Goal: Information Seeking & Learning: Learn about a topic

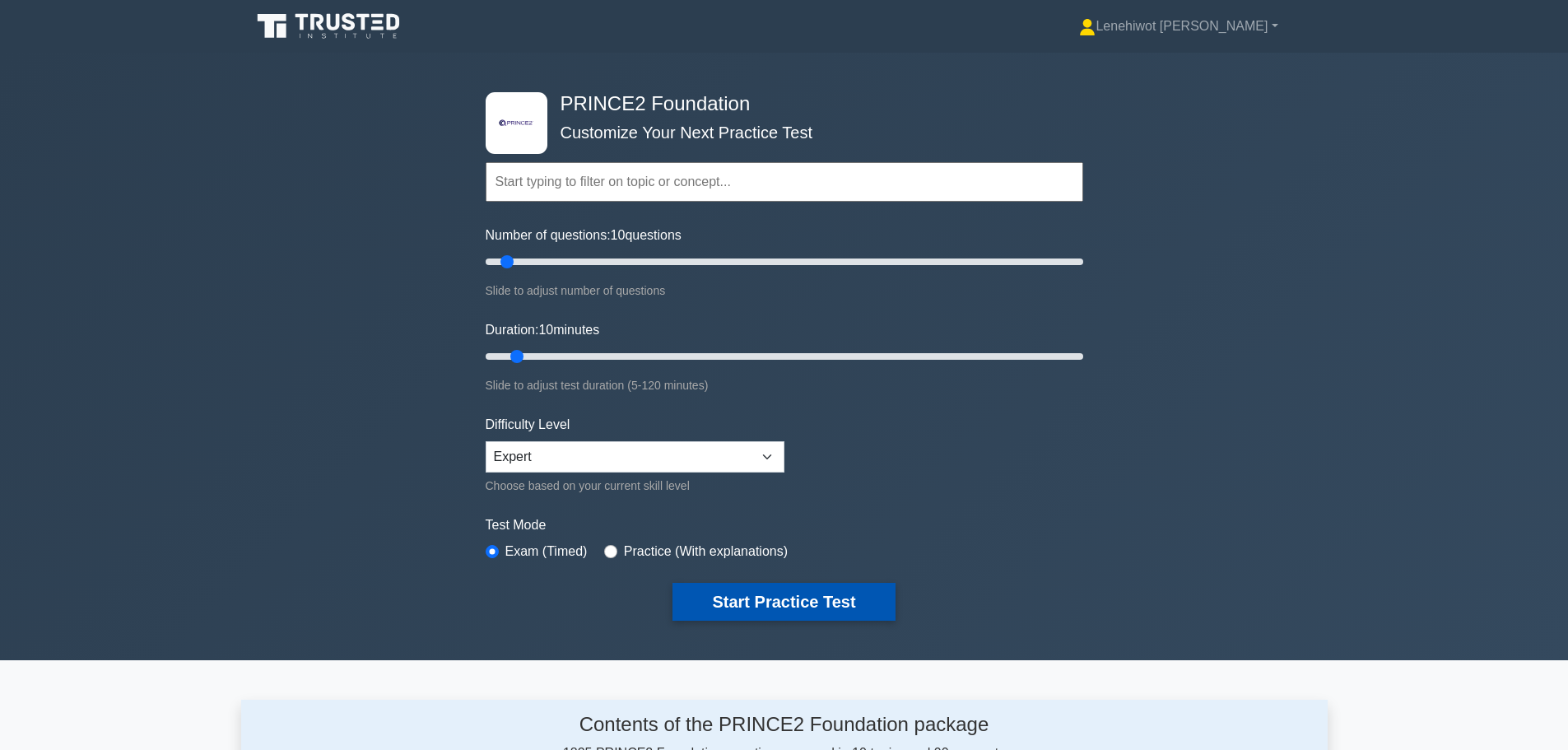
click at [778, 597] on button "Start Practice Test" at bounding box center [784, 602] width 222 height 38
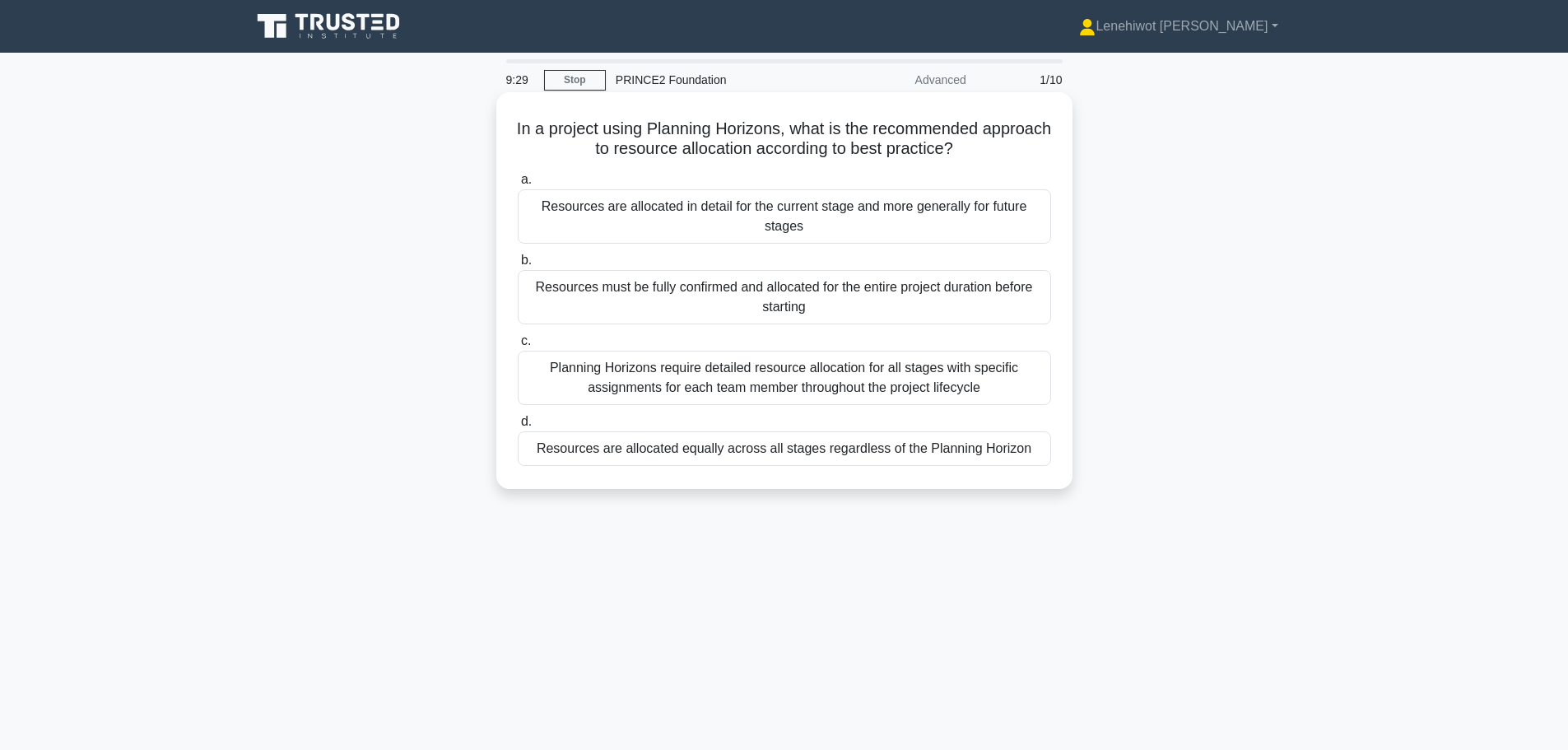
click at [673, 224] on div "Resources are allocated in detail for the current stage and more generally for …" at bounding box center [784, 216] width 533 height 54
click at [518, 185] on input "a. Resources are allocated in detail for the current stage and more generally f…" at bounding box center [518, 179] width 0 height 11
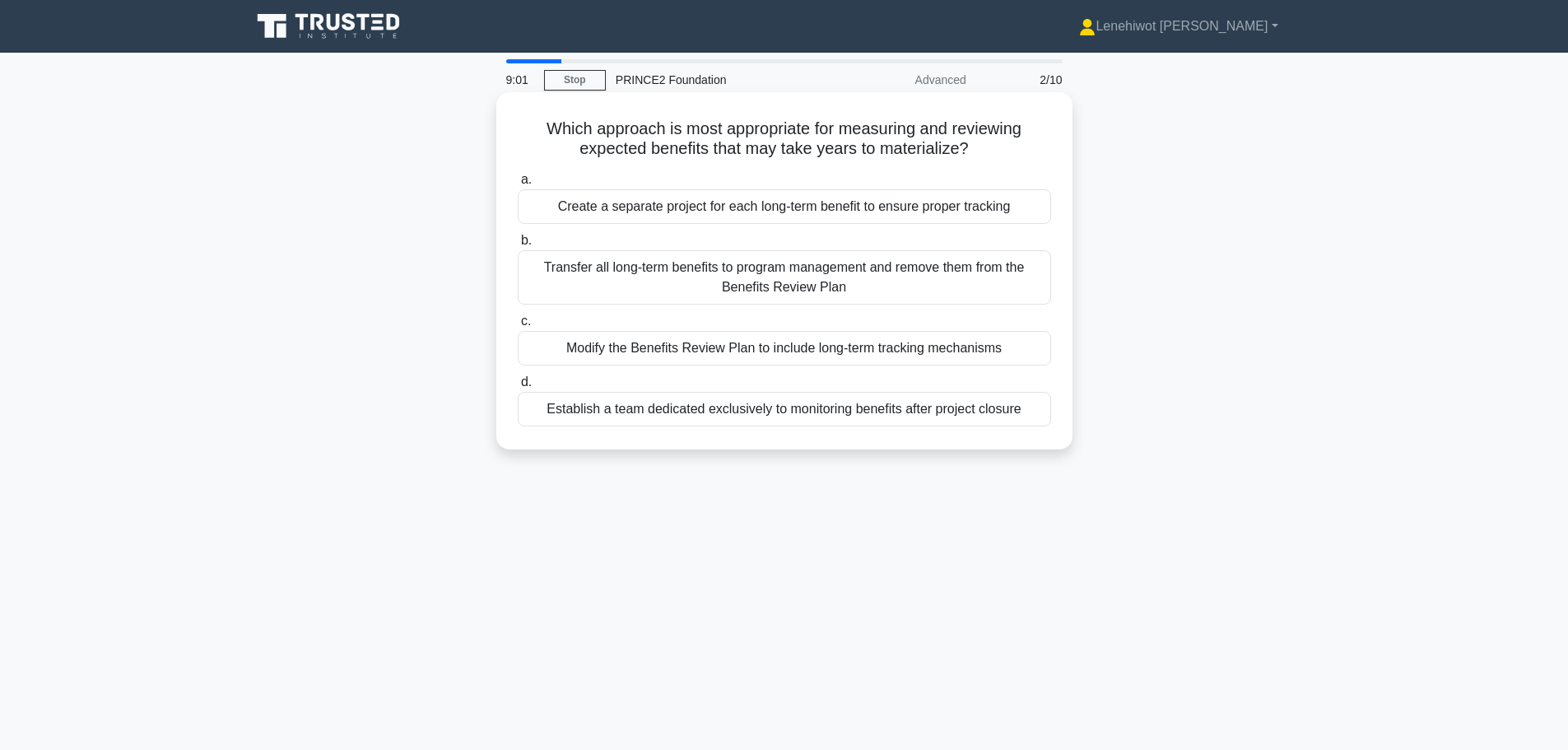
click at [859, 273] on div "Transfer all long-term benefits to program management and remove them from the …" at bounding box center [784, 277] width 533 height 54
click at [518, 246] on input "b. Transfer all long-term benefits to program management and remove them from t…" at bounding box center [518, 240] width 0 height 11
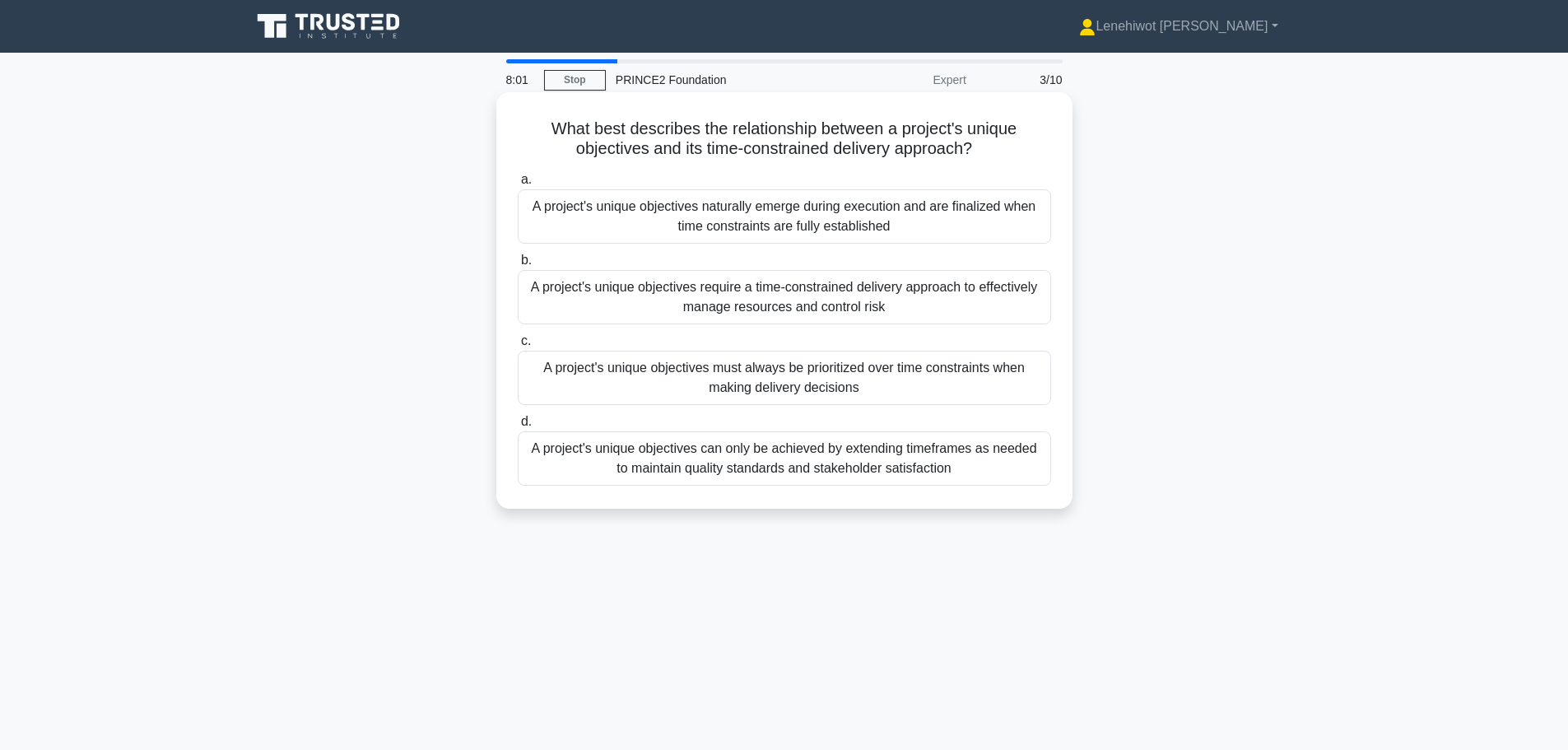
click at [863, 467] on div "A project's unique objectives can only be achieved by extending timeframes as n…" at bounding box center [784, 458] width 533 height 54
click at [518, 427] on input "d. A project's unique objectives can only be achieved by extending timeframes a…" at bounding box center [518, 421] width 0 height 11
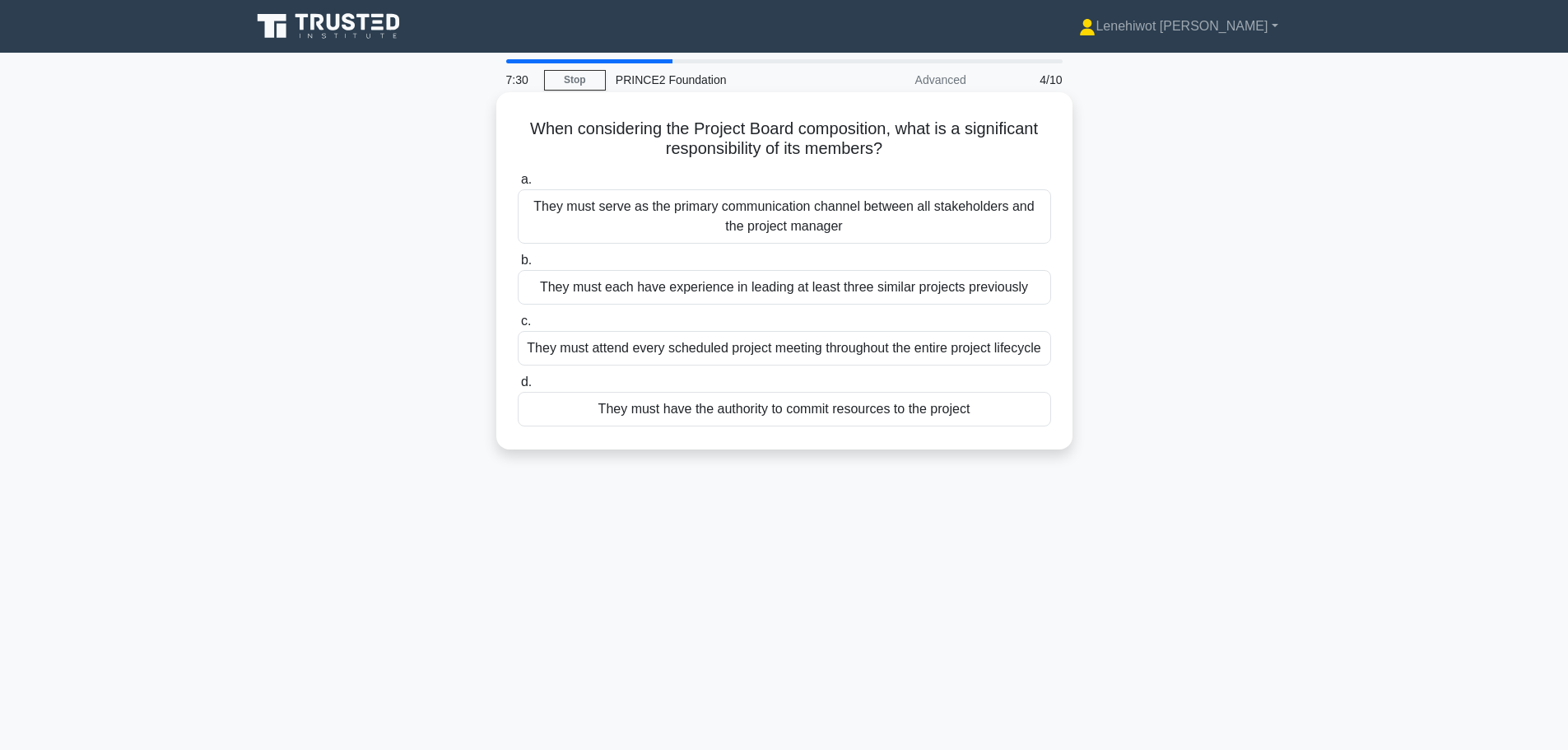
click at [686, 229] on div "They must serve as the primary communication channel between all stakeholders a…" at bounding box center [784, 216] width 533 height 54
click at [518, 185] on input "a. They must serve as the primary communication channel between all stakeholder…" at bounding box center [518, 179] width 0 height 11
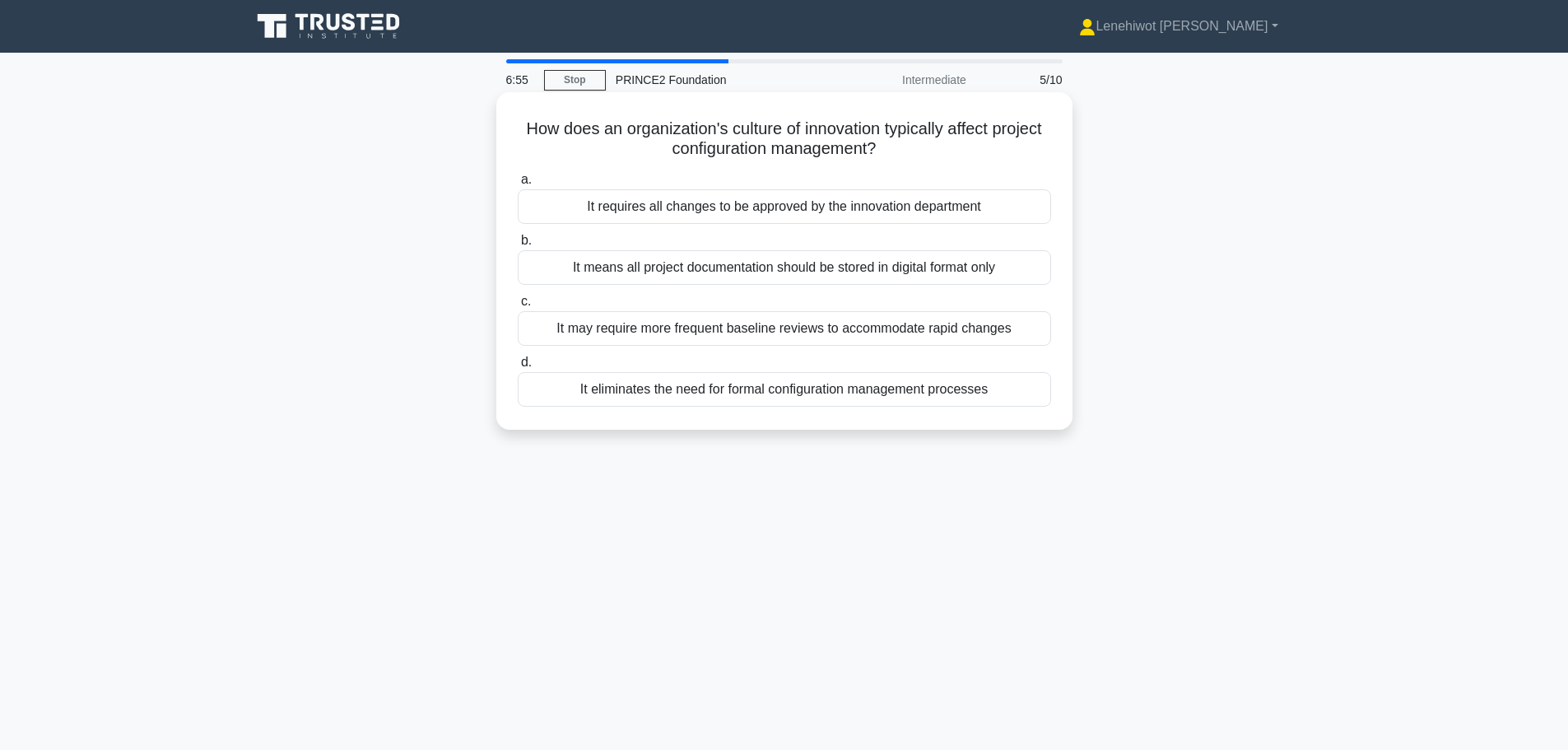
click at [701, 334] on div "It may require more frequent baseline reviews to accommodate rapid changes" at bounding box center [784, 328] width 533 height 34
click at [518, 307] on input "c. It may require more frequent baseline reviews to accommodate rapid changes" at bounding box center [518, 301] width 0 height 11
click at [820, 208] on div "The predetermined milestones based on industry best practices for similar proje…" at bounding box center [784, 206] width 533 height 34
click at [518, 185] on input "a. The predetermined milestones based on industry best practices for similar pr…" at bounding box center [518, 179] width 0 height 11
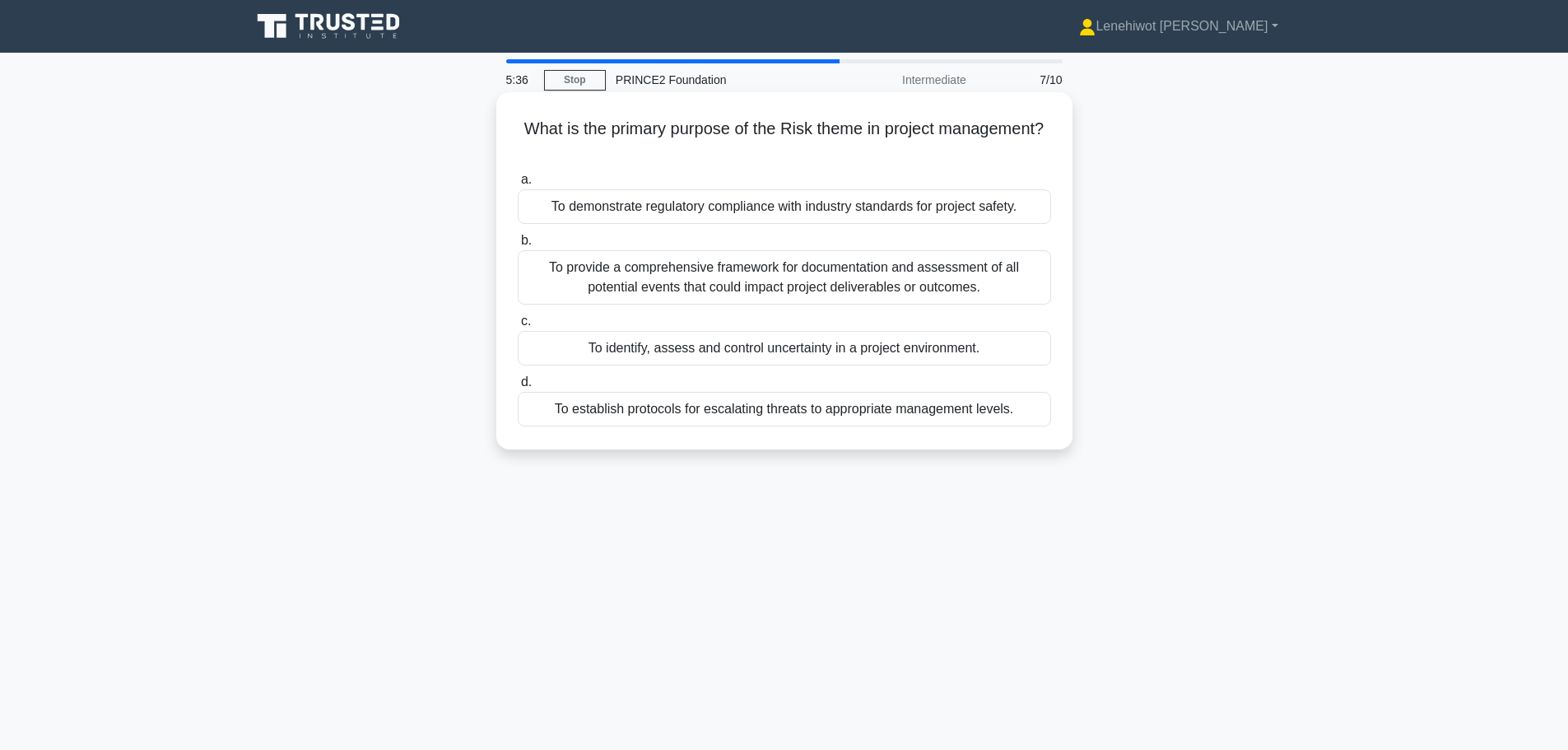
click at [820, 279] on div "To provide a comprehensive framework for documentation and assessment of all po…" at bounding box center [784, 277] width 533 height 54
click at [518, 246] on input "b. To provide a comprehensive framework for documentation and assessment of all…" at bounding box center [518, 240] width 0 height 11
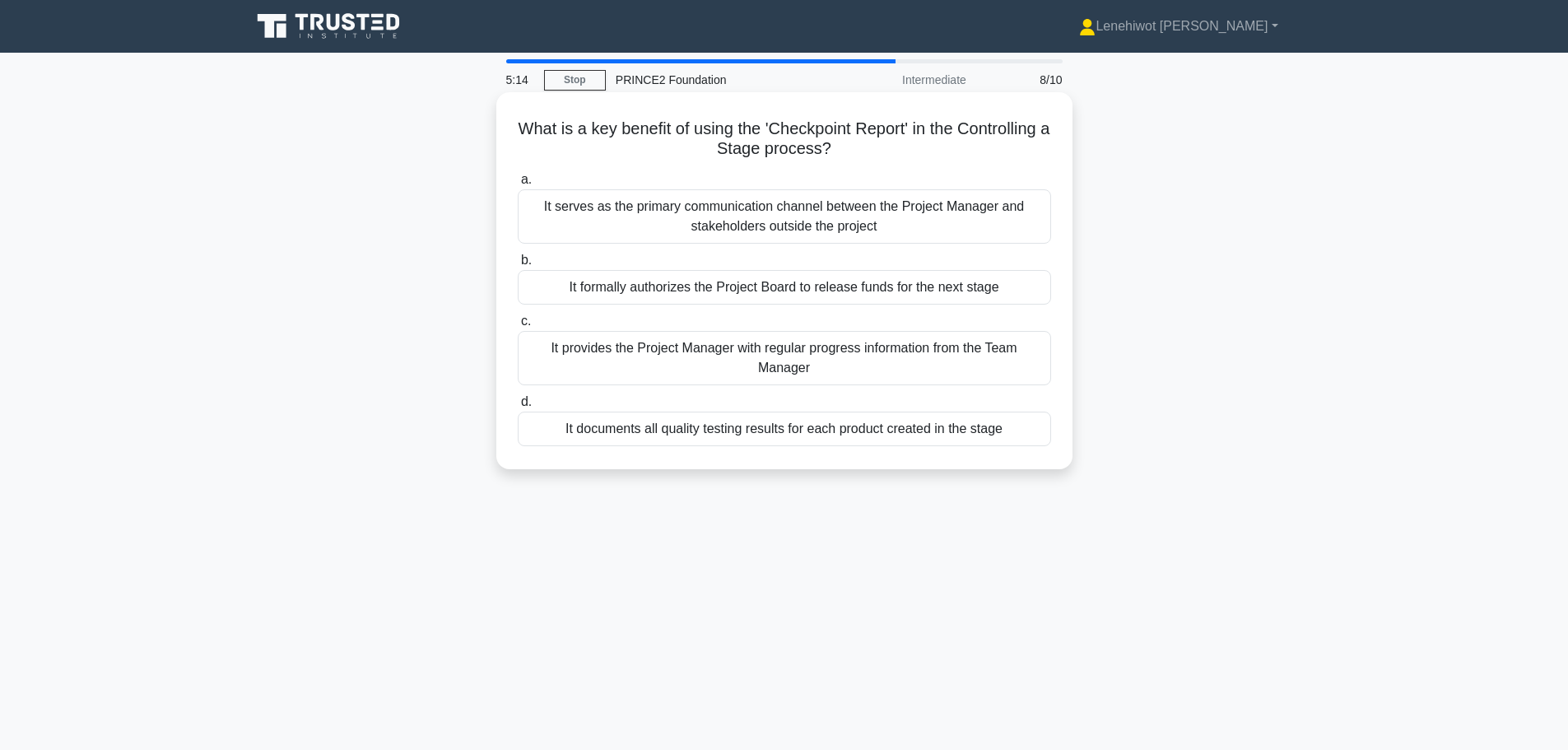
click at [765, 356] on div "It provides the Project Manager with regular progress information from the Team…" at bounding box center [784, 358] width 533 height 54
click at [518, 327] on input "c. It provides the Project Manager with regular progress information from the T…" at bounding box center [518, 321] width 0 height 11
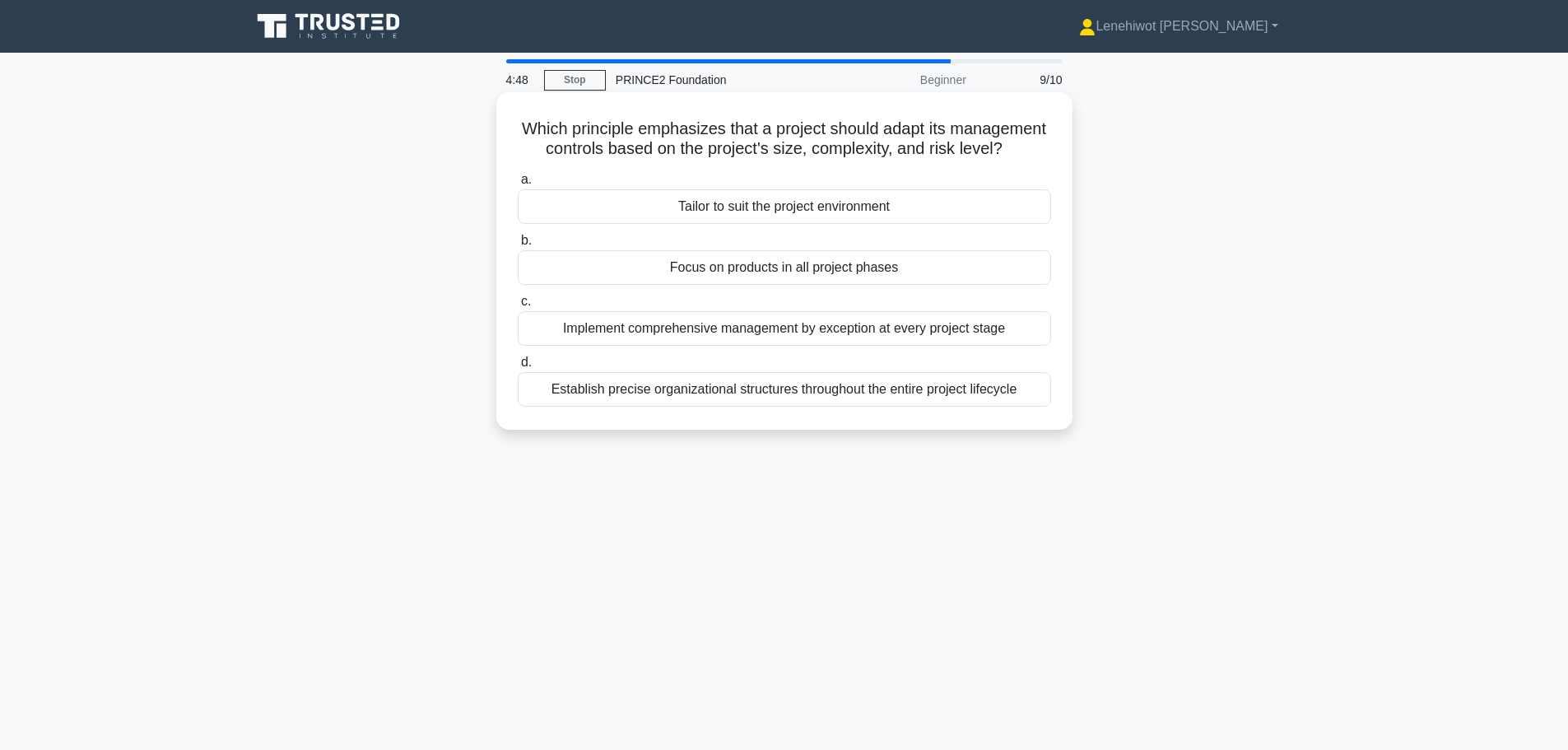
click at [856, 223] on div "Tailor to suit the project environment" at bounding box center [784, 206] width 533 height 34
click at [518, 185] on input "a. Tailor to suit the project environment" at bounding box center [518, 179] width 0 height 11
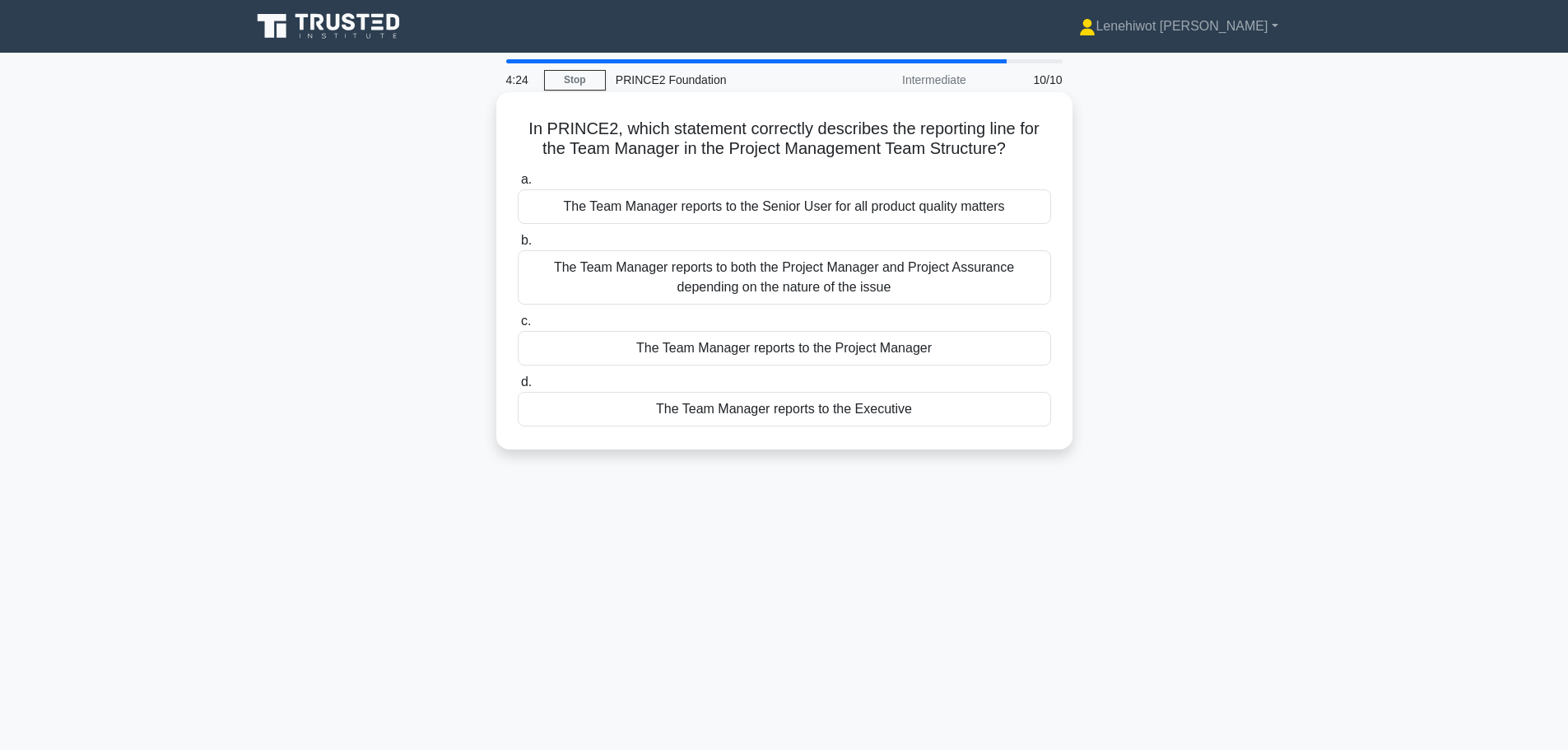
click at [943, 348] on div "The Team Manager reports to the Project Manager" at bounding box center [784, 348] width 533 height 34
click at [518, 327] on input "c. The Team Manager reports to the Project Manager" at bounding box center [518, 321] width 0 height 11
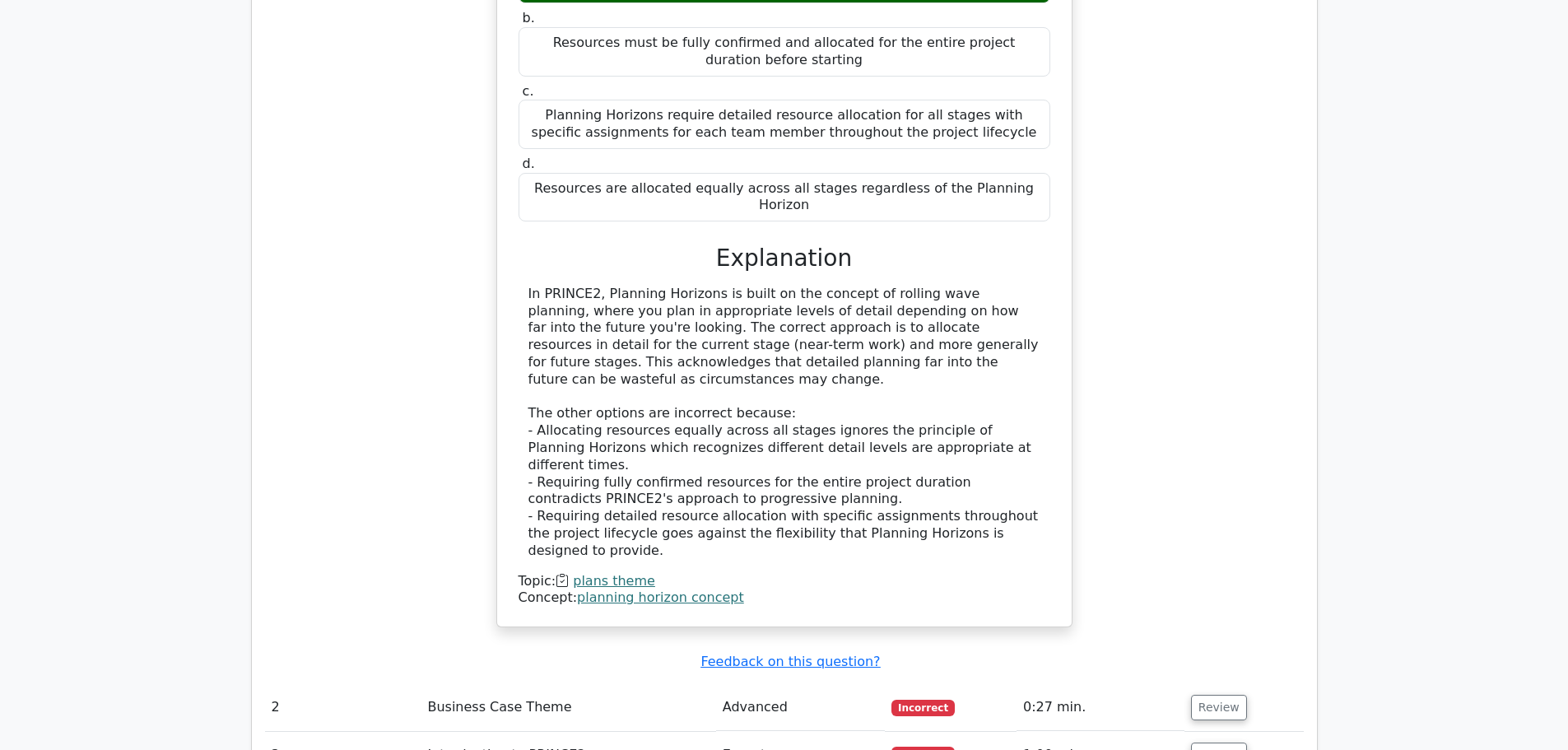
scroll to position [1482, 0]
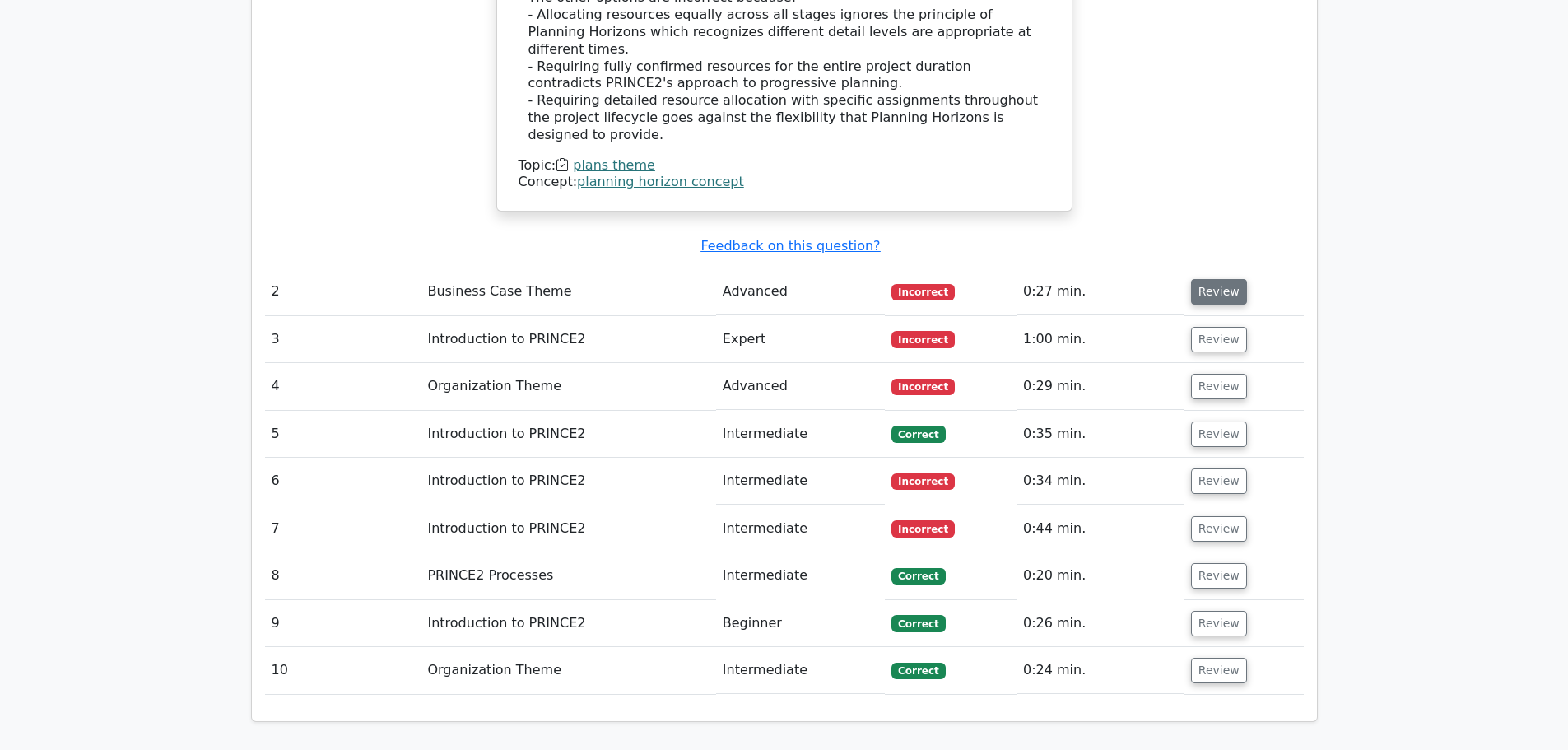
click at [1216, 279] on button "Review" at bounding box center [1219, 291] width 56 height 26
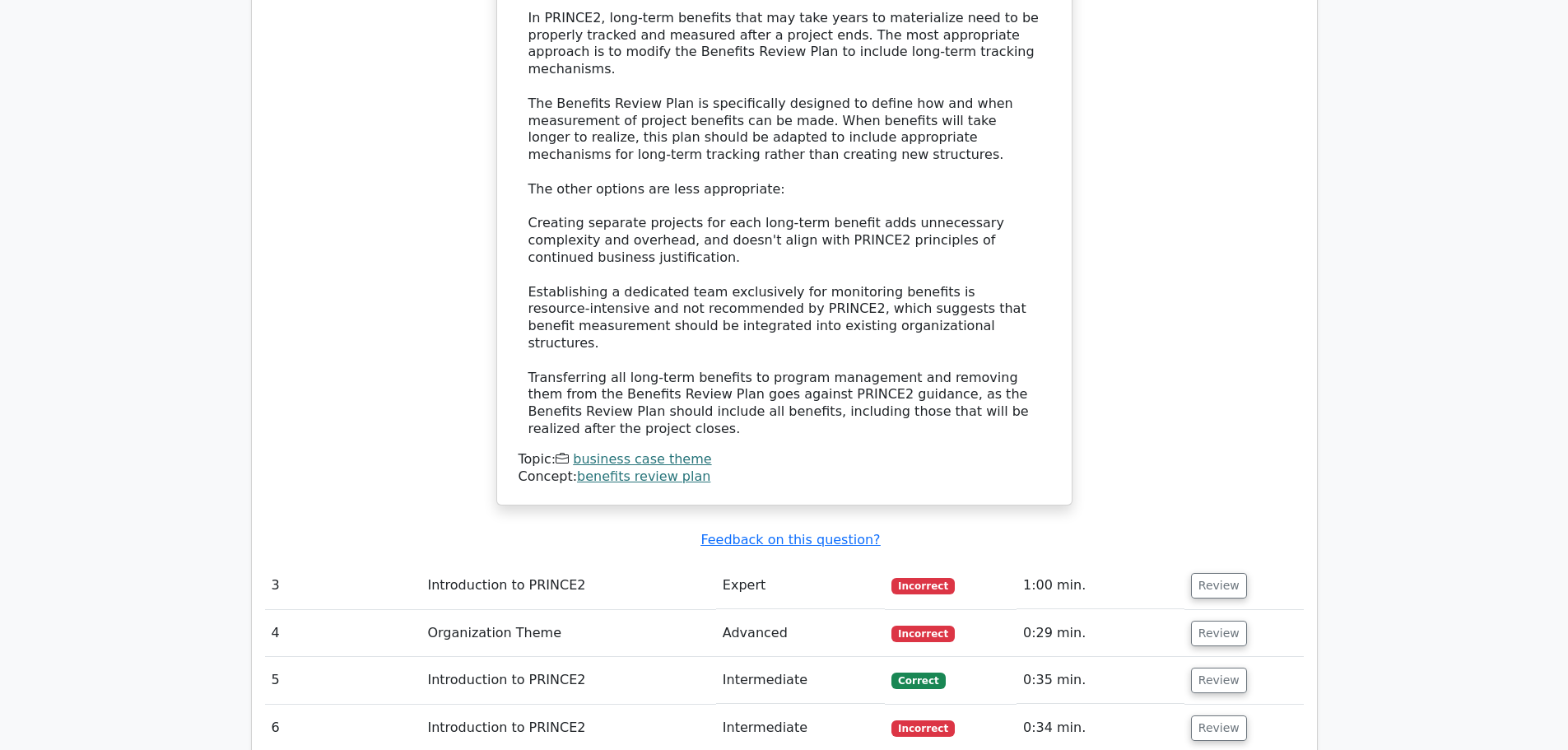
scroll to position [2304, 0]
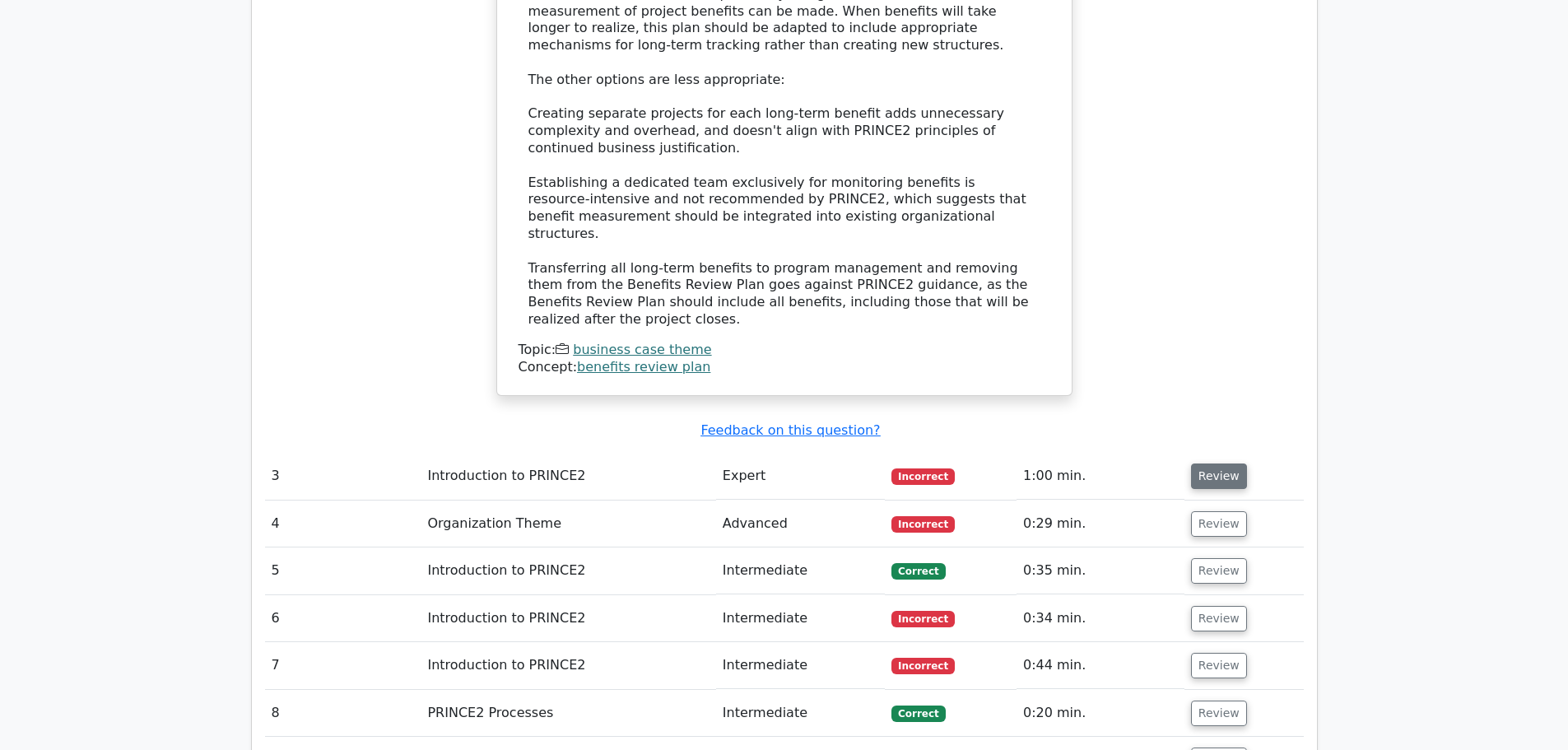
click at [1213, 463] on button "Review" at bounding box center [1219, 476] width 56 height 26
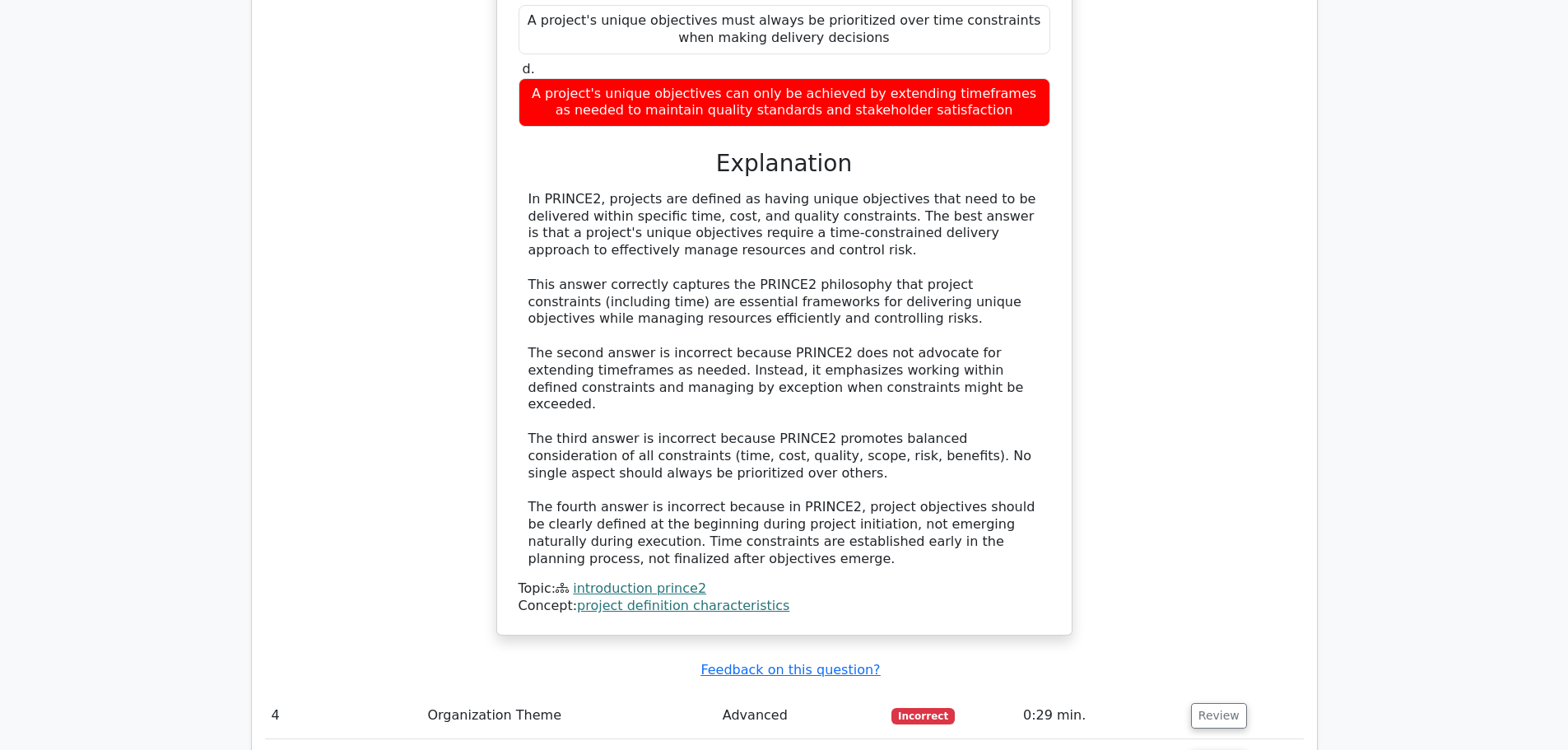
scroll to position [3210, 0]
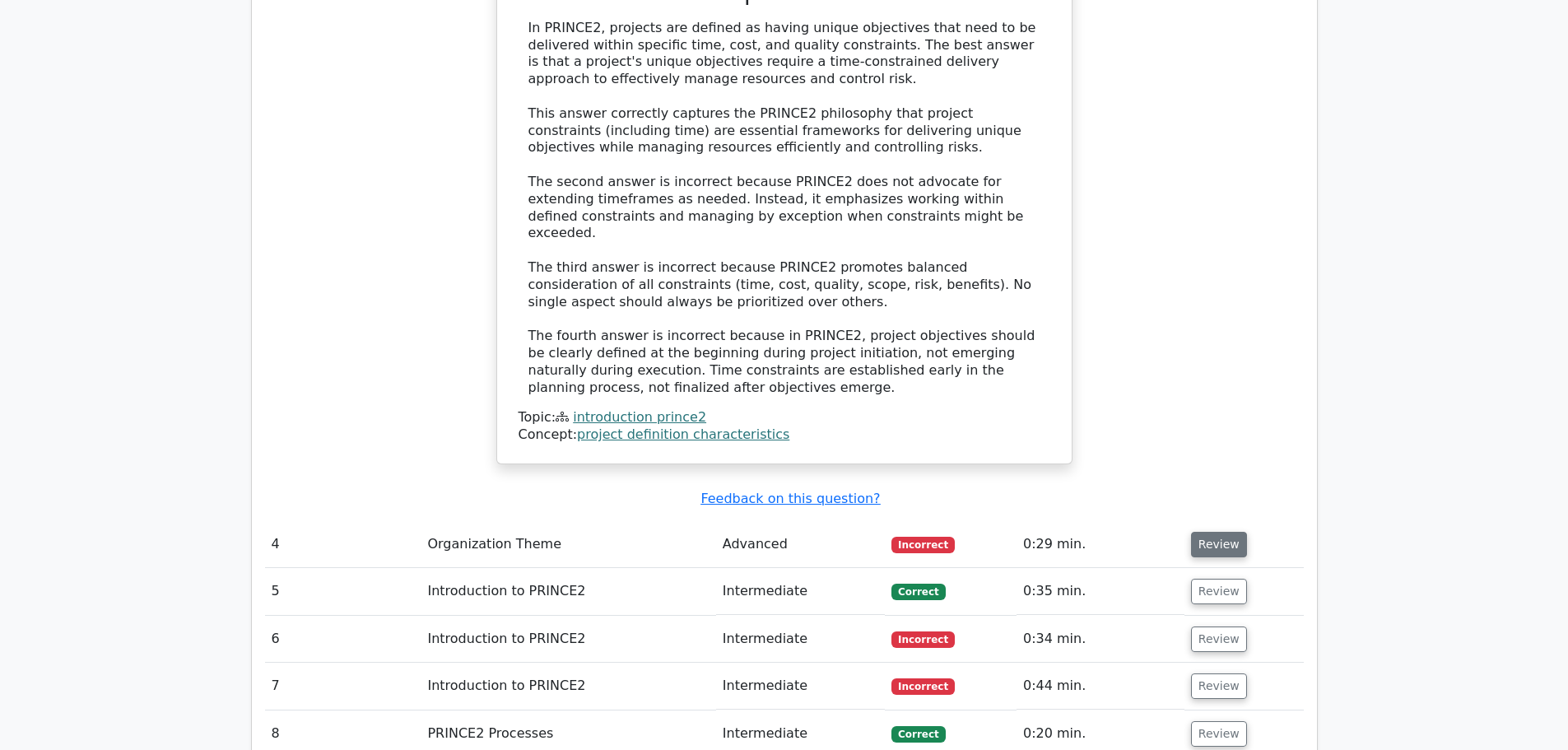
click at [1210, 531] on button "Review" at bounding box center [1219, 544] width 56 height 26
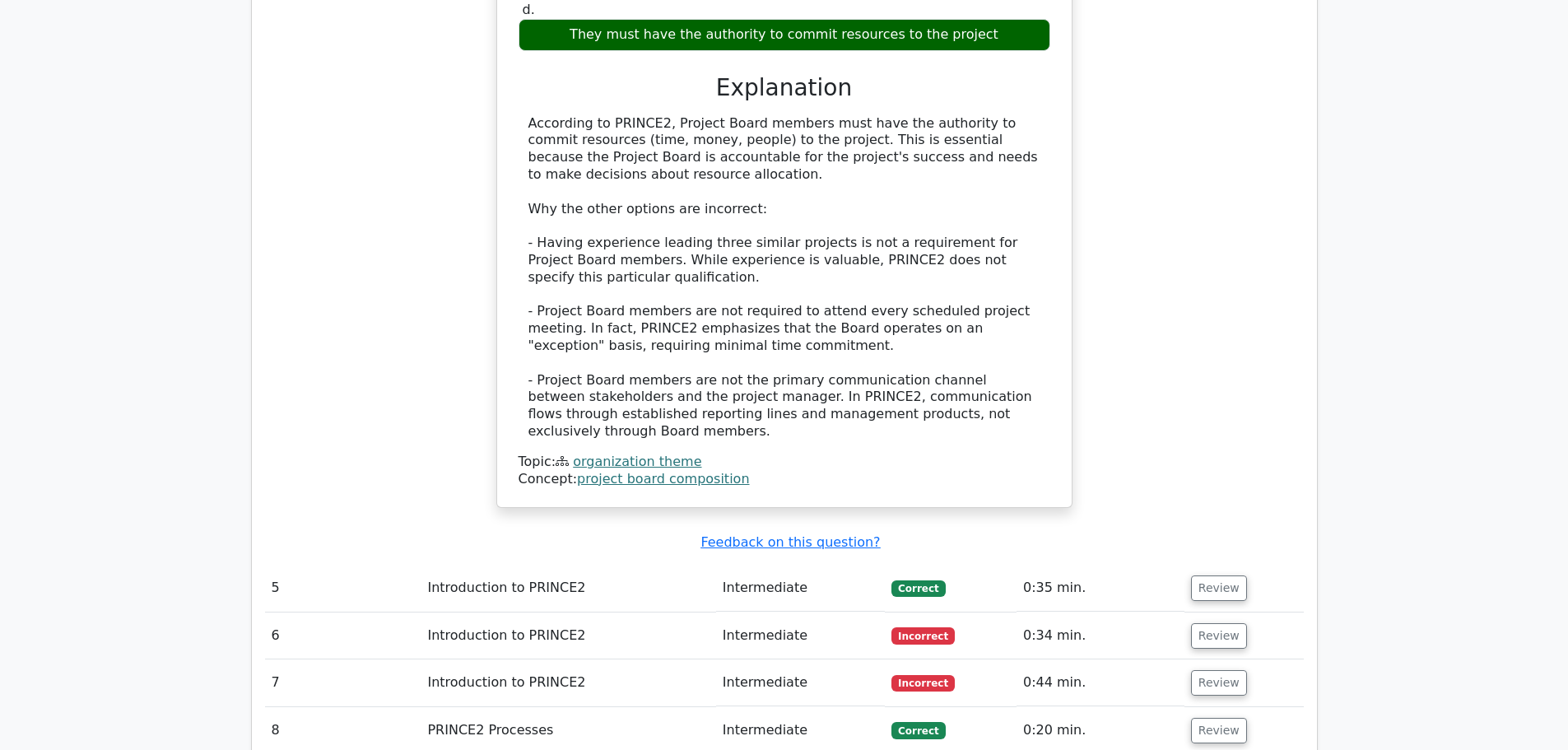
scroll to position [4280, 0]
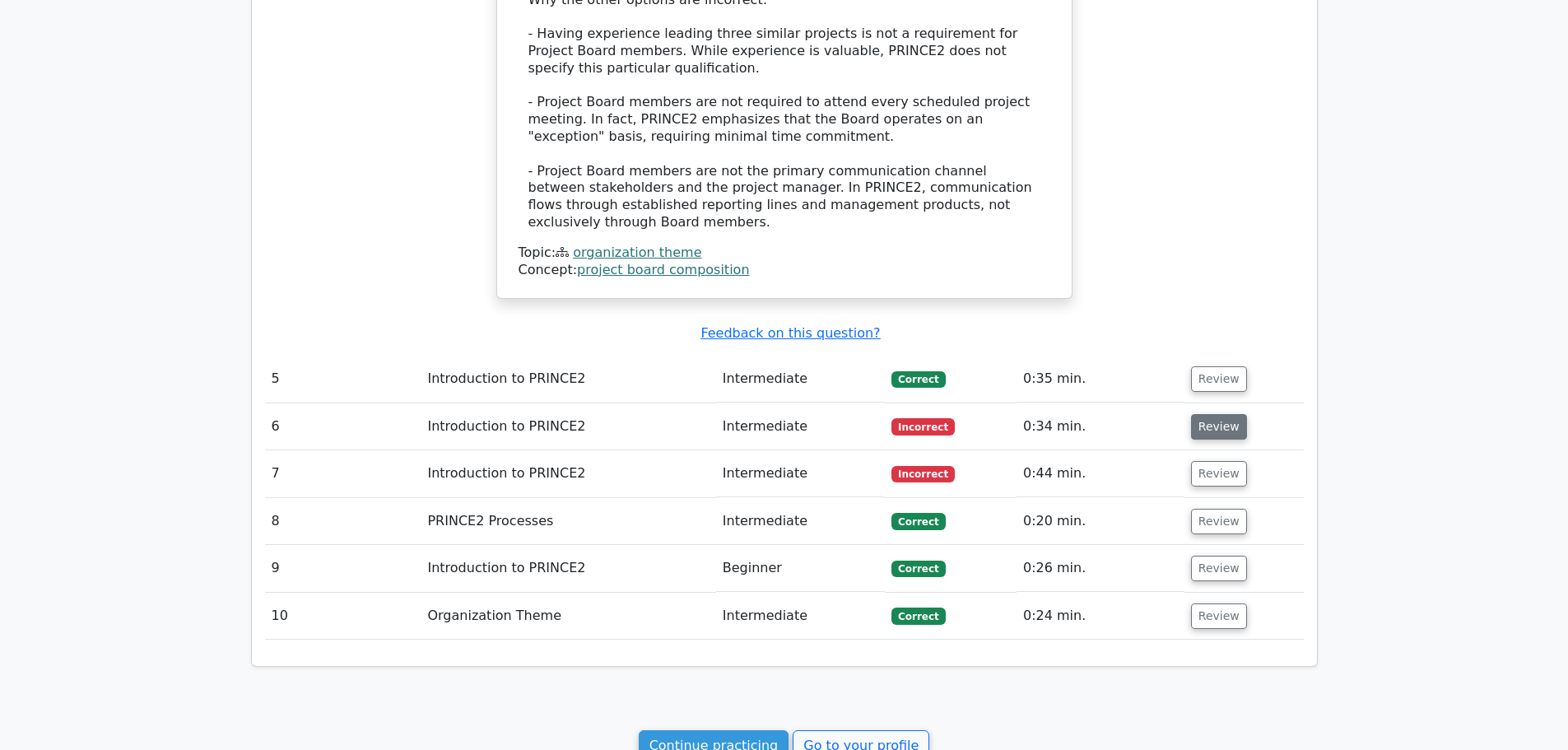
click at [1216, 414] on button "Review" at bounding box center [1219, 426] width 56 height 26
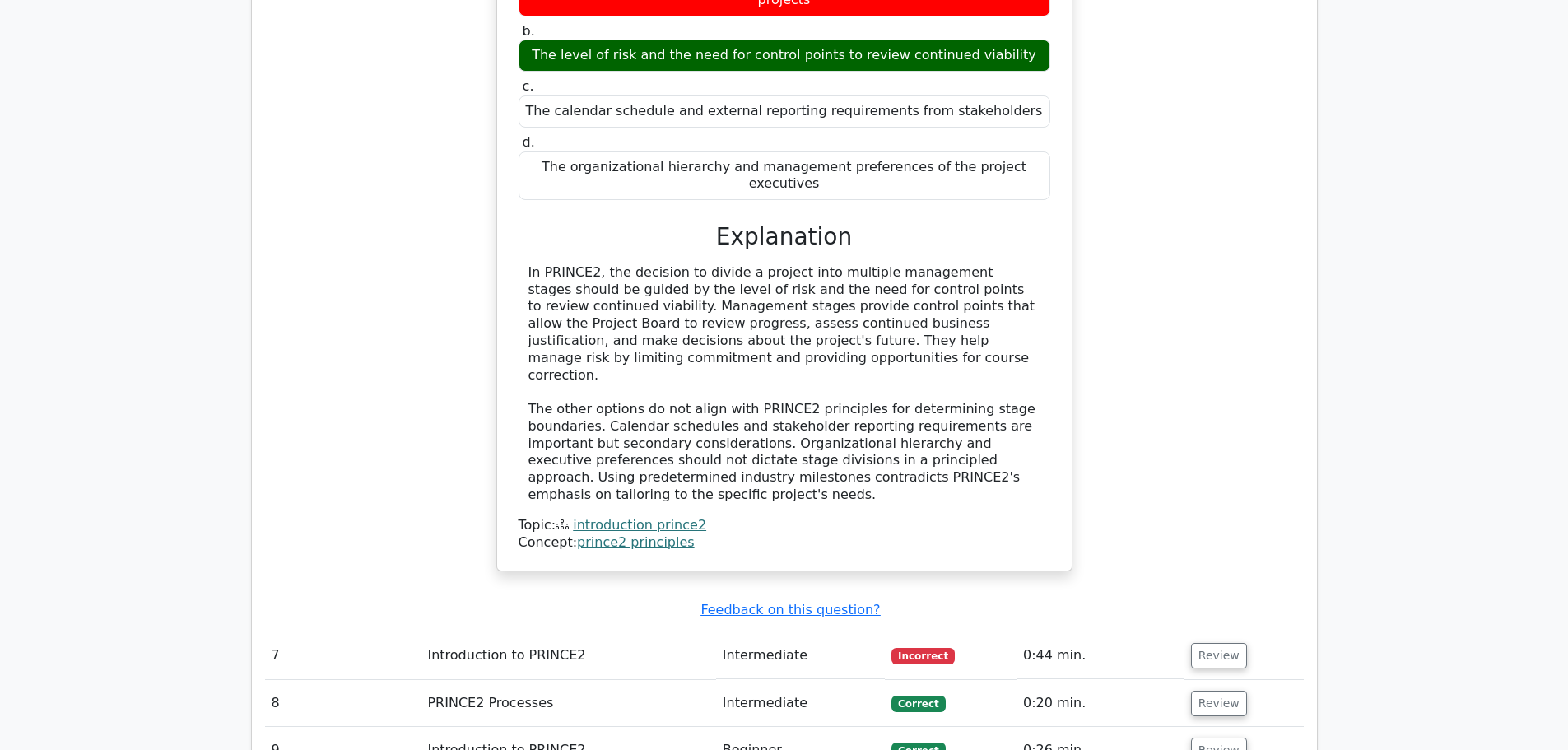
scroll to position [4856, 0]
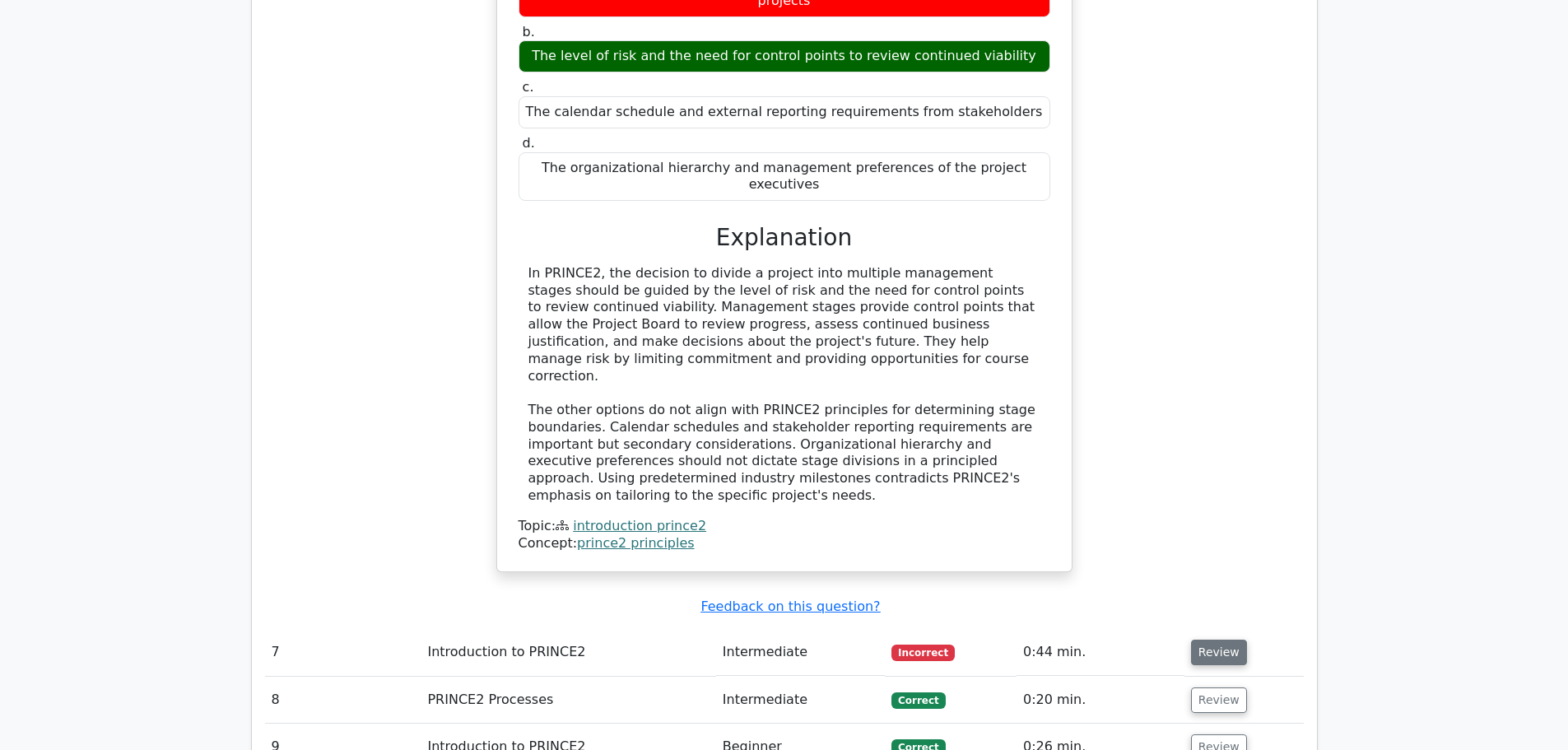
click at [1214, 640] on button "Review" at bounding box center [1219, 652] width 56 height 26
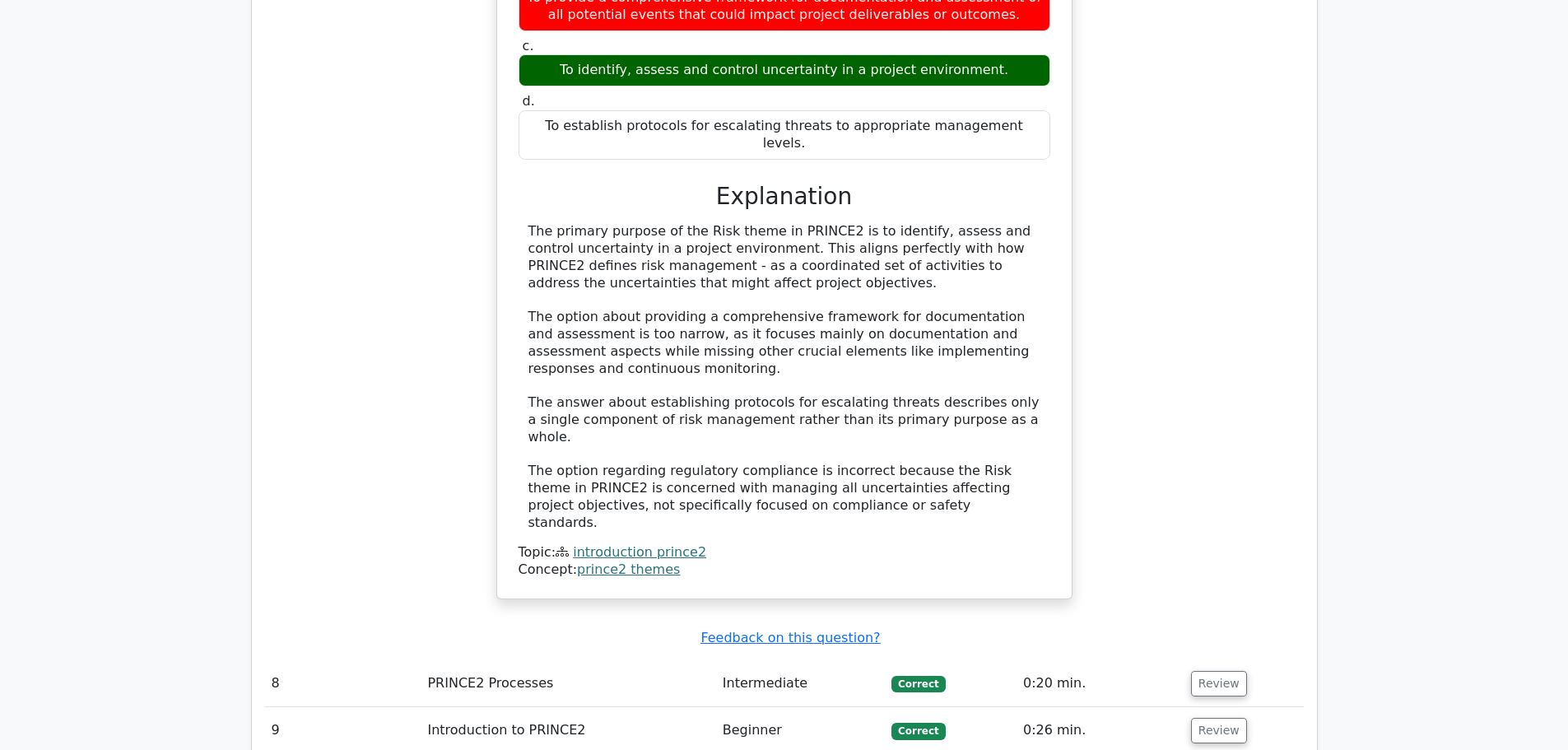
scroll to position [5806, 0]
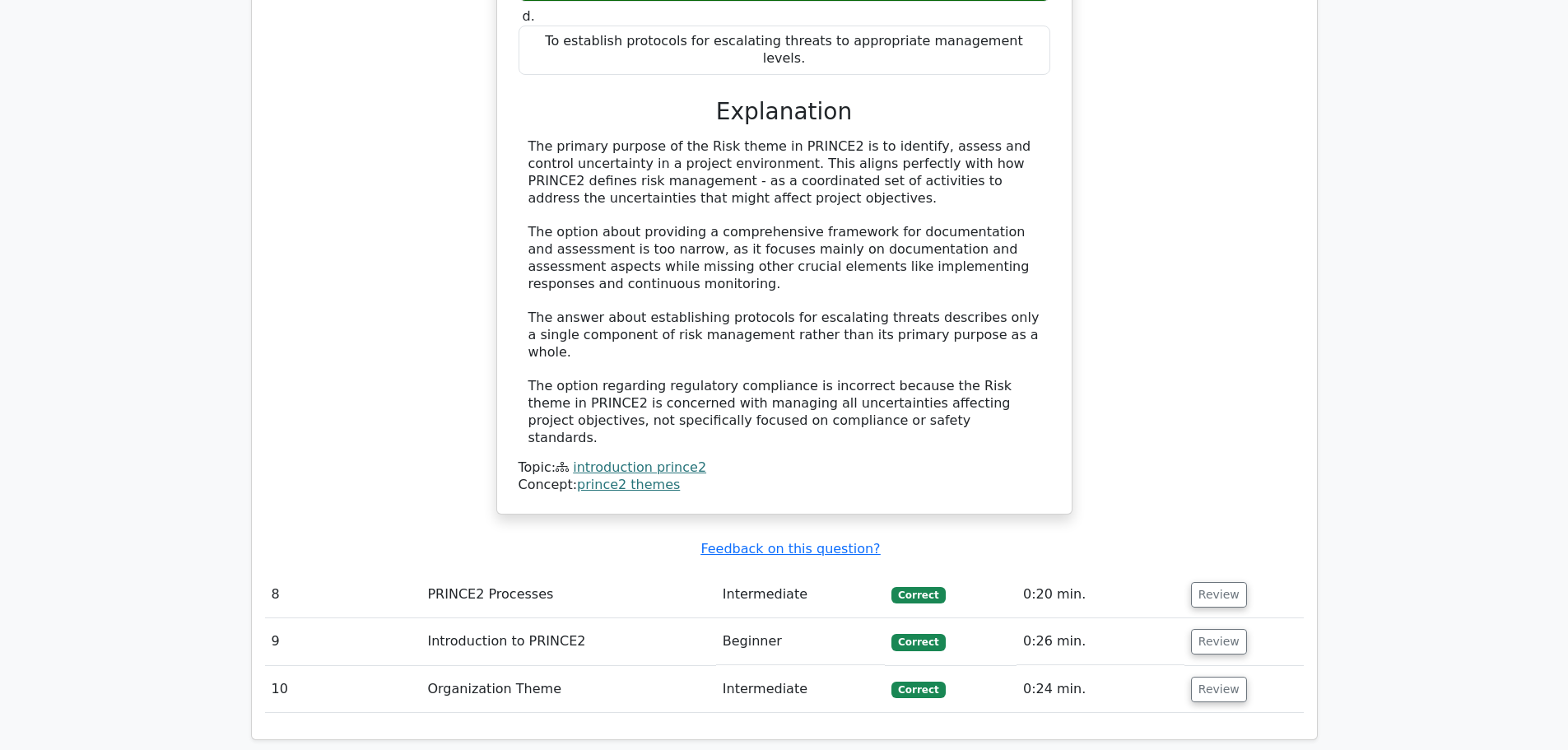
drag, startPoint x: 707, startPoint y: 490, endPoint x: 727, endPoint y: 498, distance: 21.5
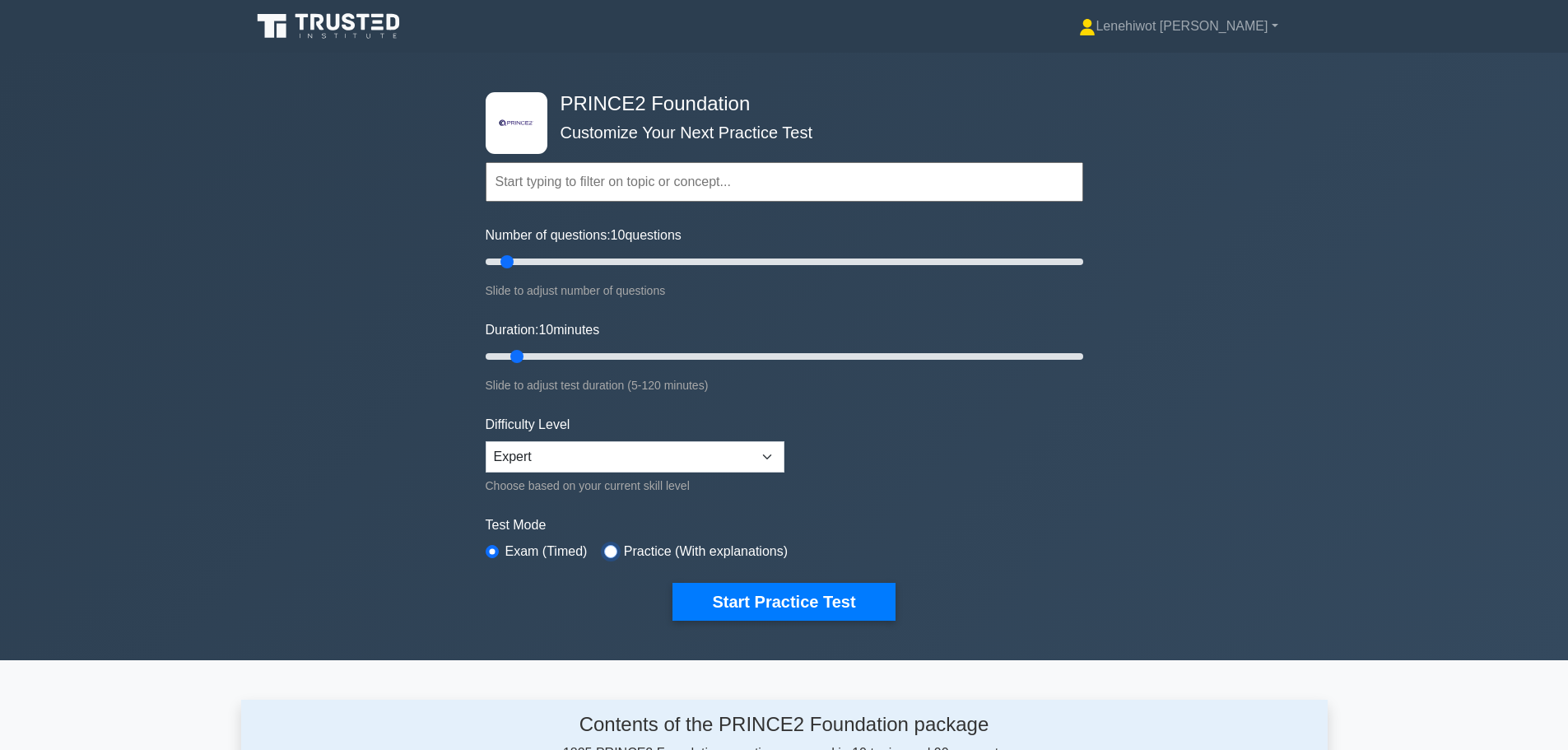
click at [612, 547] on input "radio" at bounding box center [611, 551] width 13 height 13
radio input "true"
click at [851, 598] on button "Start Practice Test" at bounding box center [784, 602] width 222 height 38
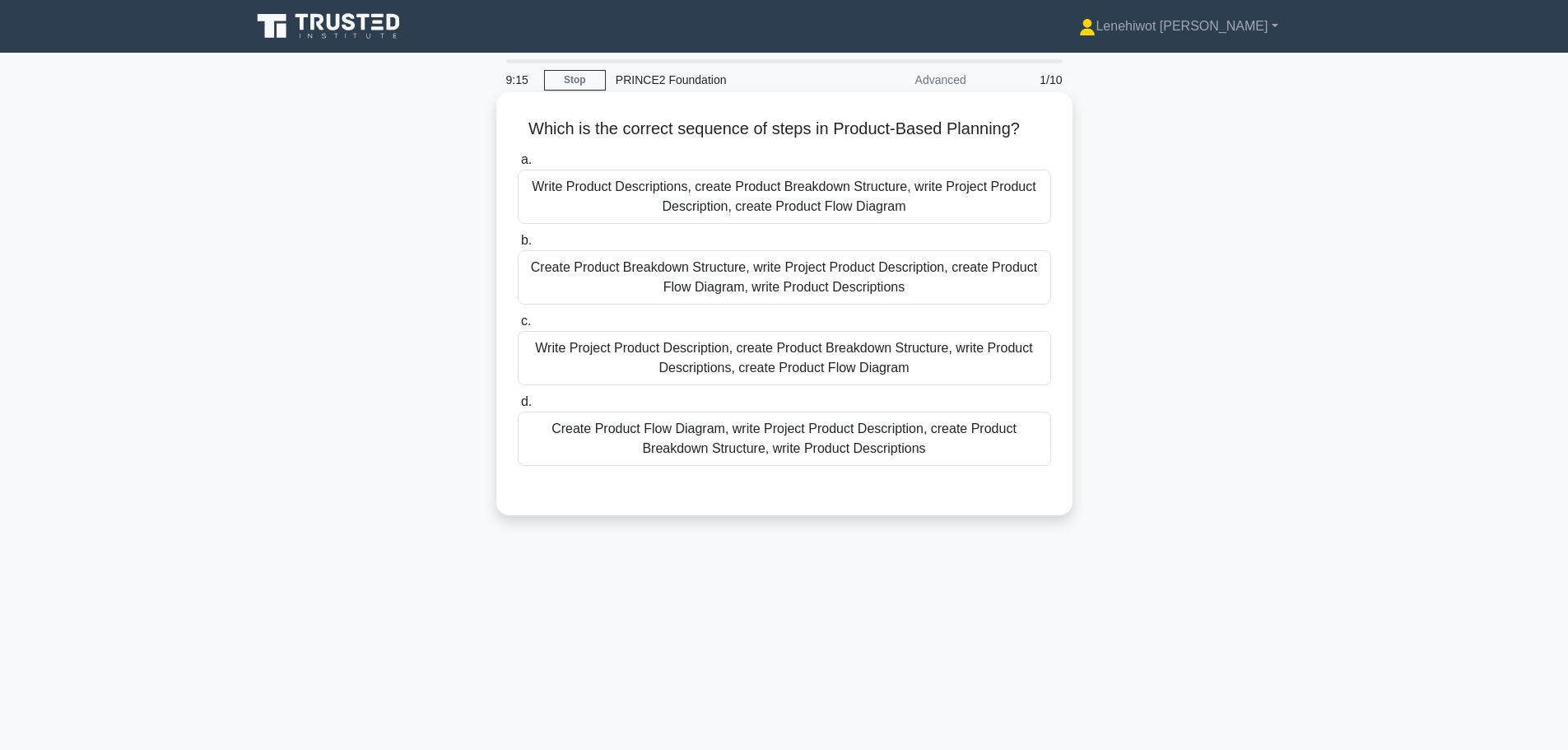
click at [844, 352] on div "Write Project Product Description, create Product Breakdown Structure, write Pr…" at bounding box center [784, 358] width 533 height 54
click at [518, 327] on input "c. Write Project Product Description, create Product Breakdown Structure, write…" at bounding box center [518, 321] width 0 height 11
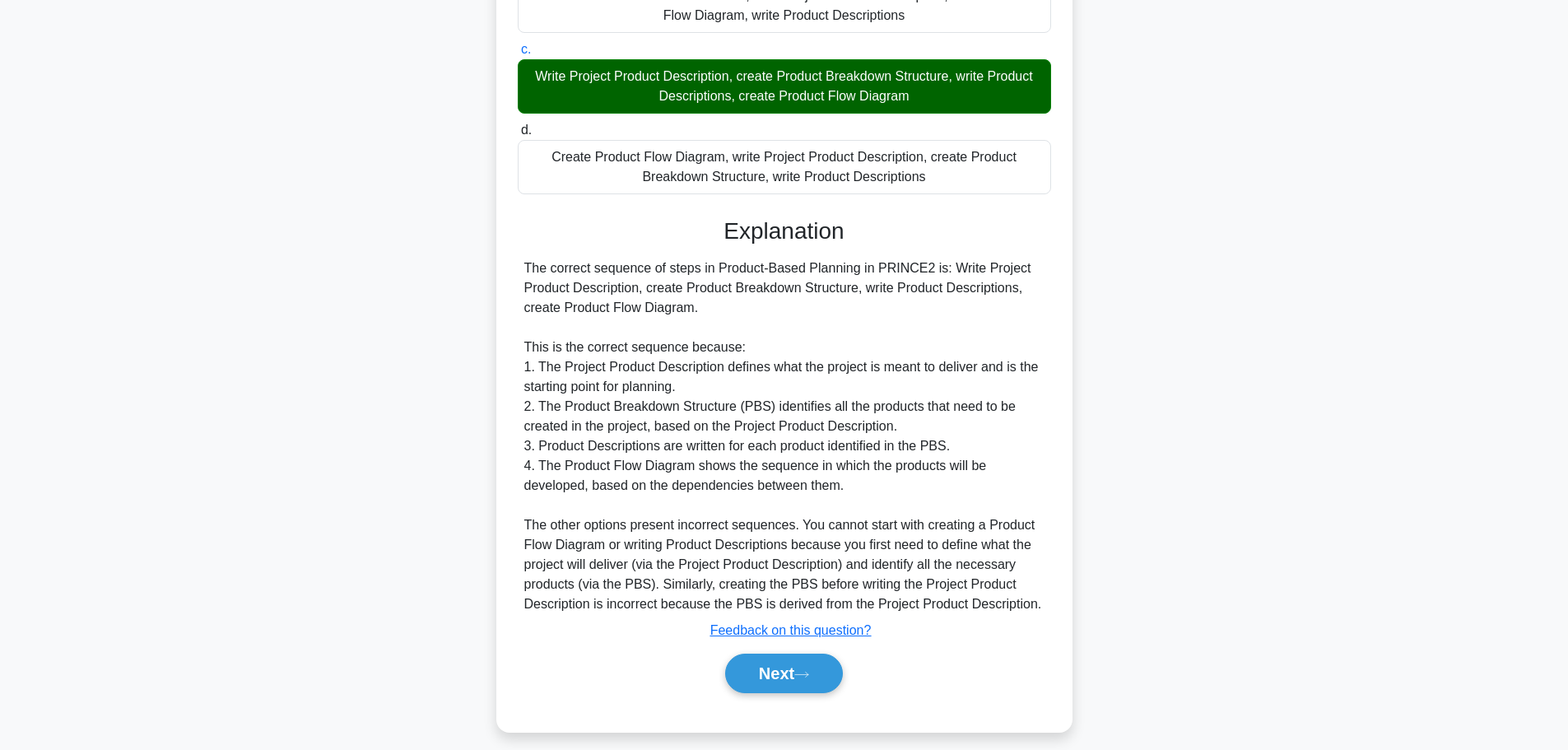
scroll to position [285, 0]
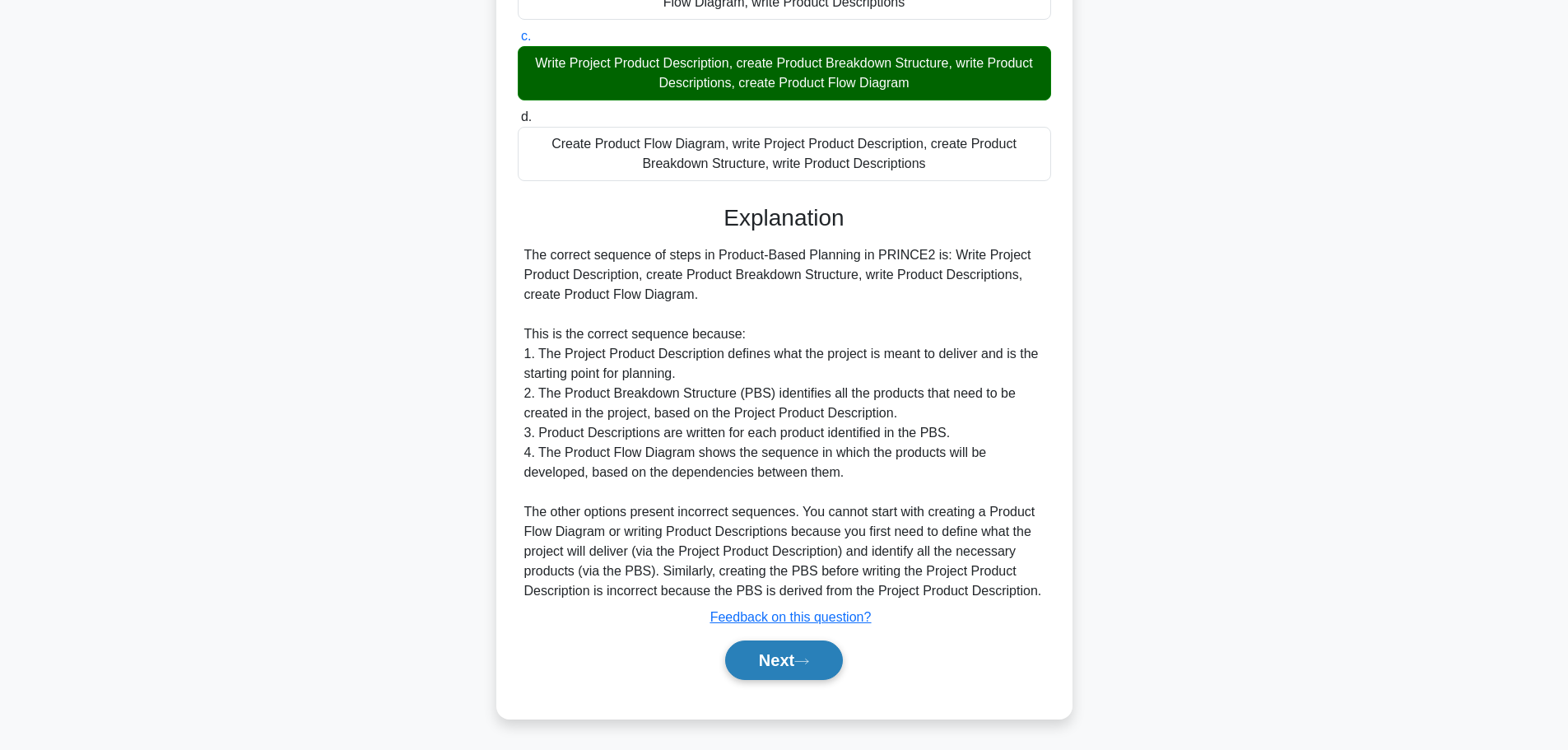
click at [800, 646] on button "Next" at bounding box center [784, 660] width 118 height 39
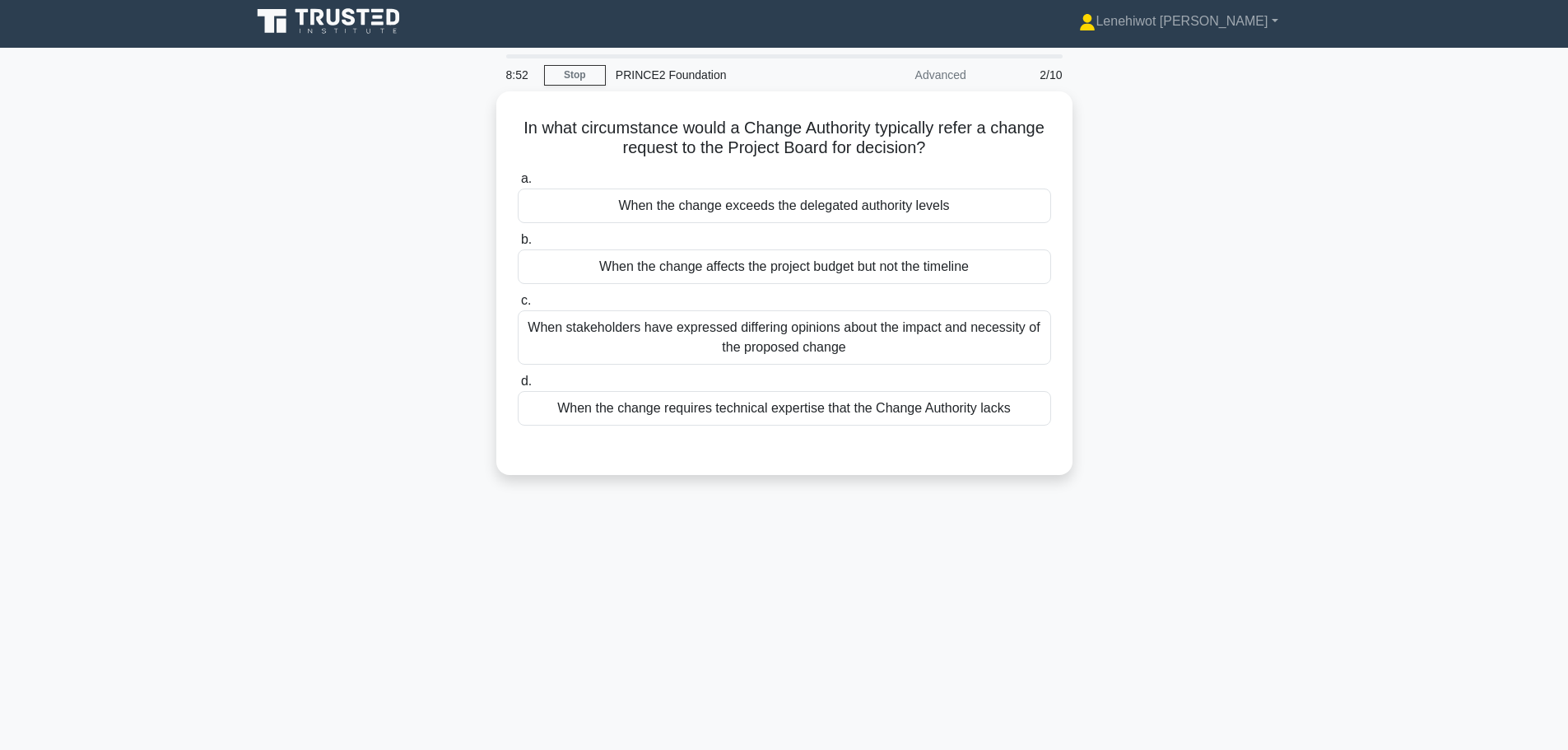
scroll to position [0, 0]
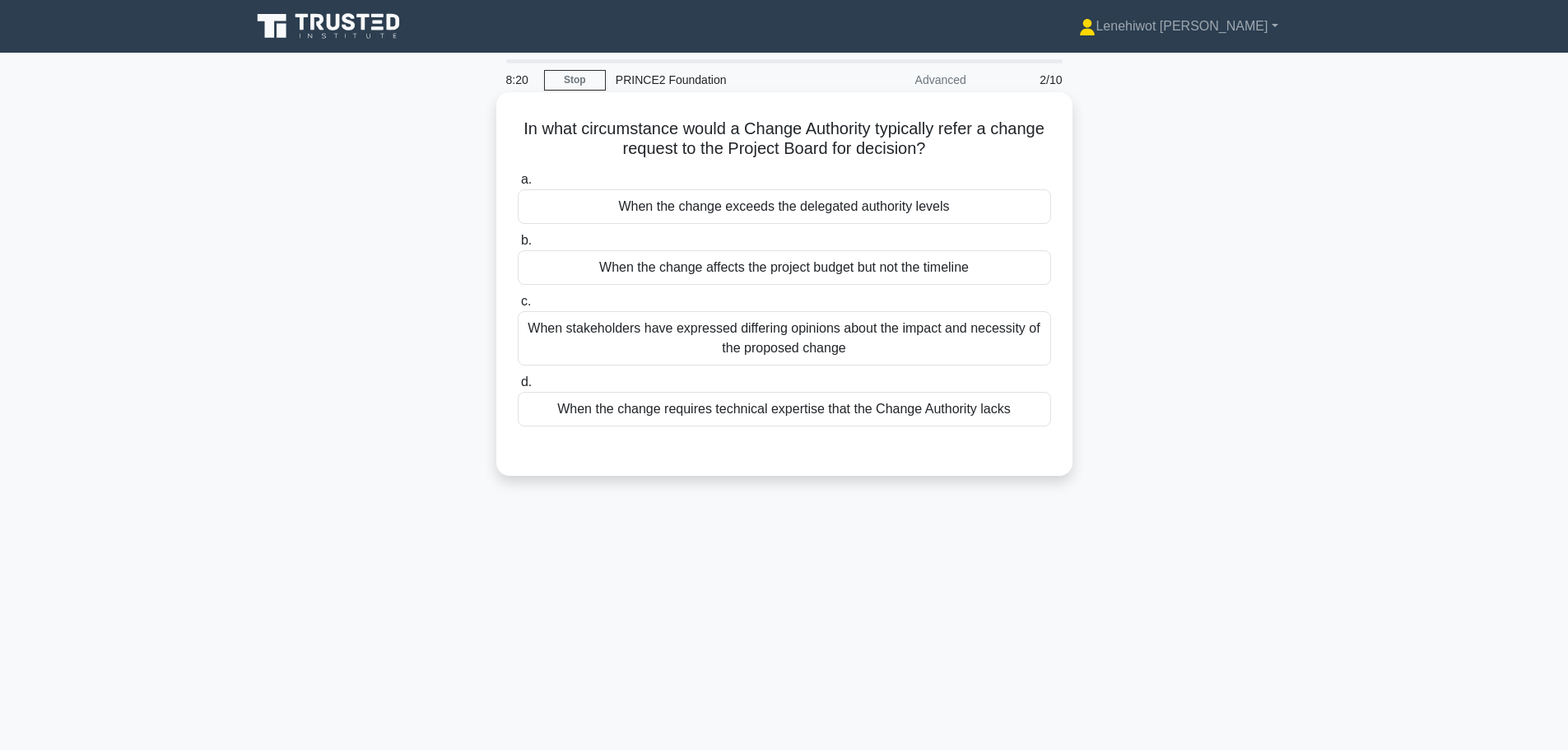
click at [842, 211] on div "When the change exceeds the delegated authority levels" at bounding box center [784, 206] width 533 height 34
click at [518, 185] on input "a. When the change exceeds the delegated authority levels" at bounding box center [518, 179] width 0 height 11
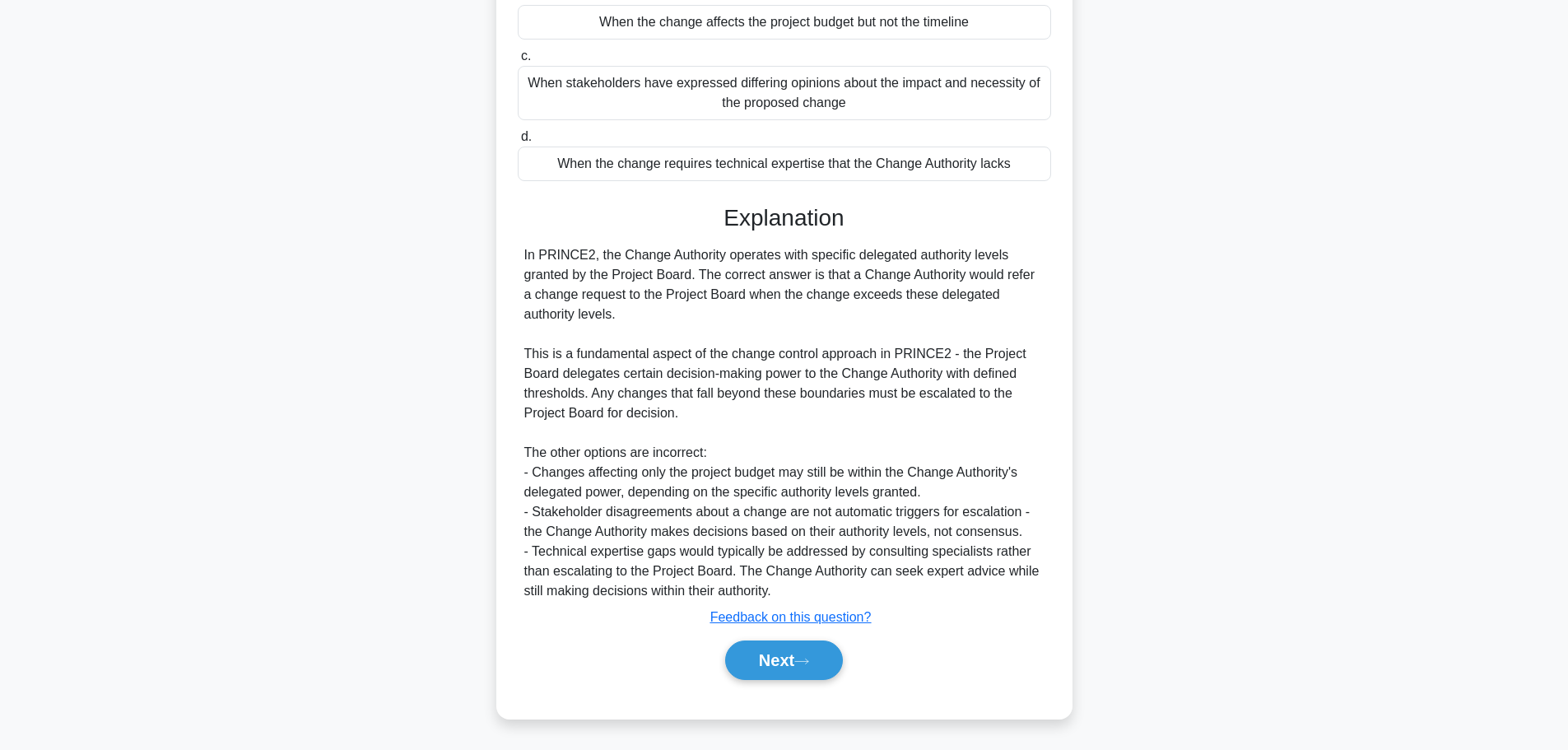
scroll to position [246, 0]
click at [785, 648] on button "Next" at bounding box center [784, 660] width 118 height 39
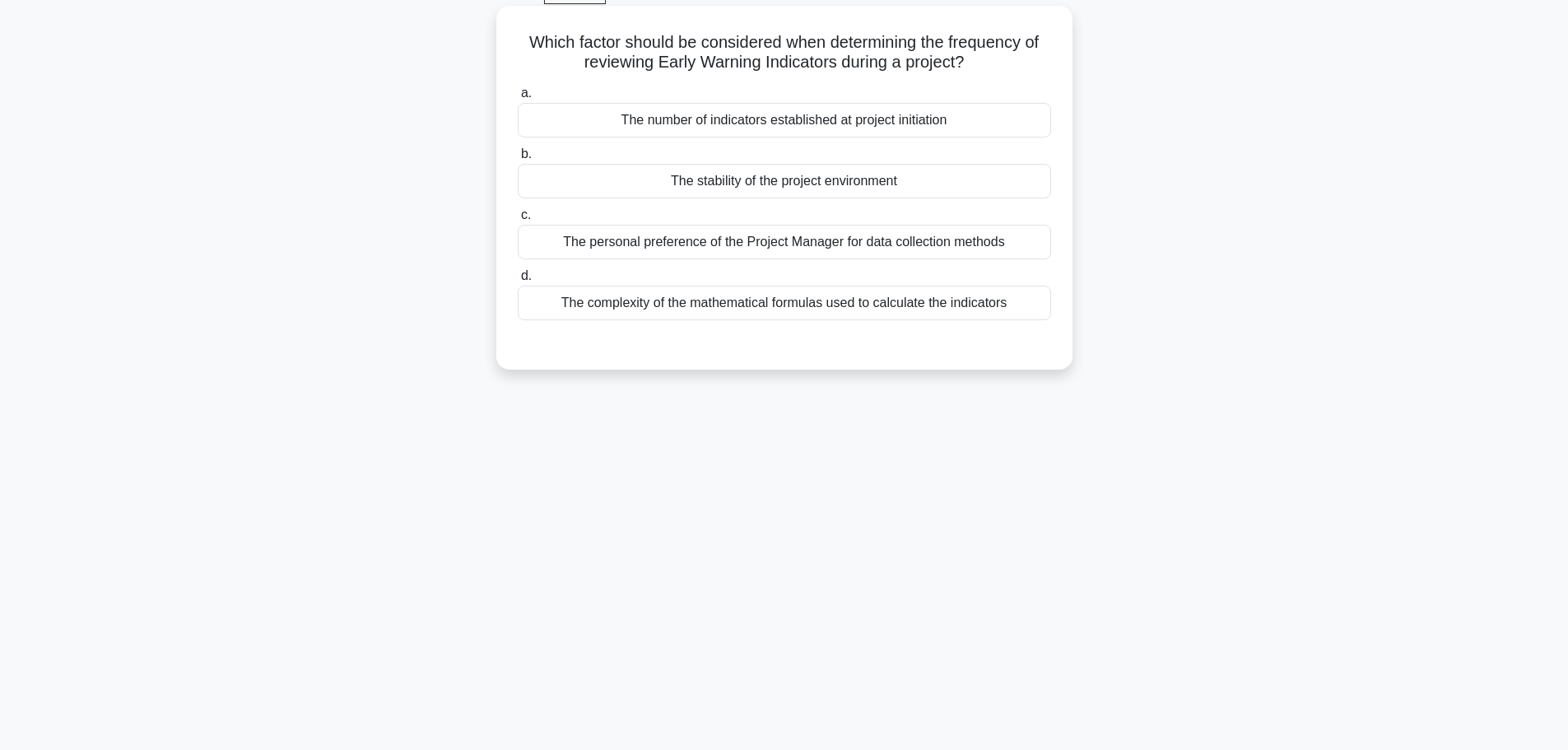
scroll to position [57, 0]
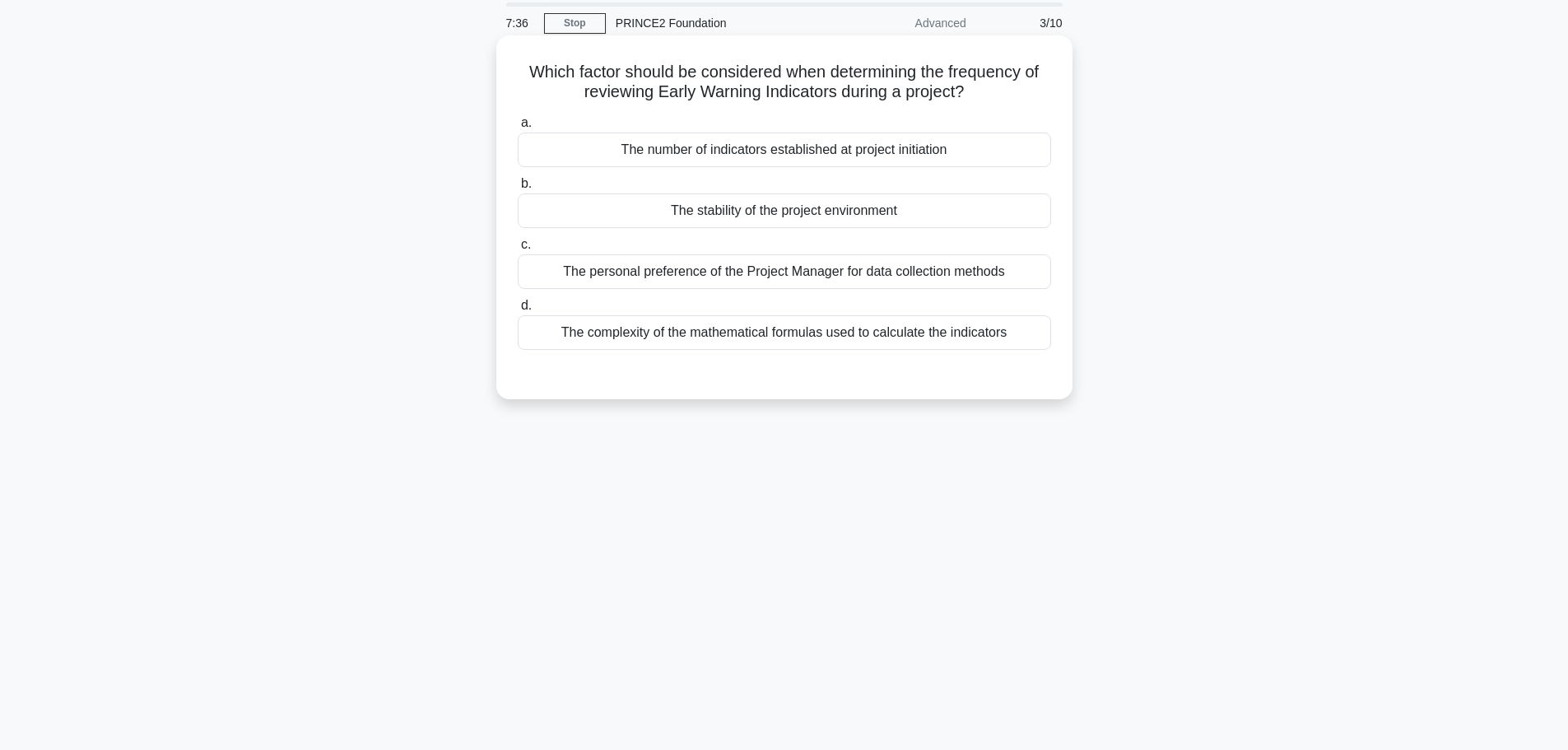
click at [947, 219] on div "The stability of the project environment" at bounding box center [784, 210] width 533 height 34
click at [518, 189] on input "b. The stability of the project environment" at bounding box center [518, 184] width 0 height 11
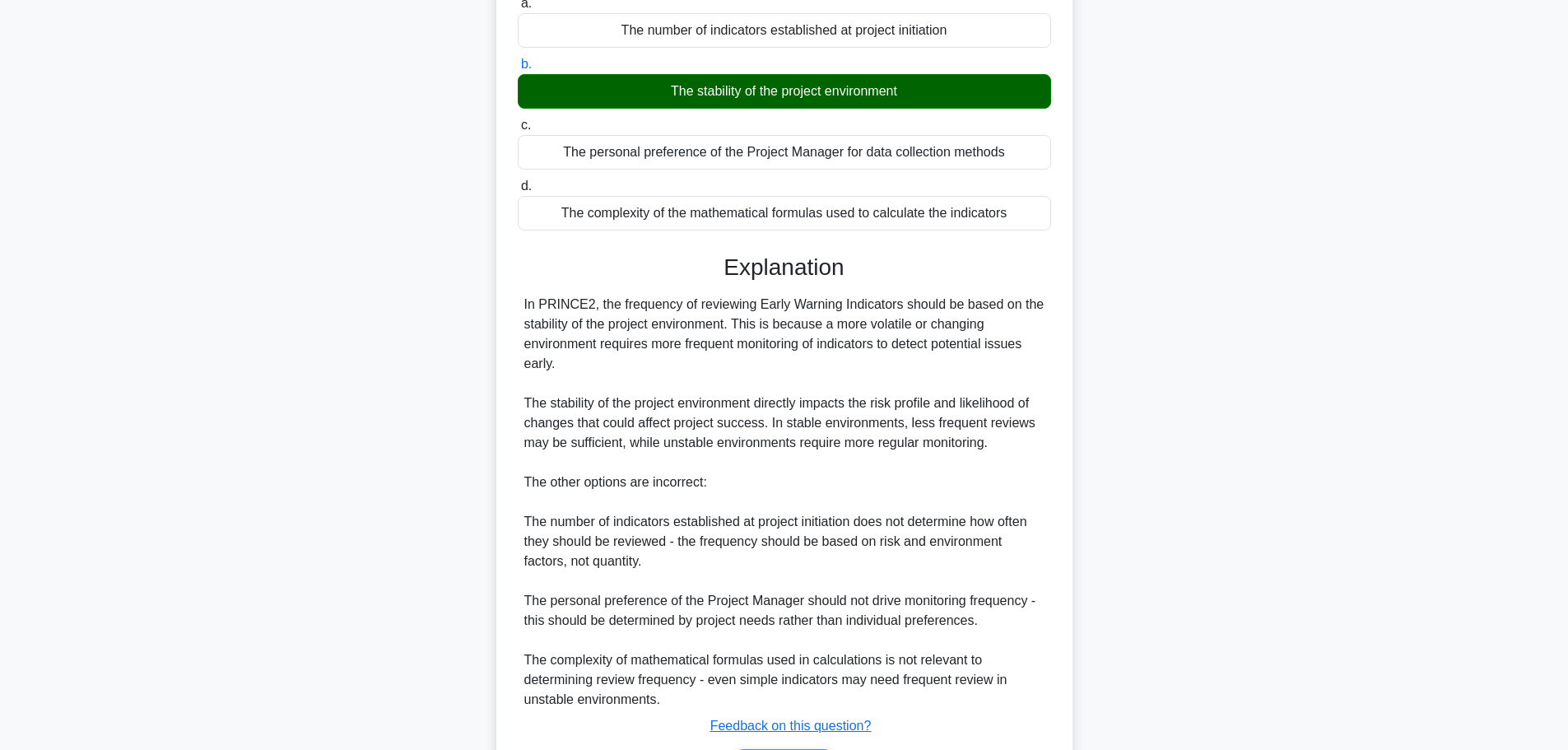
scroll to position [285, 0]
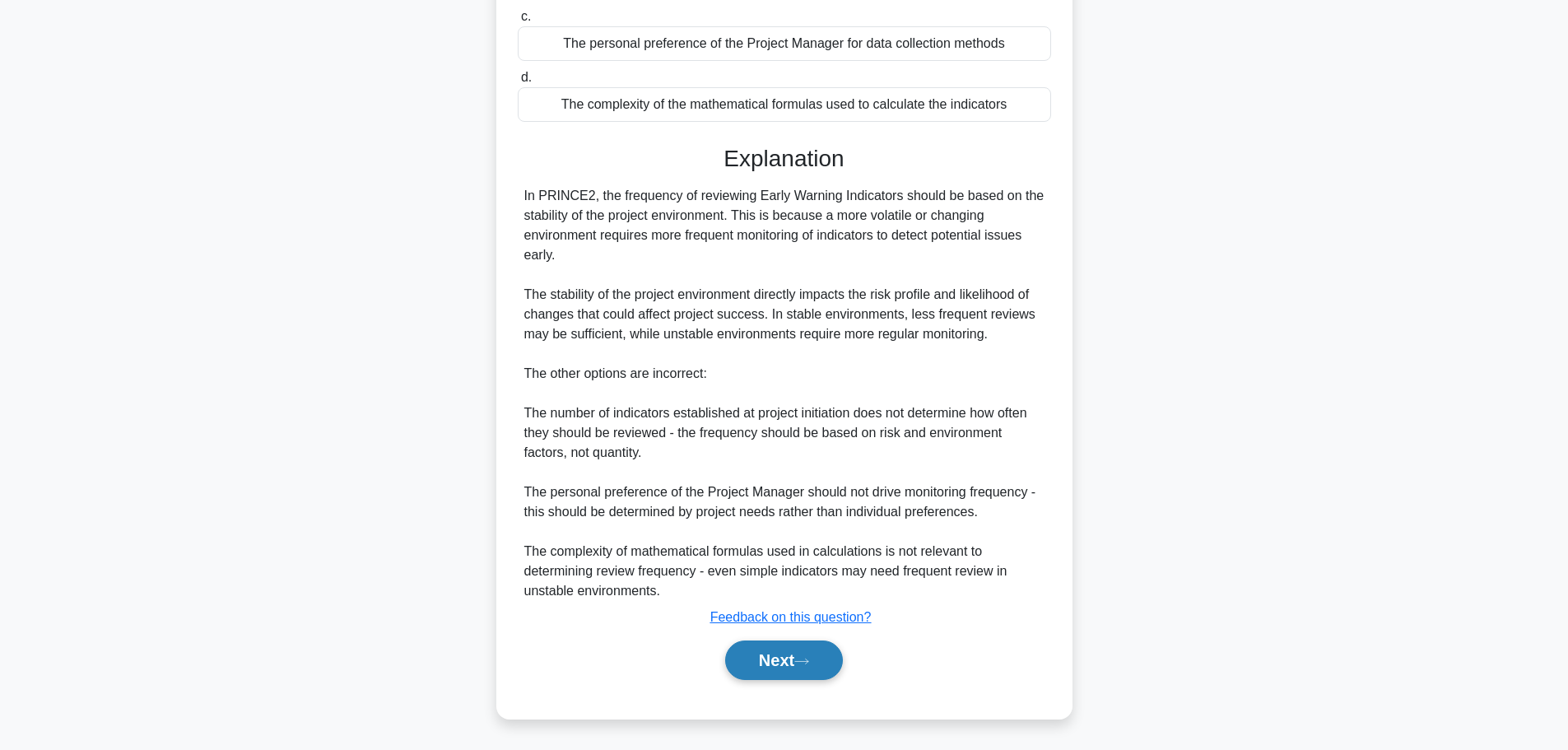
drag, startPoint x: 774, startPoint y: 655, endPoint x: 784, endPoint y: 641, distance: 17.2
click at [776, 656] on button "Next" at bounding box center [784, 660] width 118 height 39
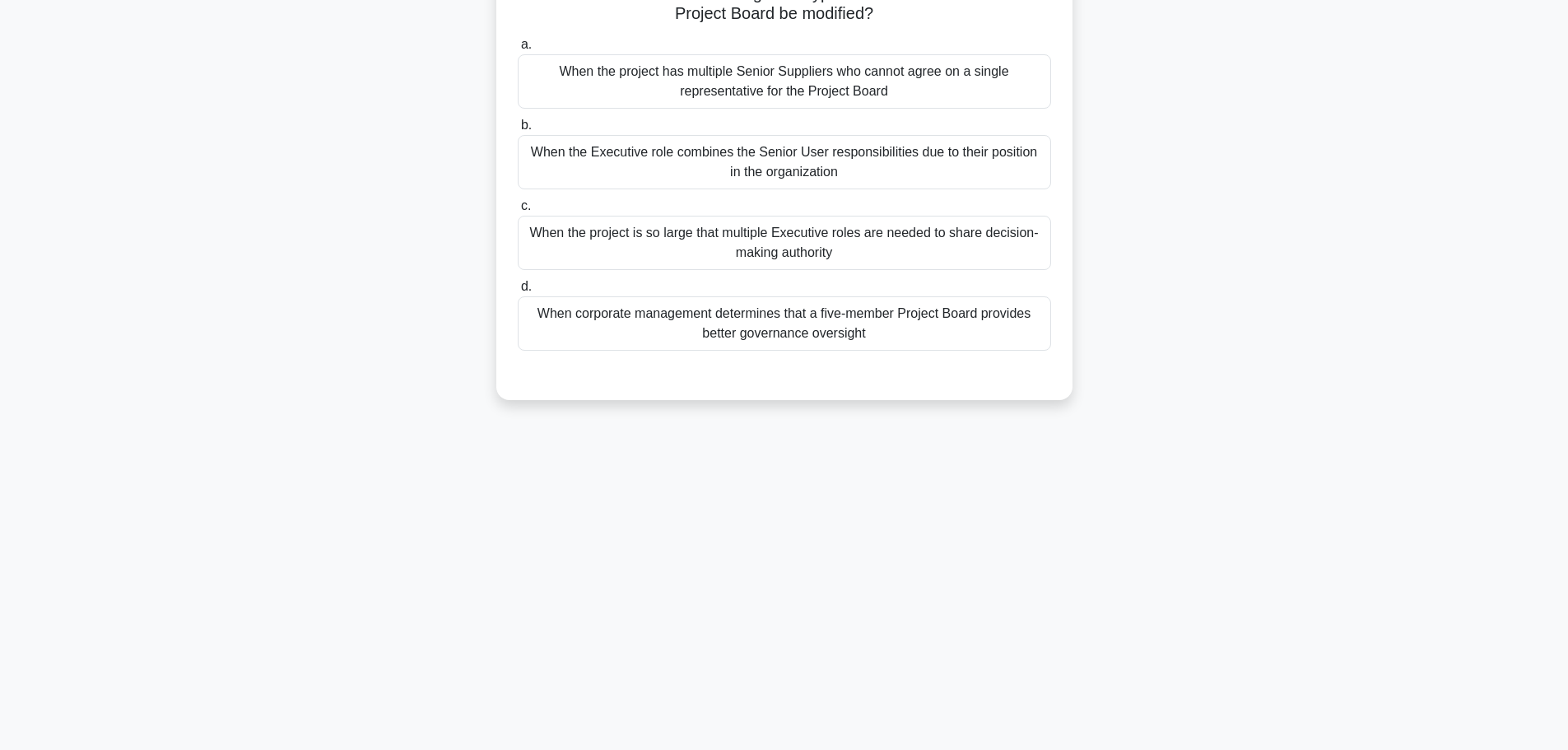
scroll to position [57, 0]
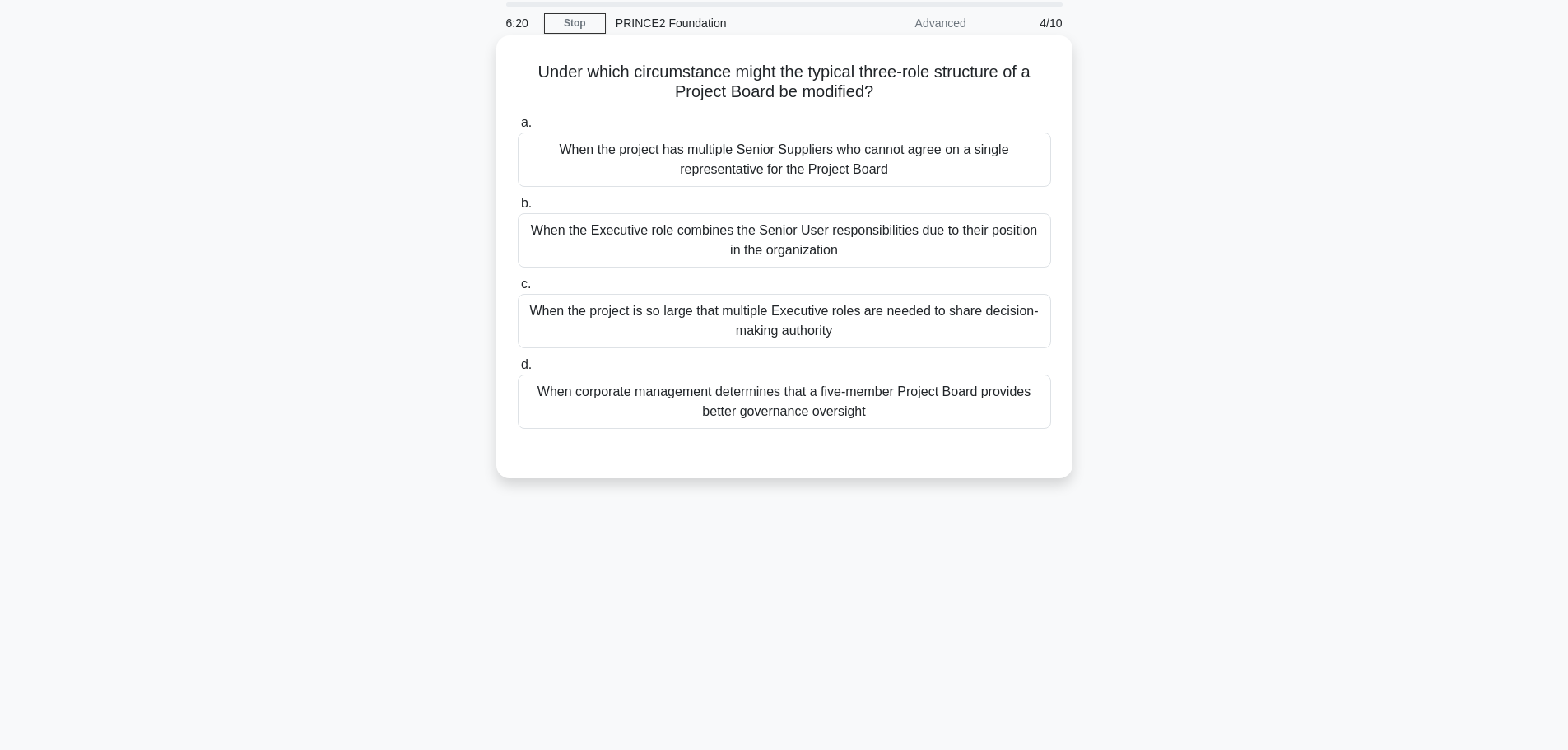
click at [865, 401] on div "When corporate management determines that a five-member Project Board provides …" at bounding box center [784, 401] width 533 height 54
click at [518, 370] on input "d. When corporate management determines that a five-member Project Board provid…" at bounding box center [518, 365] width 0 height 11
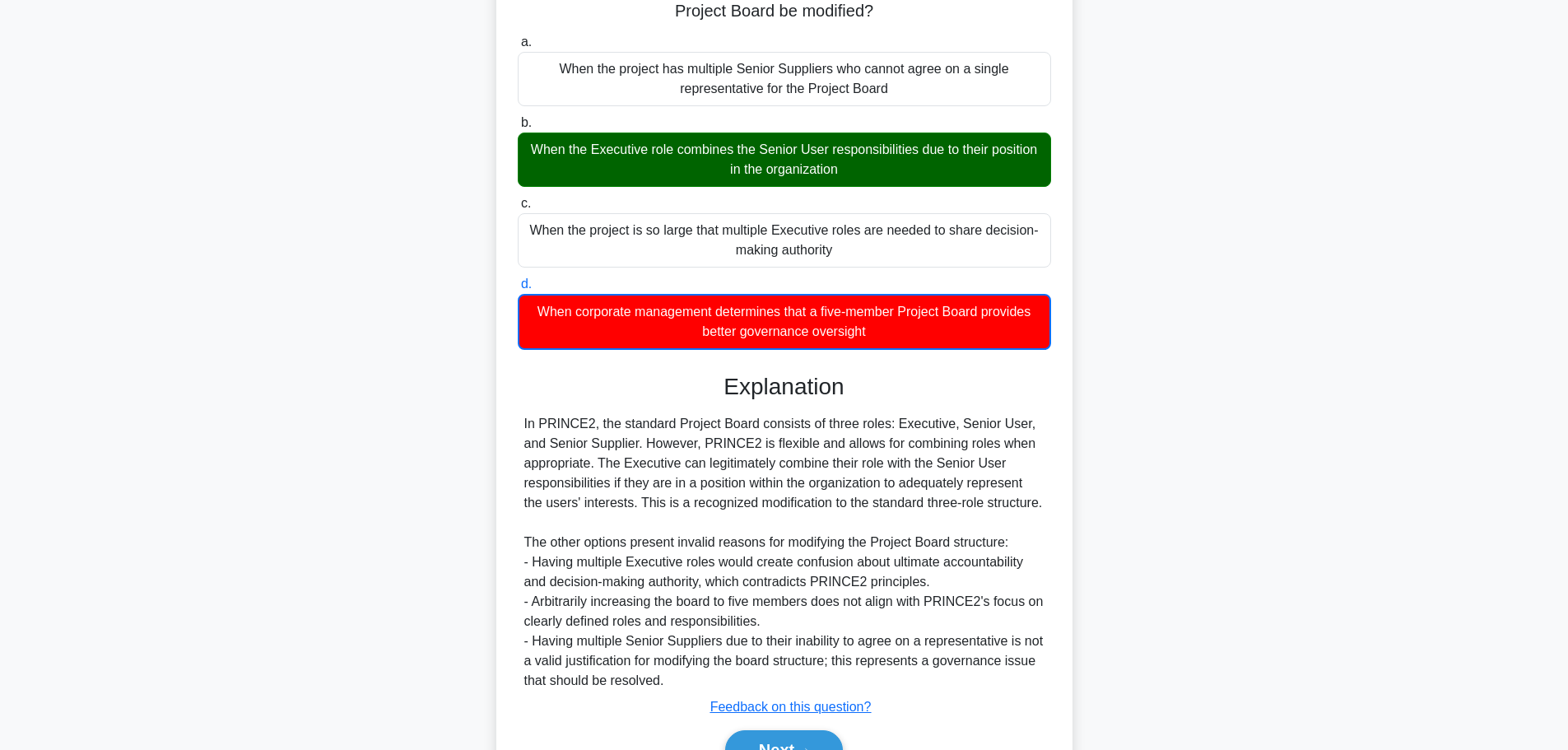
scroll to position [228, 0]
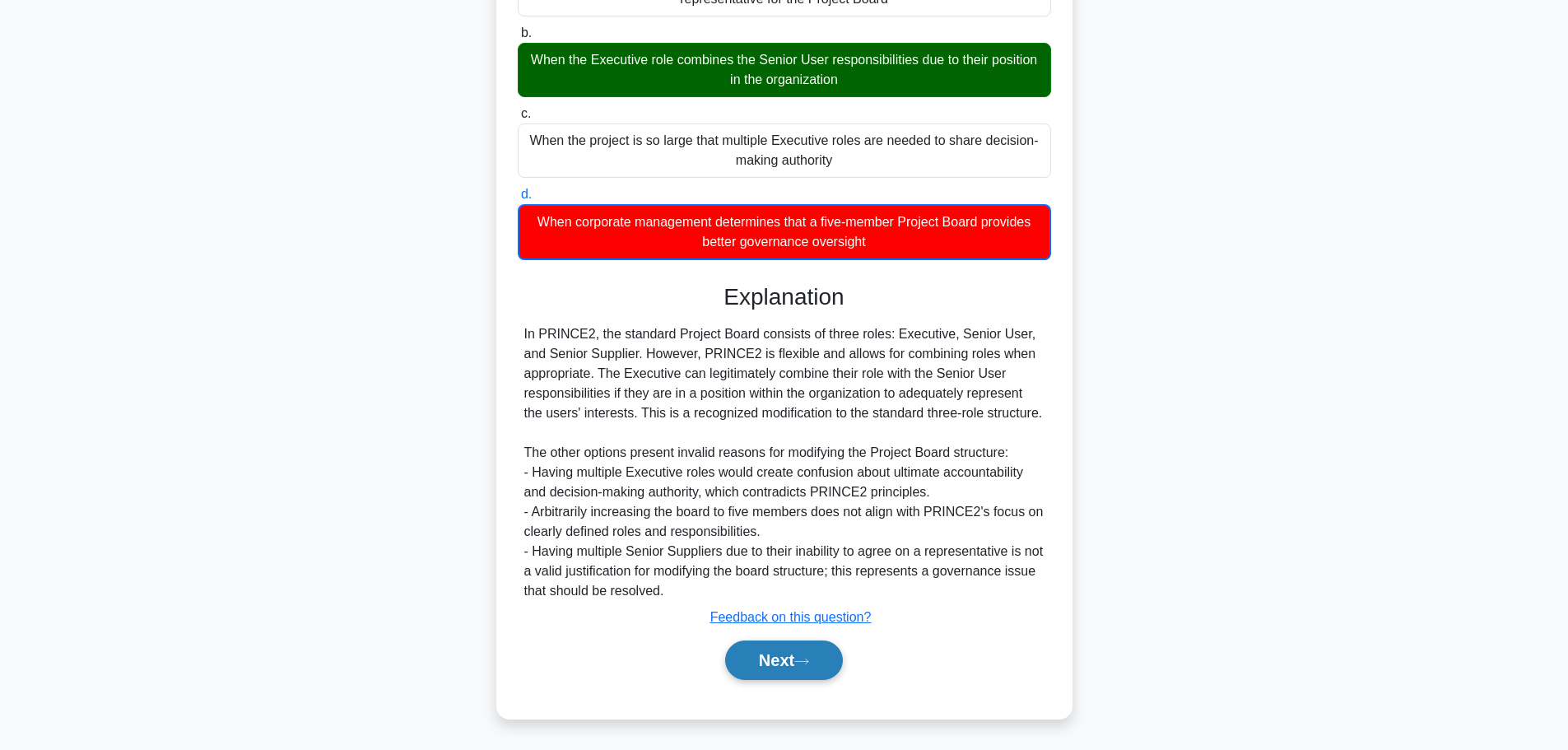
click at [785, 663] on button "Next" at bounding box center [784, 660] width 118 height 39
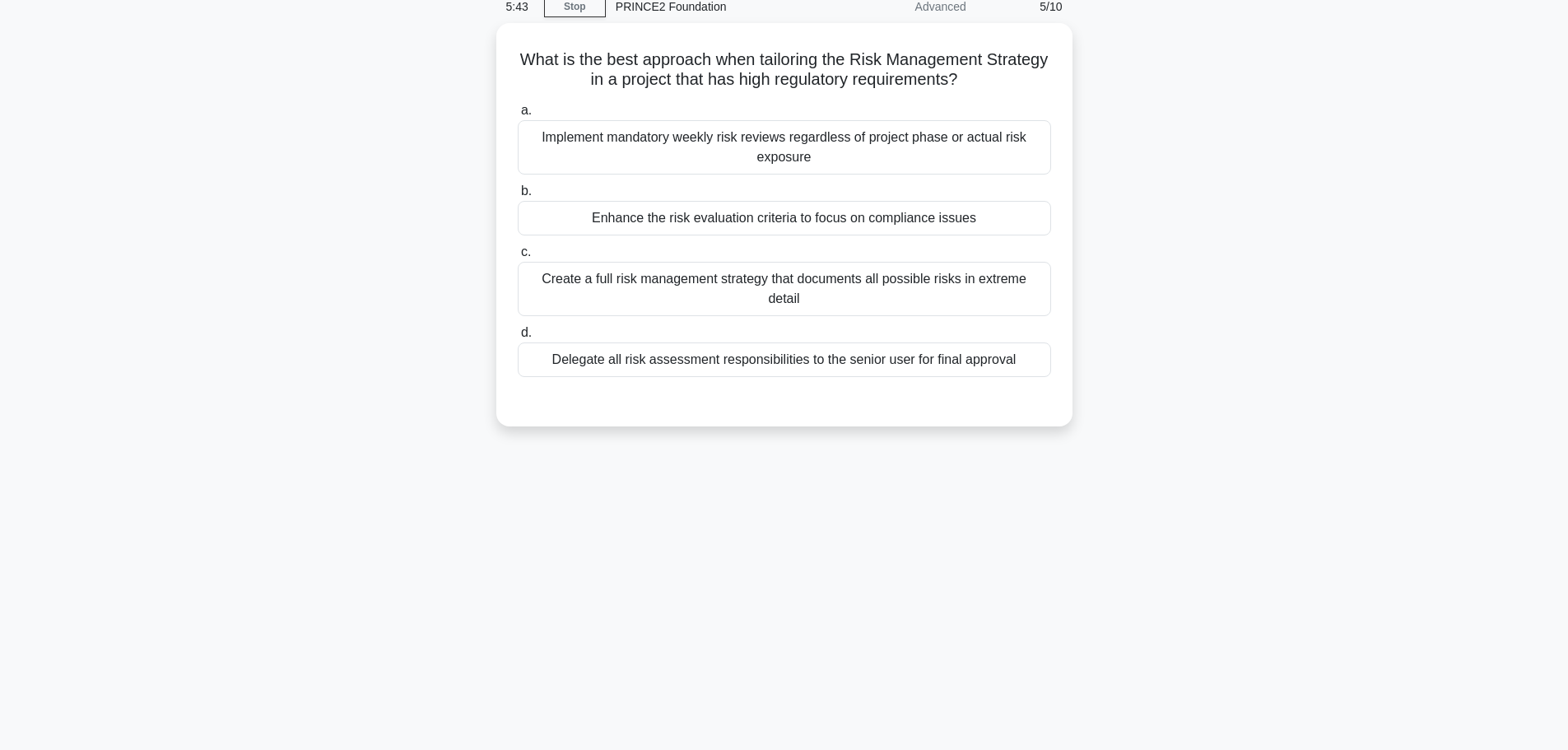
scroll to position [0, 0]
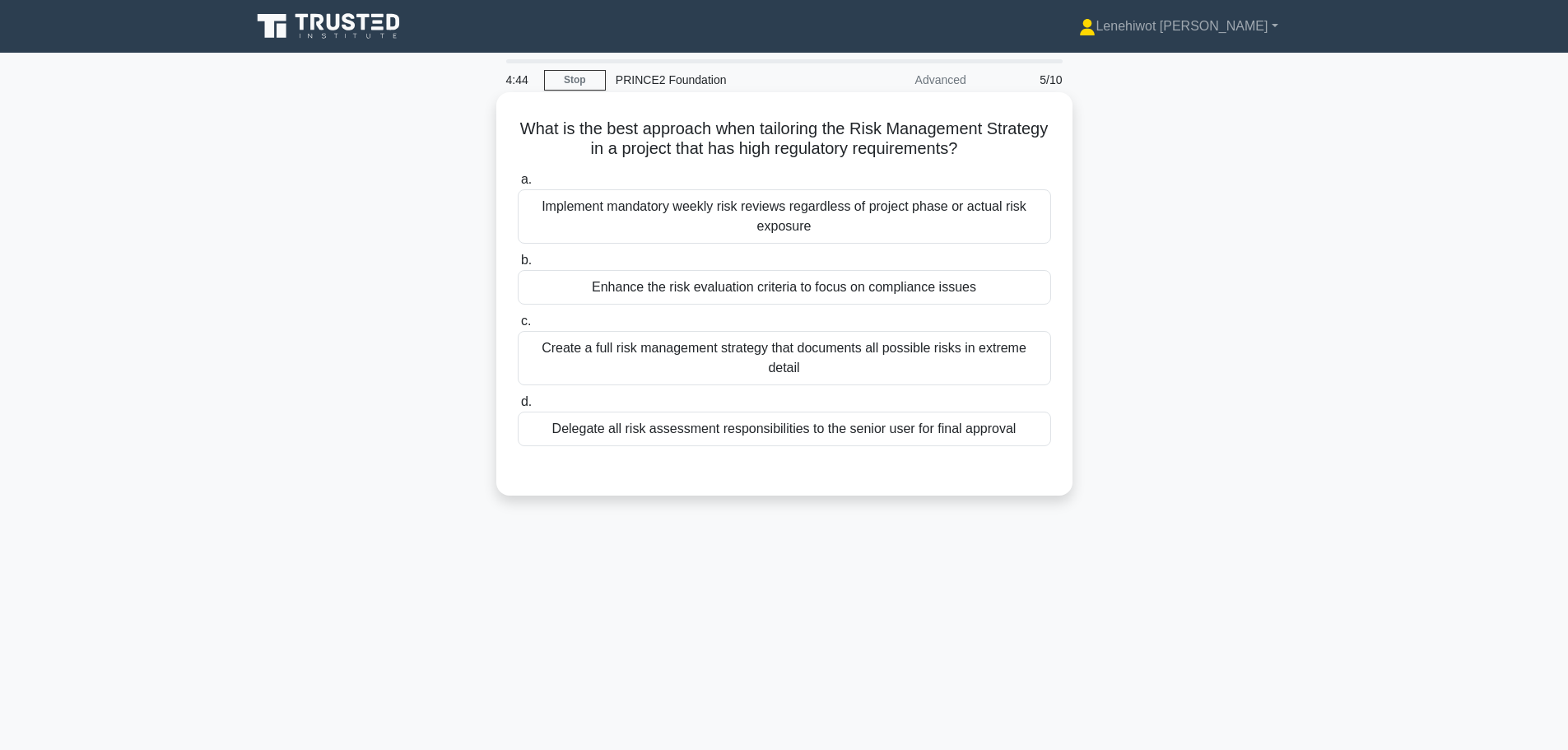
click at [895, 353] on div "Create a full risk management strategy that documents all possible risks in ext…" at bounding box center [784, 358] width 533 height 54
click at [518, 327] on input "c. Create a full risk management strategy that documents all possible risks in …" at bounding box center [518, 321] width 0 height 11
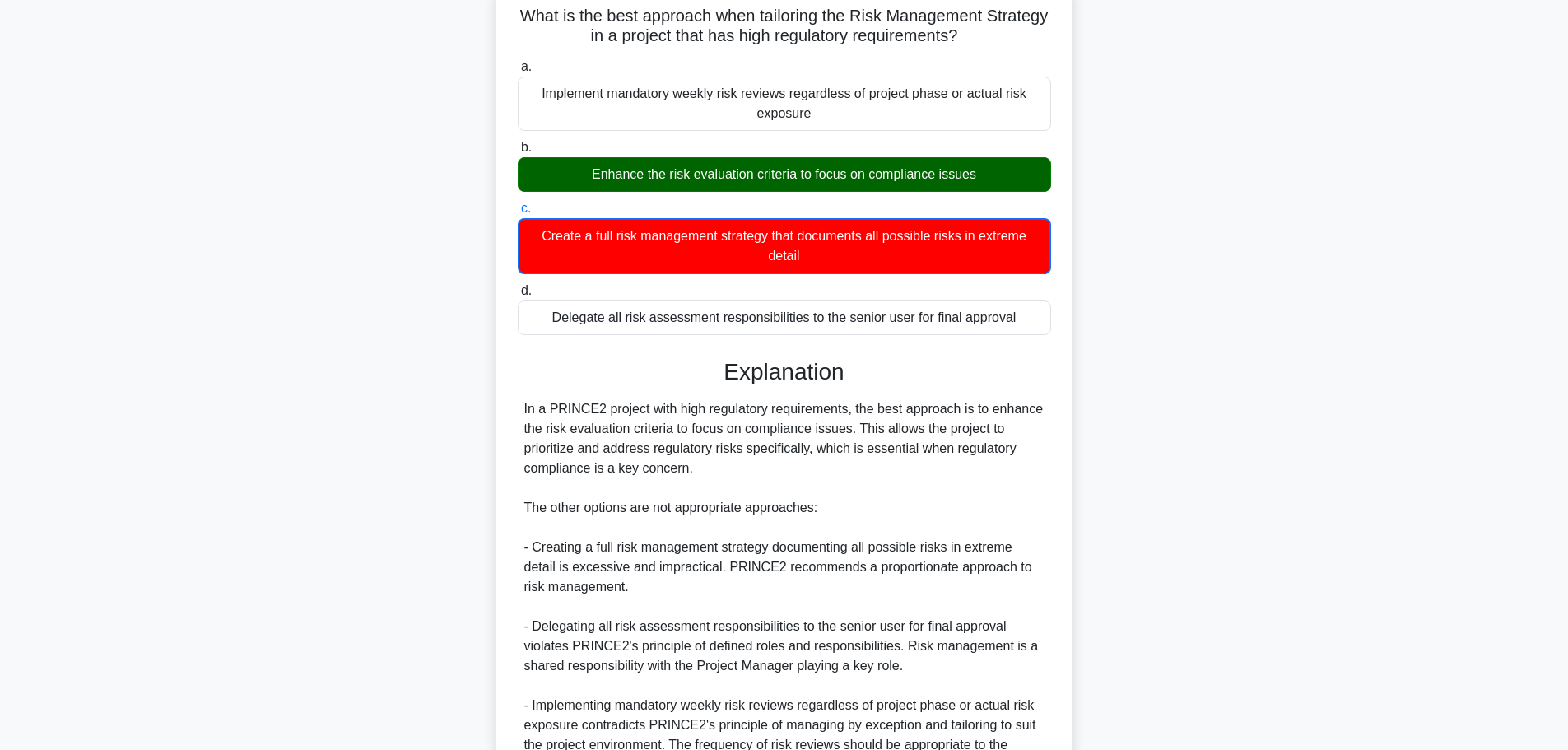
scroll to position [287, 0]
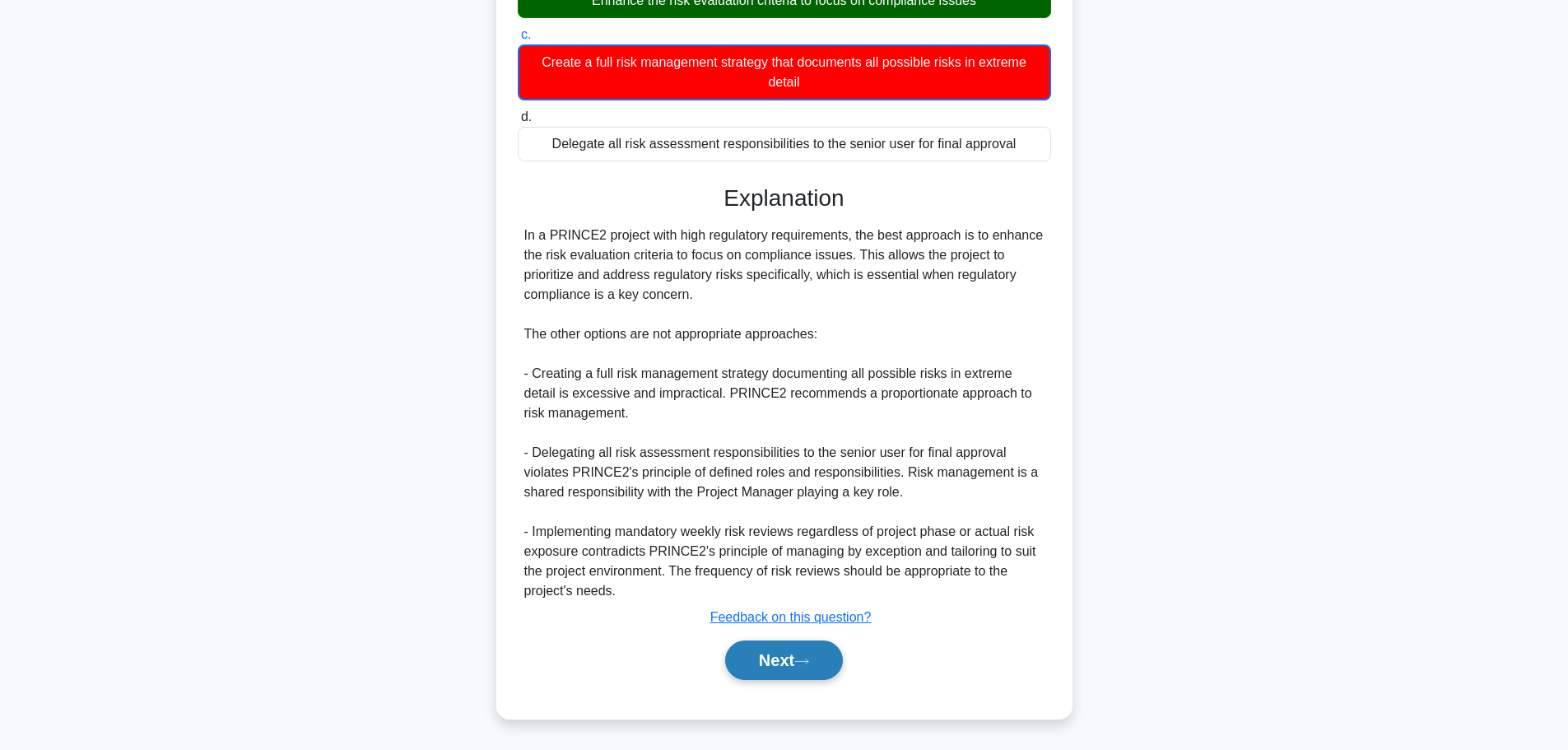
click at [805, 659] on icon at bounding box center [802, 661] width 15 height 9
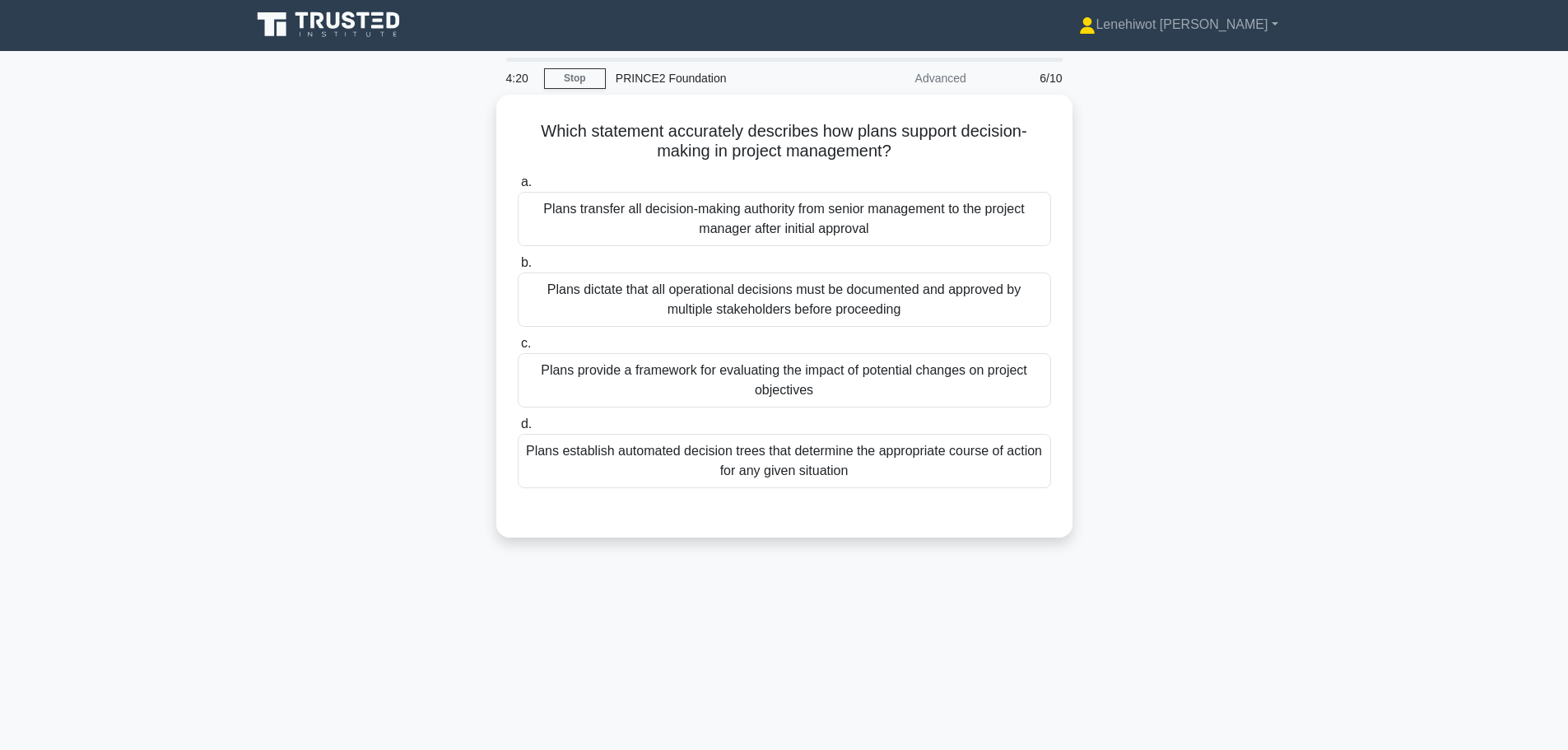
scroll to position [0, 0]
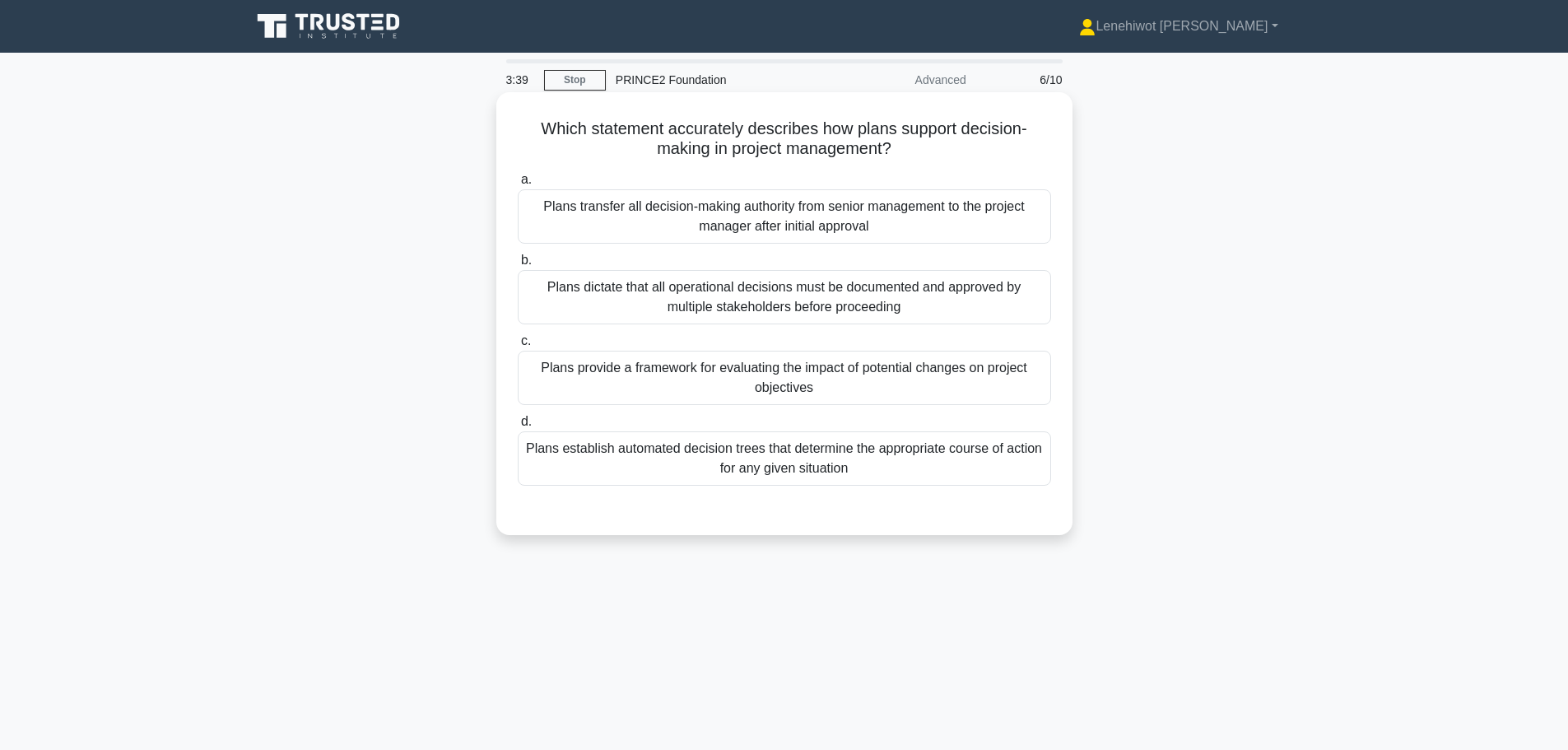
click at [925, 380] on div "Plans provide a framework for evaluating the impact of potential changes on pro…" at bounding box center [784, 377] width 533 height 54
click at [518, 346] on input "c. Plans provide a framework for evaluating the impact of potential changes on …" at bounding box center [518, 341] width 0 height 11
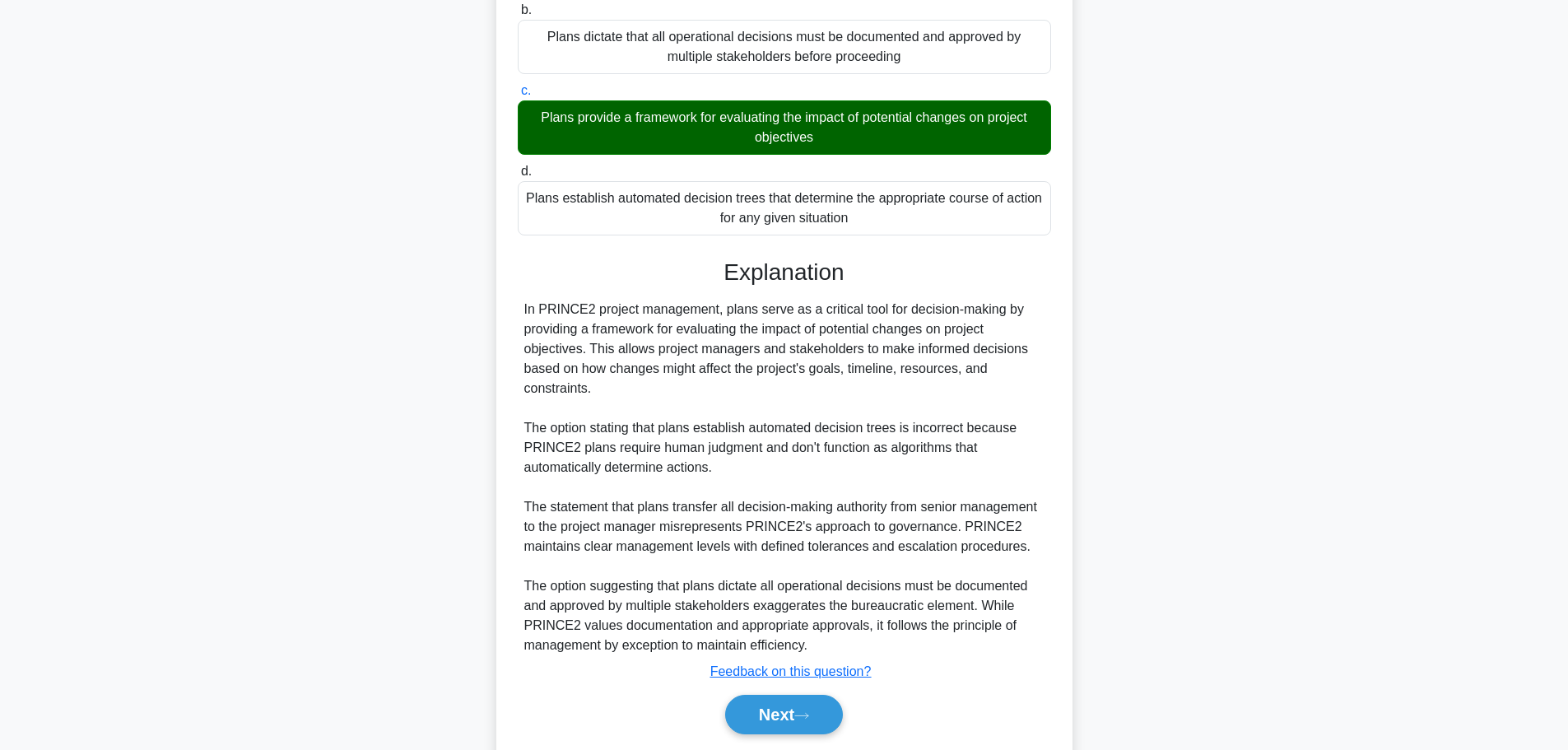
scroll to position [305, 0]
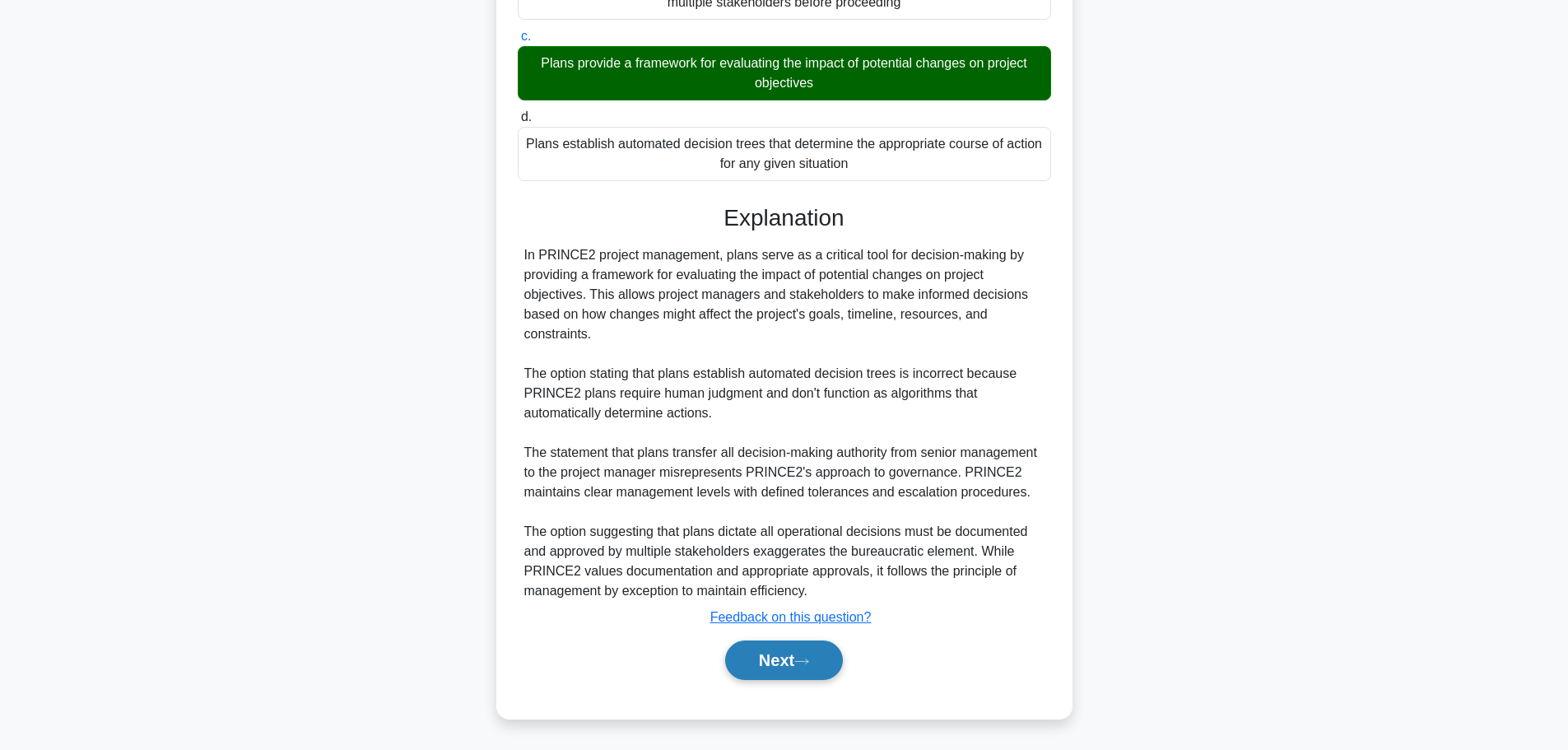
click at [763, 654] on button "Next" at bounding box center [784, 660] width 118 height 39
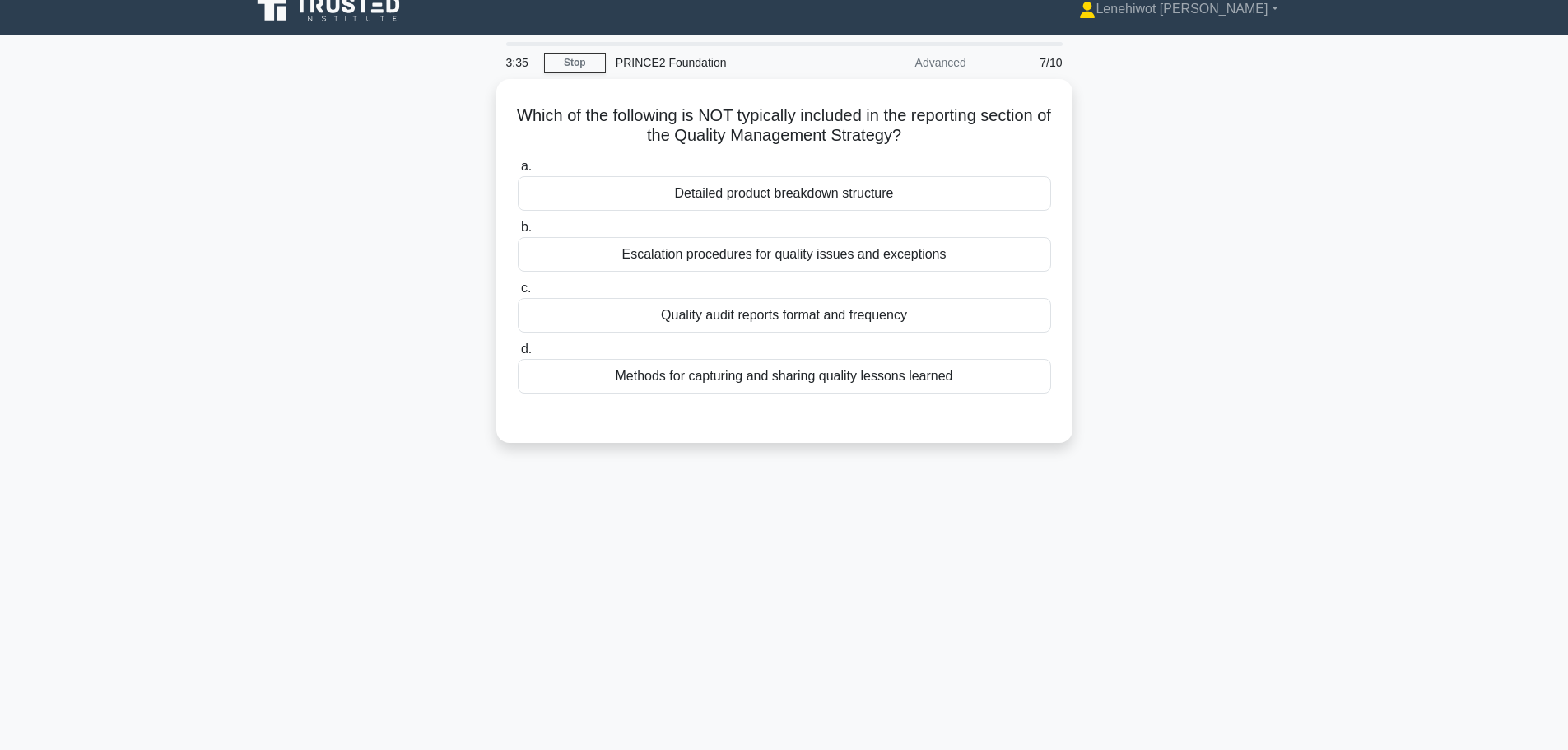
scroll to position [0, 0]
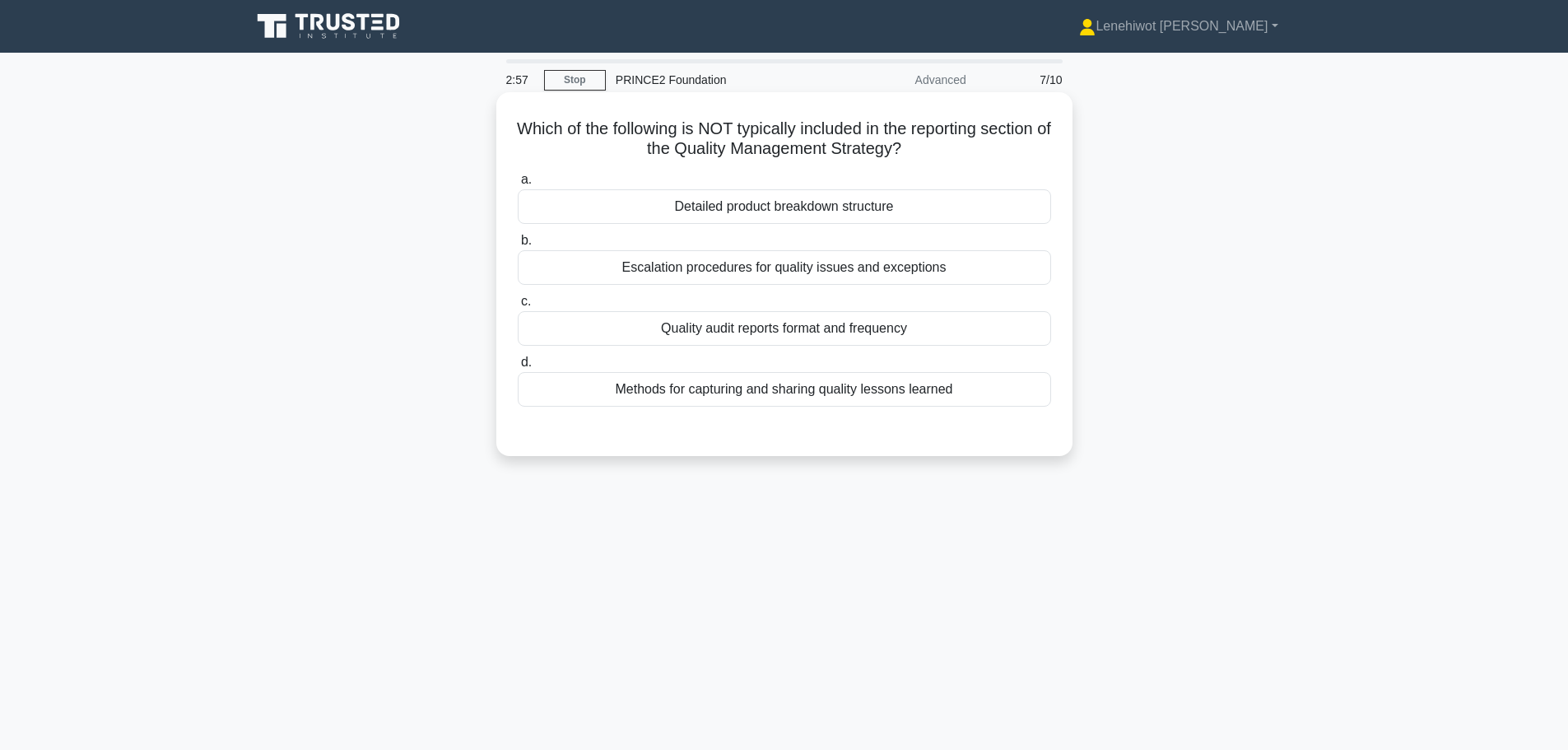
click at [940, 321] on div "Quality audit reports format and frequency" at bounding box center [784, 328] width 533 height 34
click at [518, 307] on input "c. Quality audit reports format and frequency" at bounding box center [518, 301] width 0 height 11
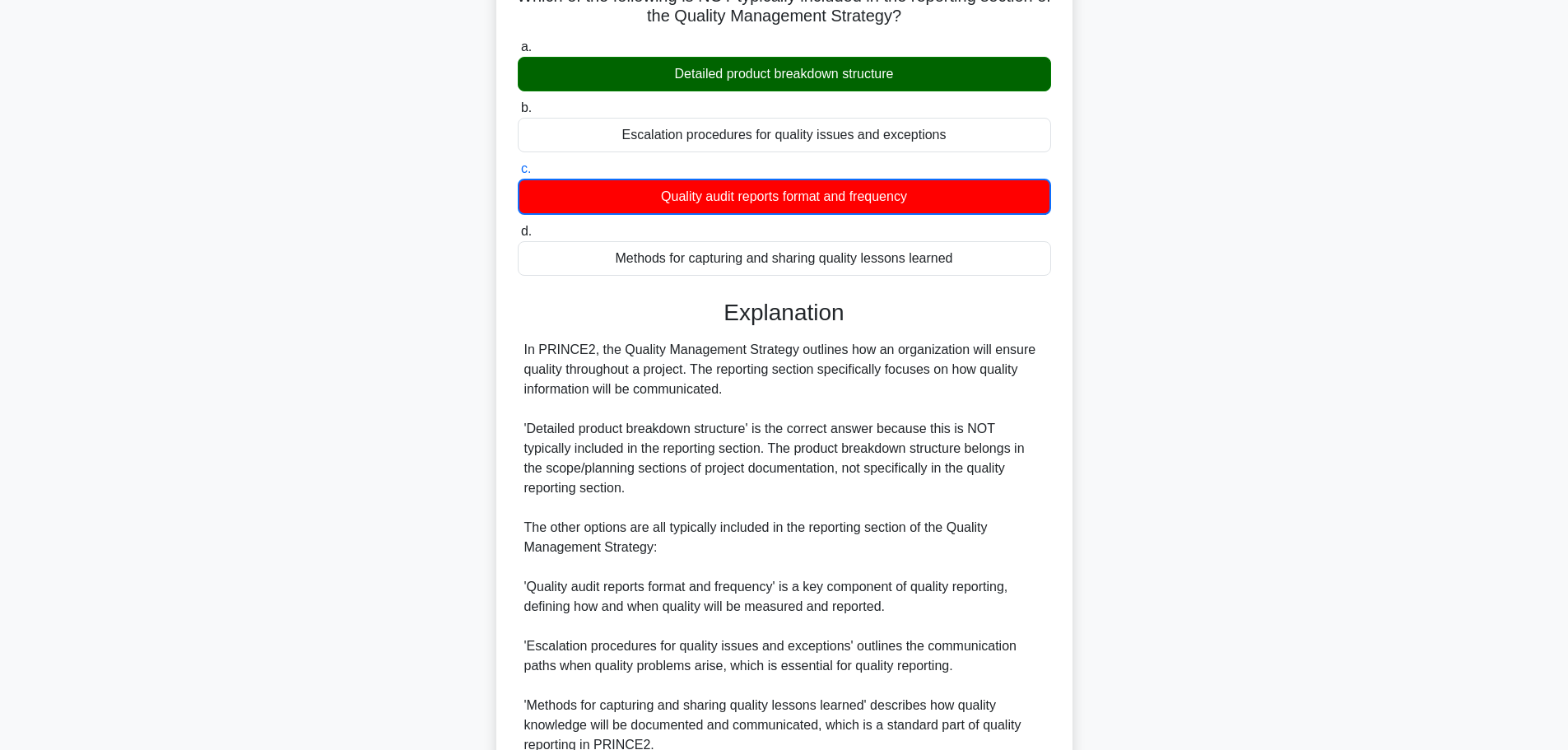
scroll to position [287, 0]
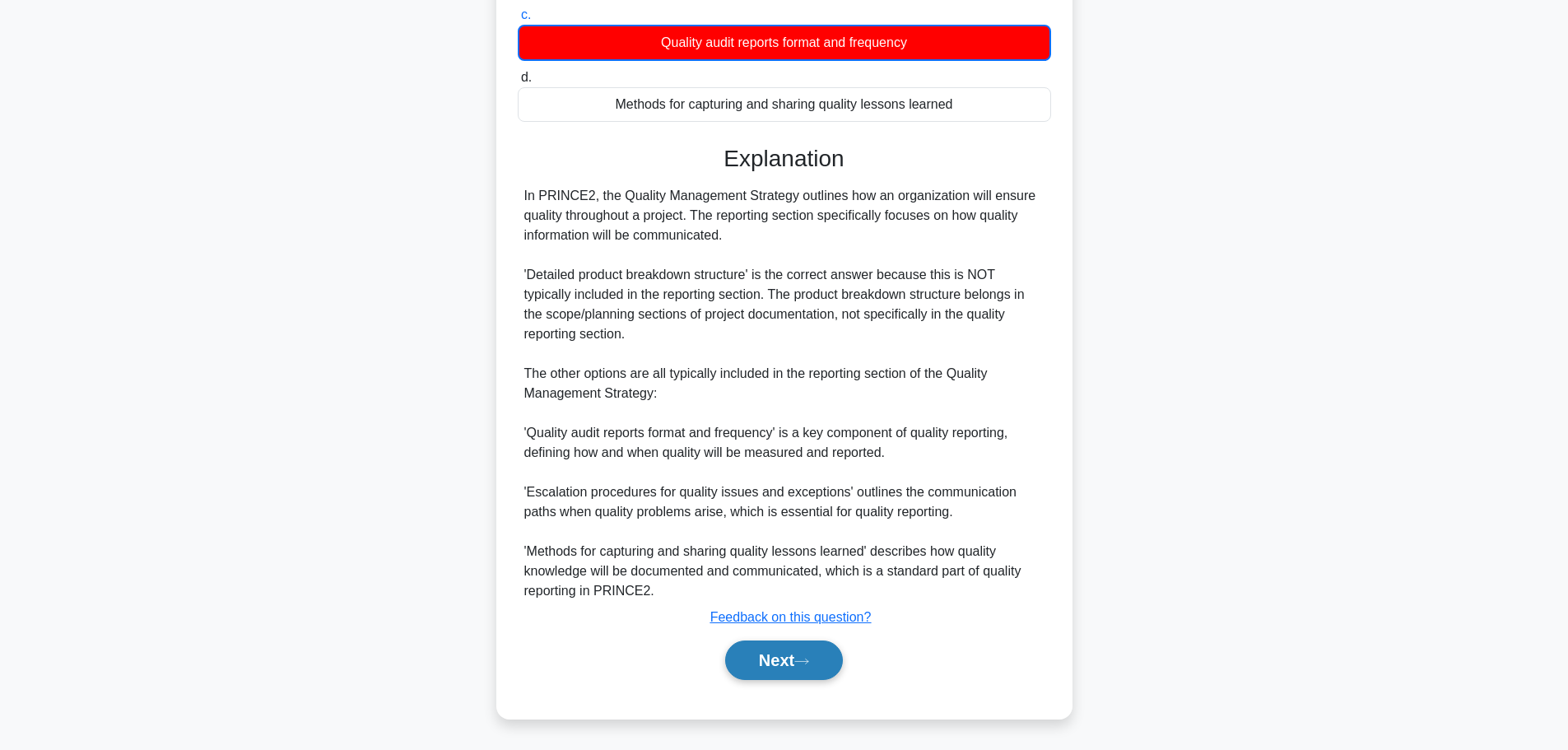
click at [773, 652] on button "Next" at bounding box center [784, 660] width 118 height 39
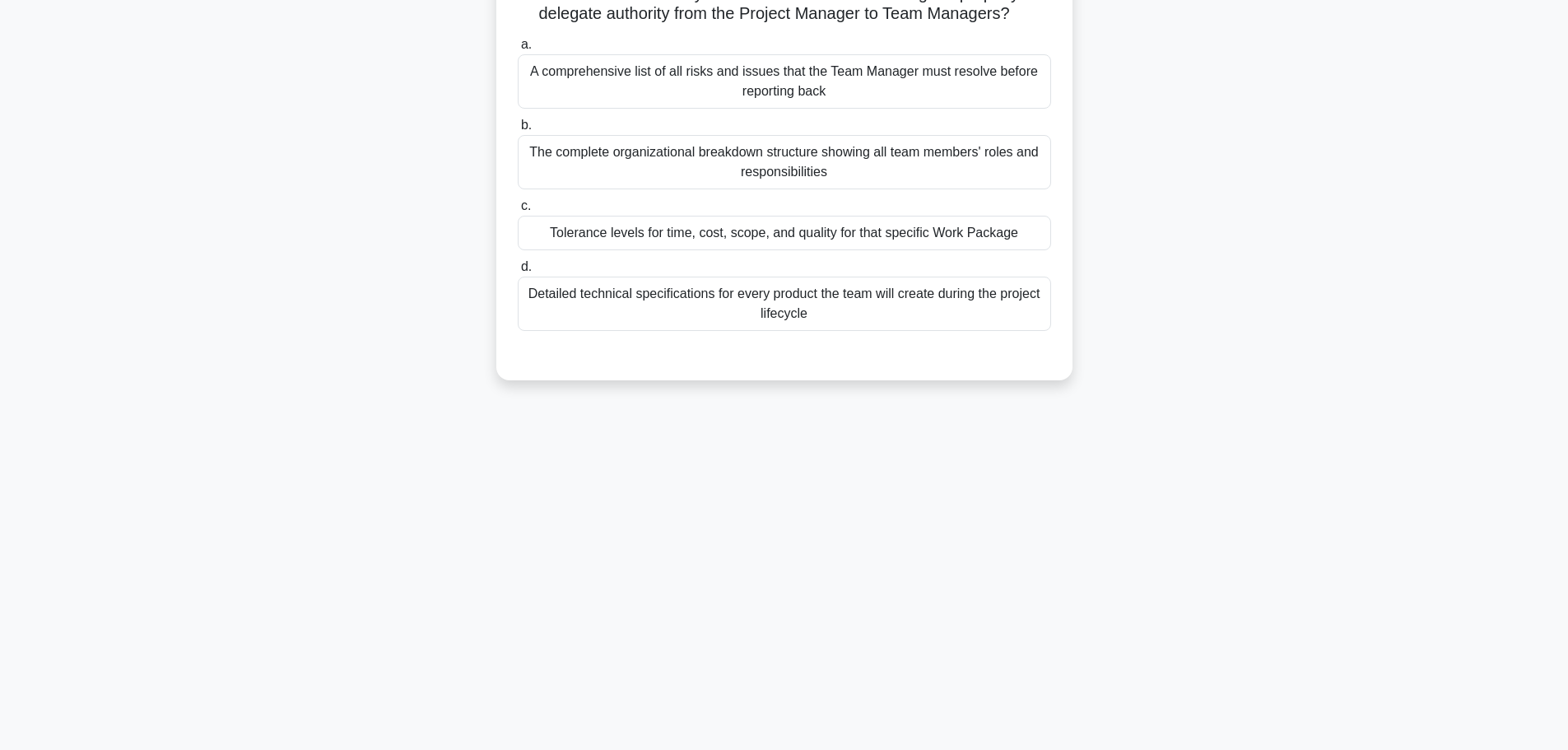
scroll to position [0, 0]
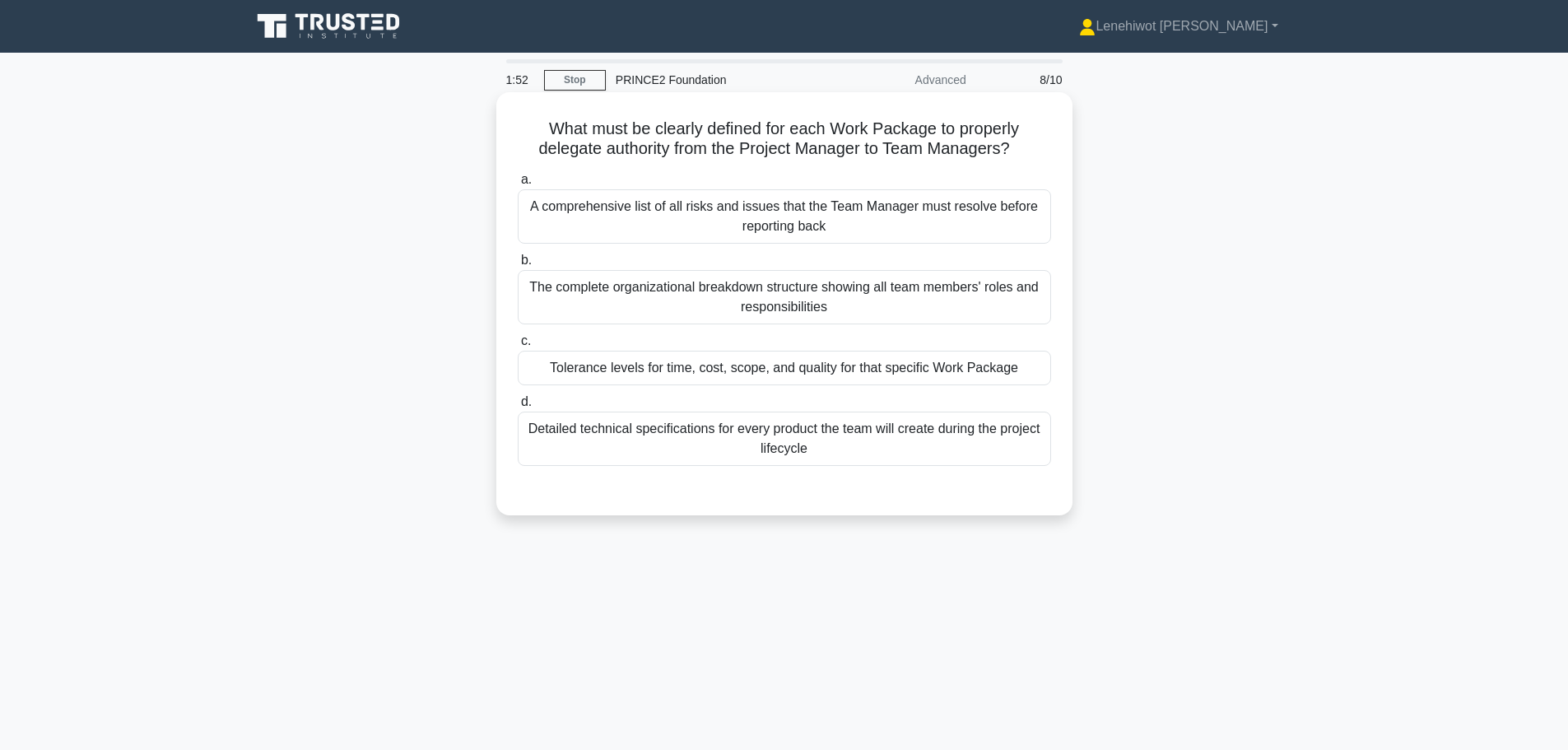
click at [889, 380] on div "Tolerance levels for time, cost, scope, and quality for that specific Work Pack…" at bounding box center [784, 367] width 533 height 34
click at [518, 346] on input "c. Tolerance levels for time, cost, scope, and quality for that specific Work P…" at bounding box center [518, 341] width 0 height 11
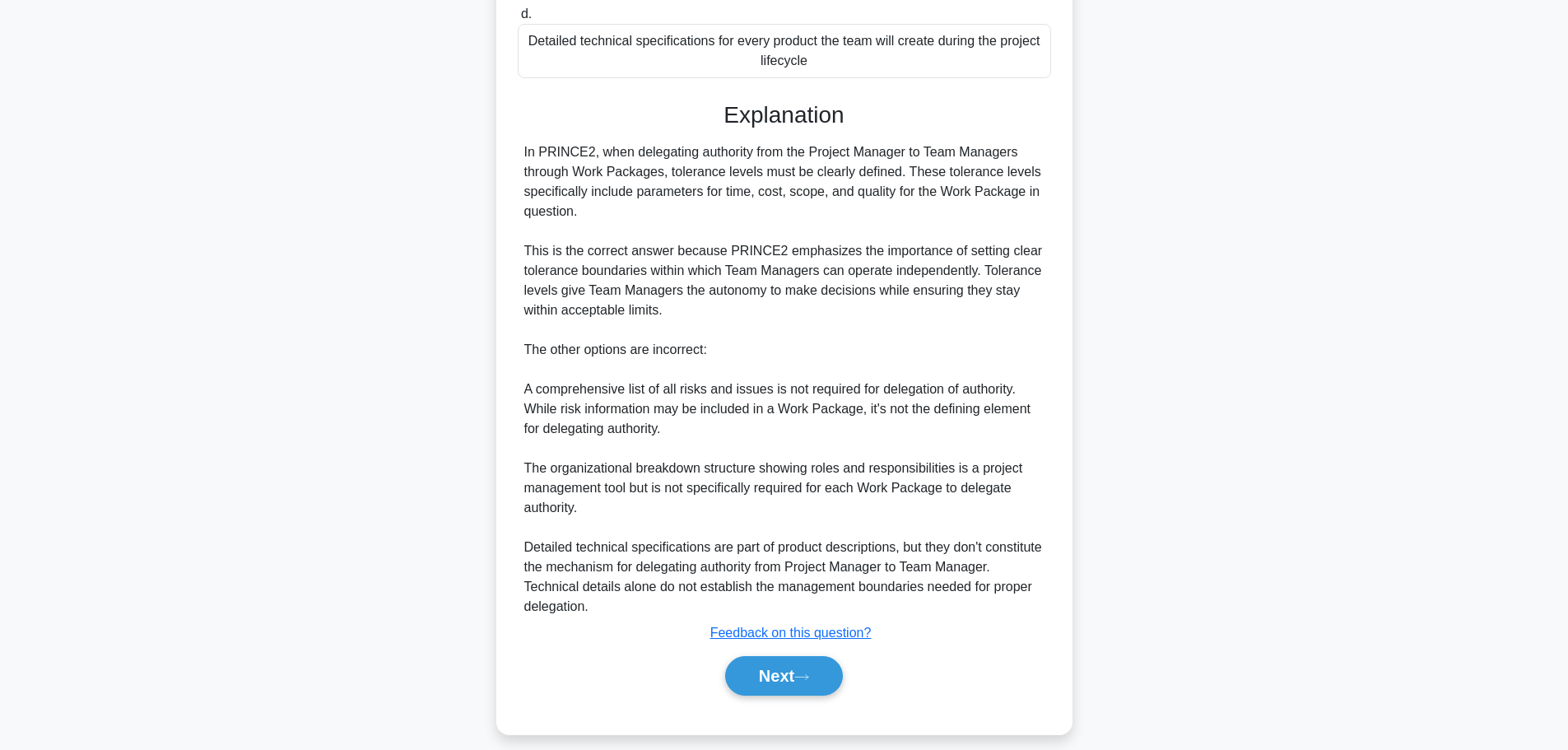
scroll to position [404, 0]
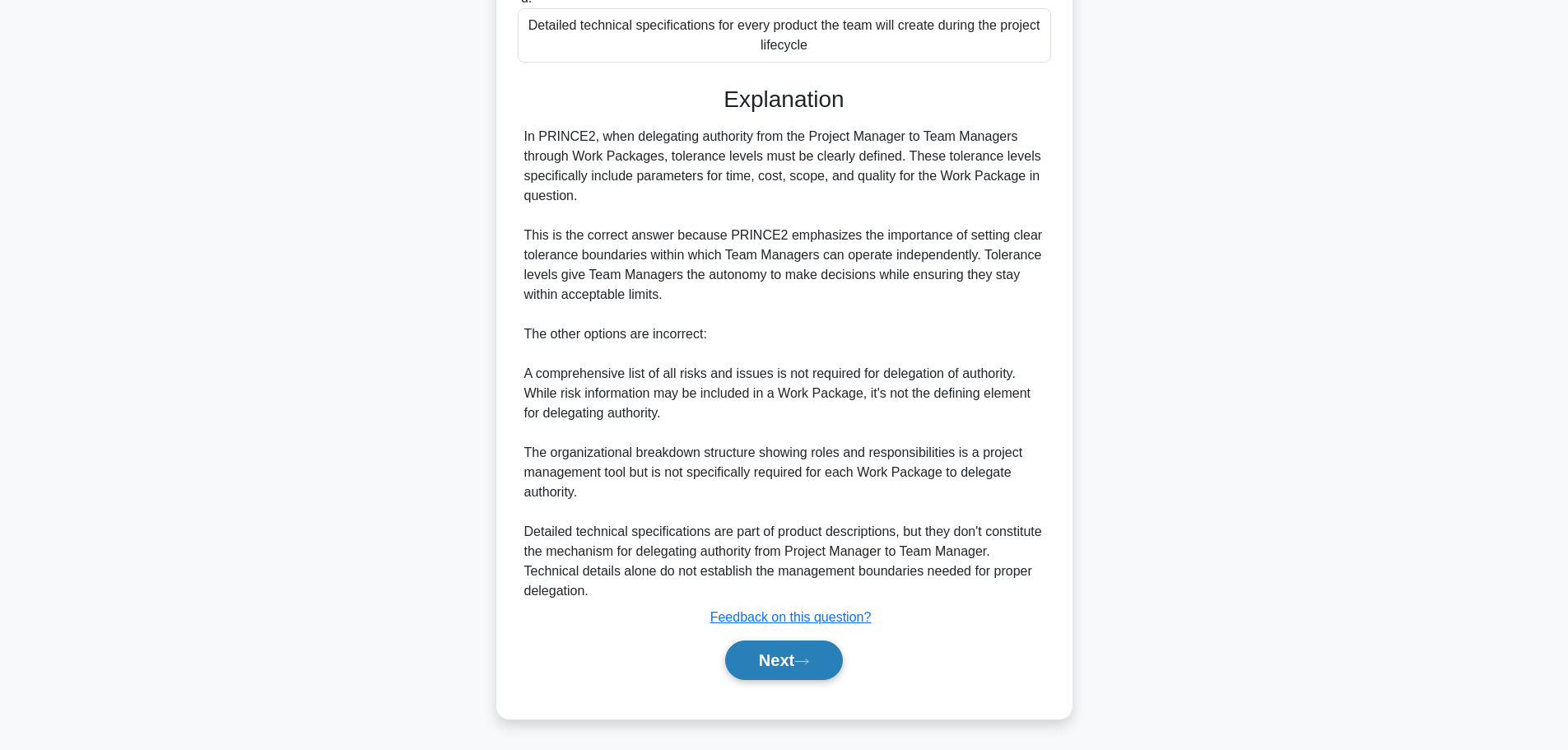
click at [787, 655] on button "Next" at bounding box center [784, 660] width 118 height 39
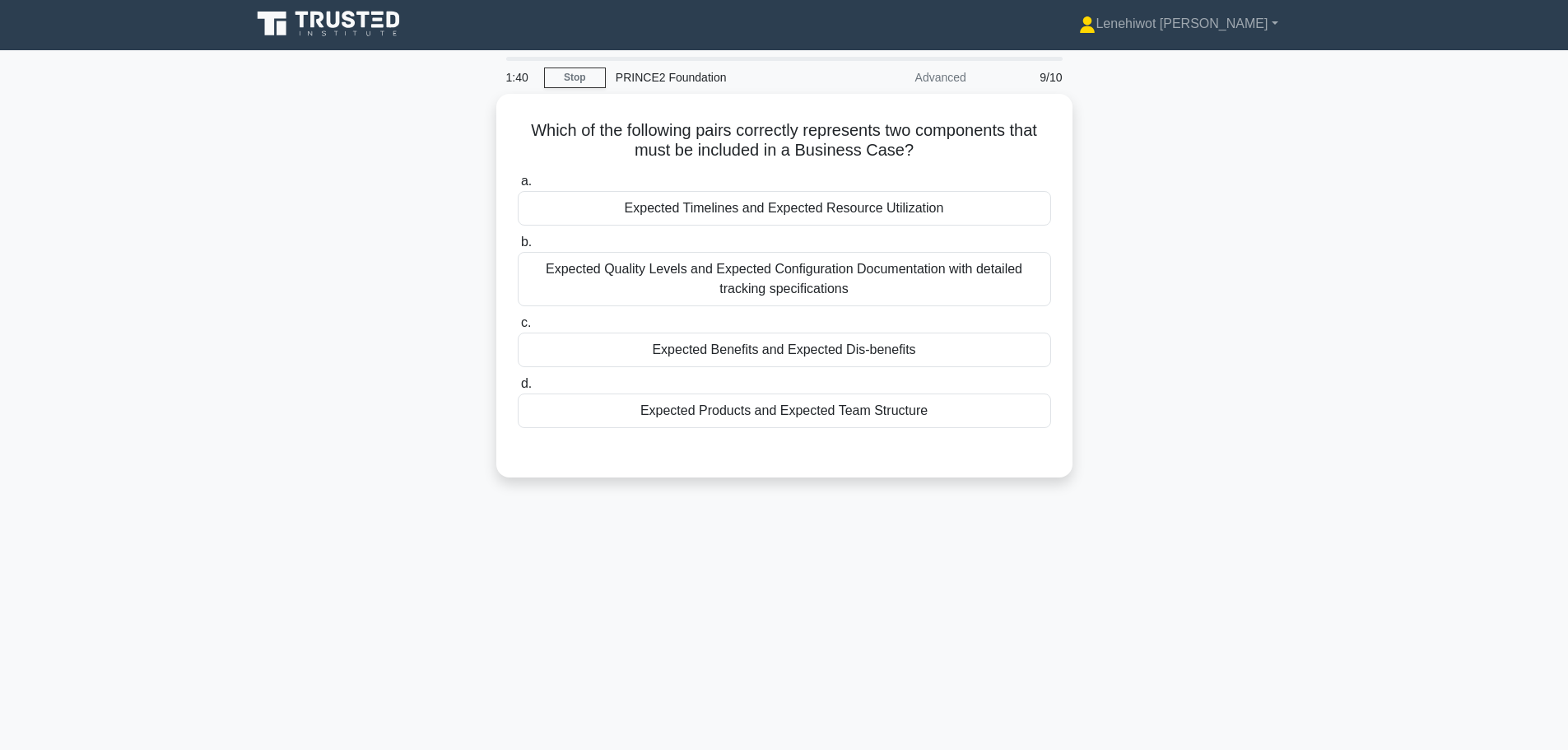
scroll to position [0, 0]
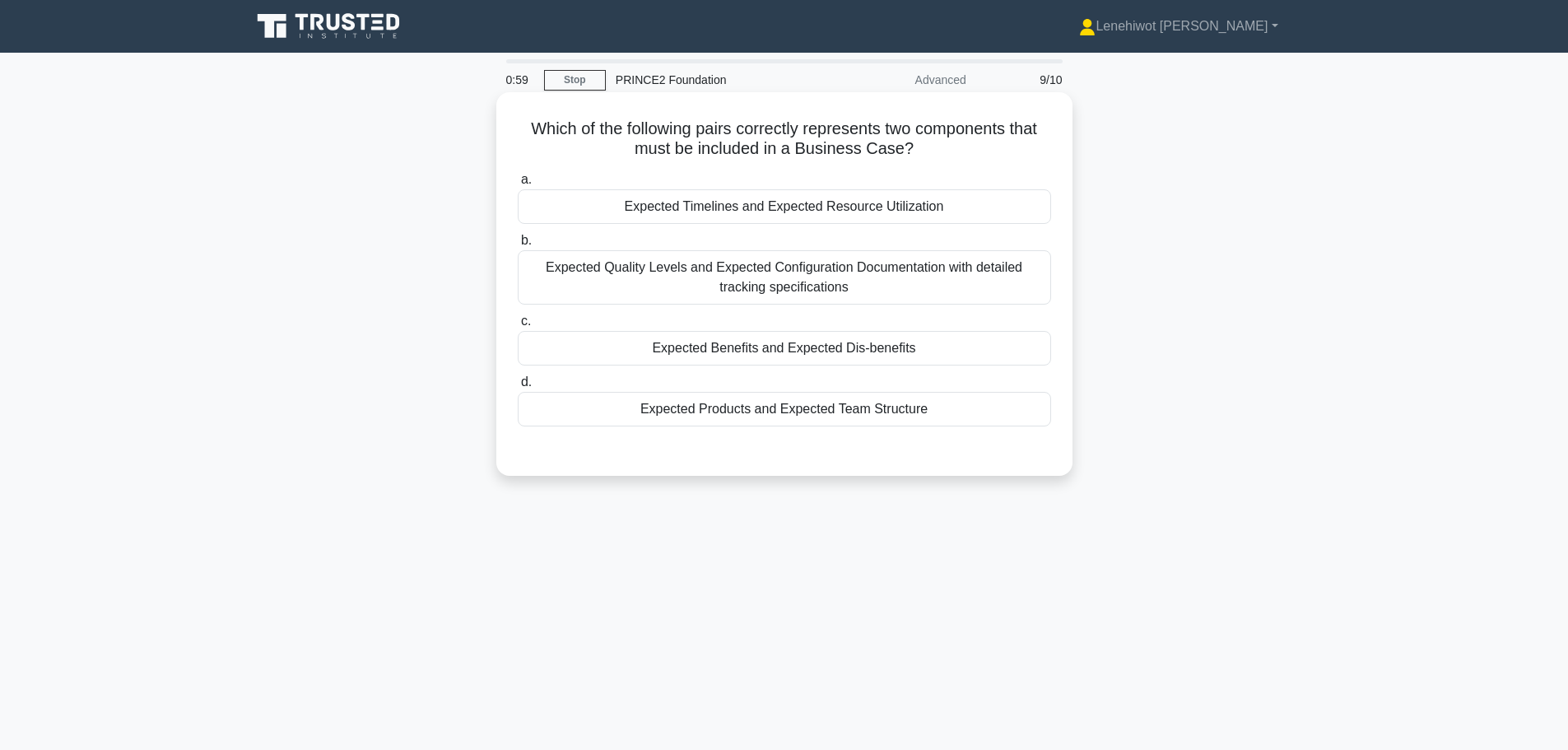
click at [788, 350] on div "Expected Benefits and Expected Dis-benefits" at bounding box center [784, 348] width 533 height 34
click at [518, 327] on input "c. Expected Benefits and Expected Dis-benefits" at bounding box center [518, 321] width 0 height 11
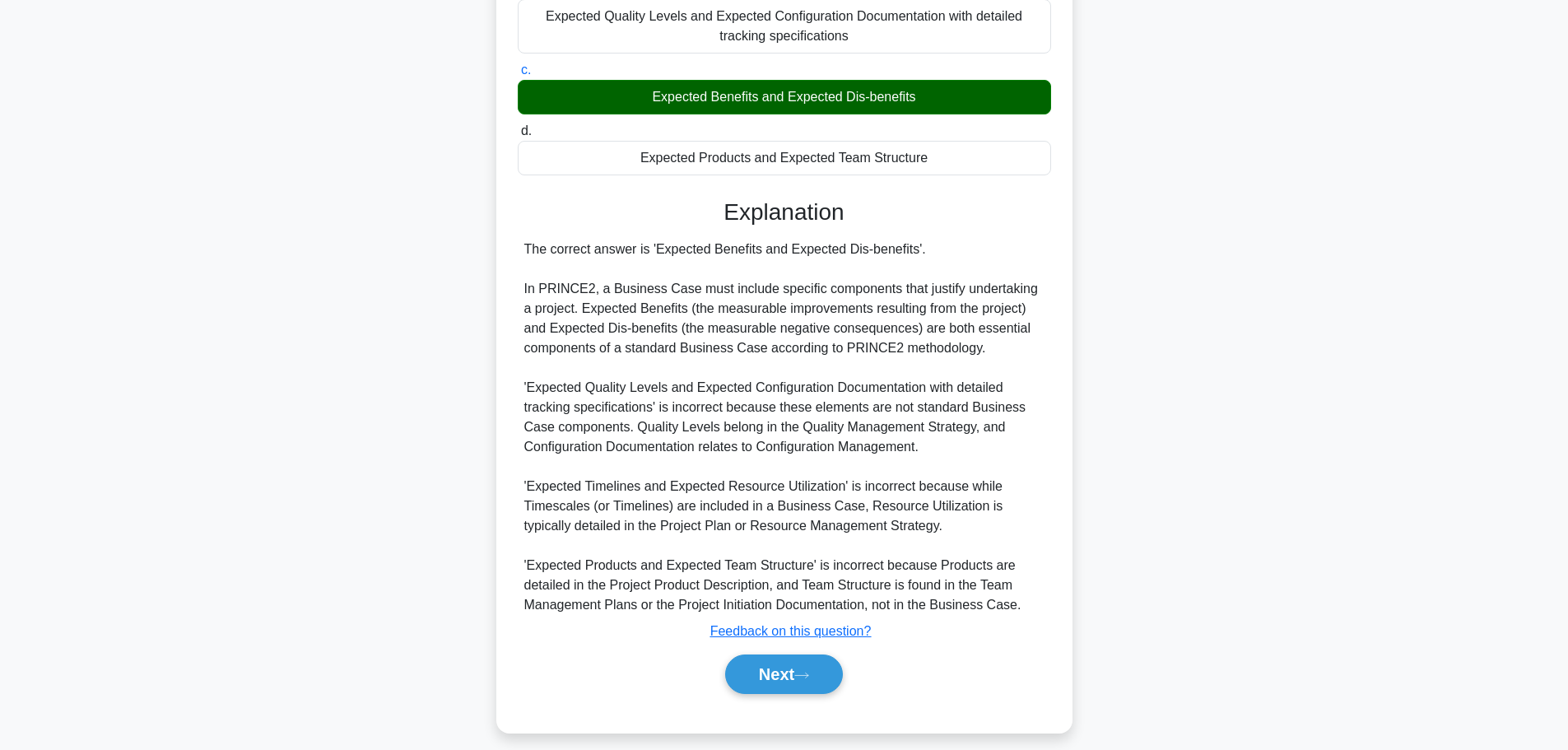
scroll to position [266, 0]
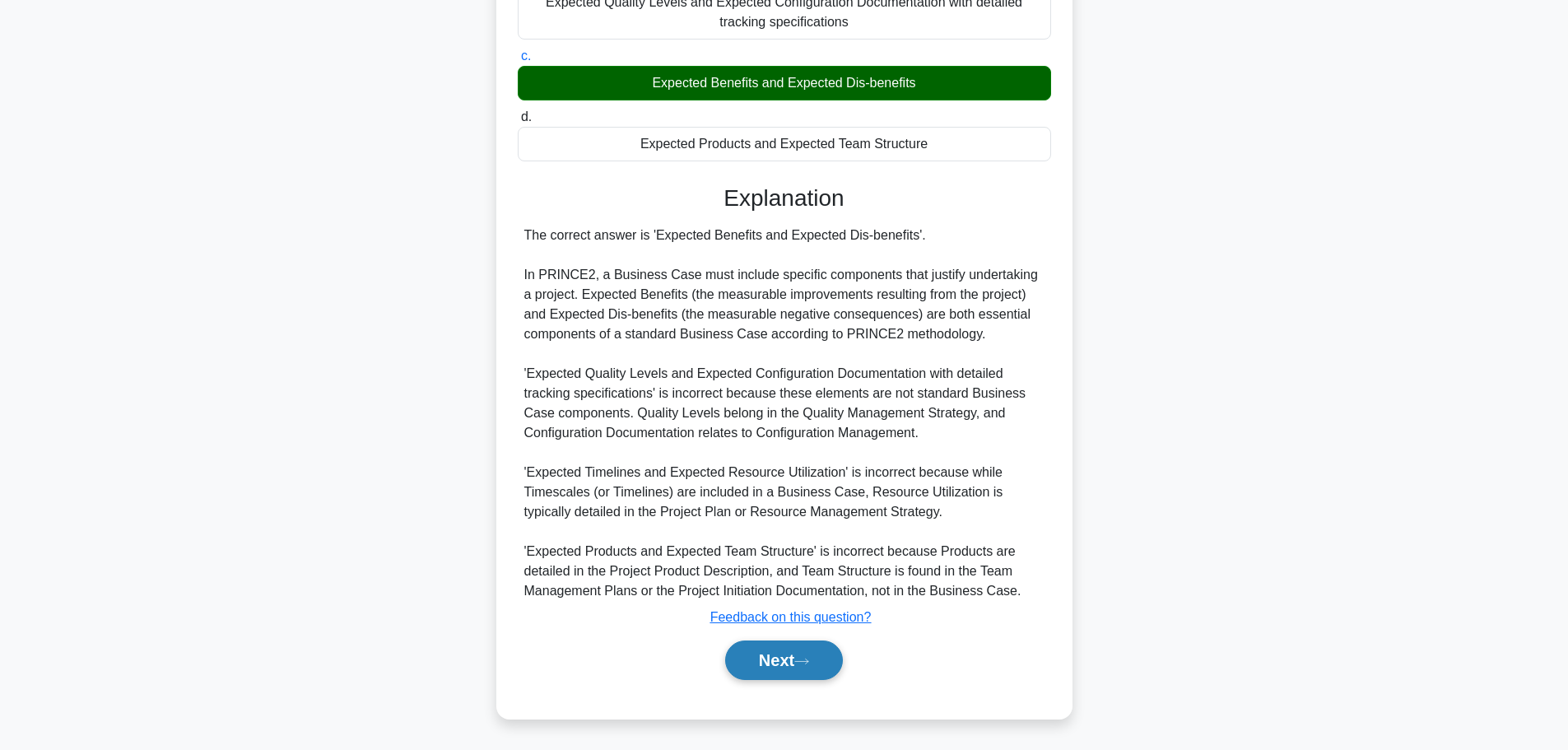
drag, startPoint x: 780, startPoint y: 657, endPoint x: 808, endPoint y: 644, distance: 30.9
click at [780, 657] on button "Next" at bounding box center [784, 660] width 118 height 39
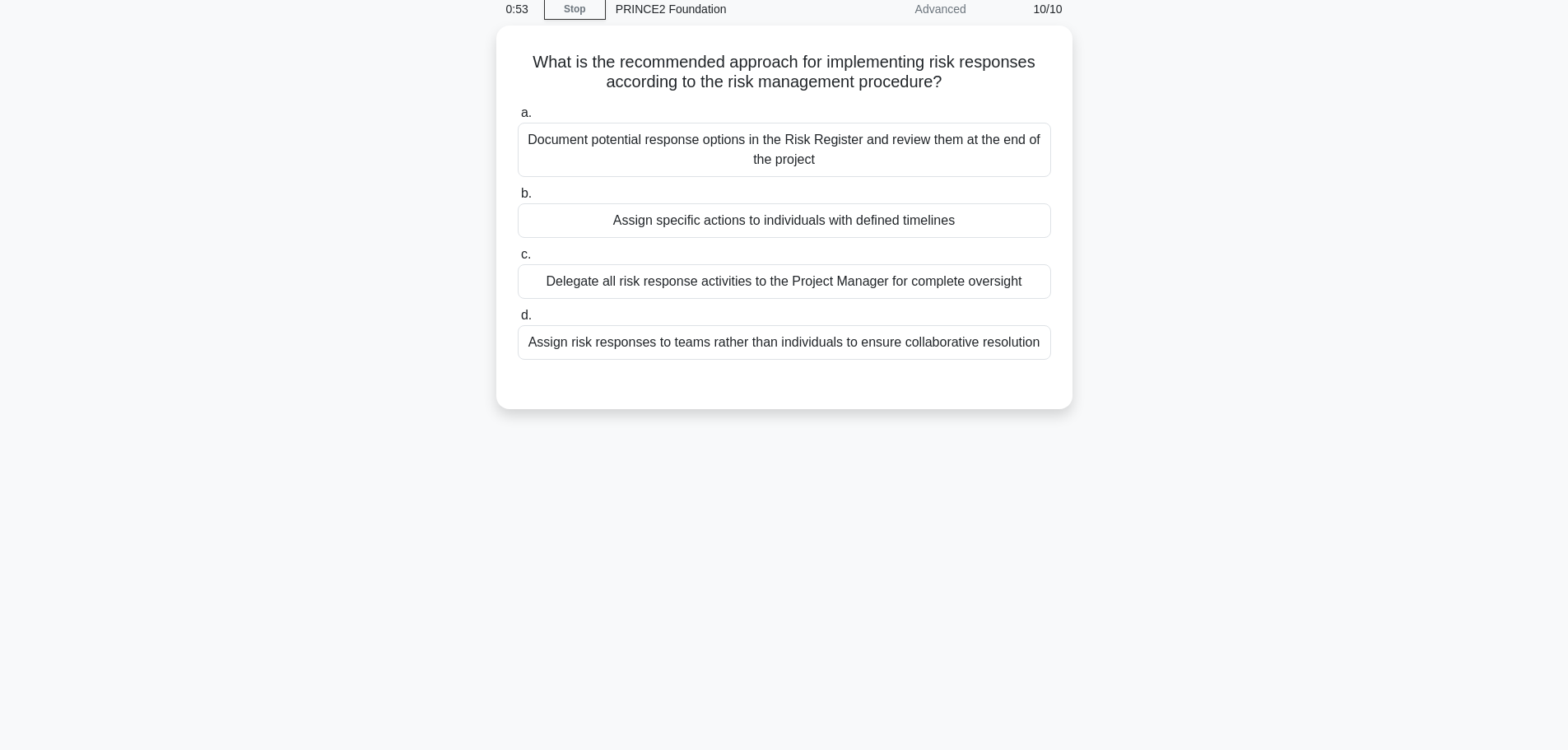
scroll to position [0, 0]
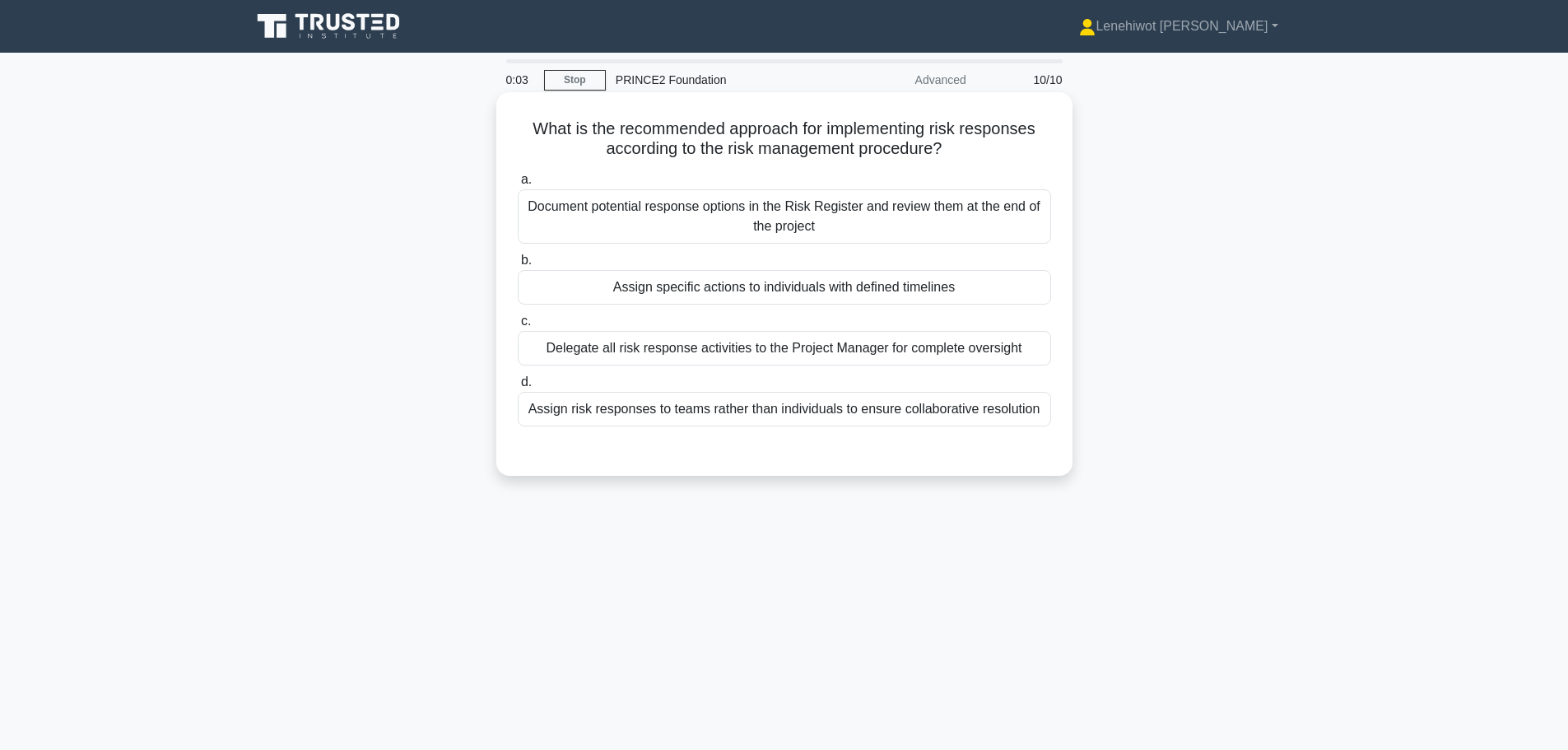
click at [885, 407] on div "Assign risk responses to teams rather than individuals to ensure collaborative …" at bounding box center [784, 409] width 533 height 34
click at [518, 388] on input "d. Assign risk responses to teams rather than individuals to ensure collaborati…" at bounding box center [518, 382] width 0 height 11
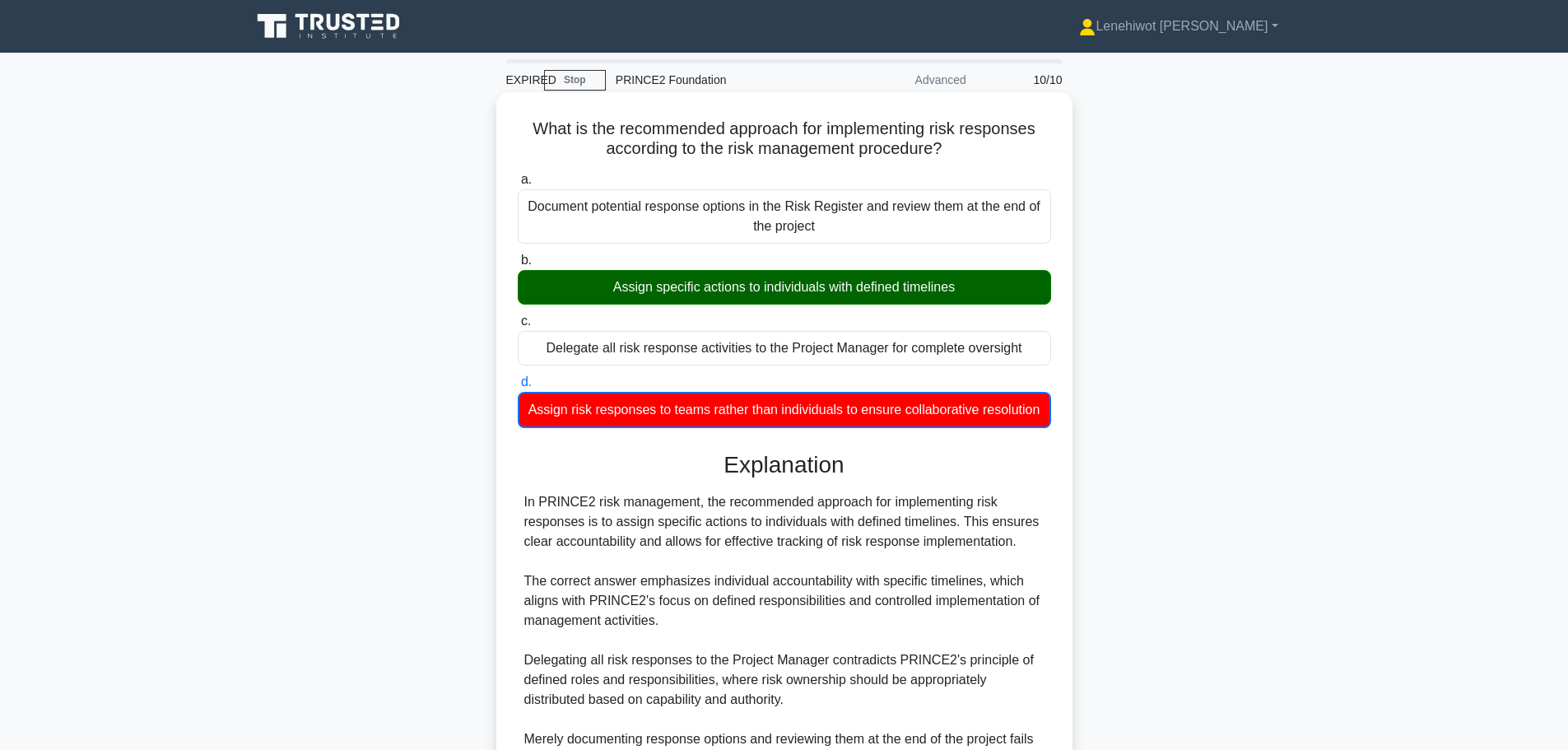
click at [928, 304] on div "Assign specific actions to individuals with defined timelines" at bounding box center [784, 287] width 533 height 34
click at [518, 266] on input "b. Assign specific actions to individuals with defined timelines" at bounding box center [518, 260] width 0 height 11
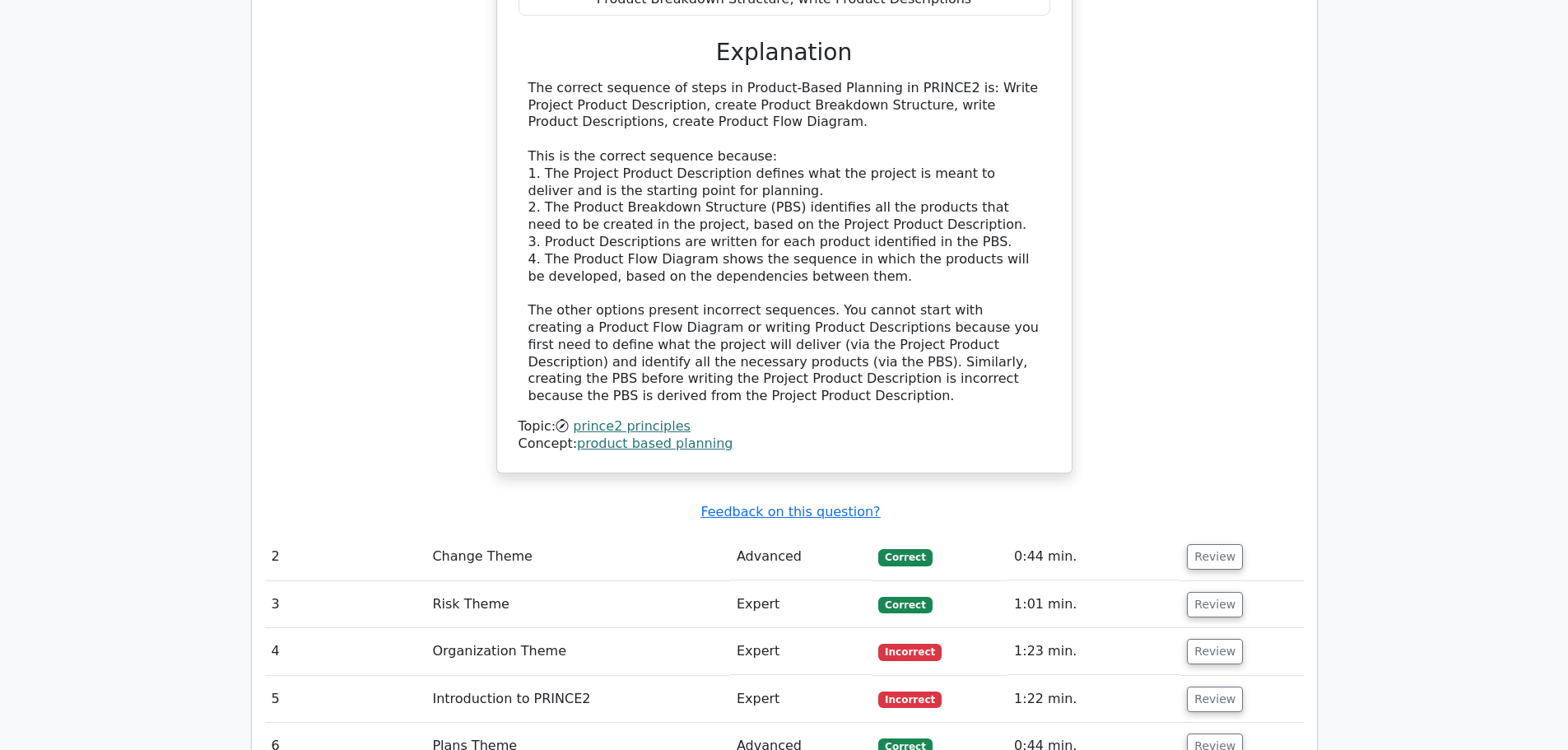
scroll to position [1895, 0]
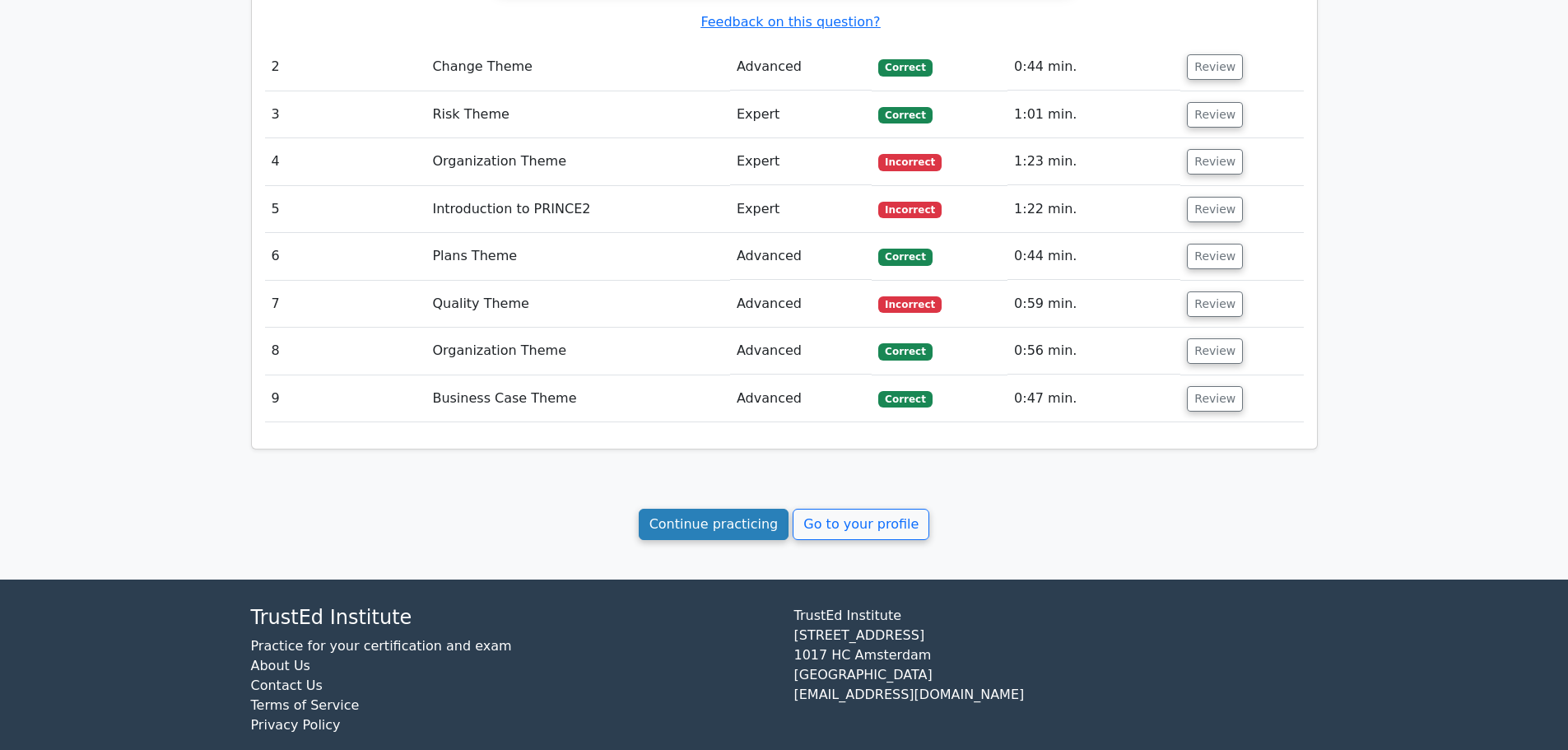
click at [703, 509] on link "Continue practicing" at bounding box center [714, 524] width 151 height 31
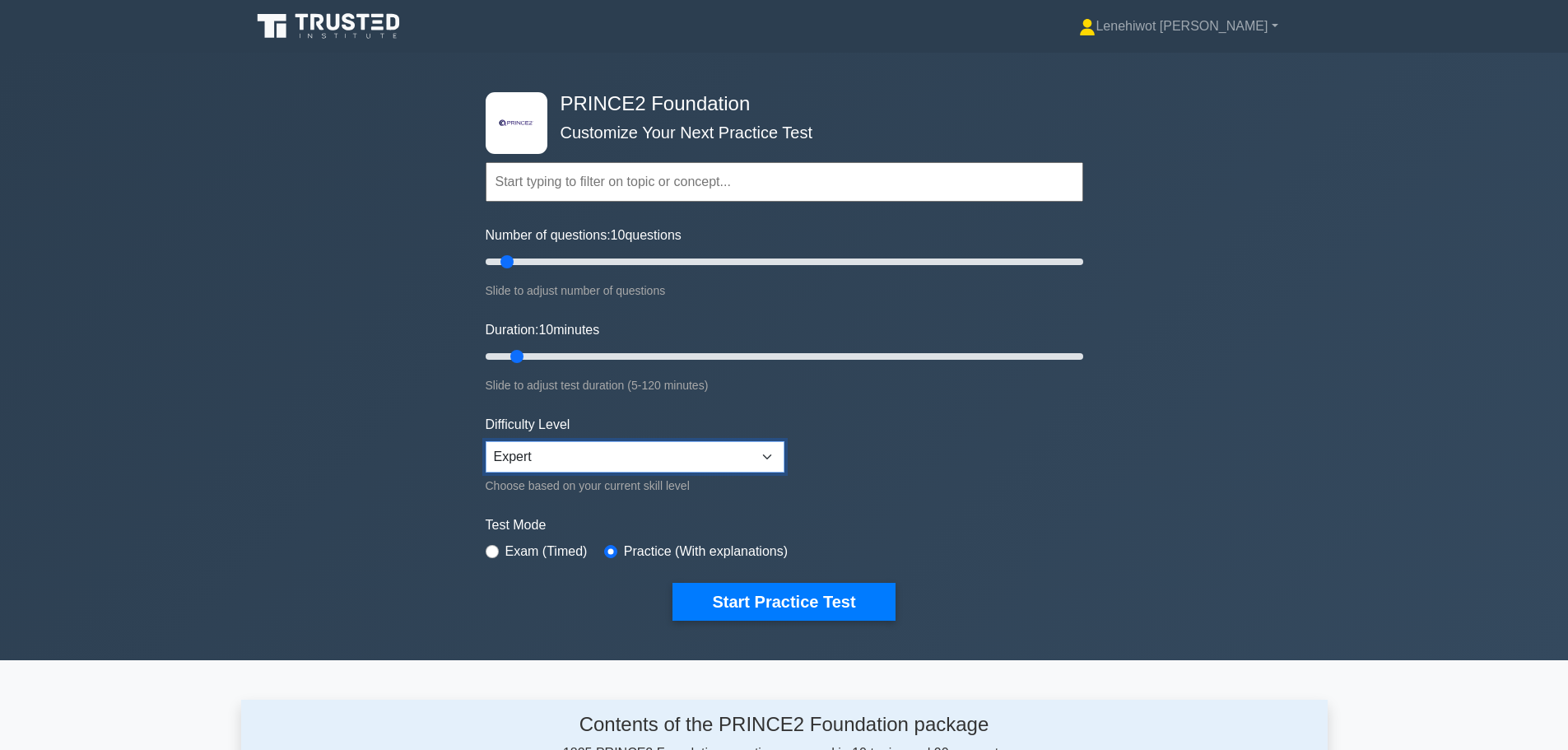
click at [536, 460] on select "Beginner Intermediate Expert" at bounding box center [635, 456] width 299 height 31
click at [842, 593] on button "Start Practice Test" at bounding box center [784, 602] width 222 height 38
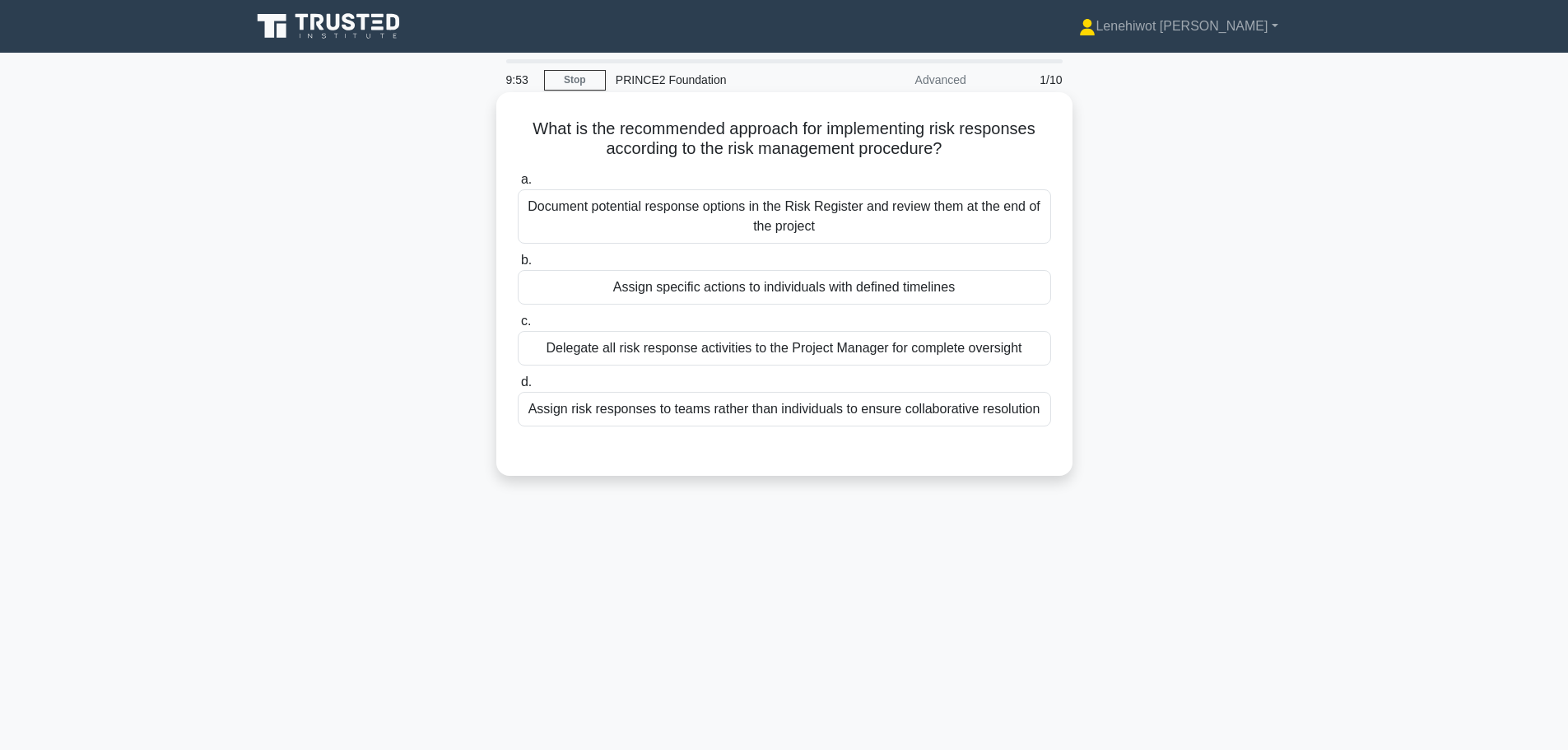
click at [713, 294] on div "Assign specific actions to individuals with defined timelines" at bounding box center [784, 287] width 533 height 34
click at [518, 266] on input "b. Assign specific actions to individuals with defined timelines" at bounding box center [518, 260] width 0 height 11
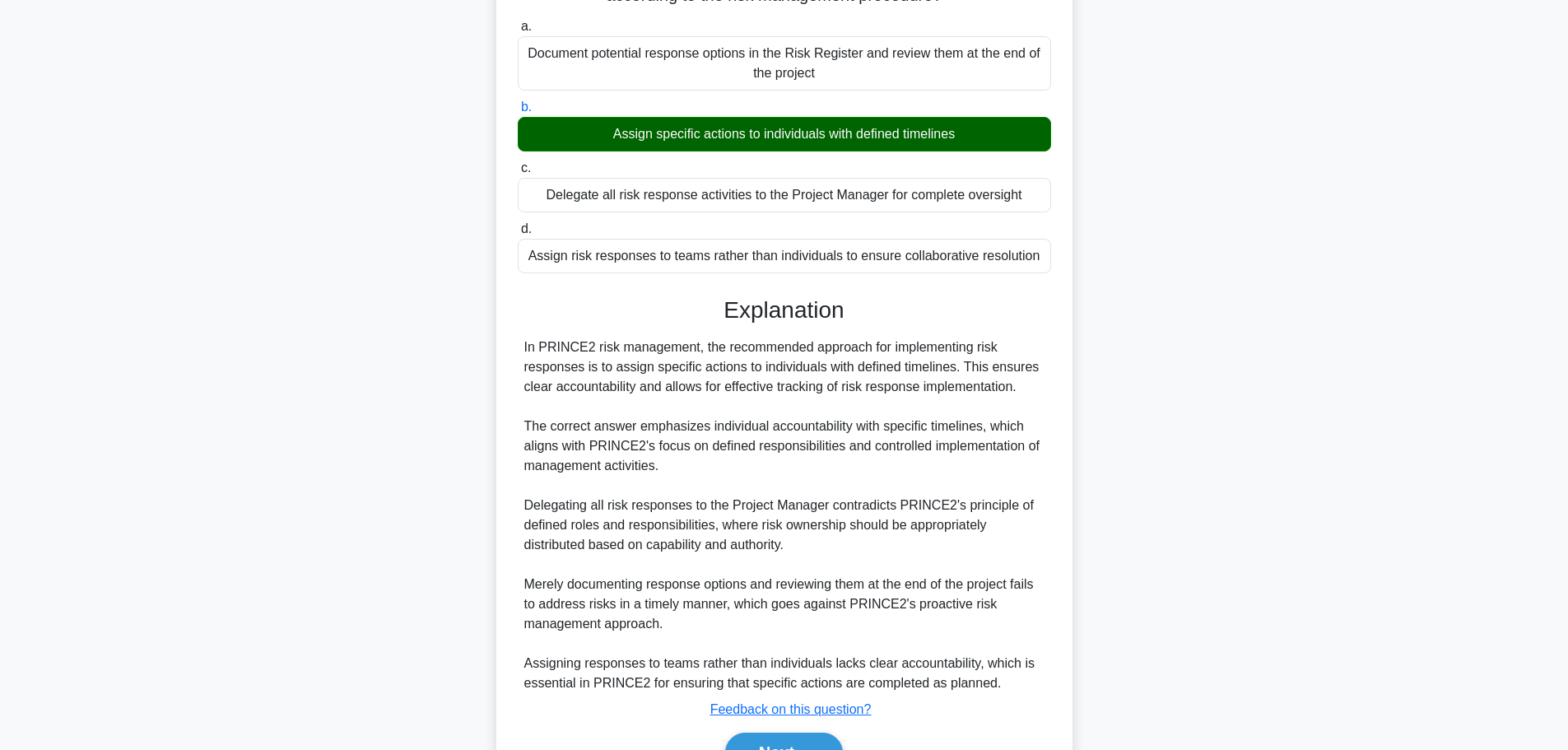
scroll to position [246, 0]
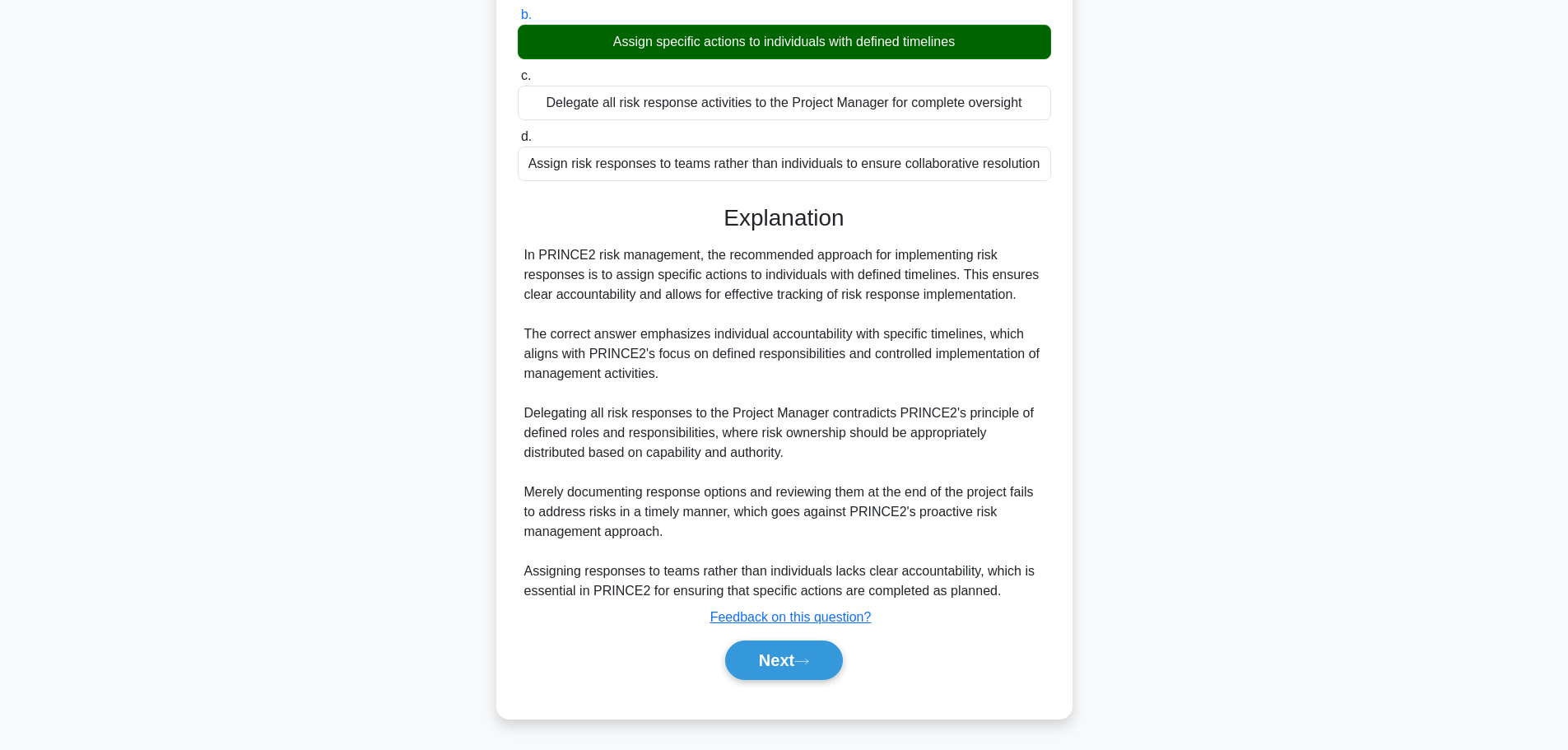
drag, startPoint x: 760, startPoint y: 655, endPoint x: 895, endPoint y: 617, distance: 140.2
click at [761, 655] on button "Next" at bounding box center [784, 660] width 118 height 39
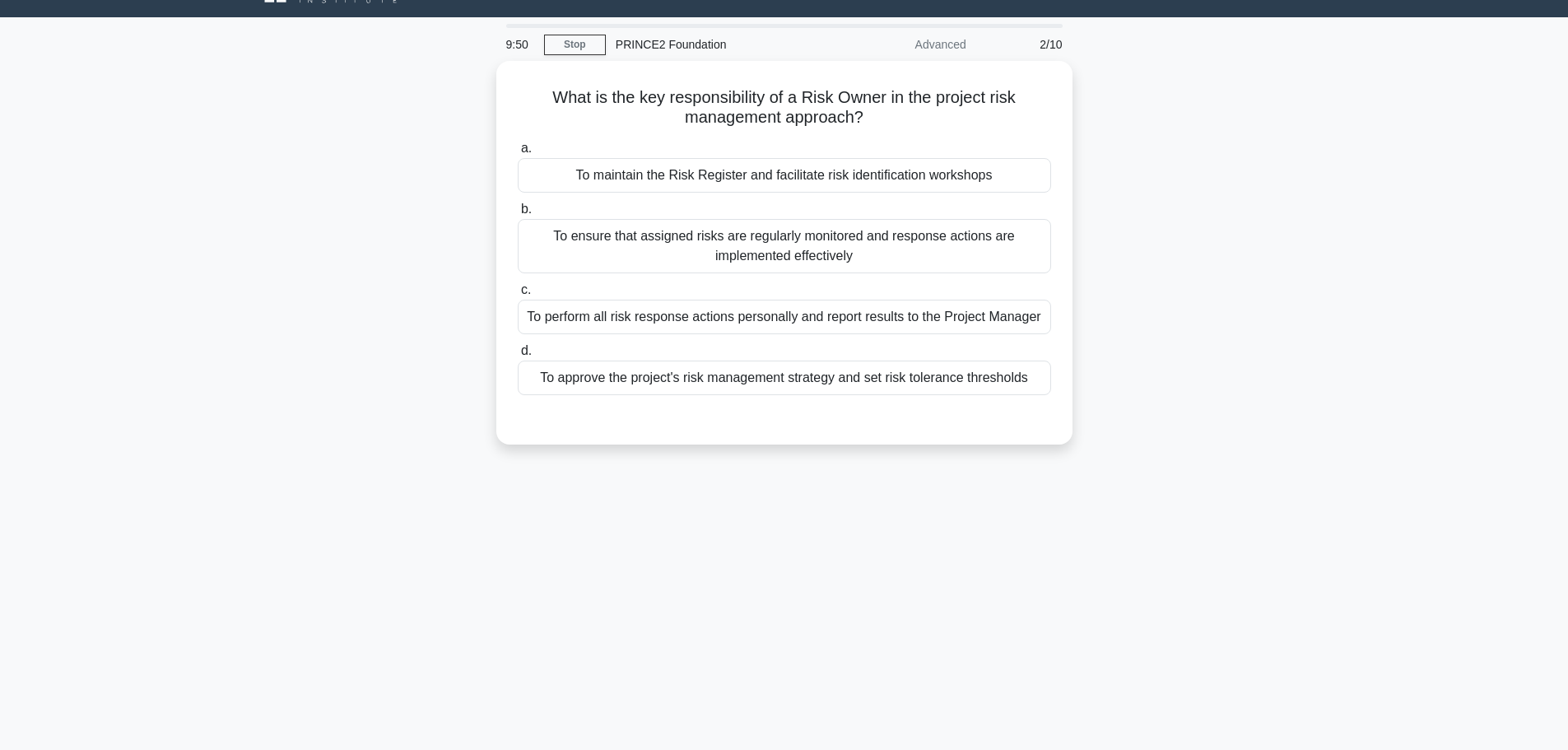
scroll to position [0, 0]
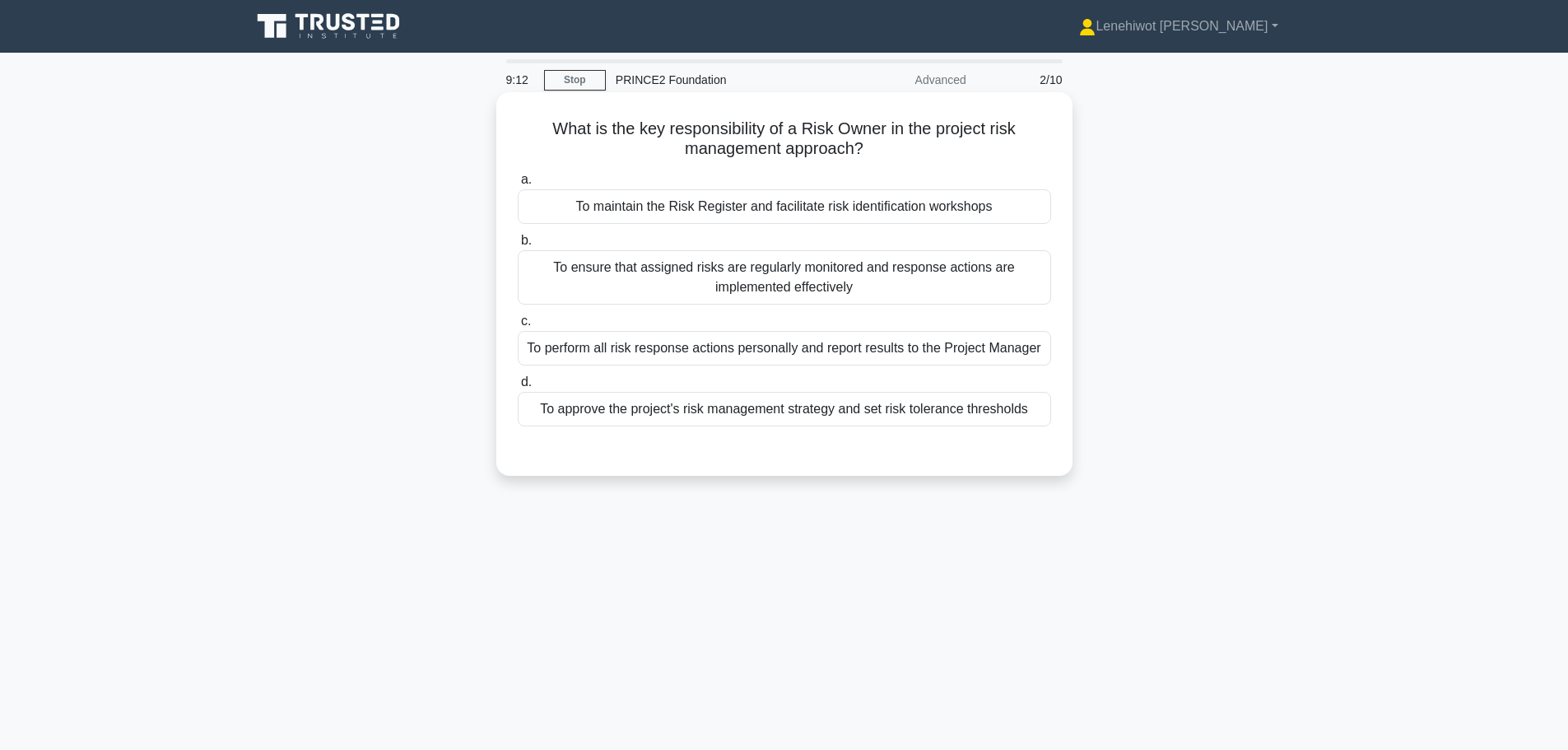
click at [850, 286] on div "To ensure that assigned risks are regularly monitored and response actions are …" at bounding box center [784, 277] width 533 height 54
click at [518, 246] on input "b. To ensure that assigned risks are regularly monitored and response actions a…" at bounding box center [518, 240] width 0 height 11
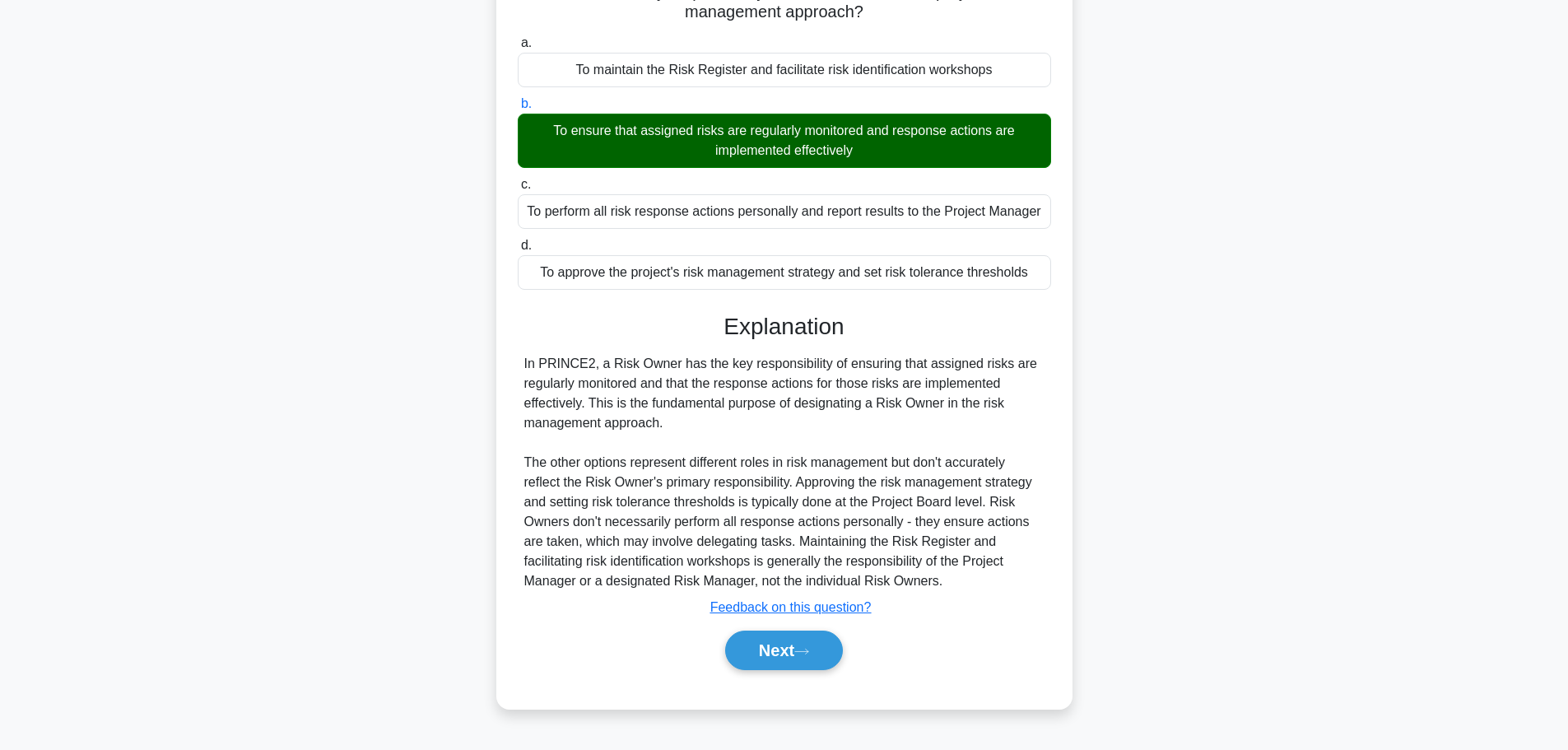
scroll to position [139, 0]
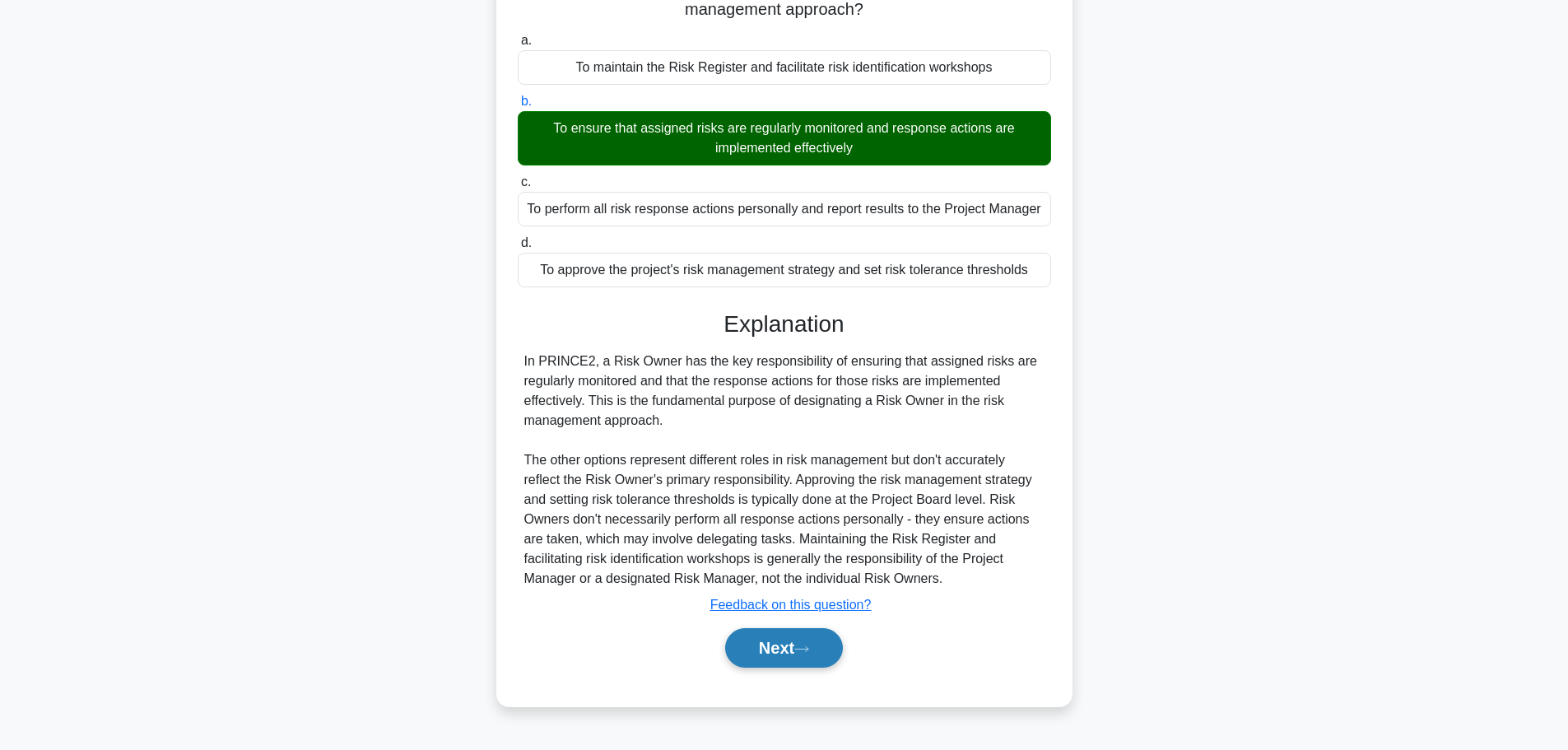
click at [772, 633] on button "Next" at bounding box center [784, 647] width 118 height 39
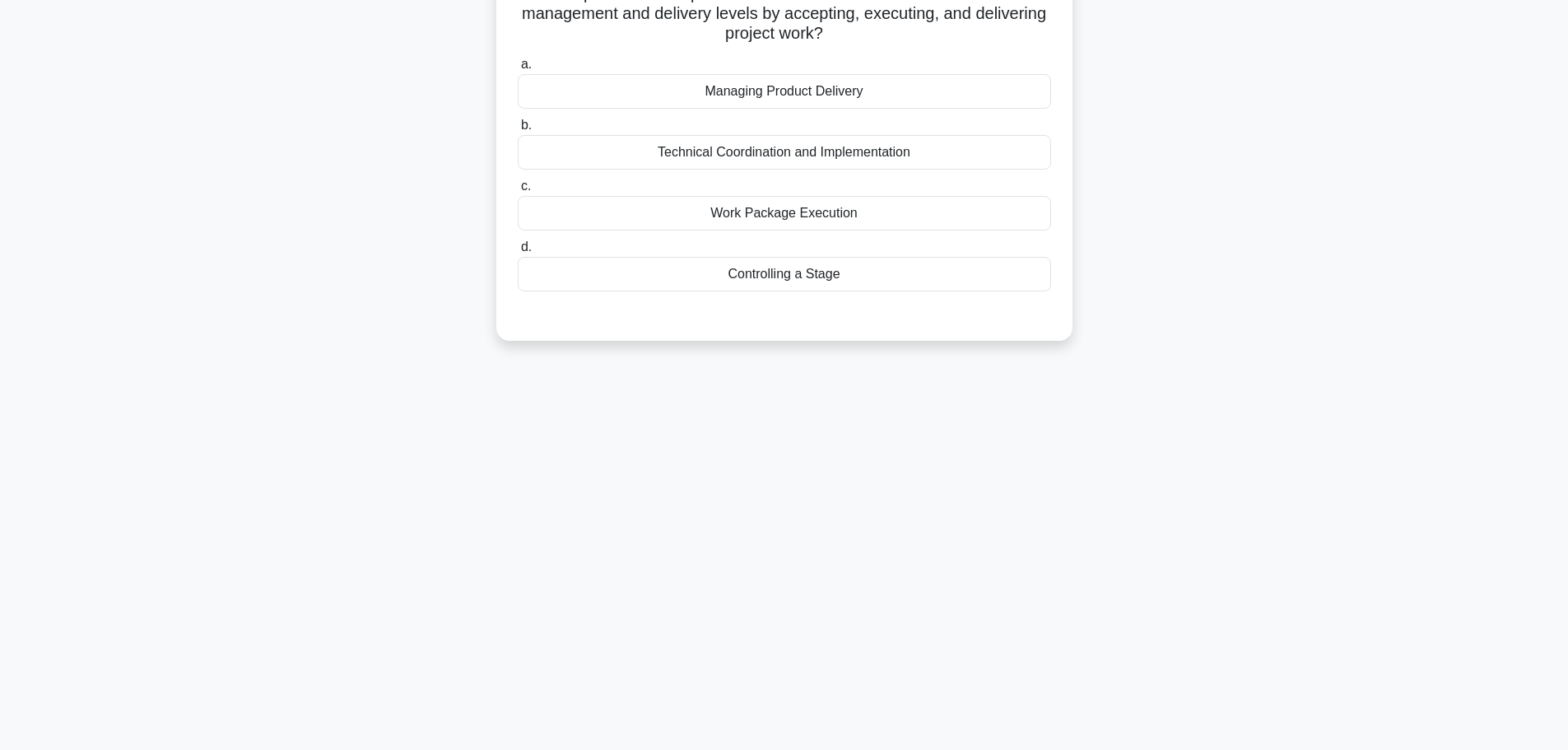
scroll to position [0, 0]
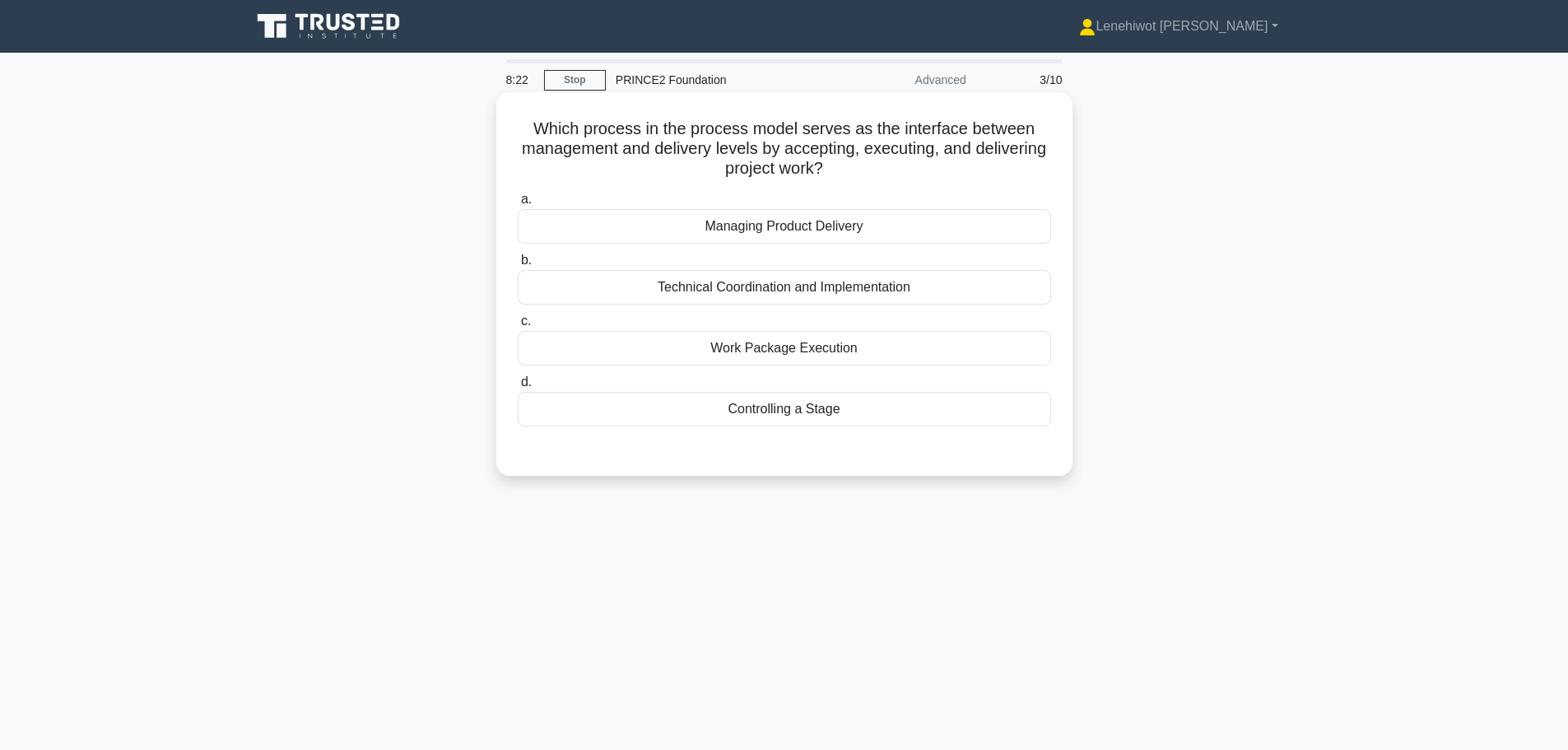
click at [753, 410] on div "Controlling a Stage" at bounding box center [784, 409] width 533 height 34
click at [518, 388] on input "d. Controlling a Stage" at bounding box center [518, 382] width 0 height 11
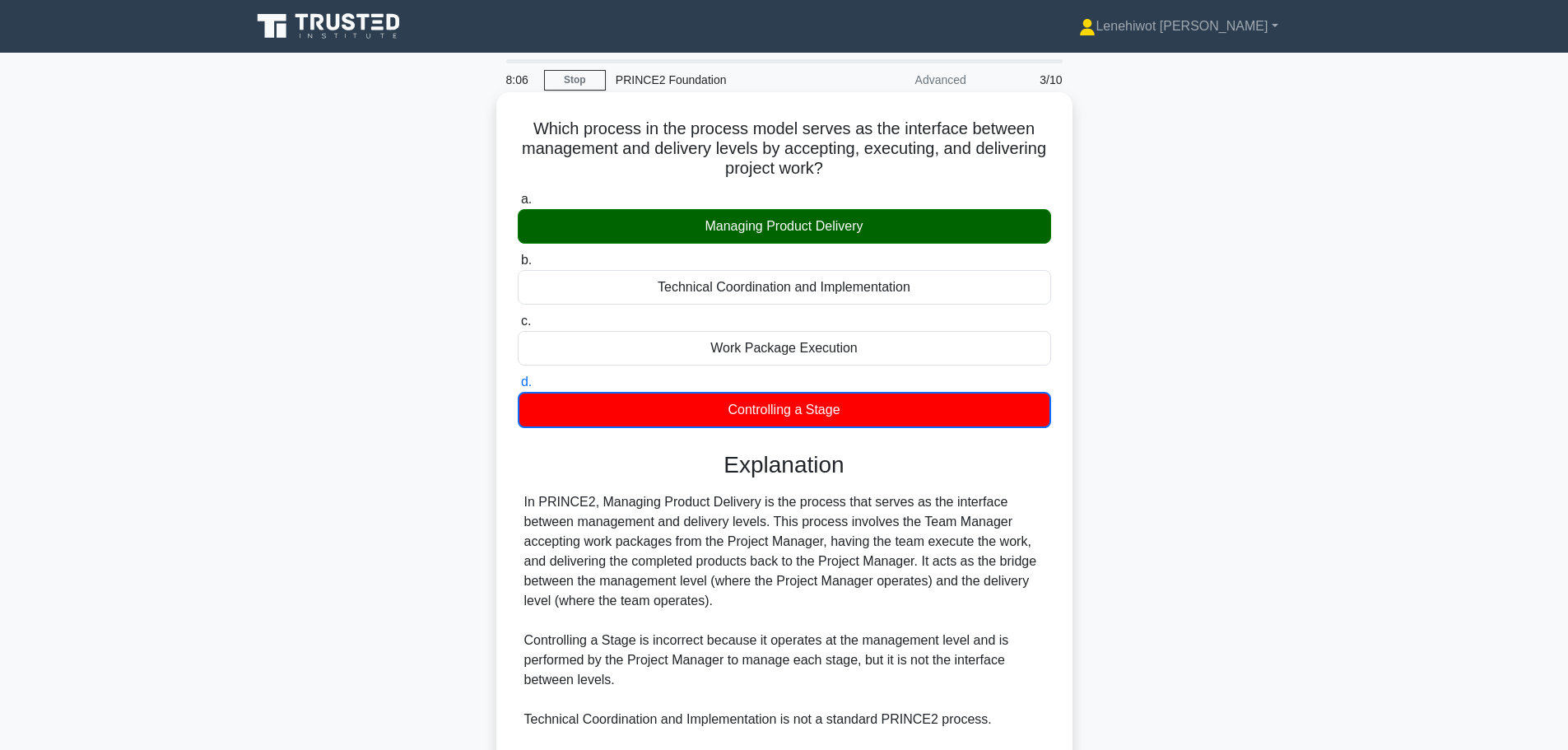
scroll to position [189, 0]
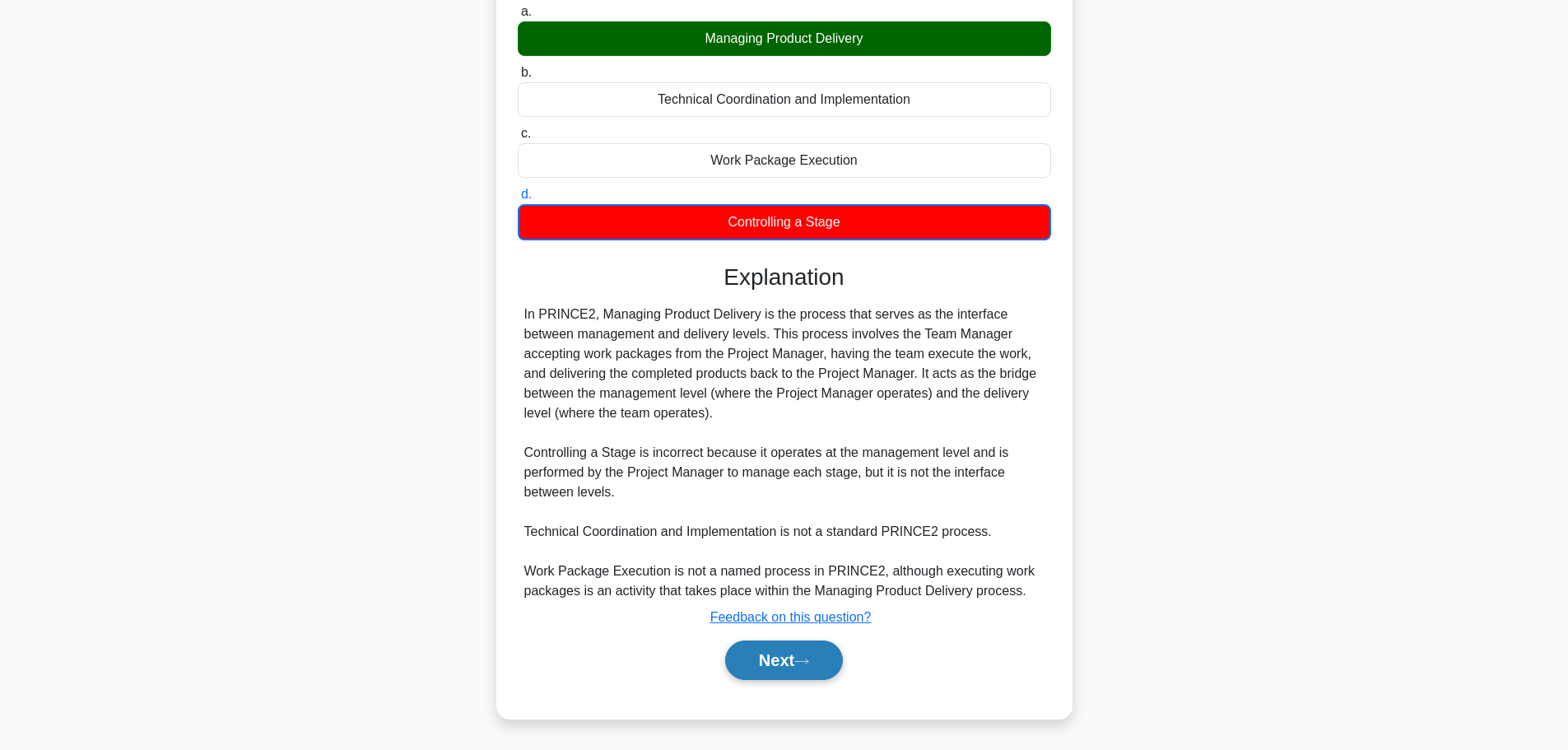
drag, startPoint x: 769, startPoint y: 668, endPoint x: 808, endPoint y: 649, distance: 43.4
click at [769, 668] on button "Next" at bounding box center [784, 660] width 118 height 39
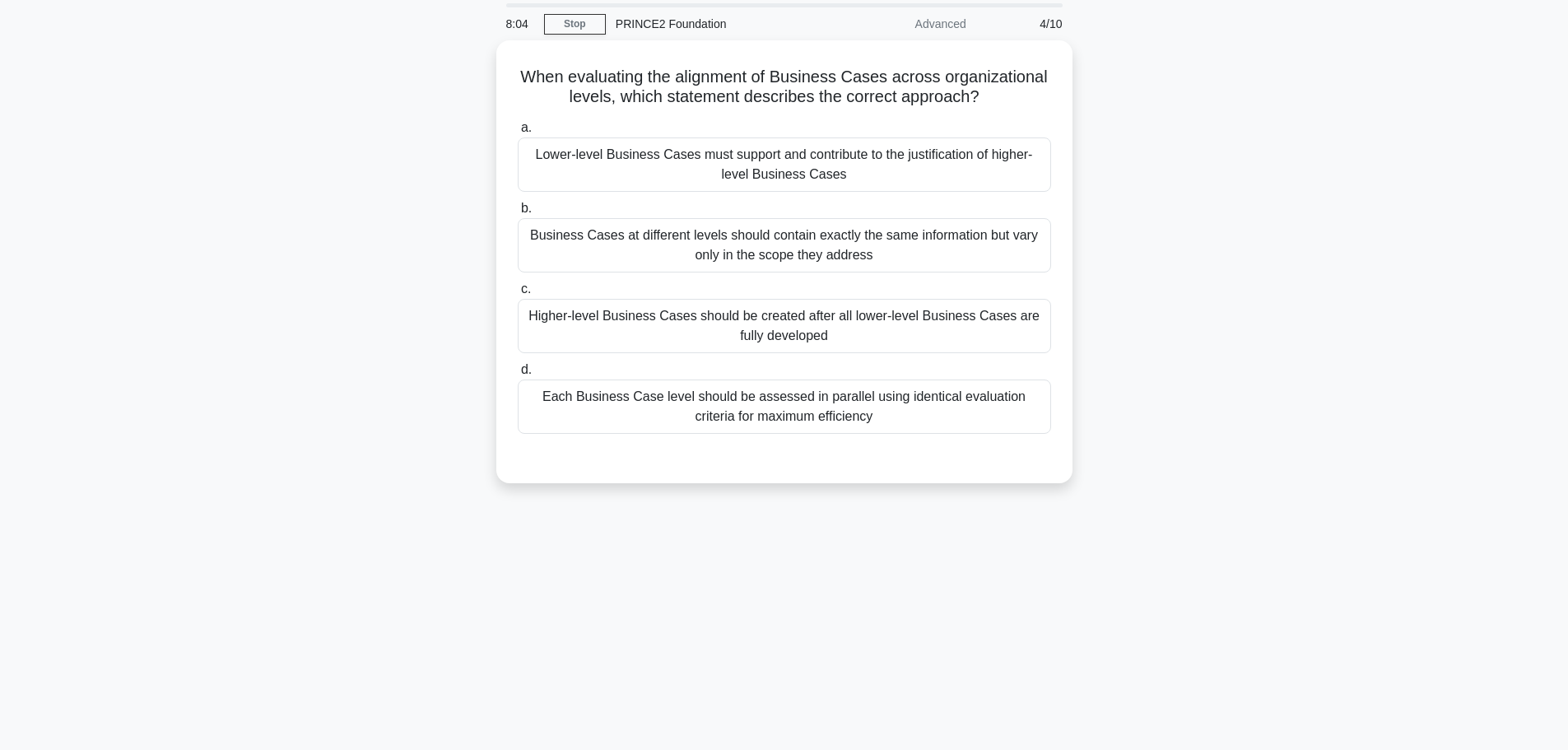
scroll to position [0, 0]
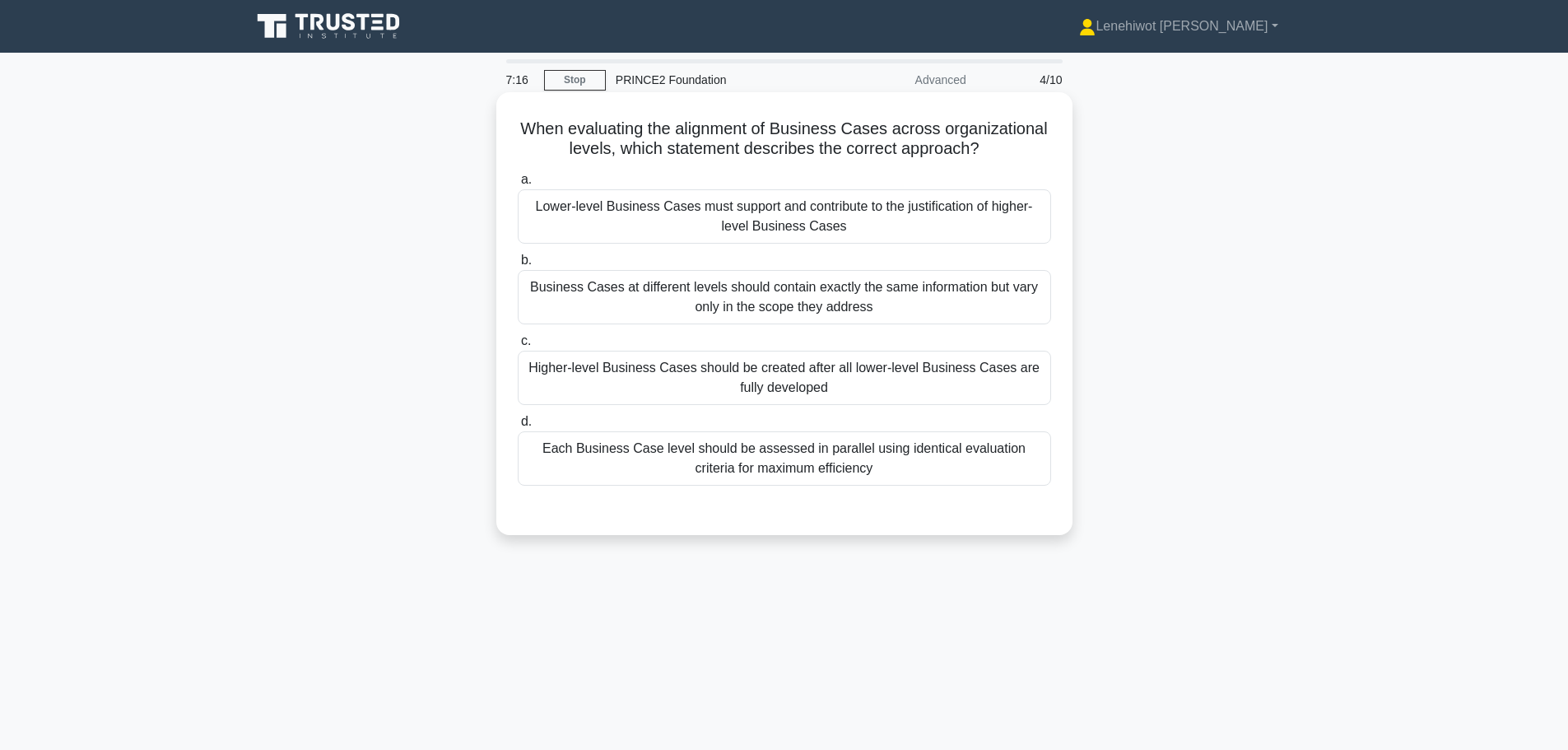
click at [975, 215] on div "Lower-level Business Cases must support and contribute to the justification of …" at bounding box center [784, 216] width 533 height 54
click at [518, 185] on input "a. Lower-level Business Cases must support and contribute to the justification …" at bounding box center [518, 179] width 0 height 11
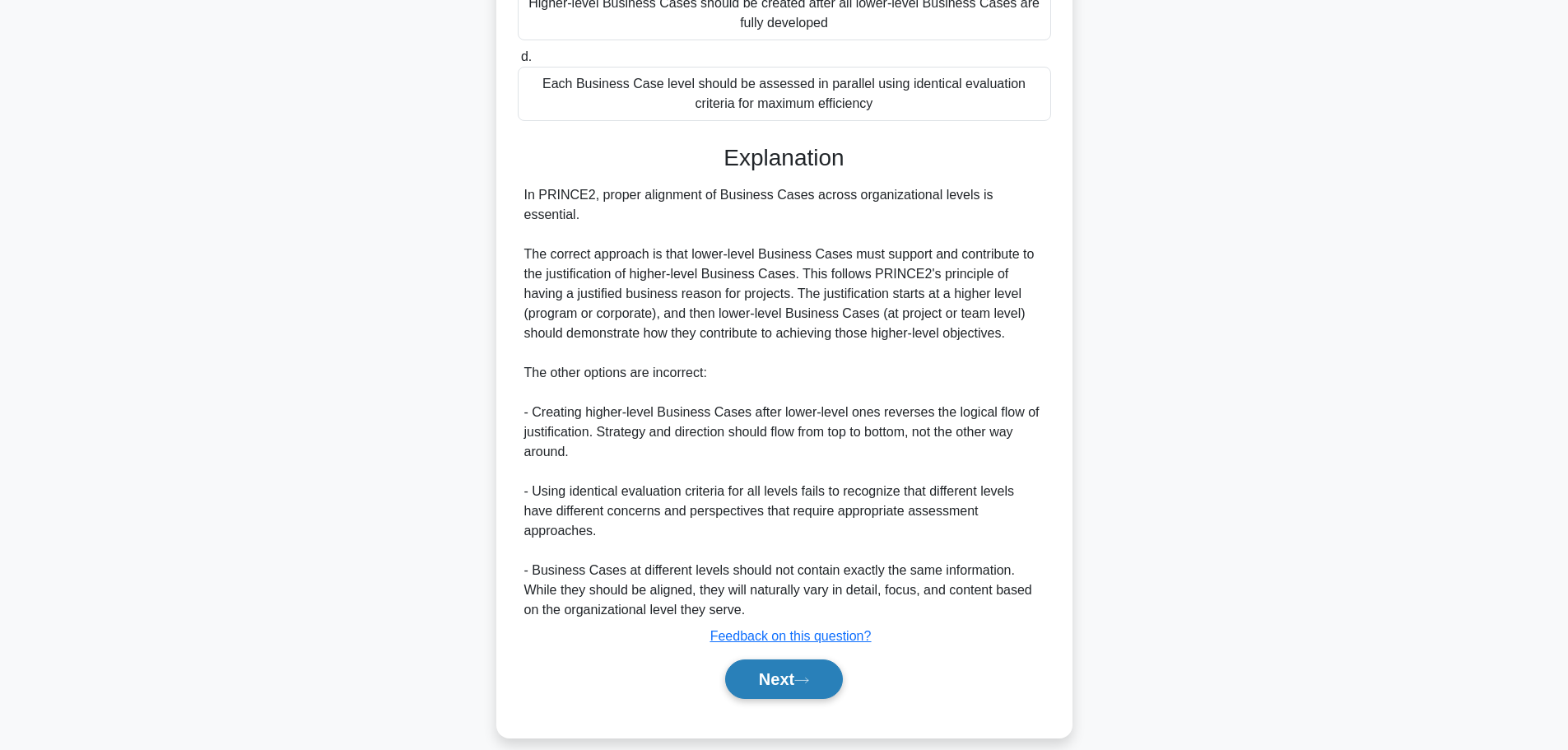
click at [764, 659] on button "Next" at bounding box center [784, 678] width 118 height 39
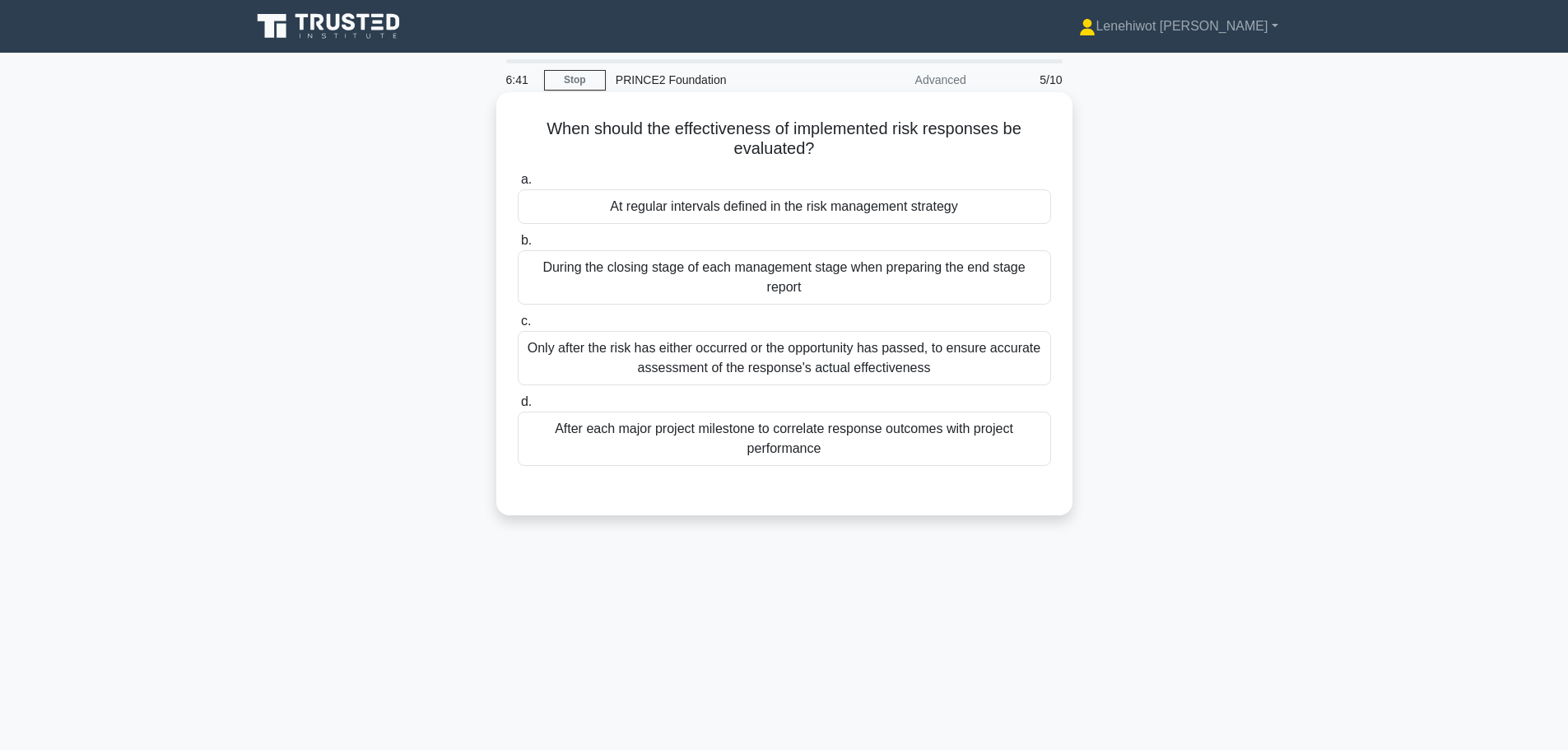
click at [823, 271] on div "During the closing stage of each management stage when preparing the end stage …" at bounding box center [784, 277] width 533 height 54
click at [518, 246] on input "b. During the closing stage of each management stage when preparing the end sta…" at bounding box center [518, 240] width 0 height 11
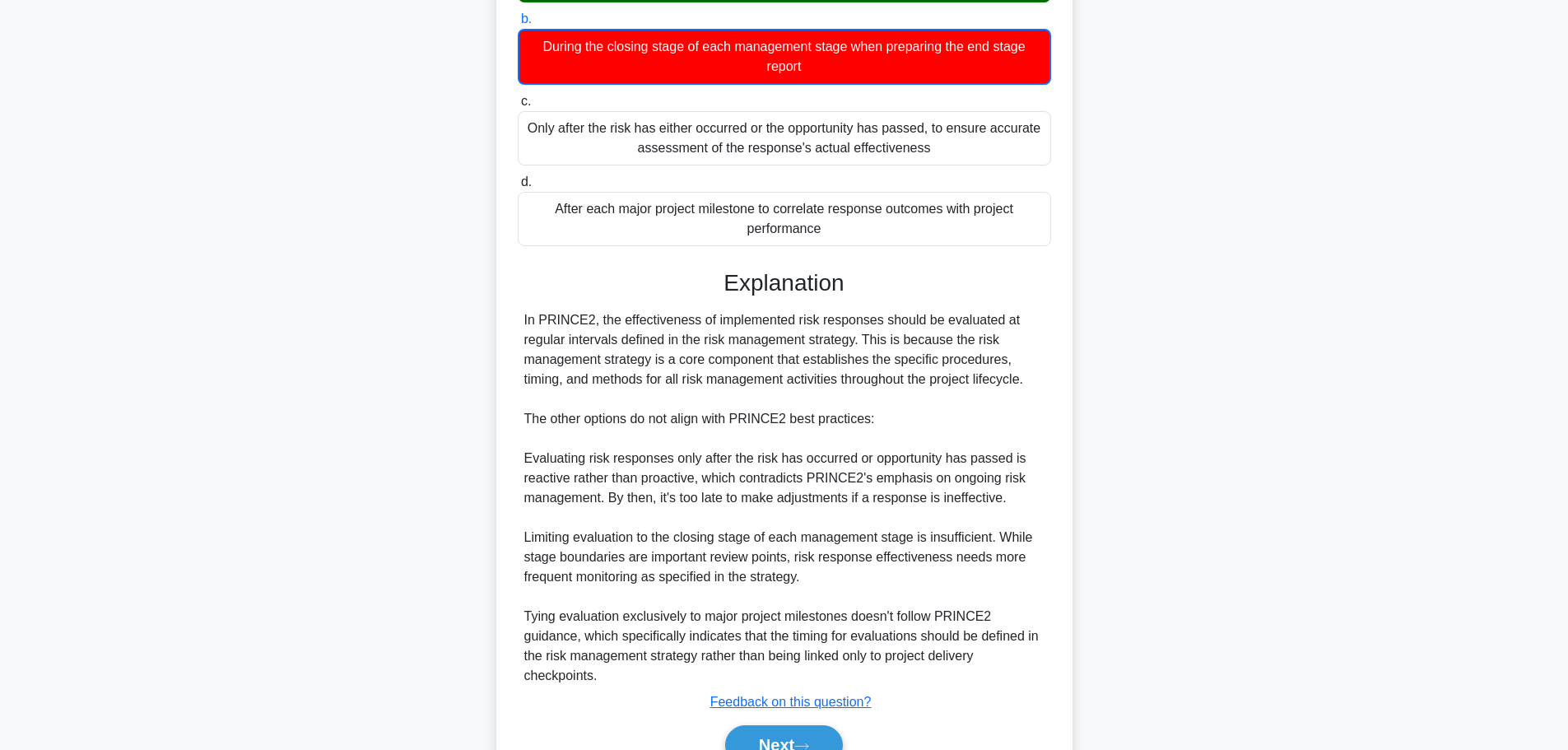
scroll to position [307, 0]
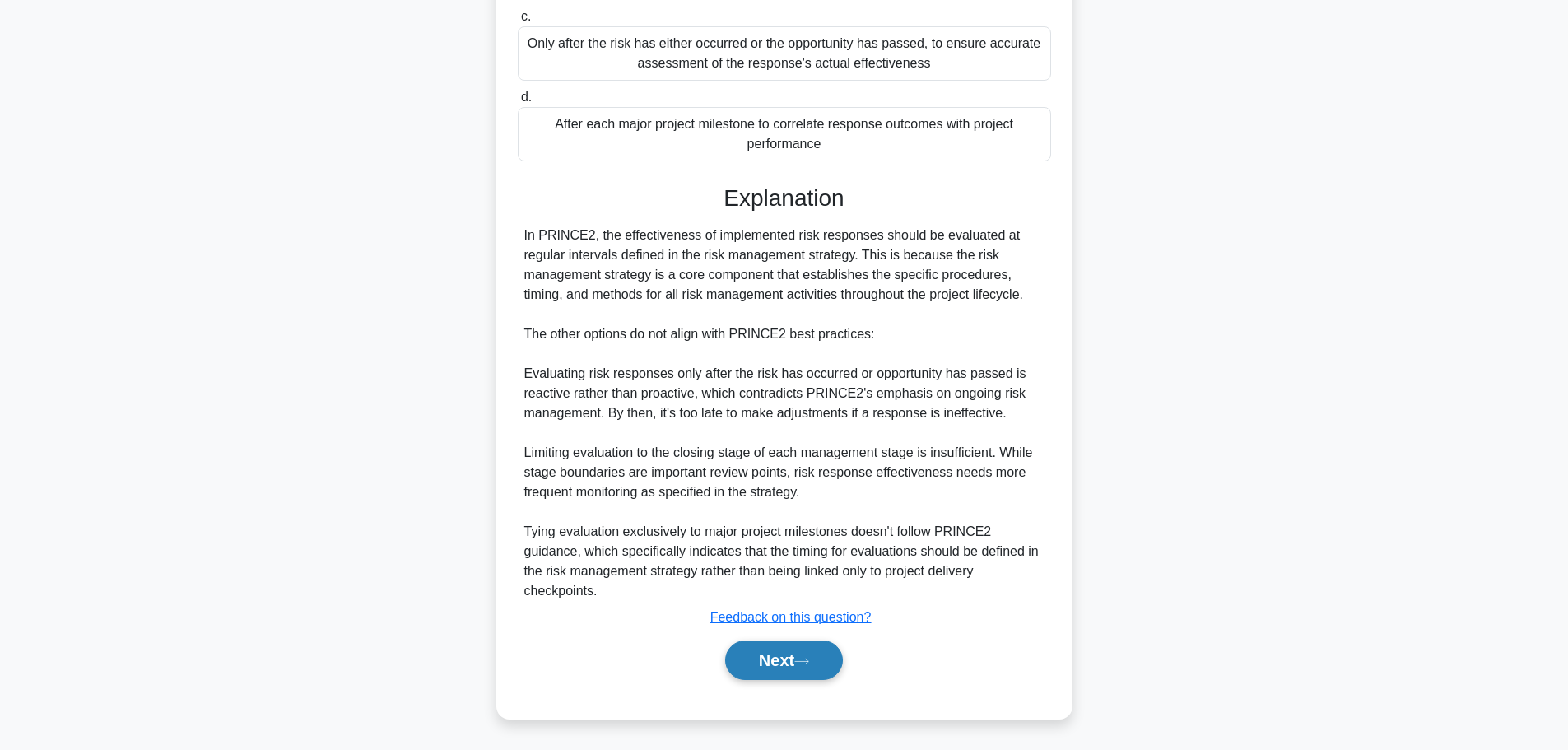
click at [767, 677] on button "Next" at bounding box center [784, 660] width 118 height 39
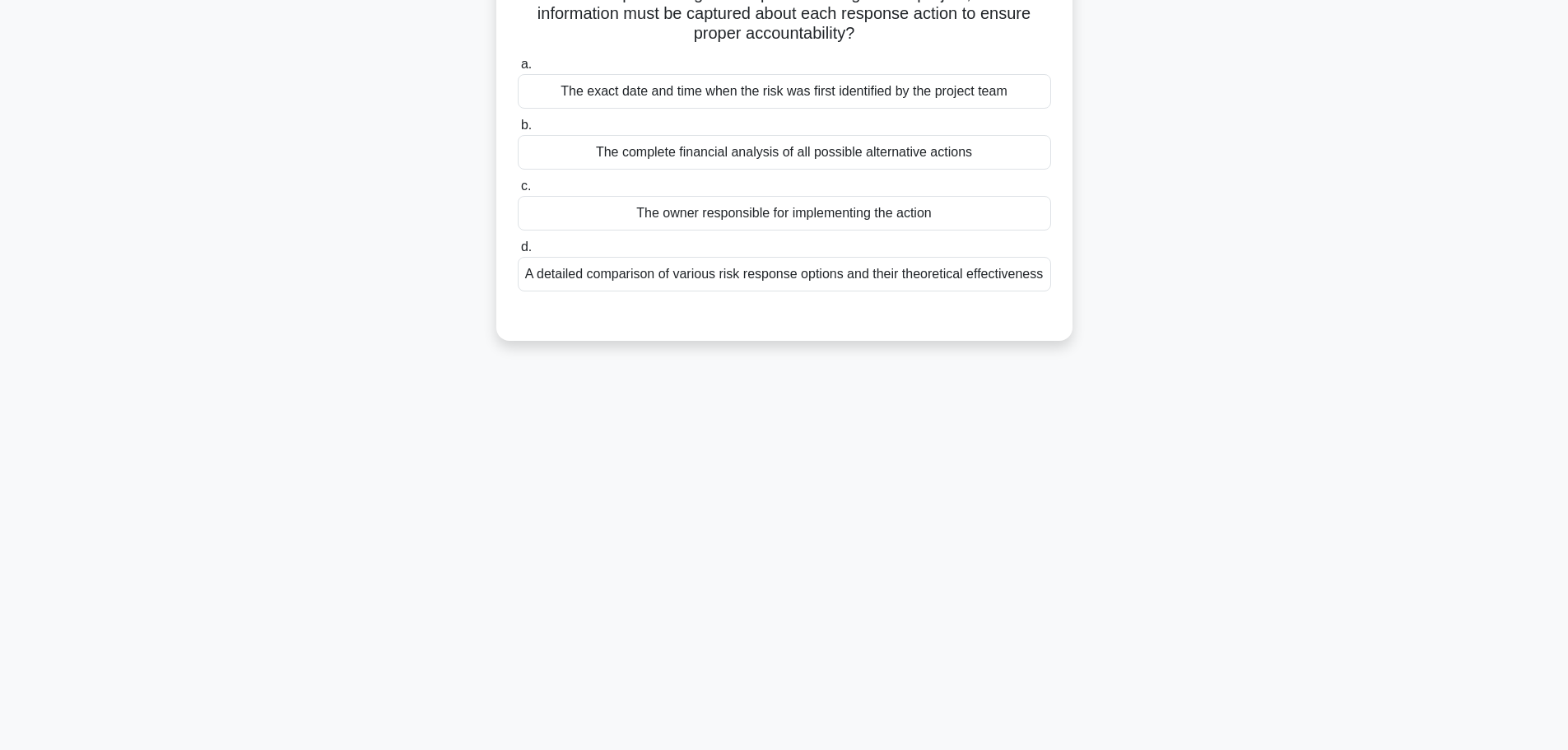
scroll to position [0, 0]
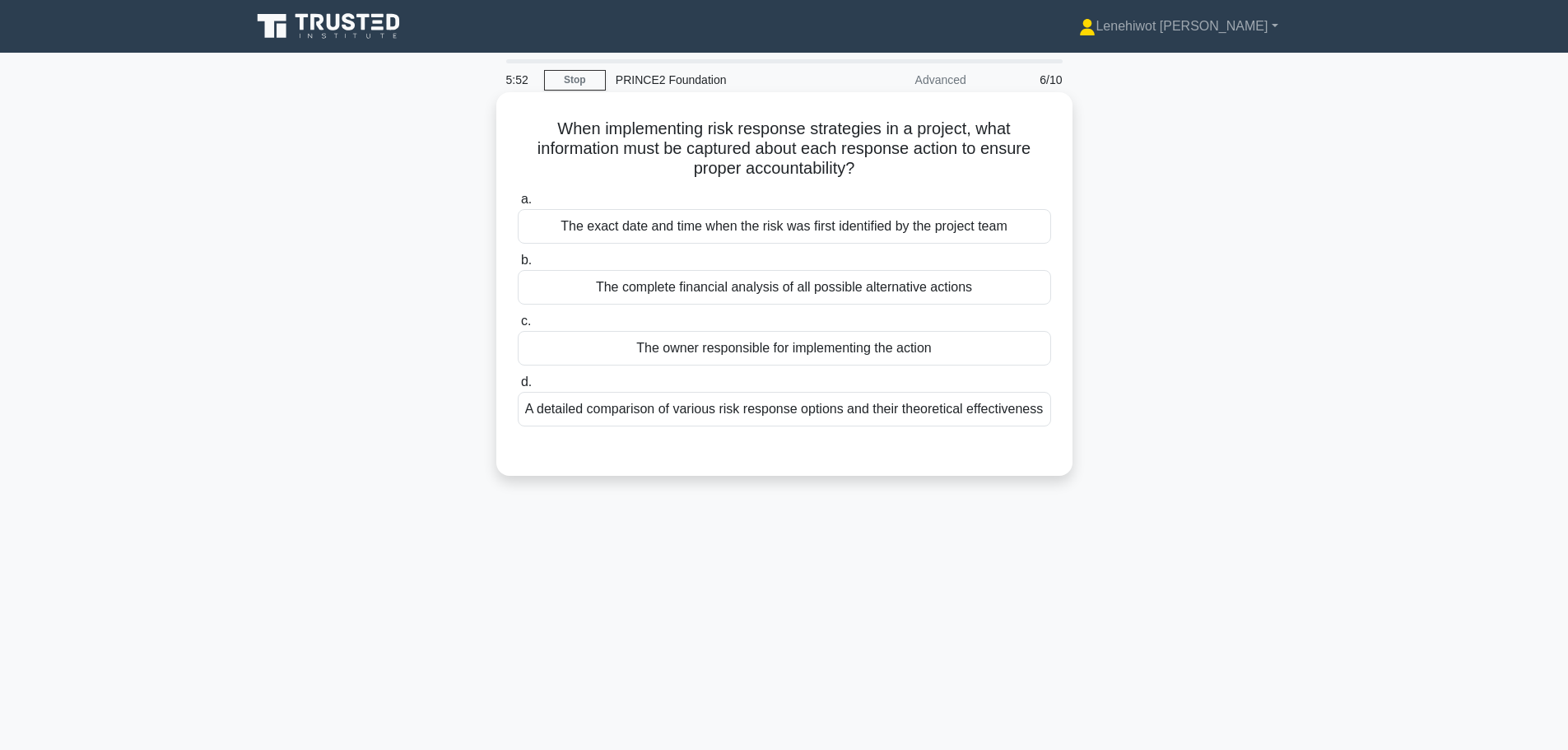
click at [833, 350] on div "The owner responsible for implementing the action" at bounding box center [784, 348] width 533 height 34
click at [518, 327] on input "c. The owner responsible for implementing the action" at bounding box center [518, 321] width 0 height 11
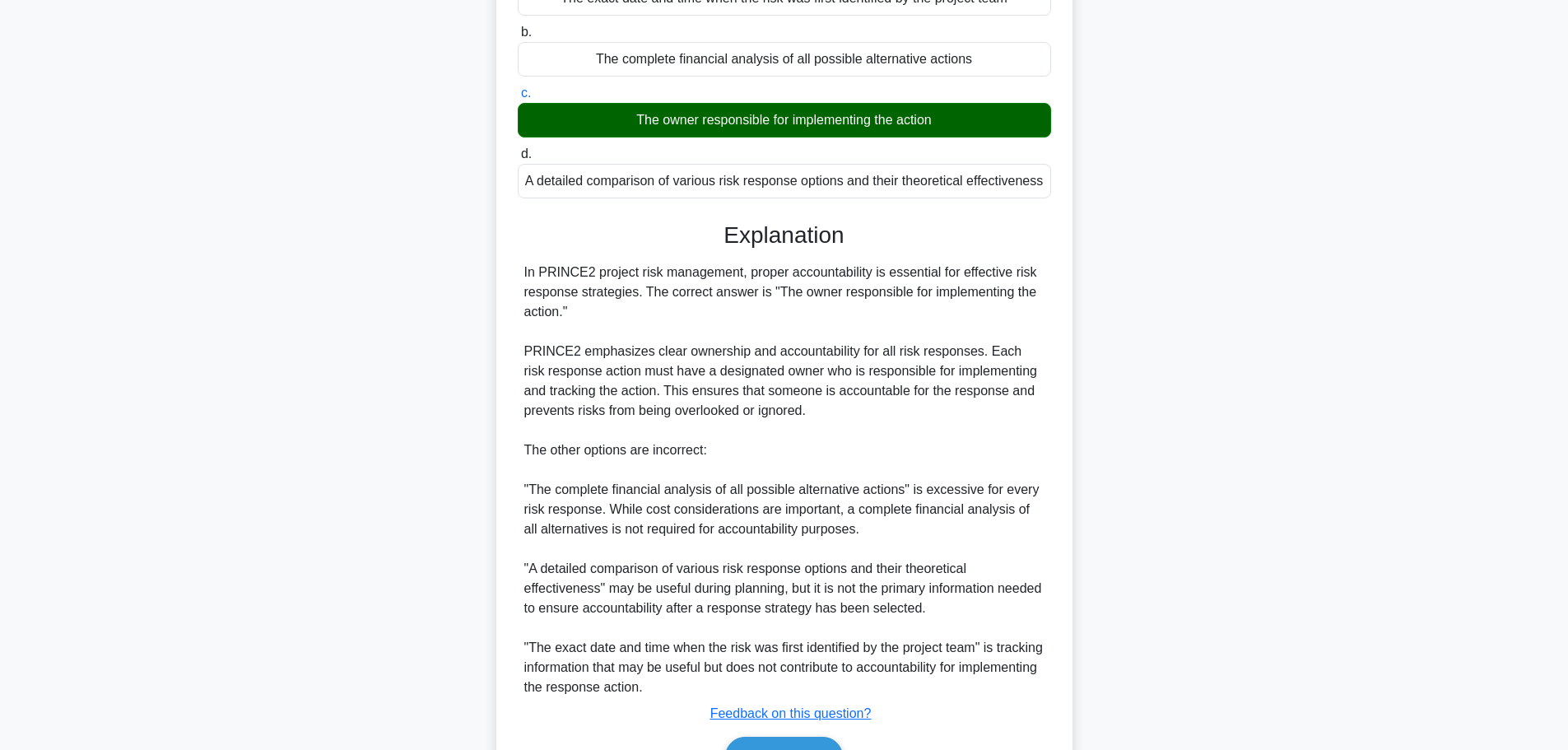
scroll to position [325, 0]
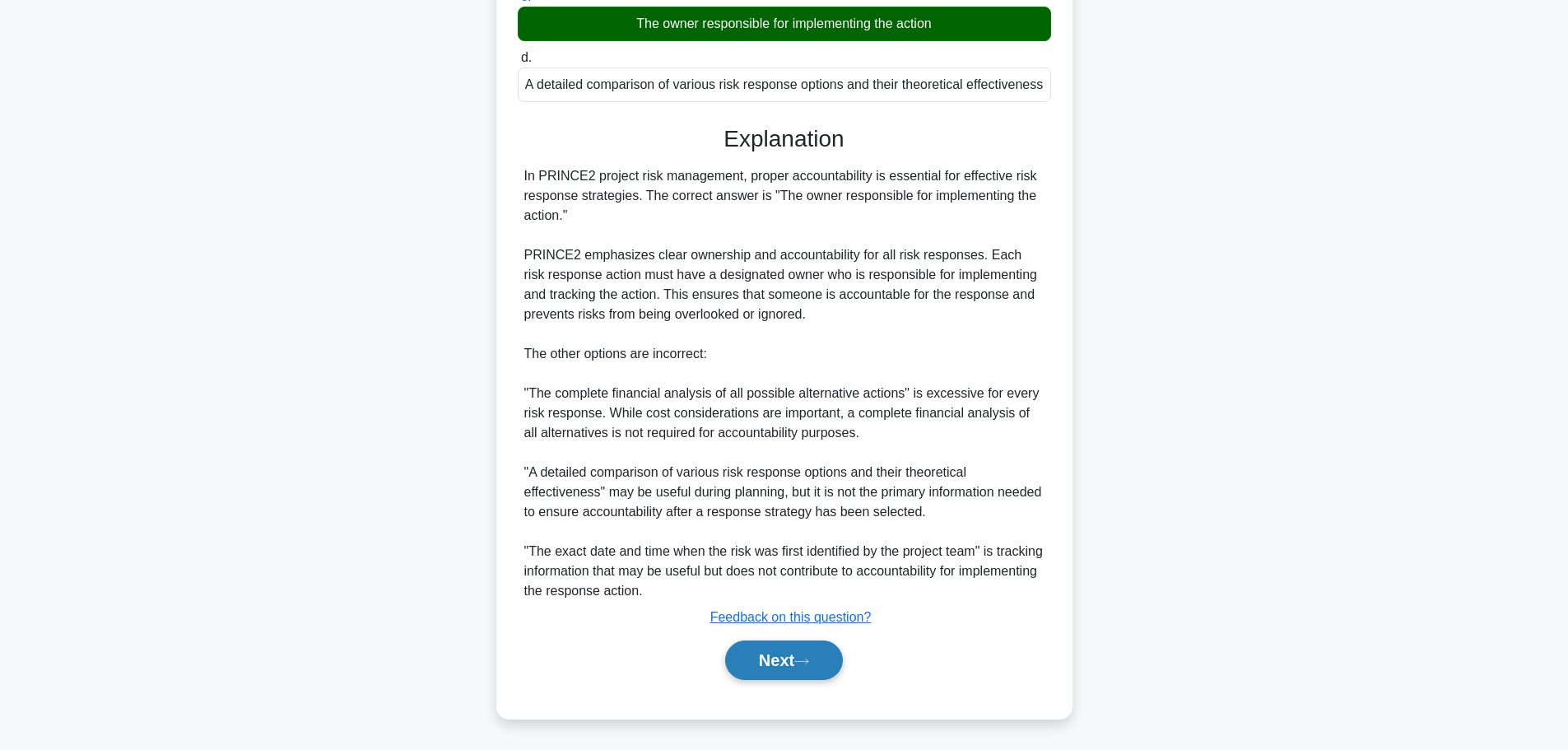
click at [802, 649] on button "Next" at bounding box center [784, 660] width 118 height 39
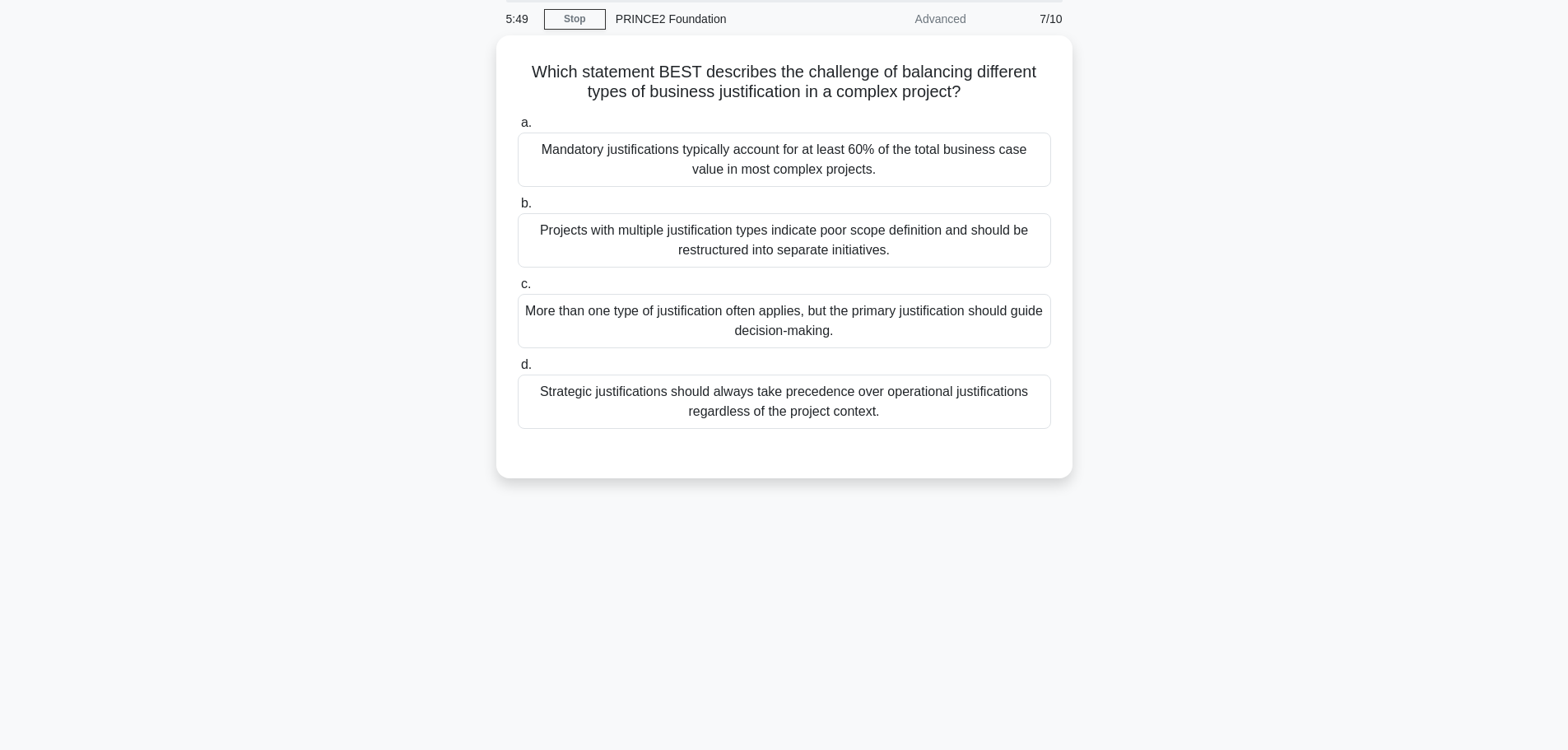
scroll to position [0, 0]
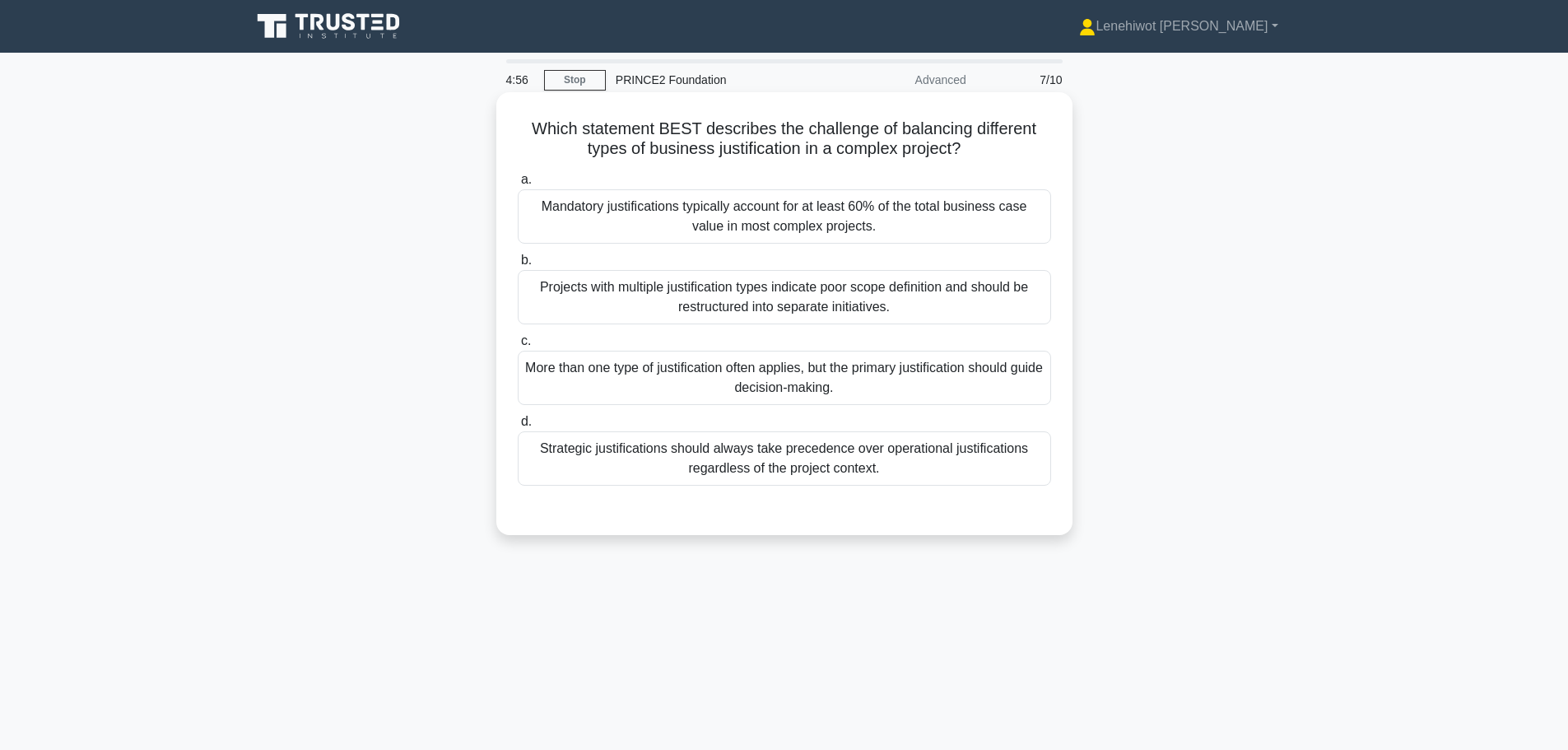
click at [930, 375] on div "More than one type of justification often applies, but the primary justificatio…" at bounding box center [784, 377] width 533 height 54
click at [518, 346] on input "c. More than one type of justification often applies, but the primary justifica…" at bounding box center [518, 341] width 0 height 11
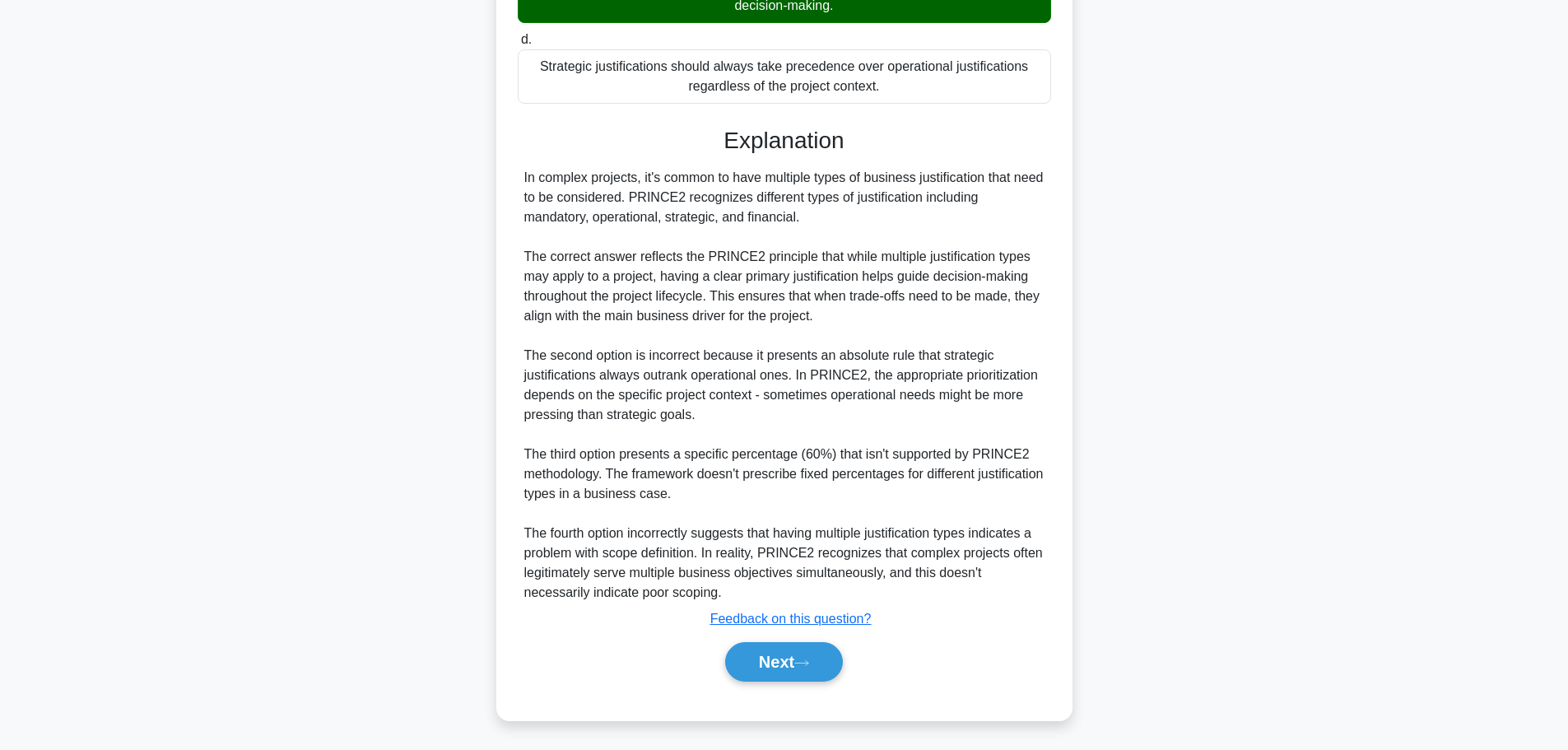
scroll to position [385, 0]
click at [799, 653] on button "Next" at bounding box center [784, 660] width 118 height 39
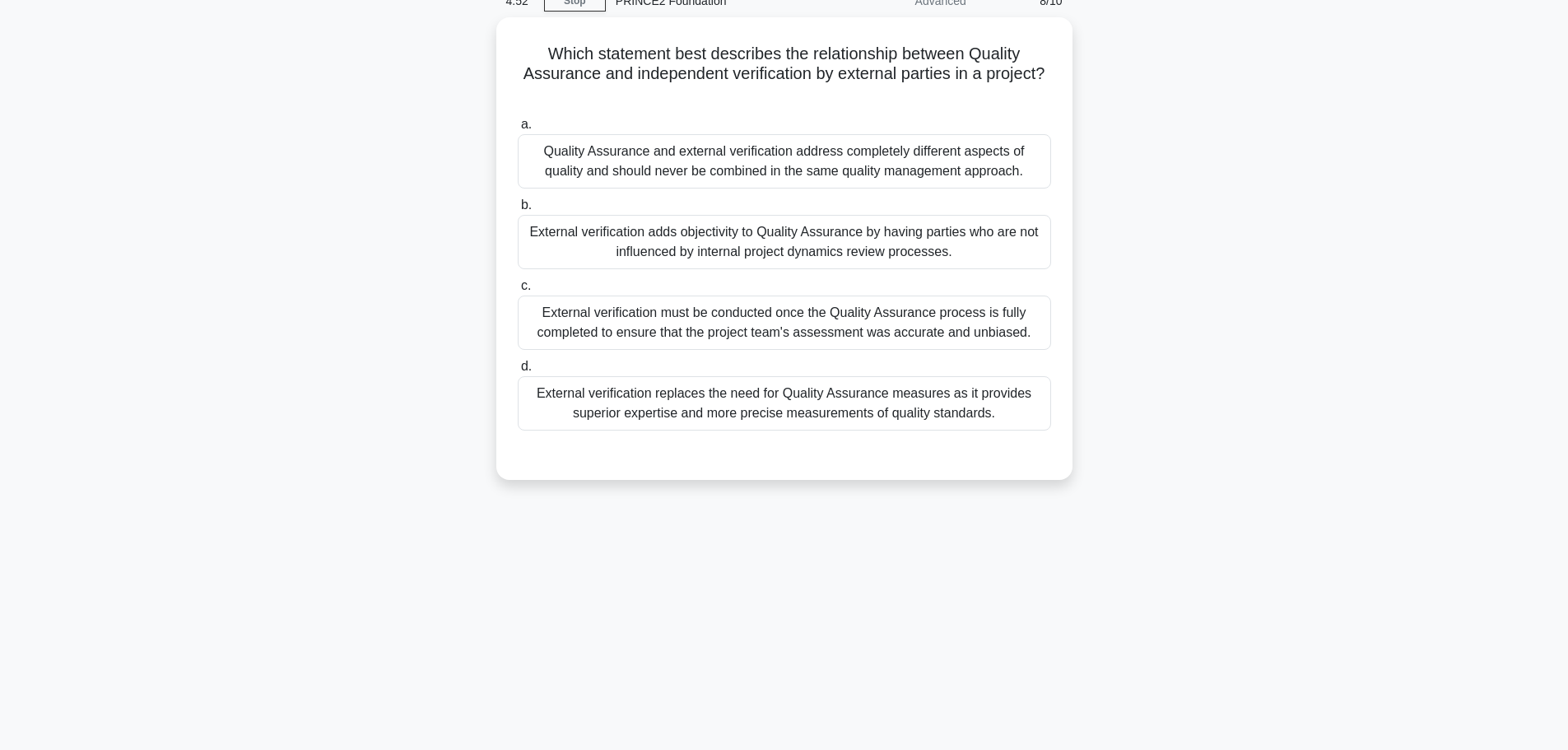
scroll to position [0, 0]
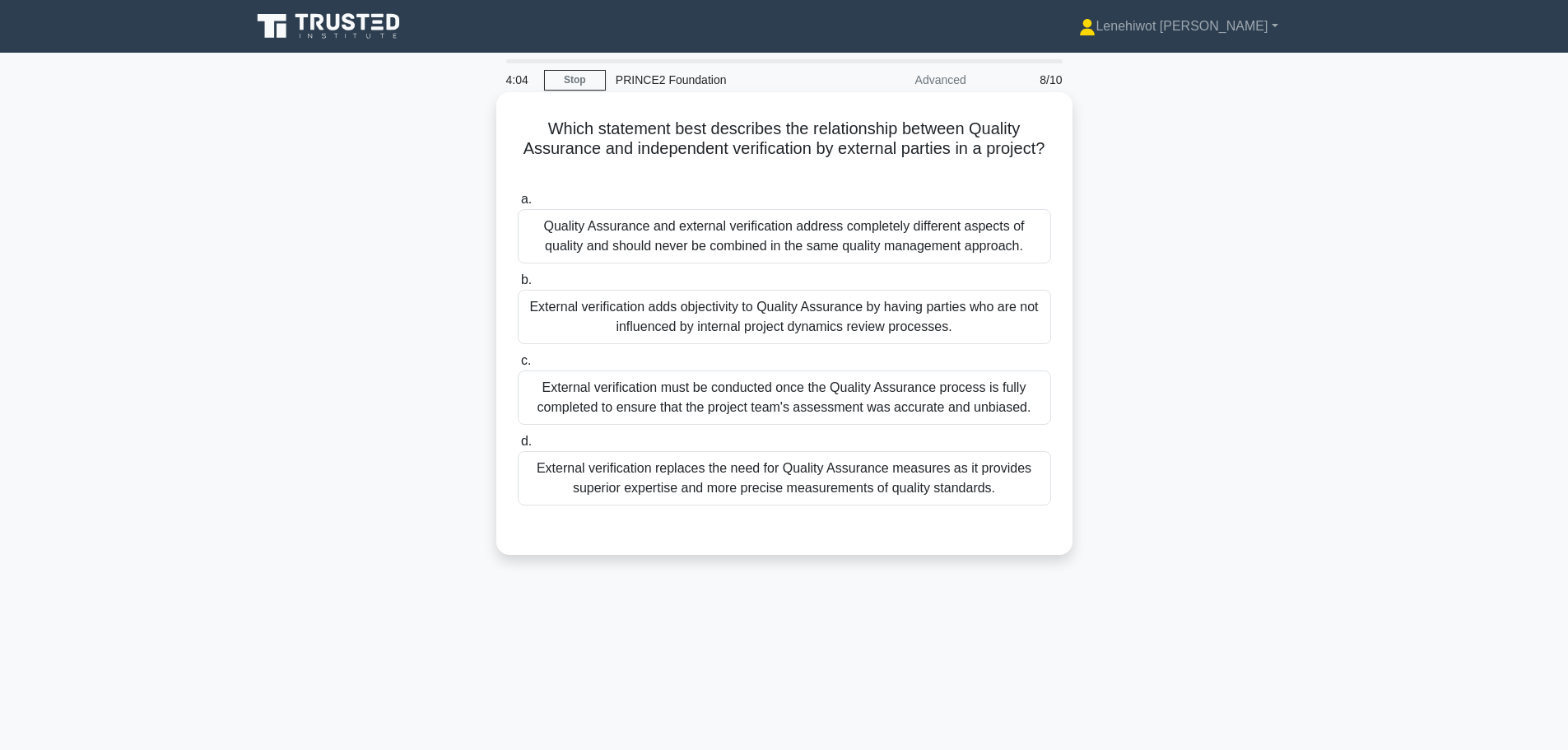
click at [991, 318] on div "External verification adds objectivity to Quality Assurance by having parties w…" at bounding box center [784, 316] width 533 height 54
click at [518, 285] on input "b. External verification adds objectivity to Quality Assurance by having partie…" at bounding box center [518, 280] width 0 height 11
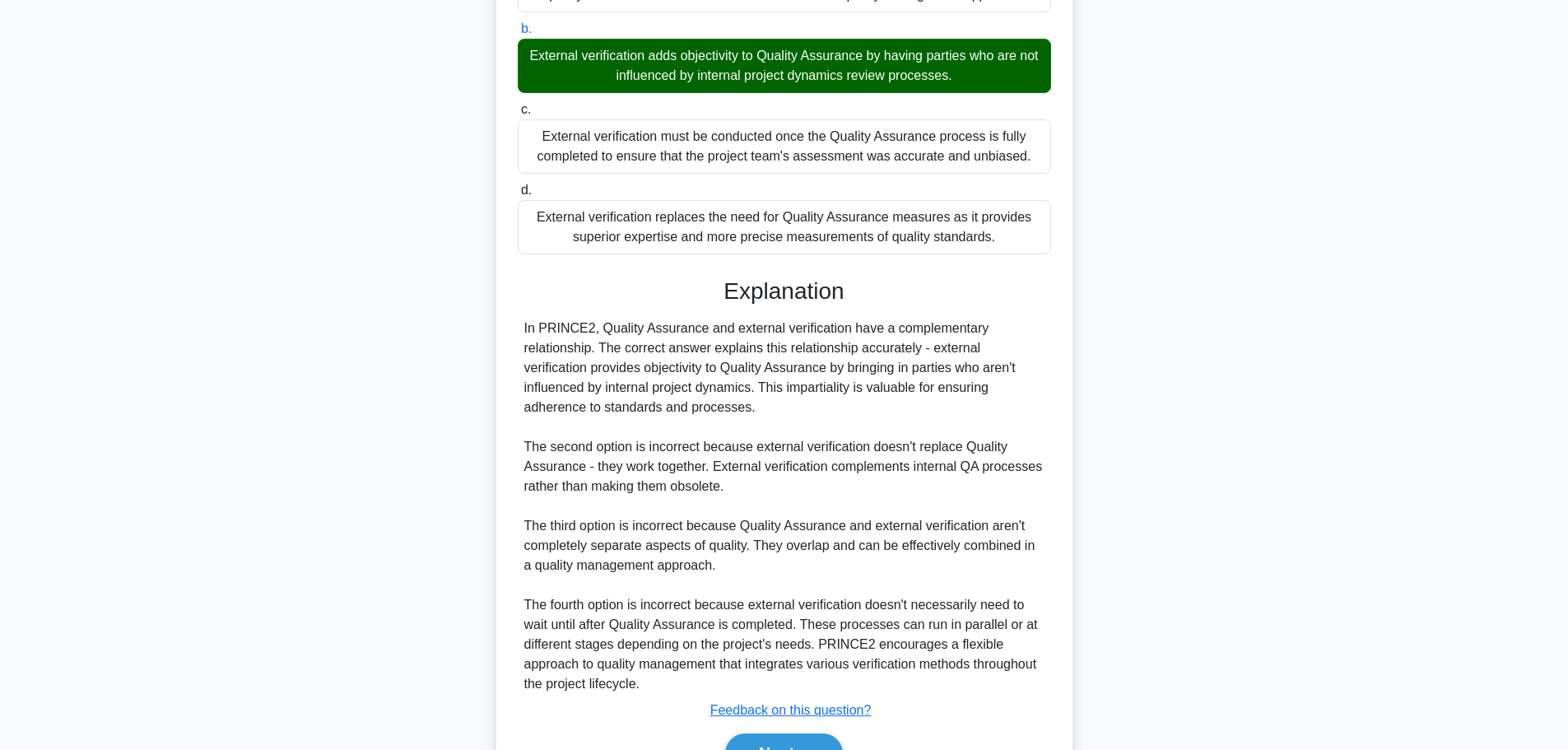
scroll to position [345, 0]
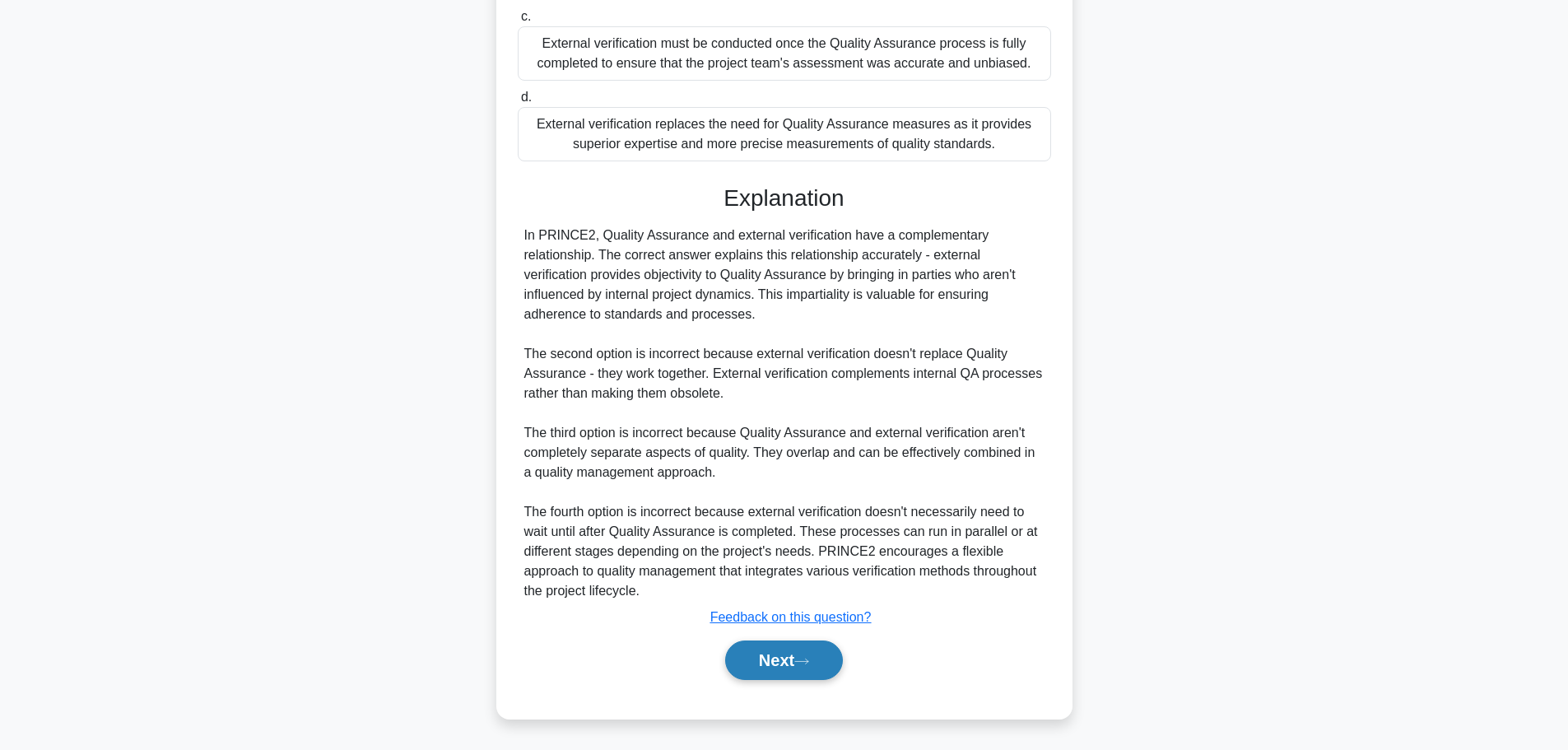
click at [786, 652] on button "Next" at bounding box center [784, 660] width 118 height 39
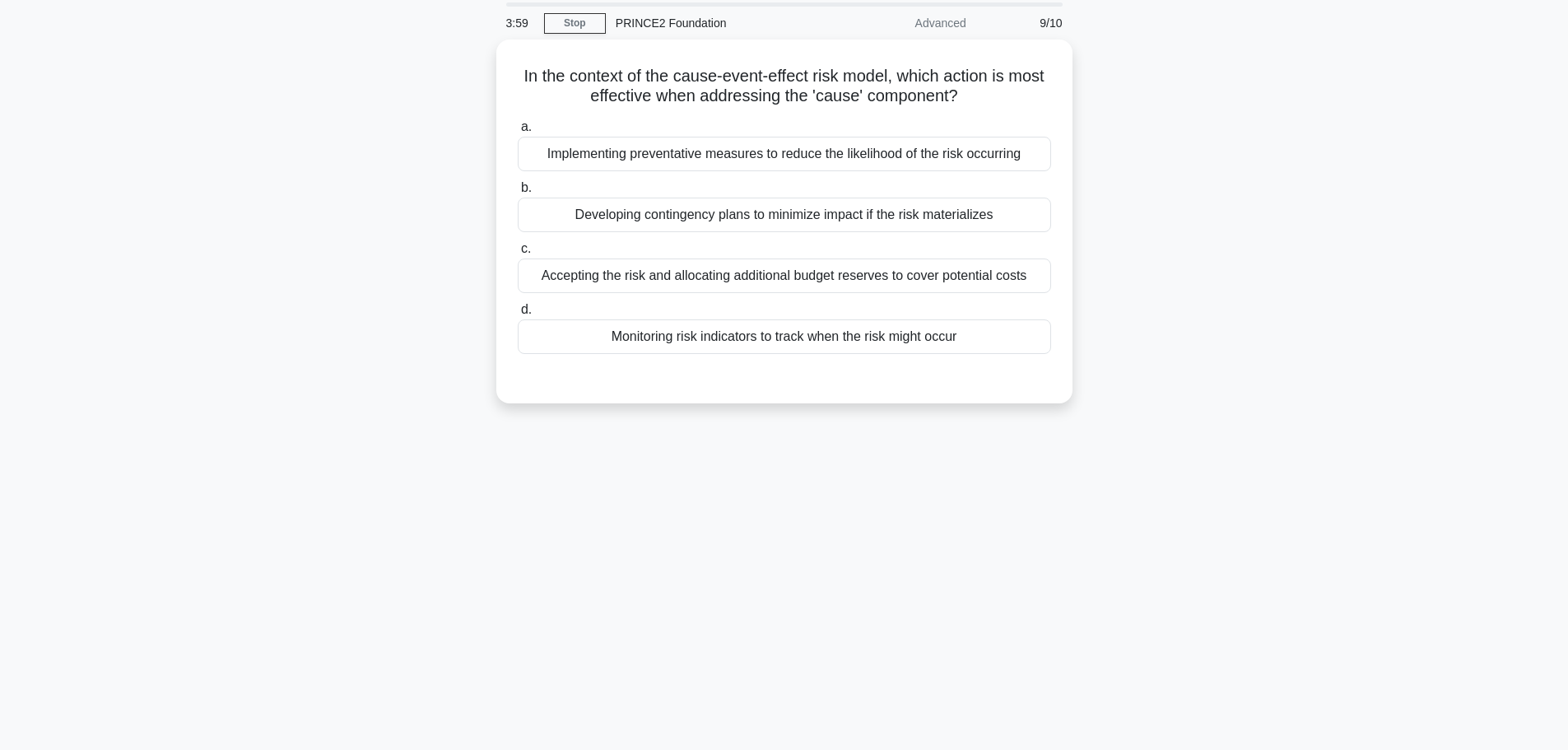
scroll to position [0, 0]
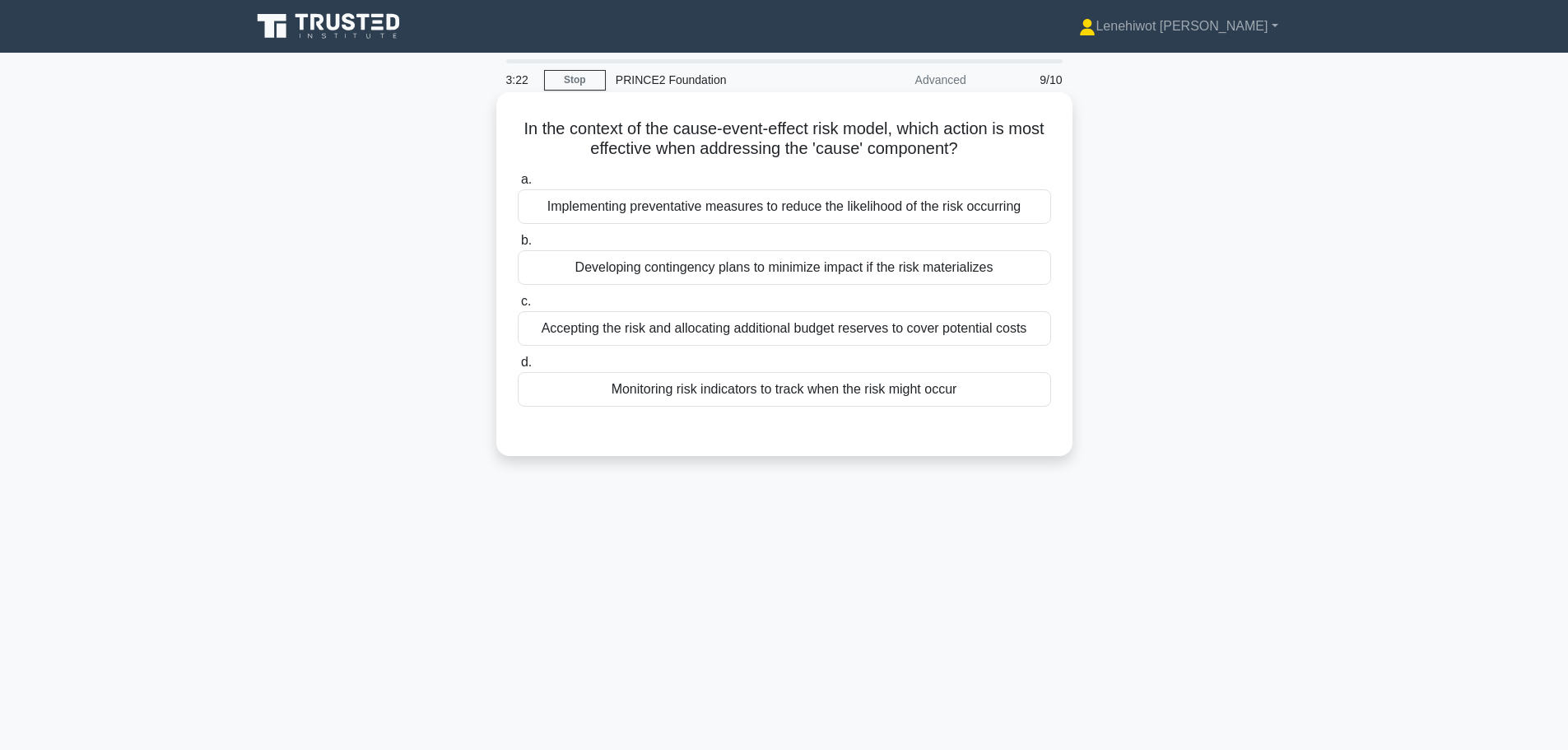
click at [906, 209] on div "Implementing preventative measures to reduce the likelihood of the risk occurri…" at bounding box center [784, 206] width 533 height 34
click at [518, 185] on input "a. Implementing preventative measures to reduce the likelihood of the risk occu…" at bounding box center [518, 179] width 0 height 11
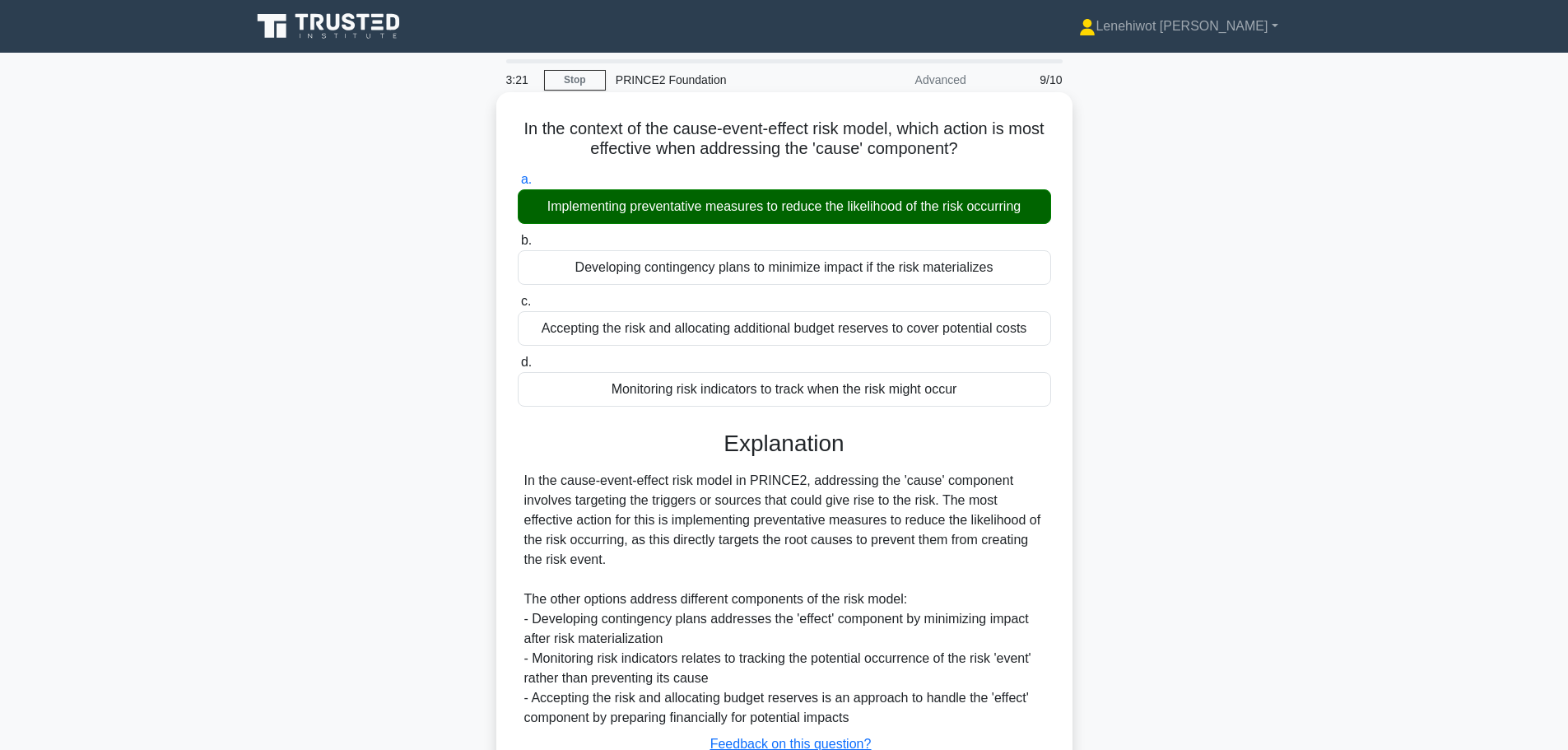
scroll to position [139, 0]
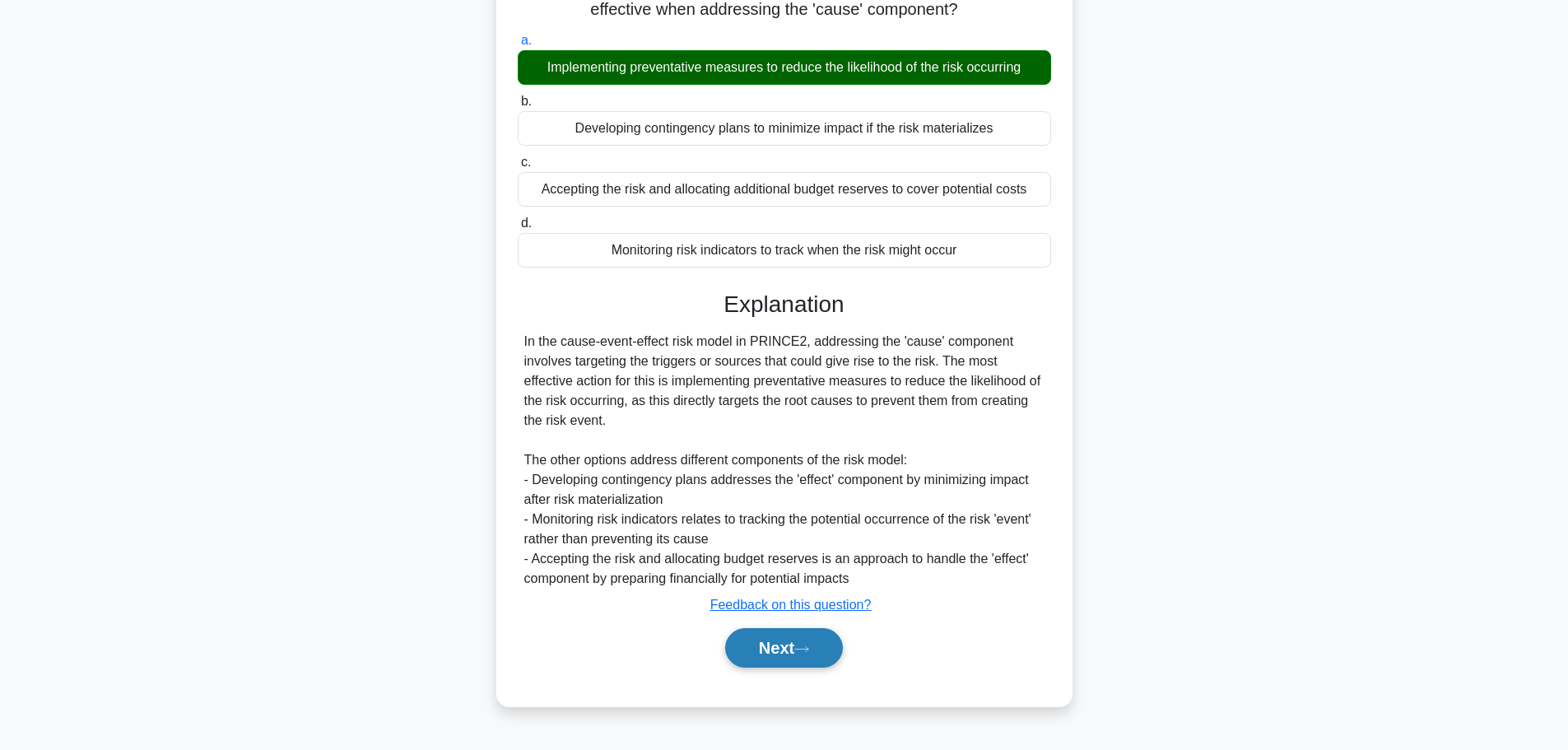
click at [800, 662] on button "Next" at bounding box center [784, 647] width 118 height 39
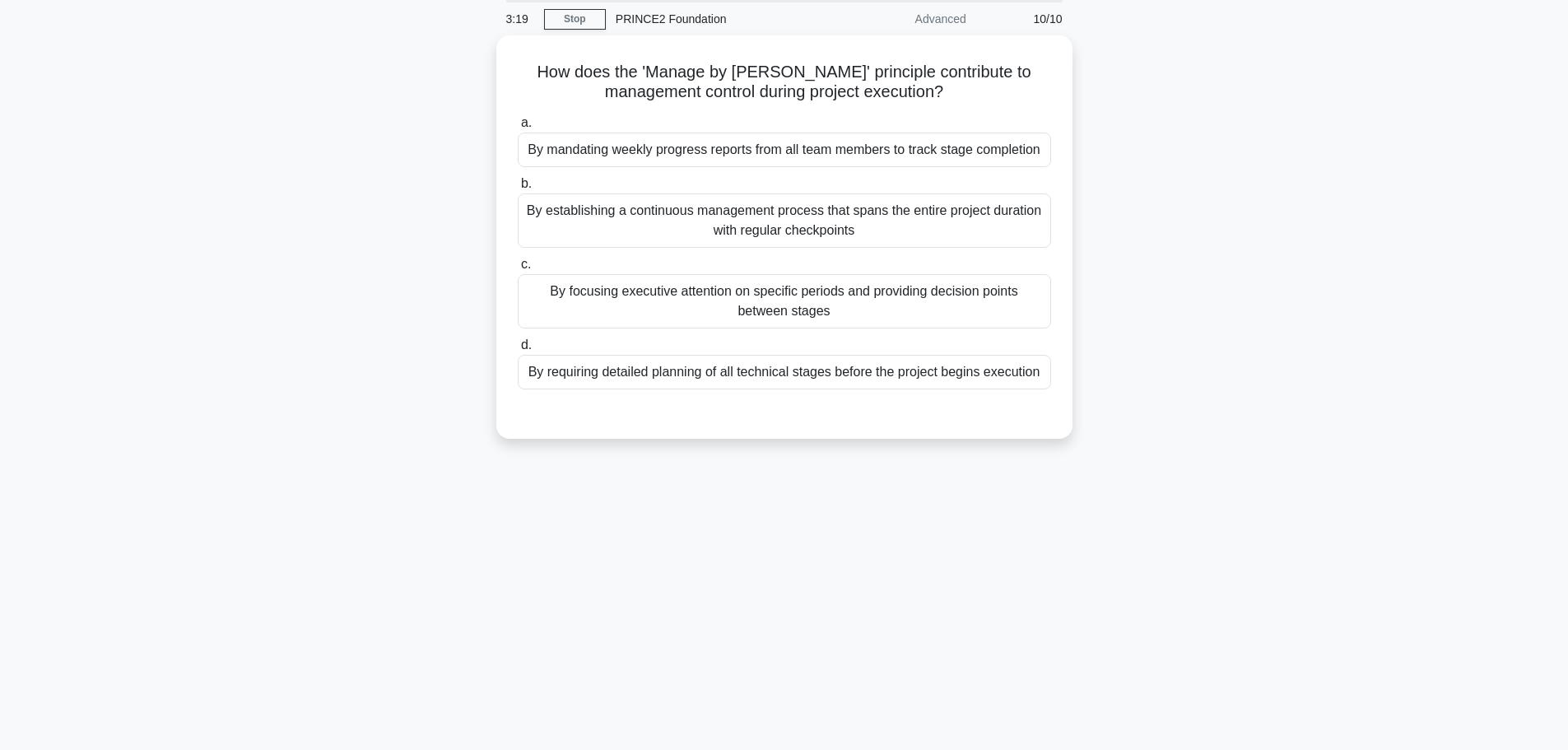
scroll to position [0, 0]
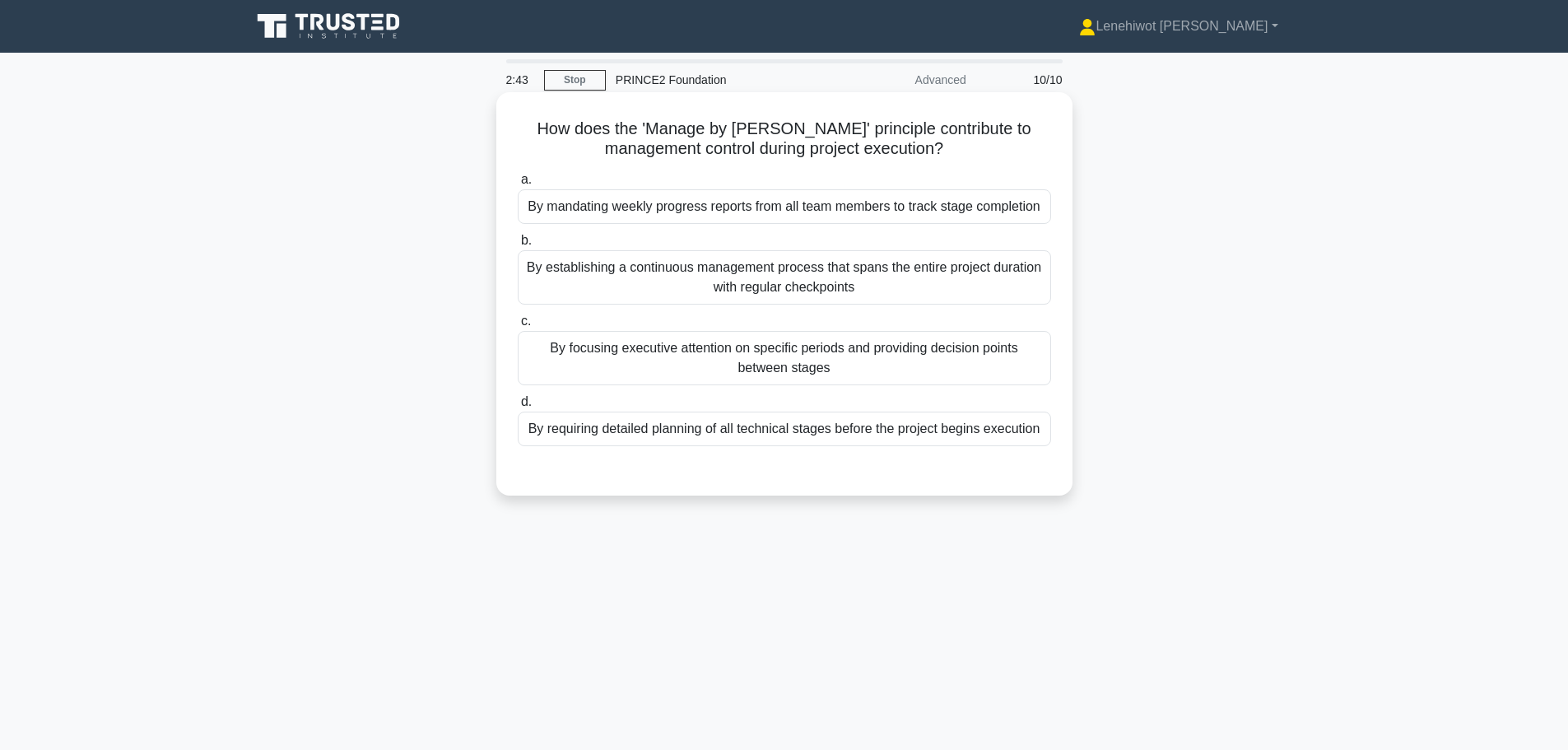
click at [729, 346] on div "By focusing executive attention on specific periods and providing decision poin…" at bounding box center [784, 358] width 533 height 54
click at [518, 327] on input "c. By focusing executive attention on specific periods and providing decision p…" at bounding box center [518, 321] width 0 height 11
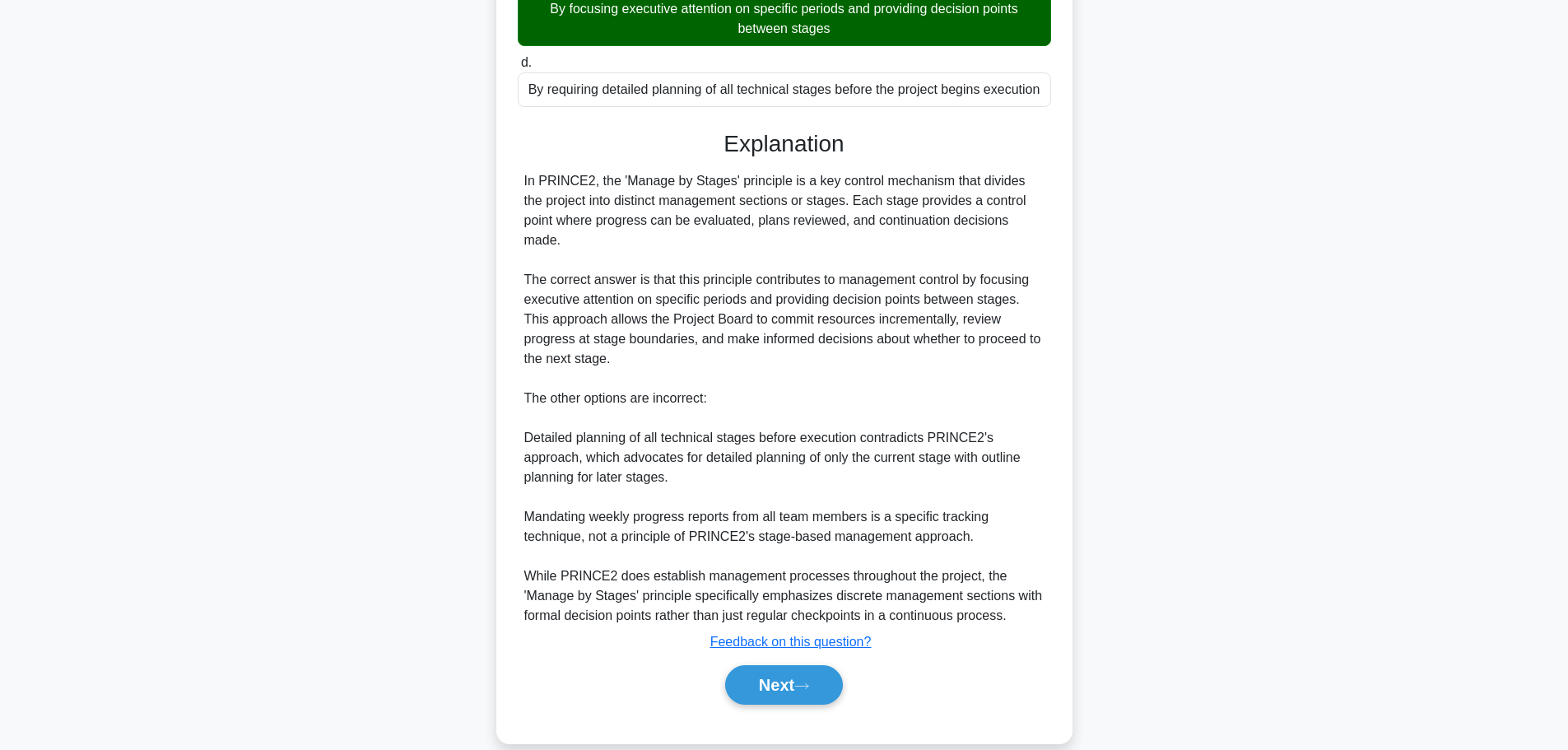
scroll to position [345, 0]
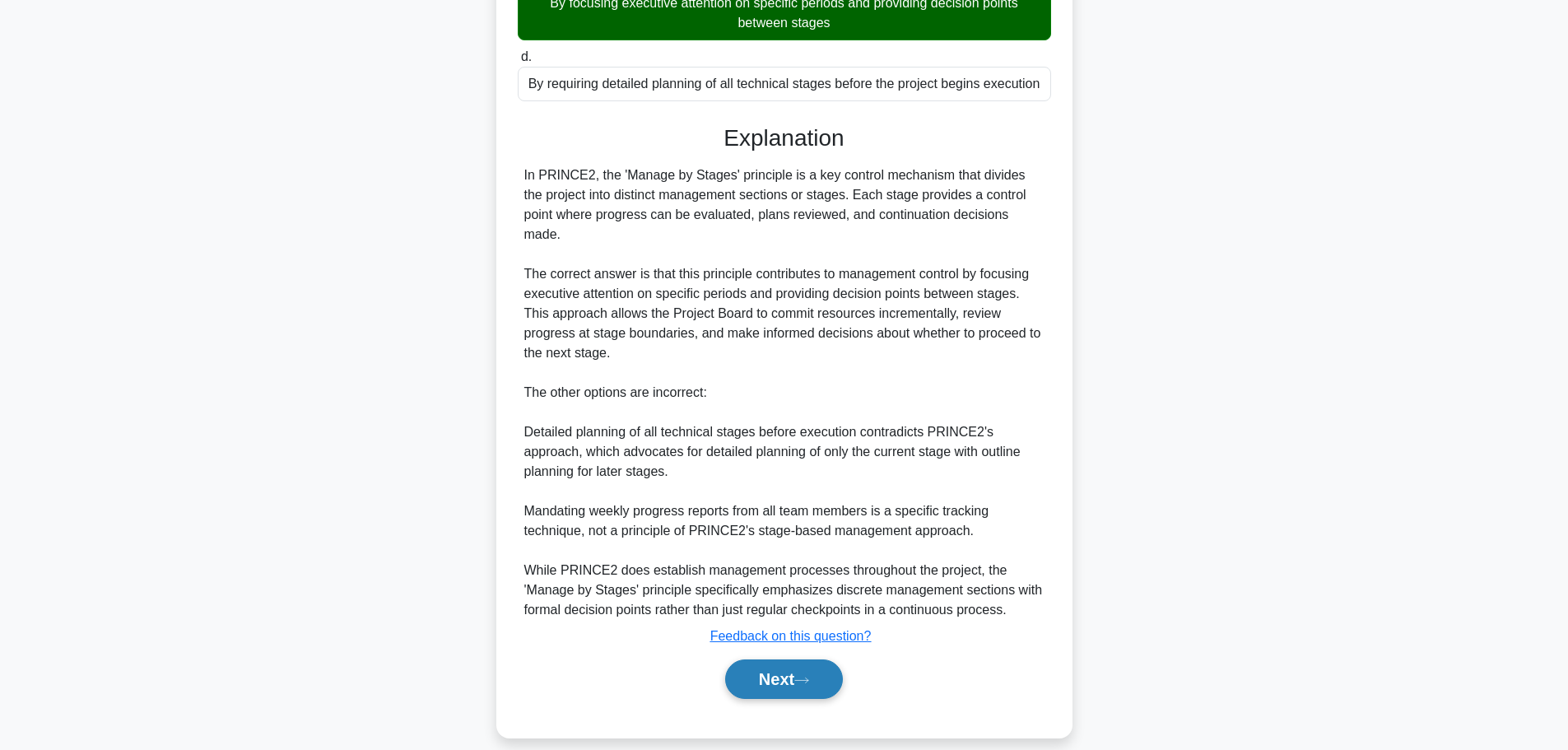
click at [809, 676] on icon at bounding box center [802, 680] width 15 height 9
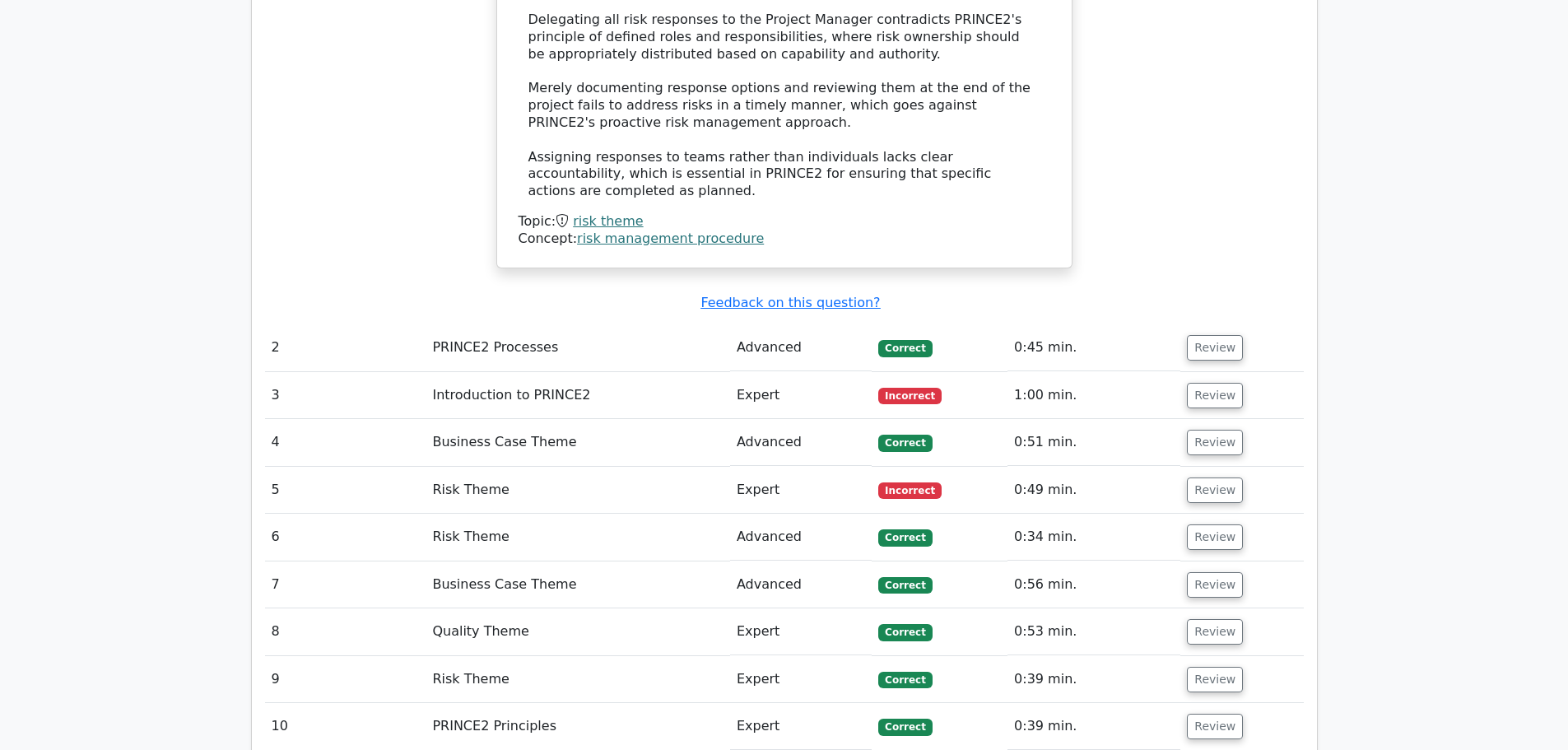
scroll to position [1729, 0]
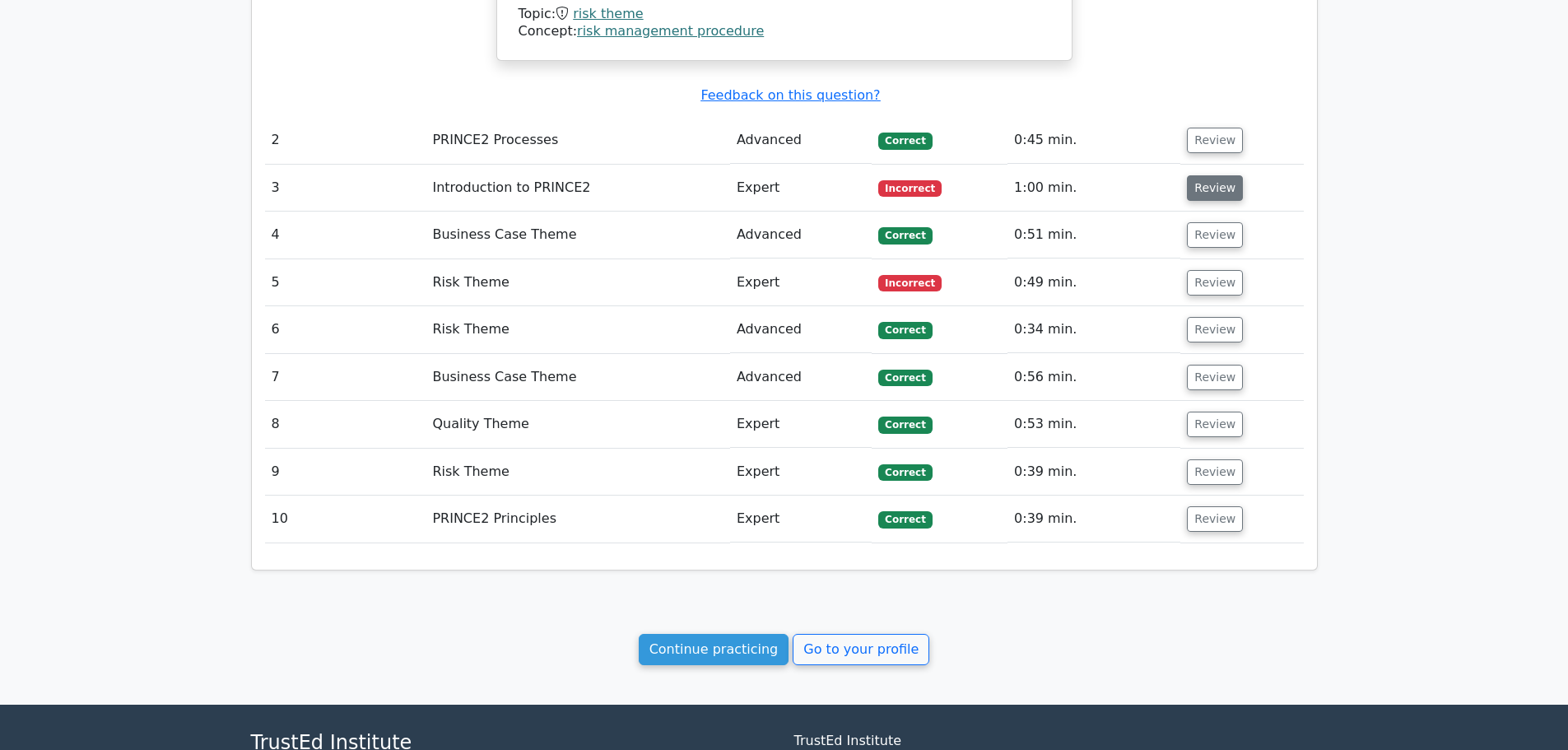
click at [1218, 175] on button "Review" at bounding box center [1215, 188] width 56 height 26
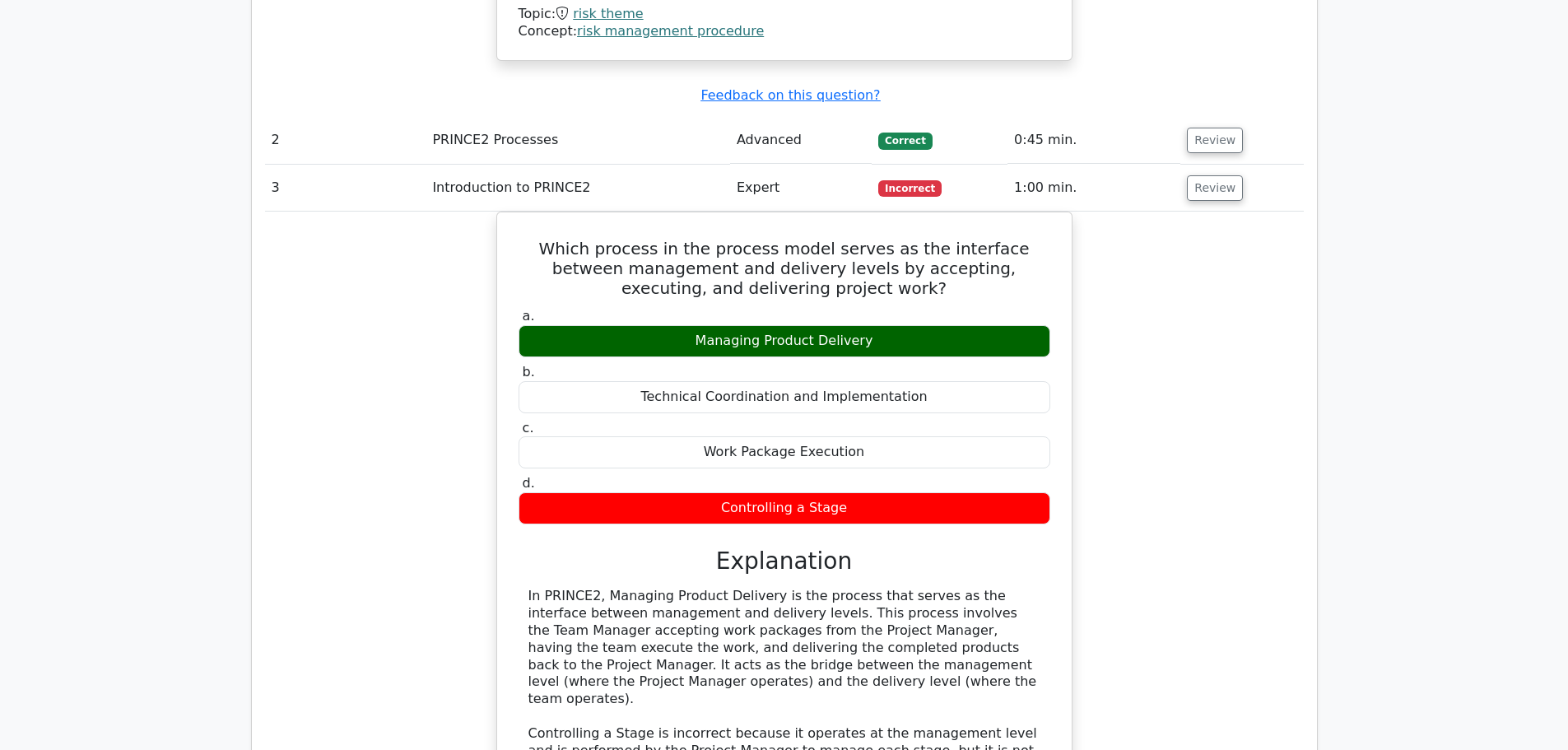
click at [1259, 221] on div "Which process in the process model serves as the interface between management a…" at bounding box center [784, 597] width 1039 height 772
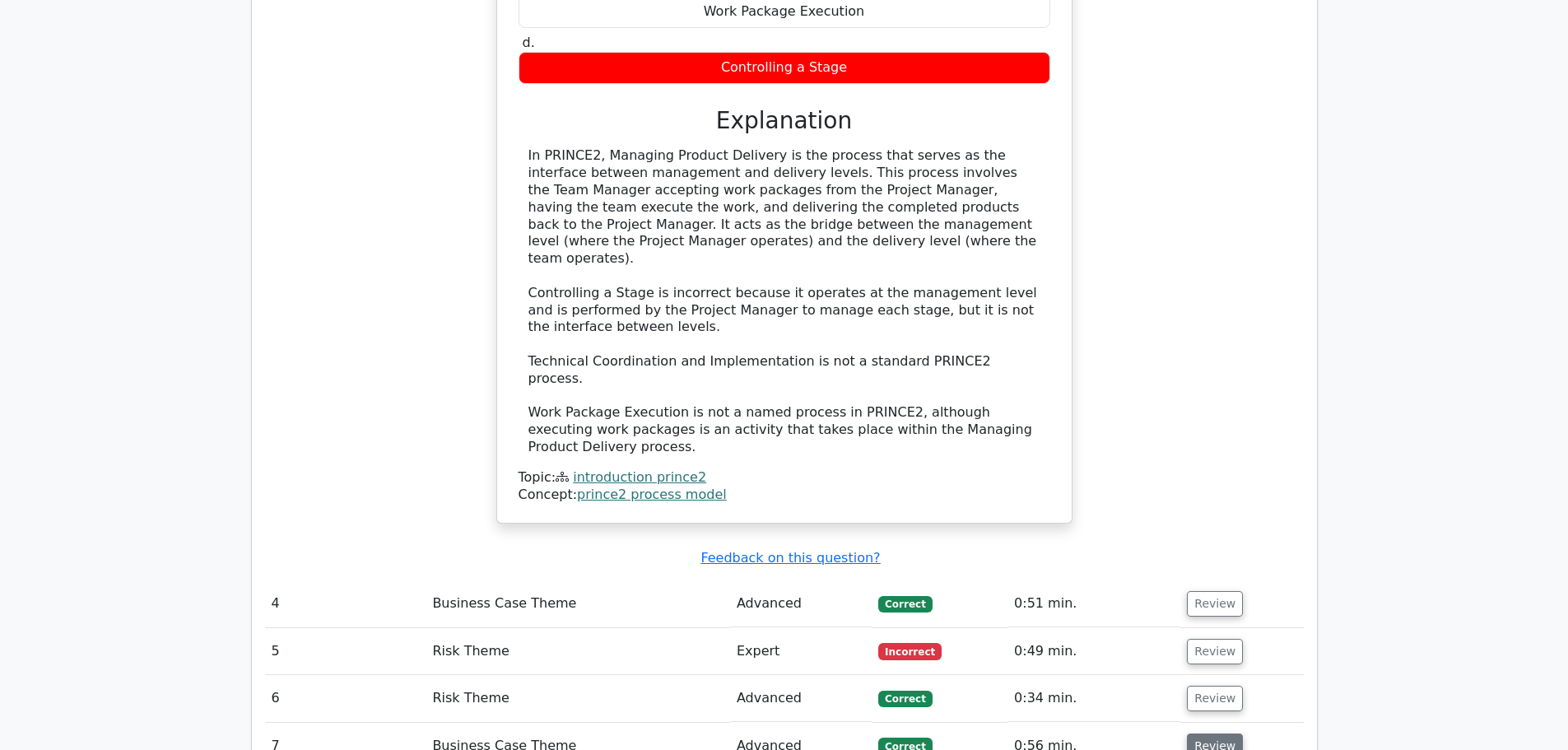
scroll to position [2304, 0]
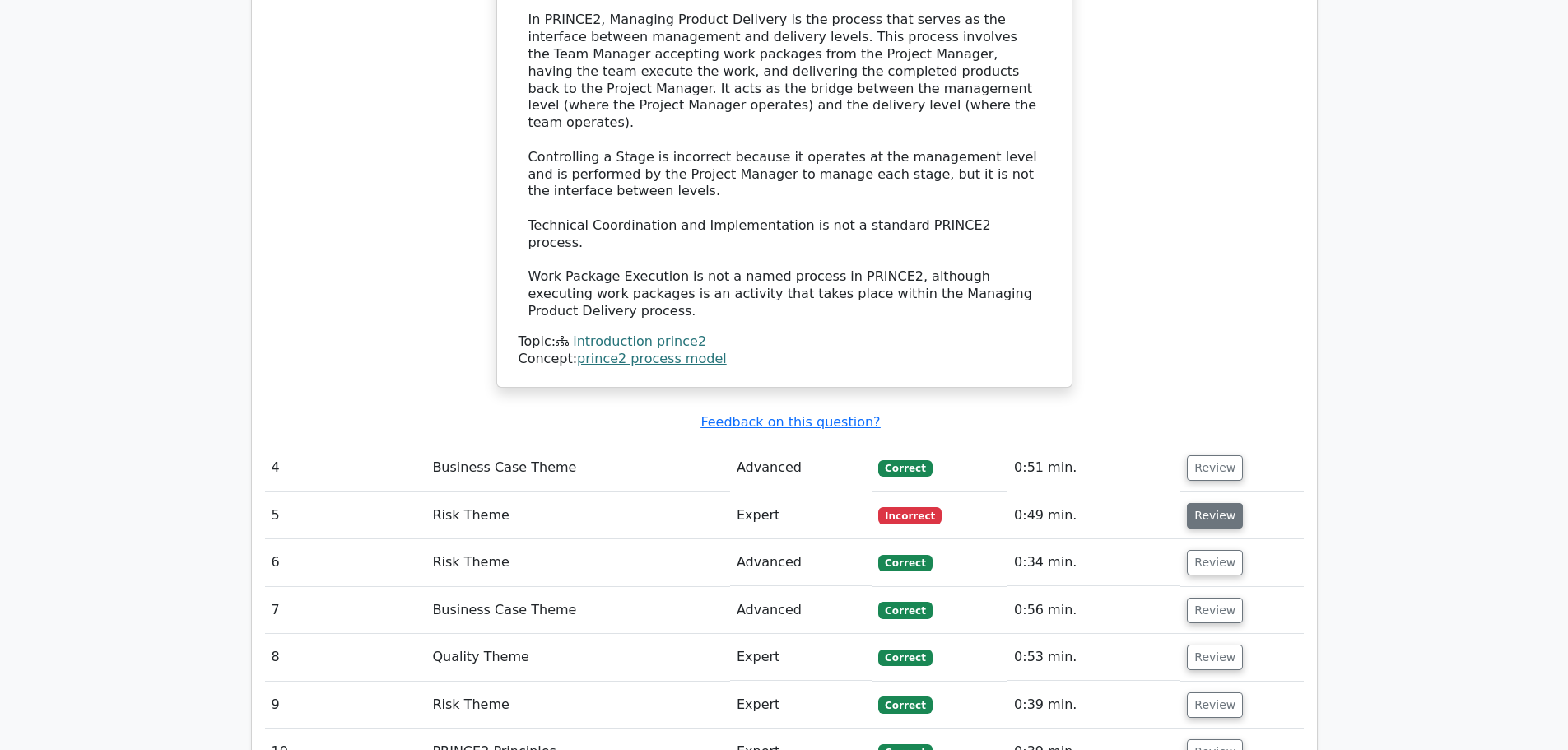
click at [1207, 503] on button "Review" at bounding box center [1215, 516] width 56 height 26
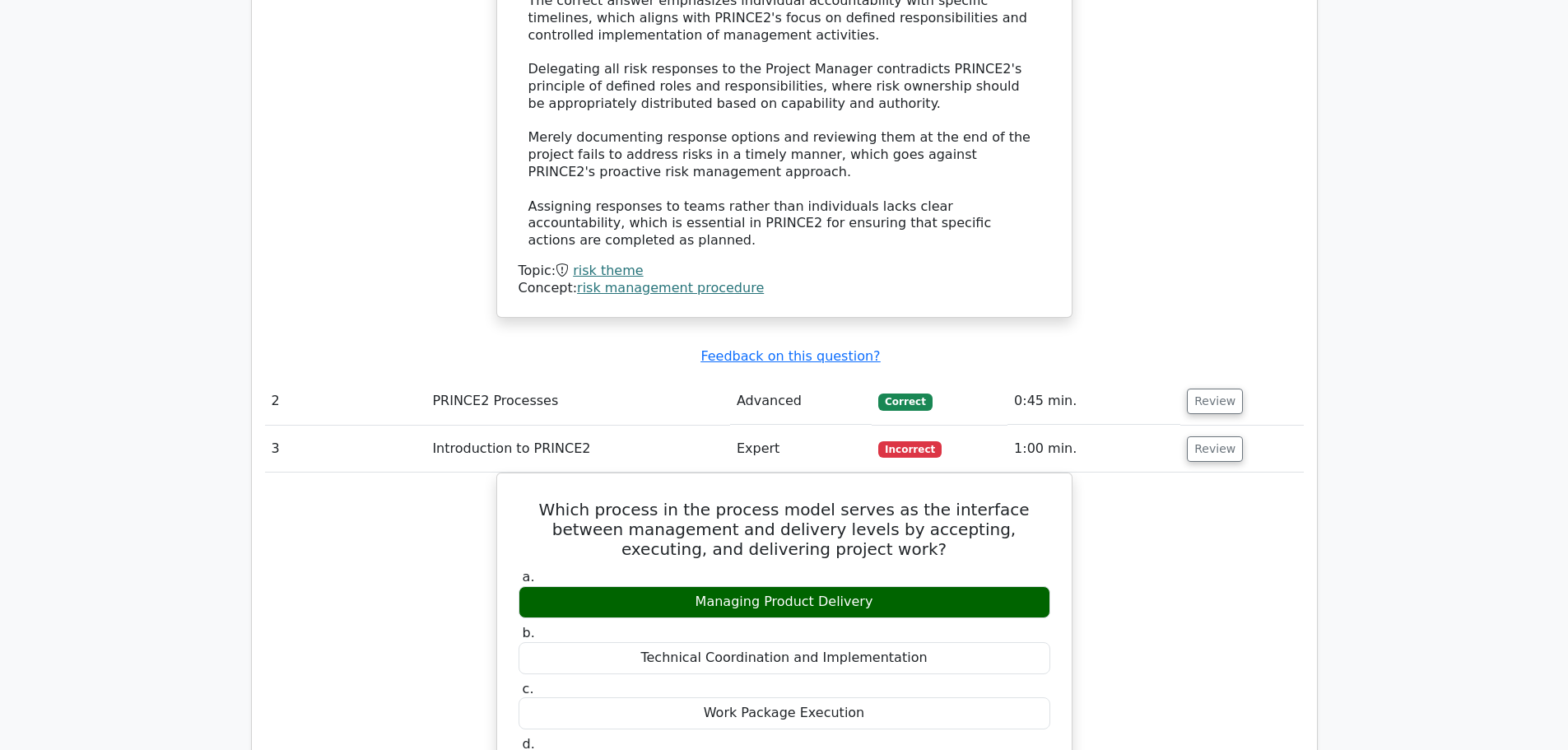
scroll to position [1399, 0]
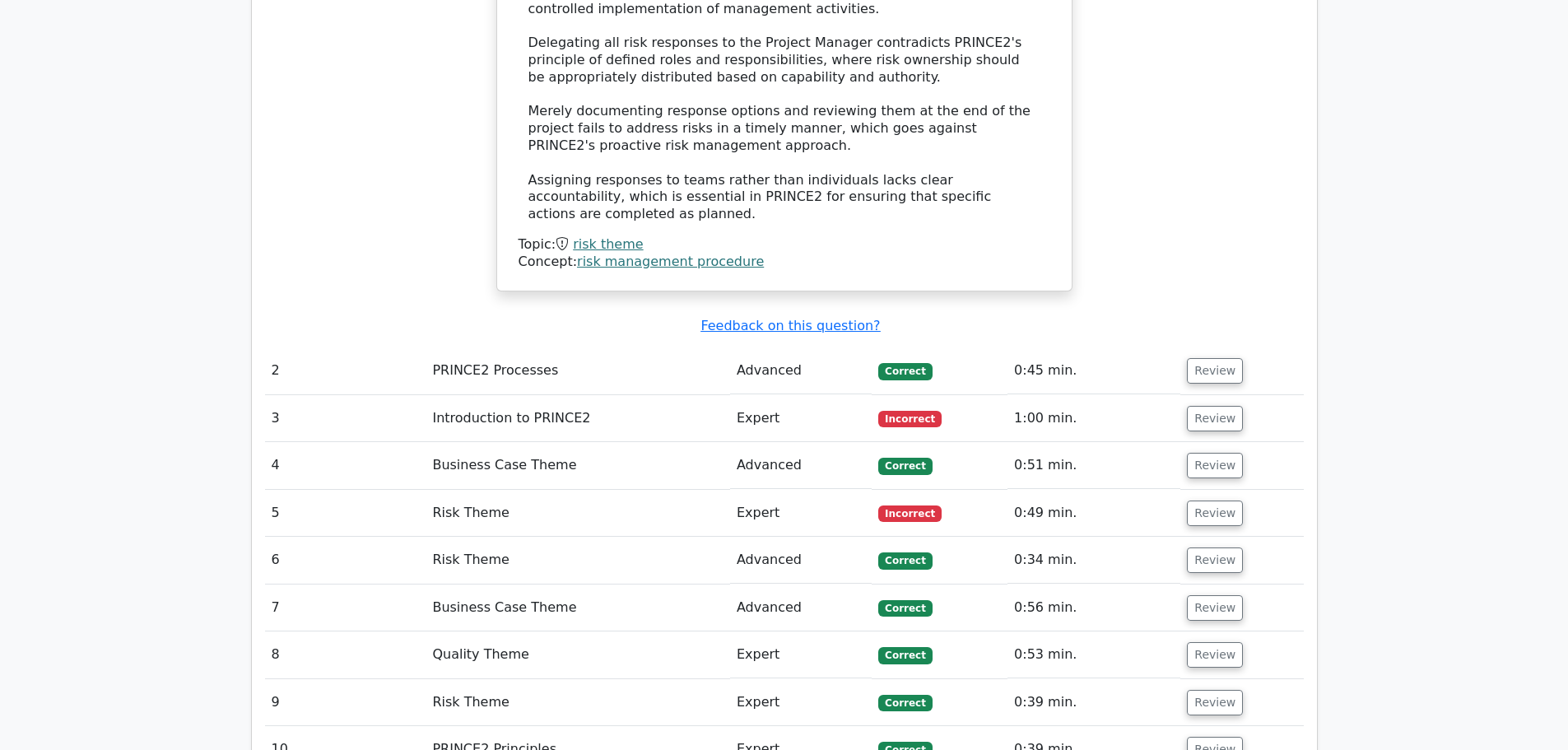
scroll to position [1822, 0]
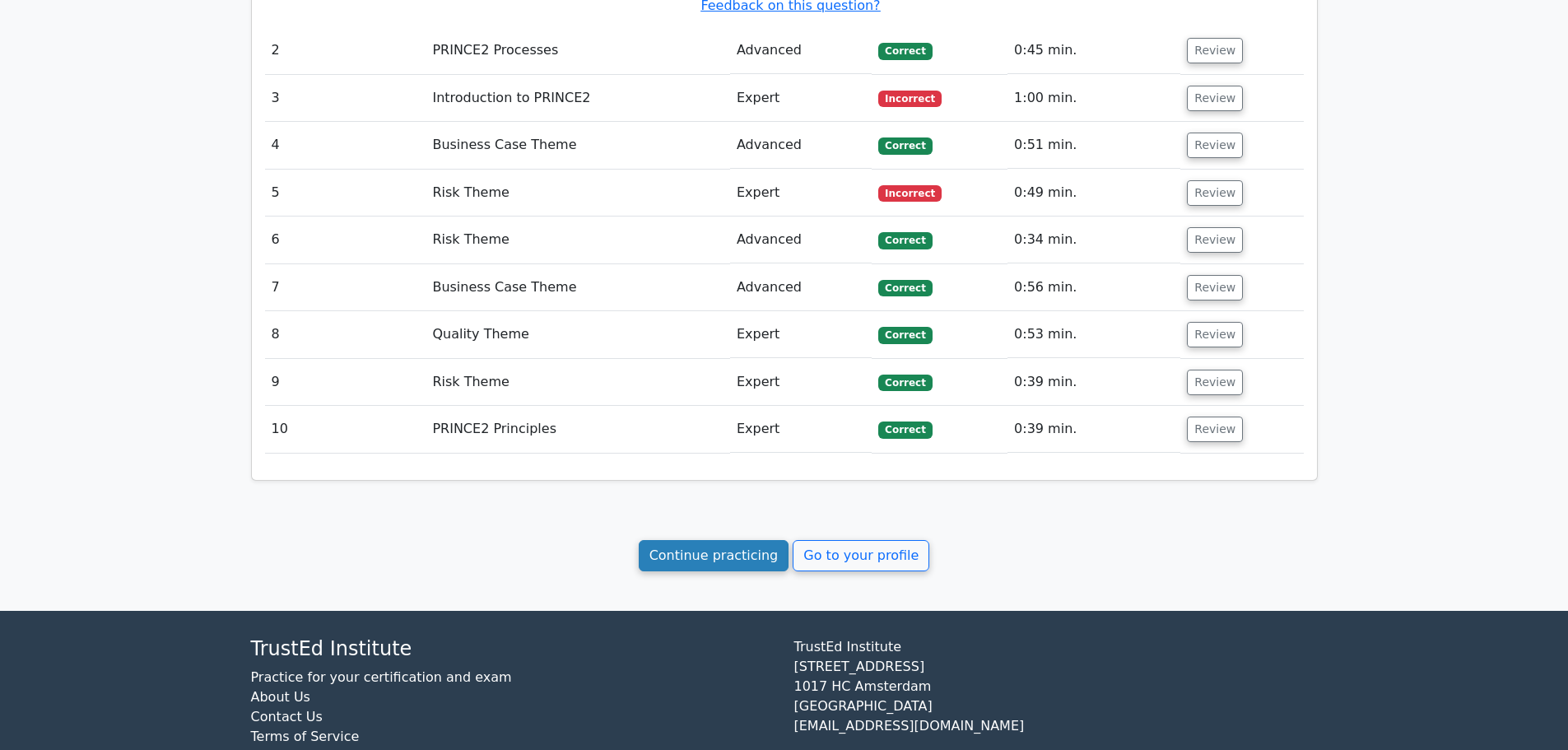
click at [675, 540] on link "Continue practicing" at bounding box center [714, 555] width 151 height 31
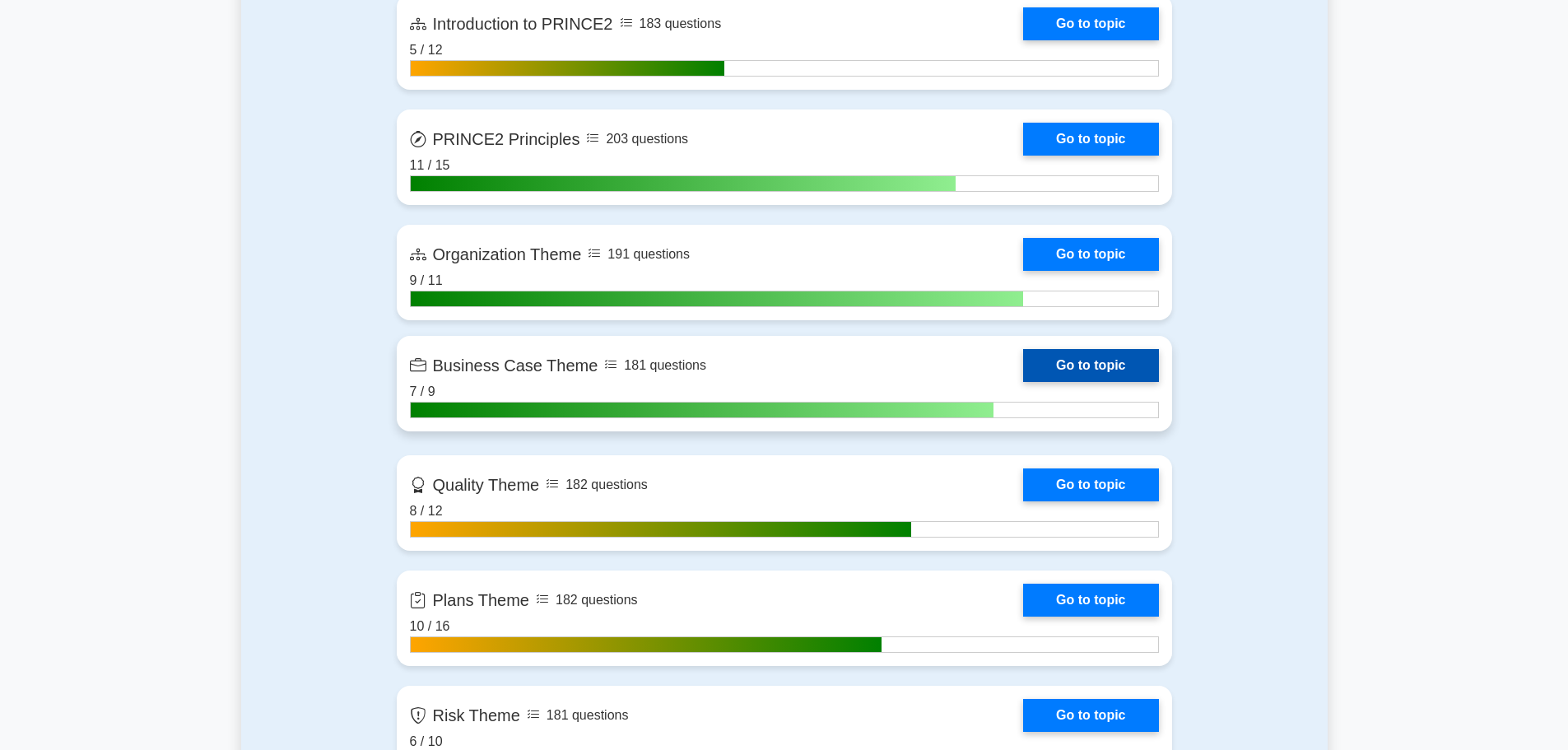
scroll to position [741, 0]
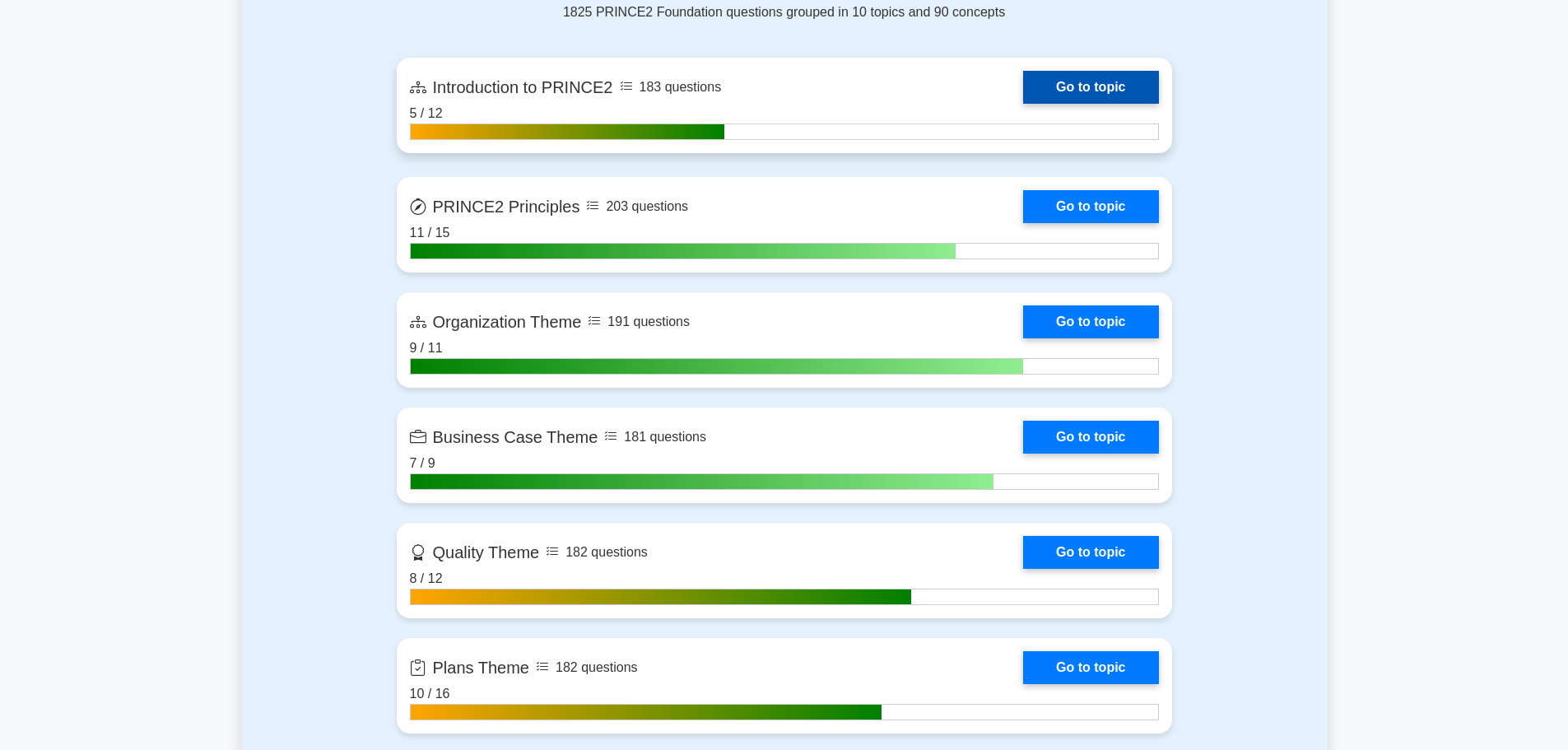
click at [1088, 87] on link "Go to topic" at bounding box center [1091, 87] width 135 height 33
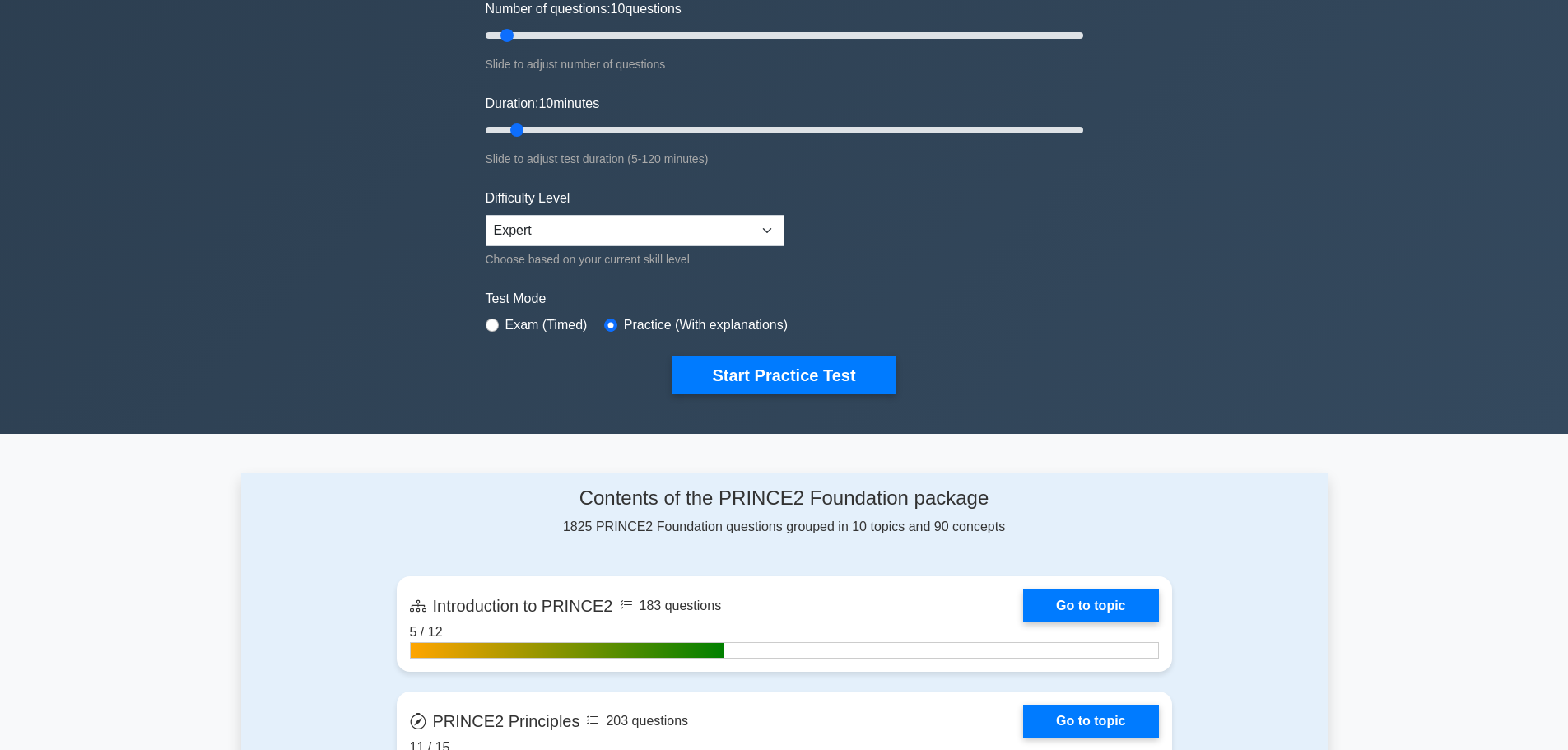
scroll to position [0, 0]
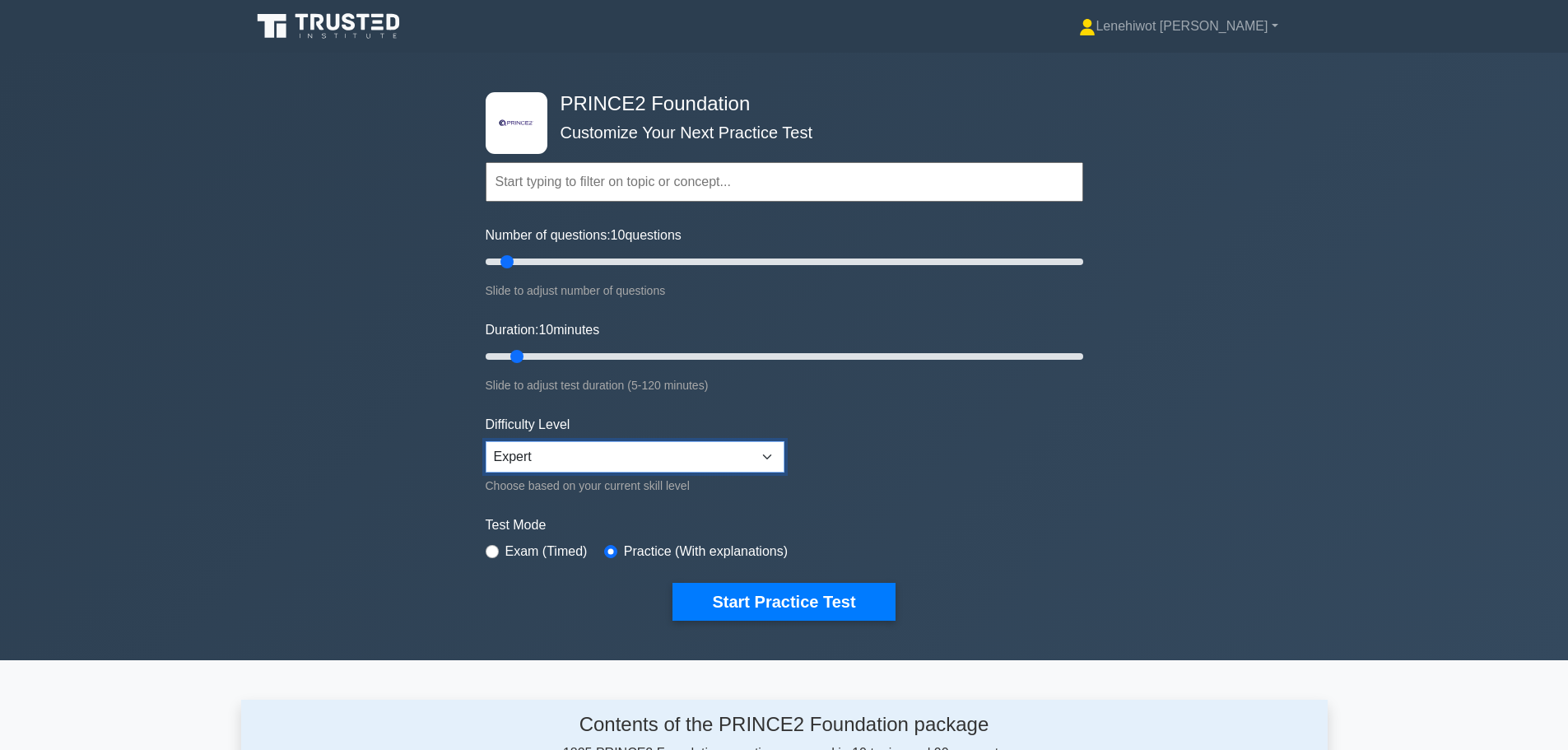
click at [672, 449] on select "Beginner Intermediate Expert" at bounding box center [635, 456] width 299 height 31
click at [486, 441] on select "Beginner Intermediate Expert" at bounding box center [635, 456] width 299 height 31
click at [813, 591] on button "Start Practice Test" at bounding box center [784, 602] width 222 height 38
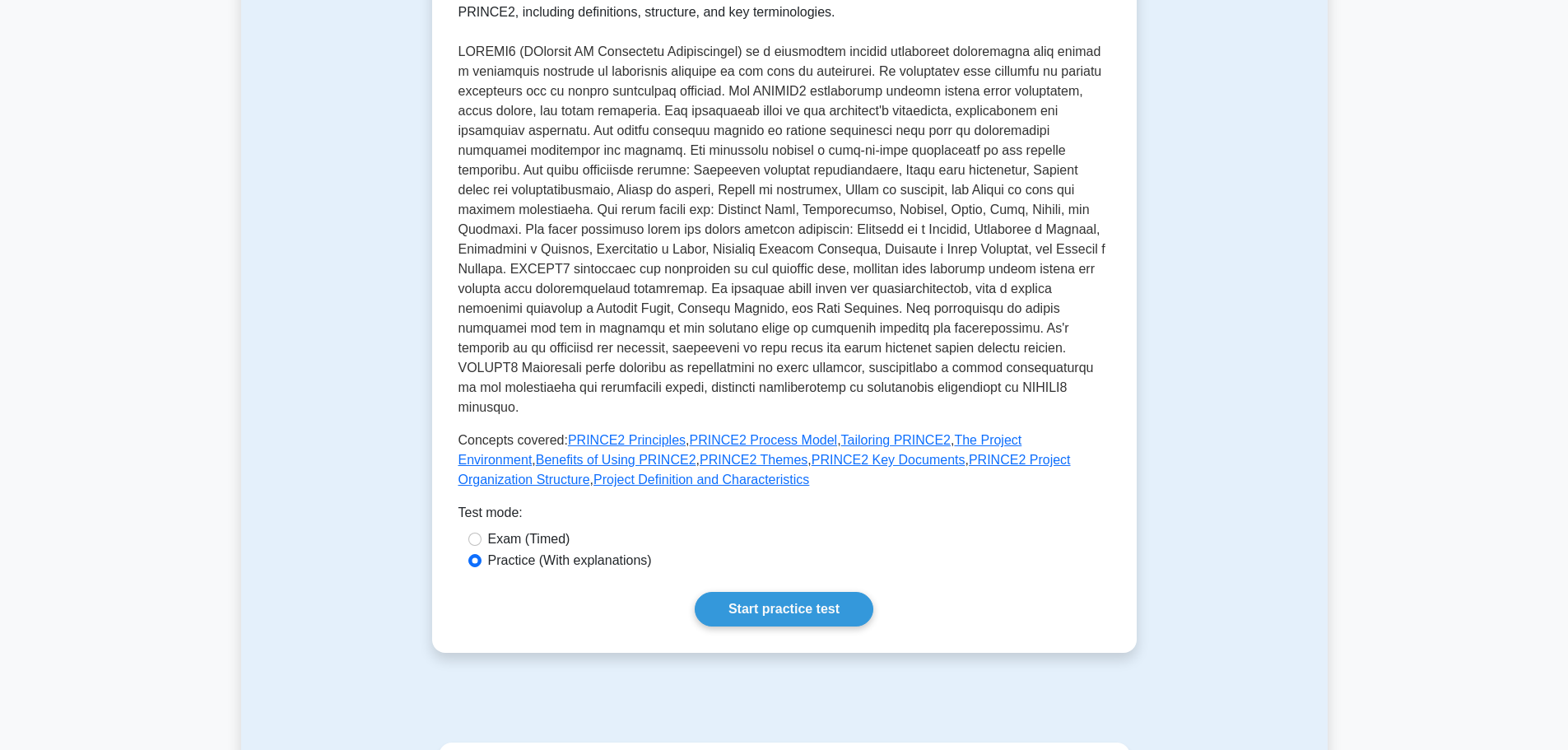
scroll to position [576, 0]
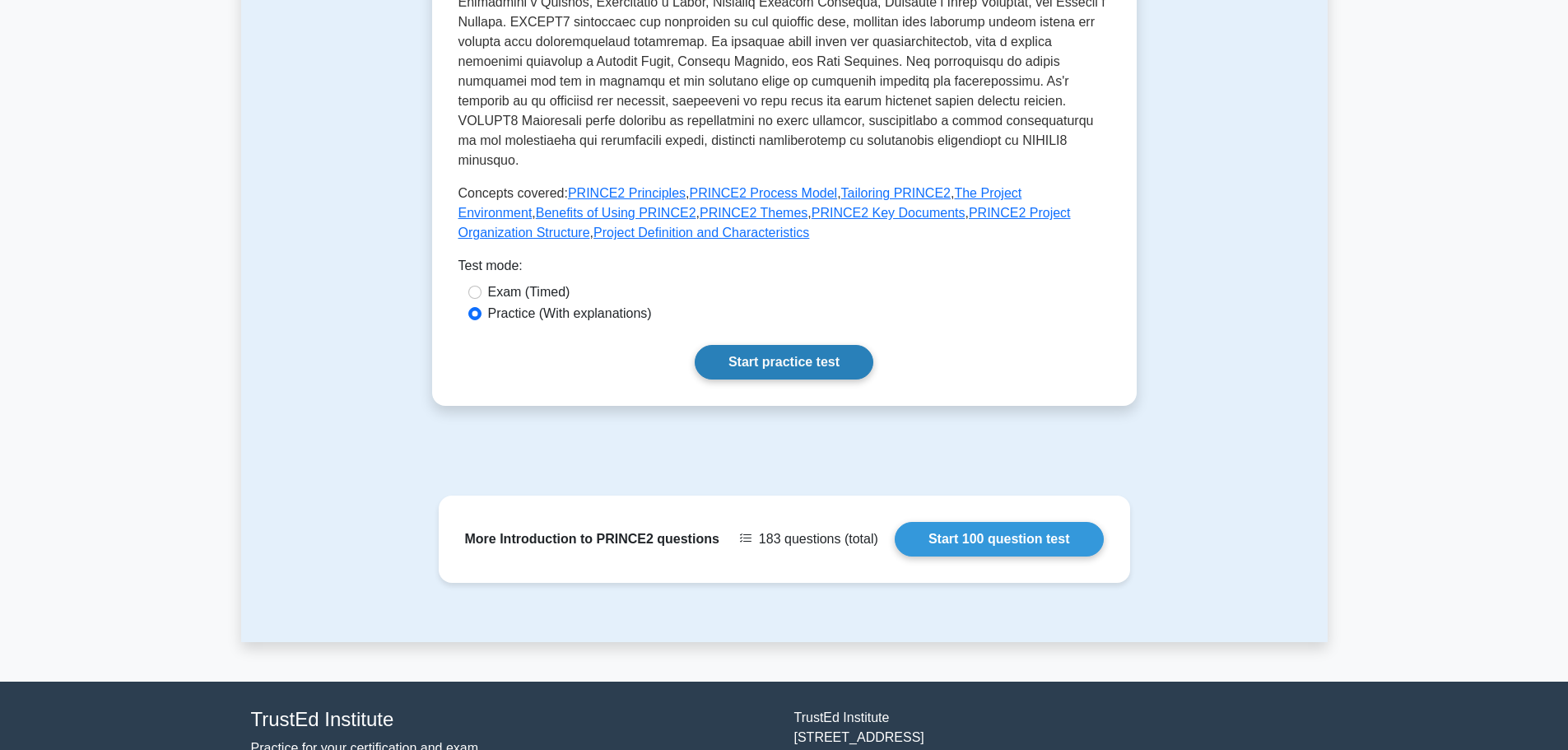
click at [786, 345] on link "Start practice test" at bounding box center [784, 361] width 179 height 34
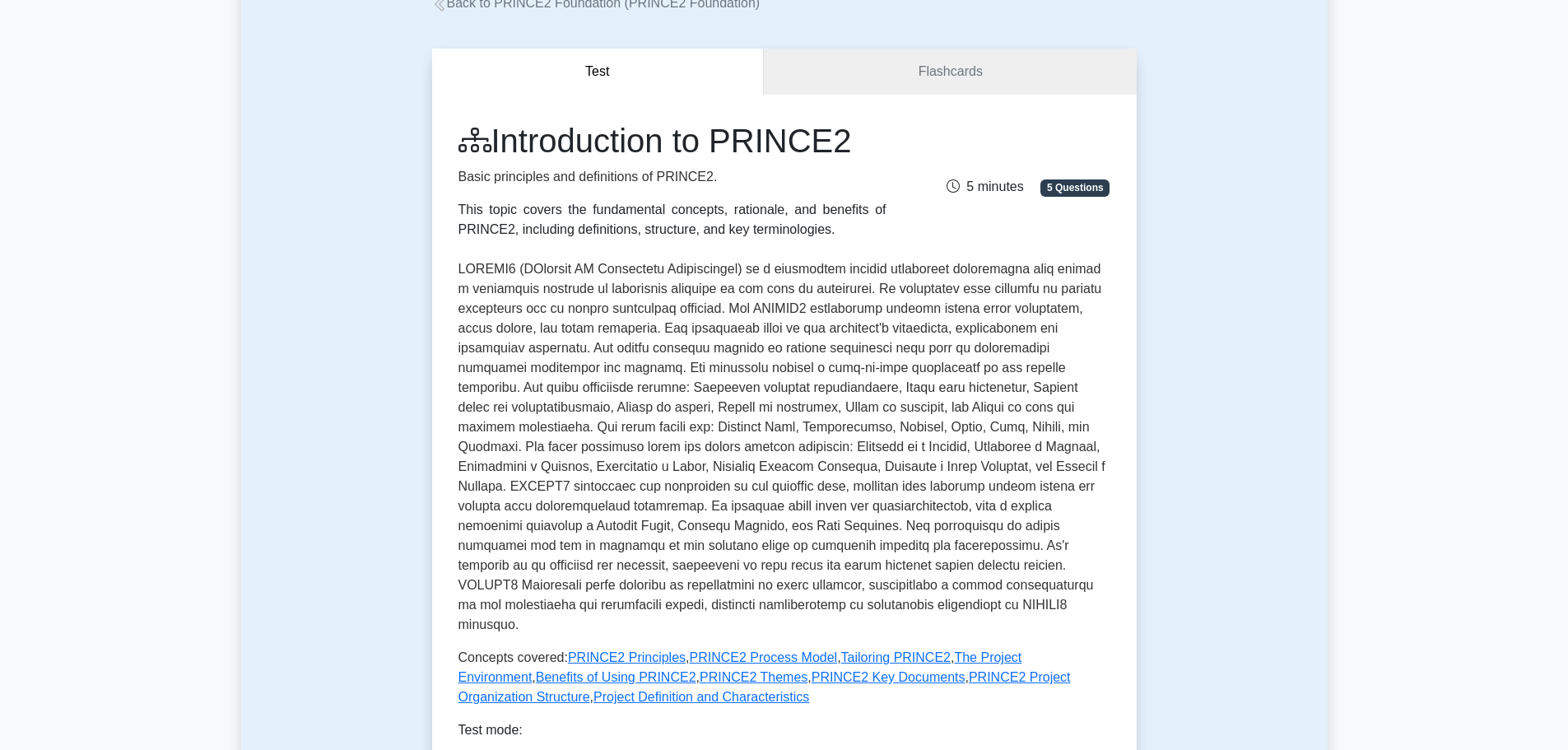
scroll to position [0, 0]
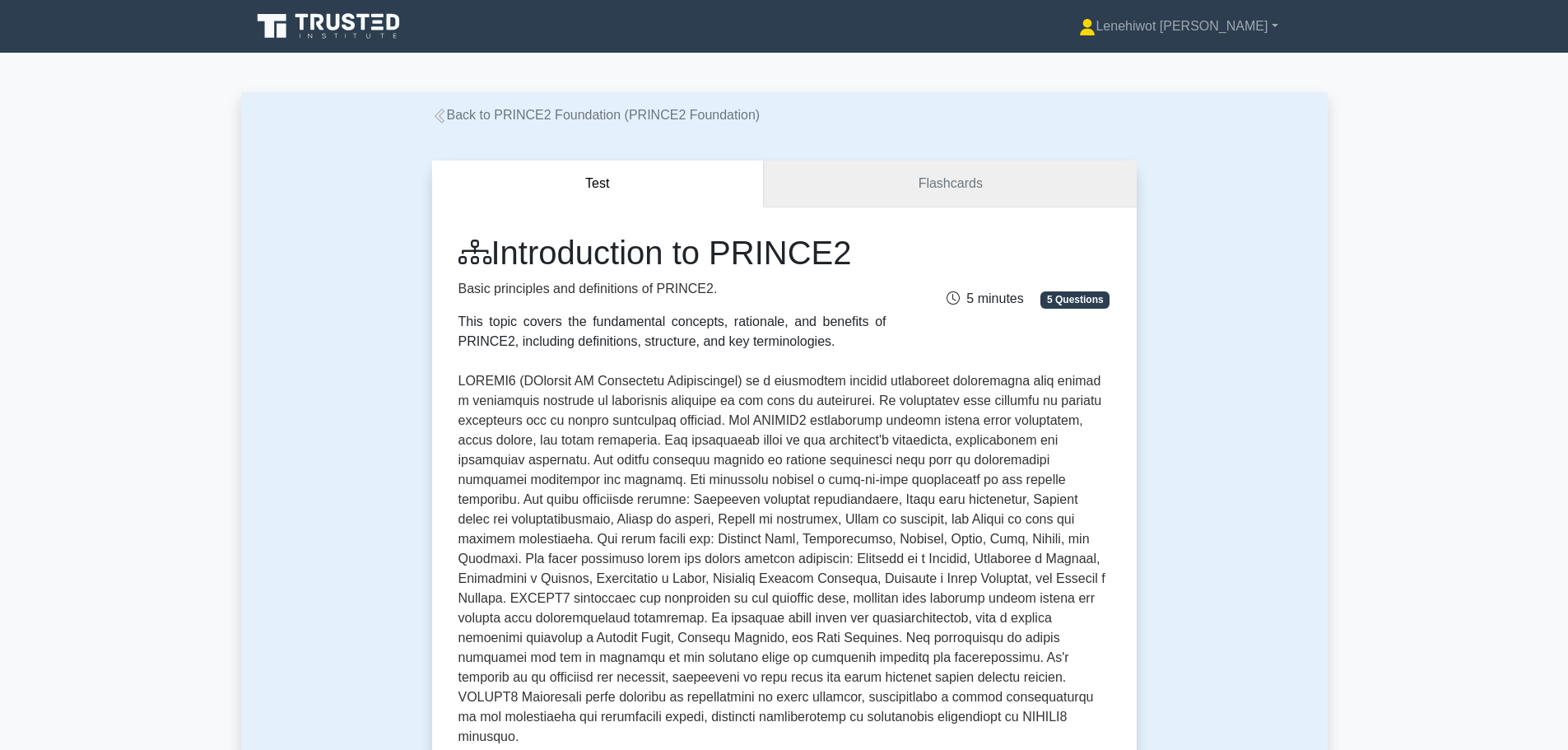
click at [911, 196] on link "Flashcards" at bounding box center [950, 184] width 372 height 47
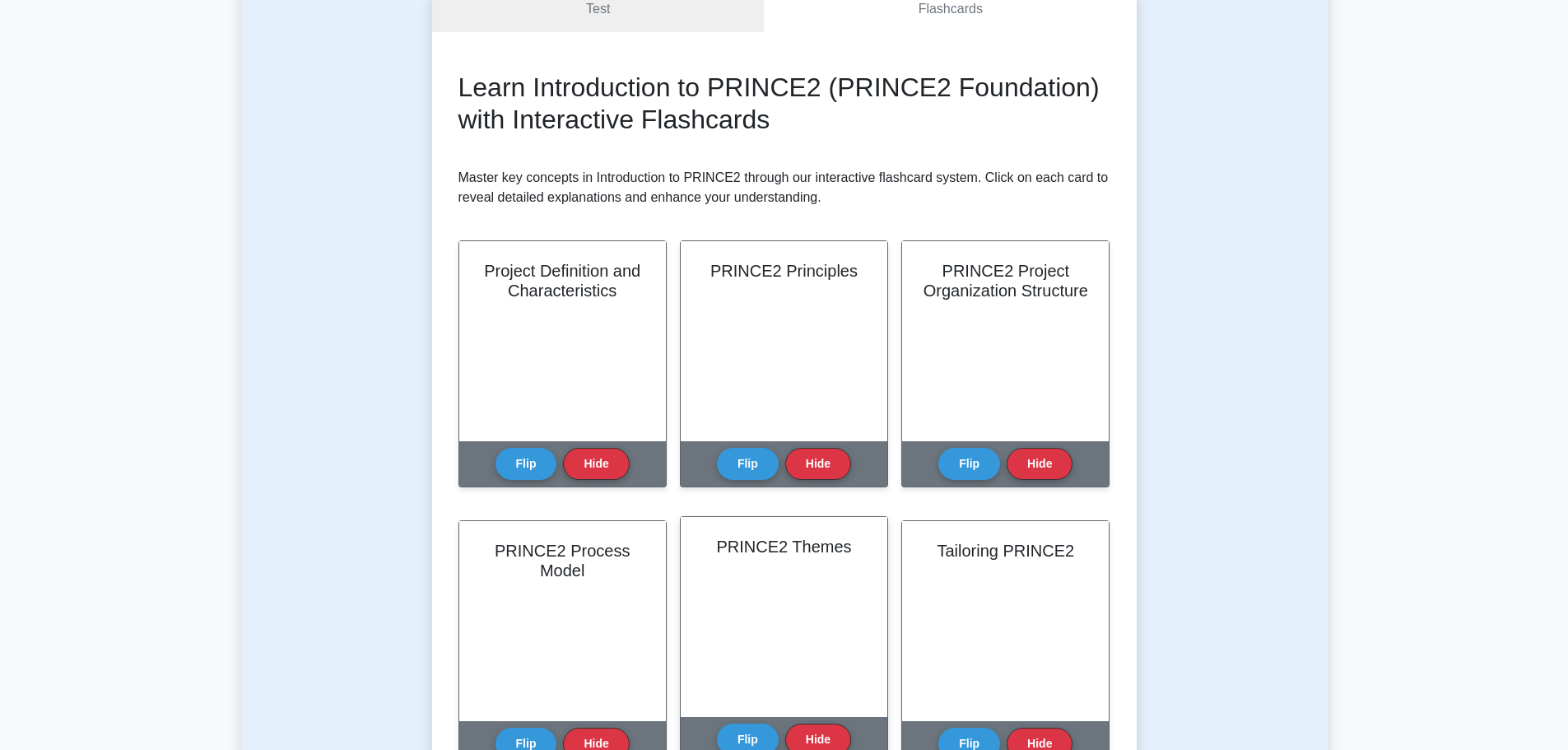
scroll to position [164, 0]
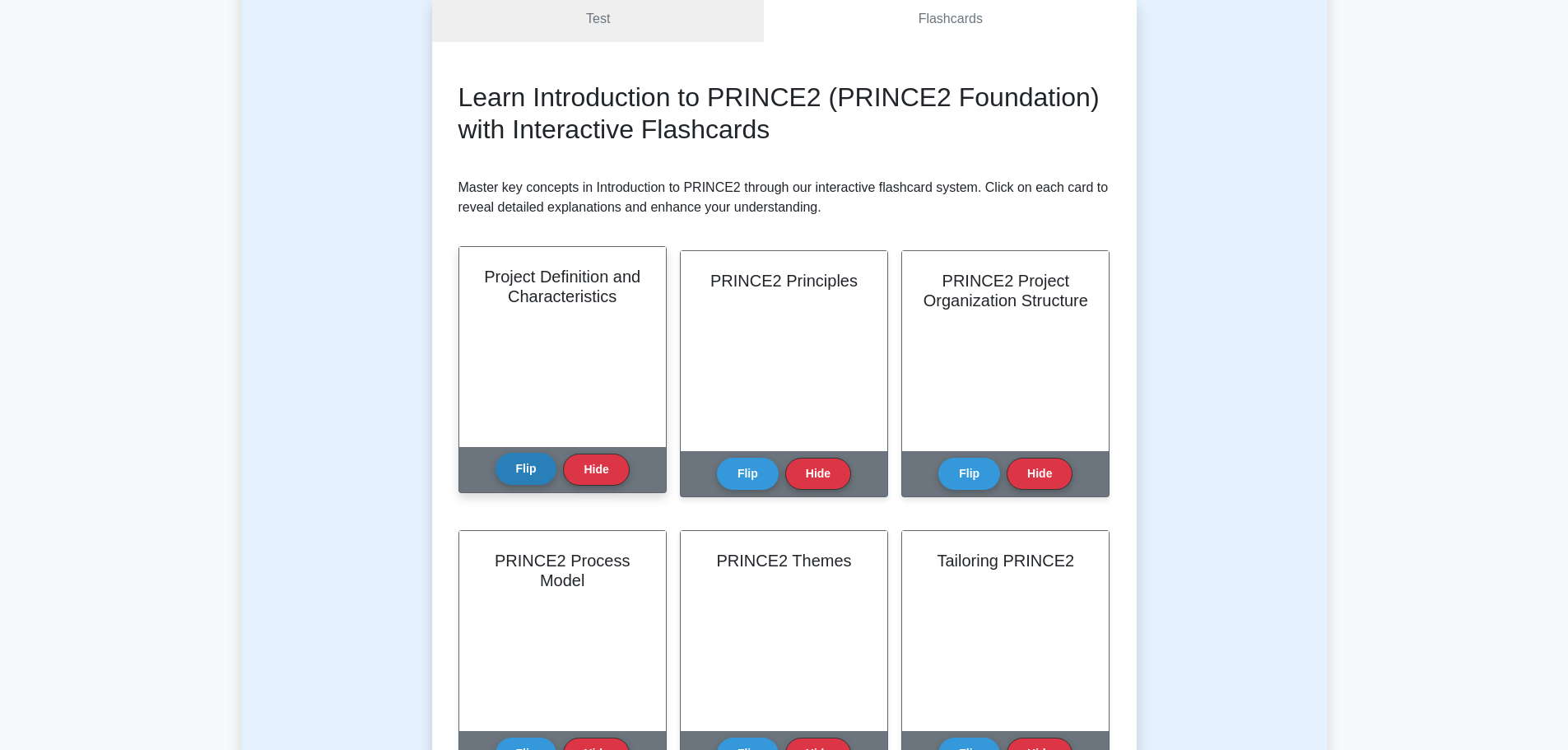
click at [525, 463] on button "Flip" at bounding box center [527, 469] width 62 height 32
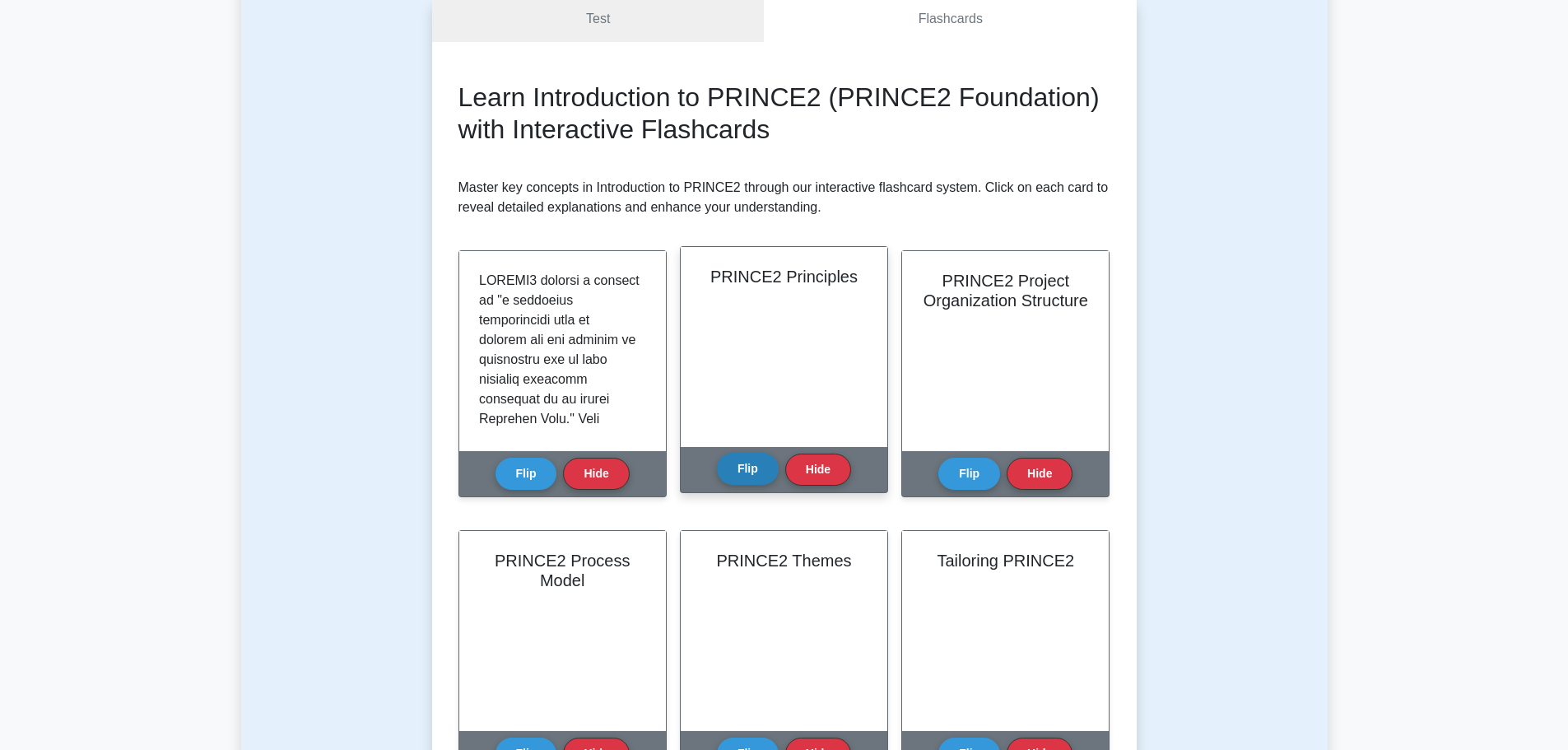
click at [757, 472] on button "Flip" at bounding box center [748, 469] width 62 height 32
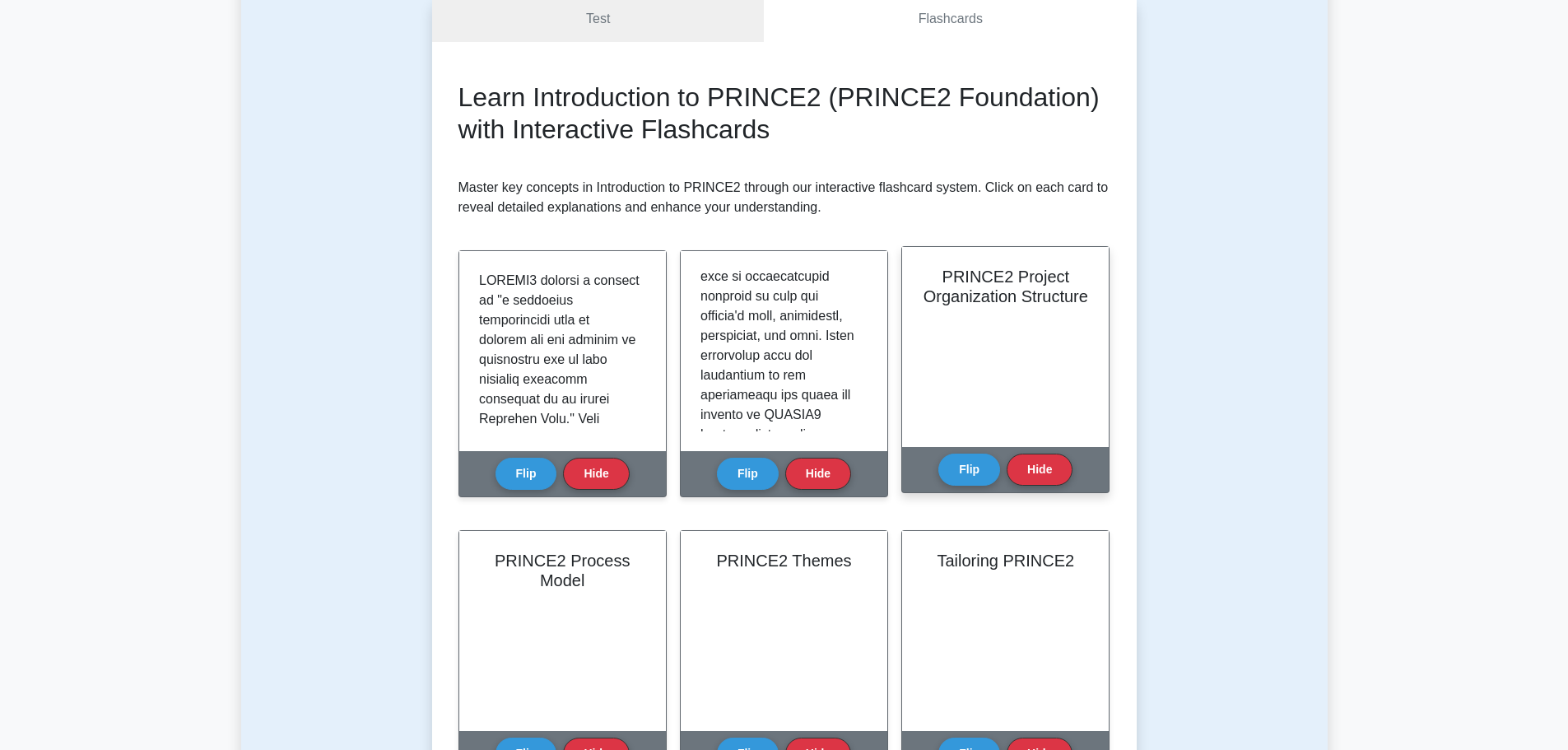
click at [990, 306] on h2 "PRINCE2 Project Organization Structure" at bounding box center [1006, 286] width 167 height 39
click at [965, 459] on button "Flip" at bounding box center [970, 469] width 62 height 32
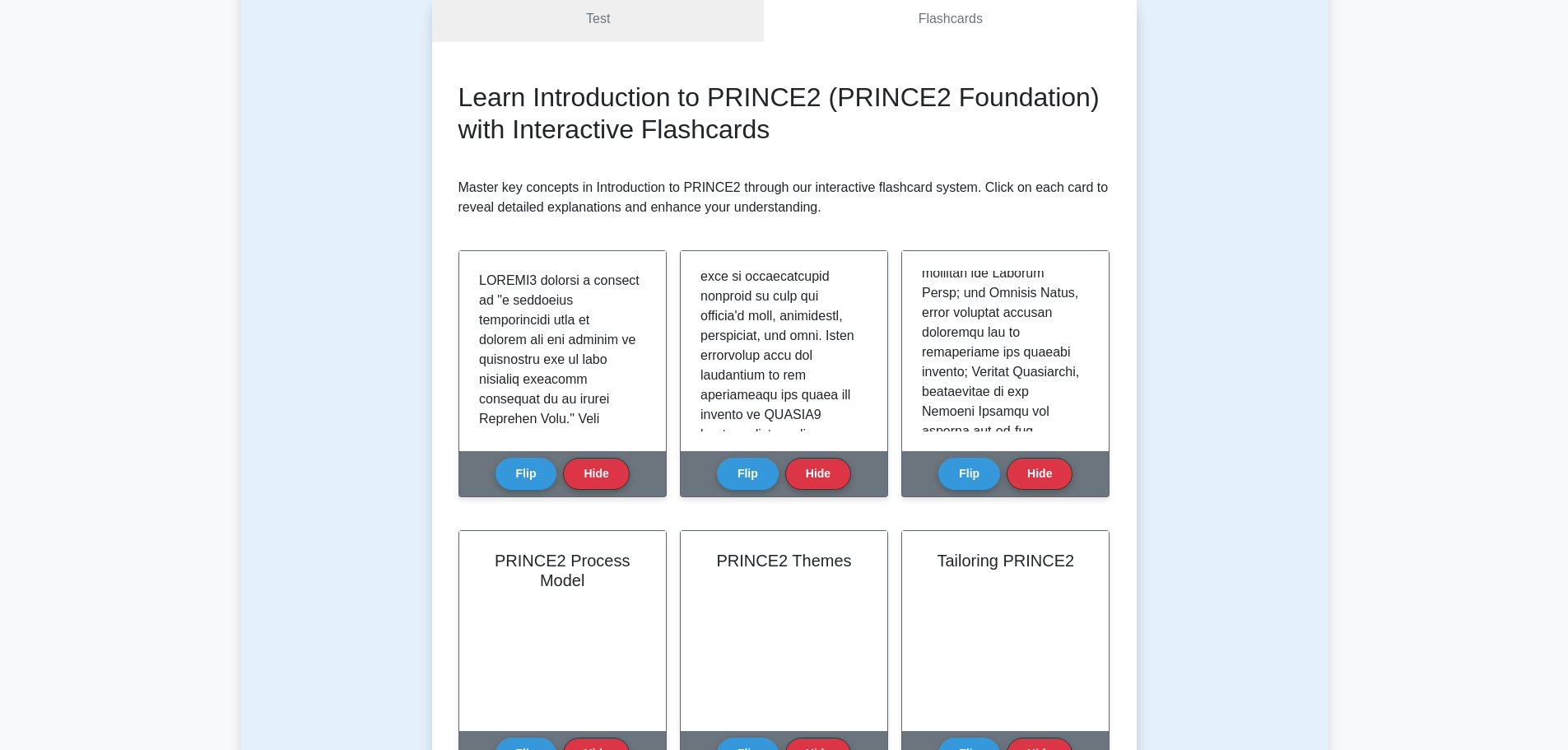
scroll to position [0, 0]
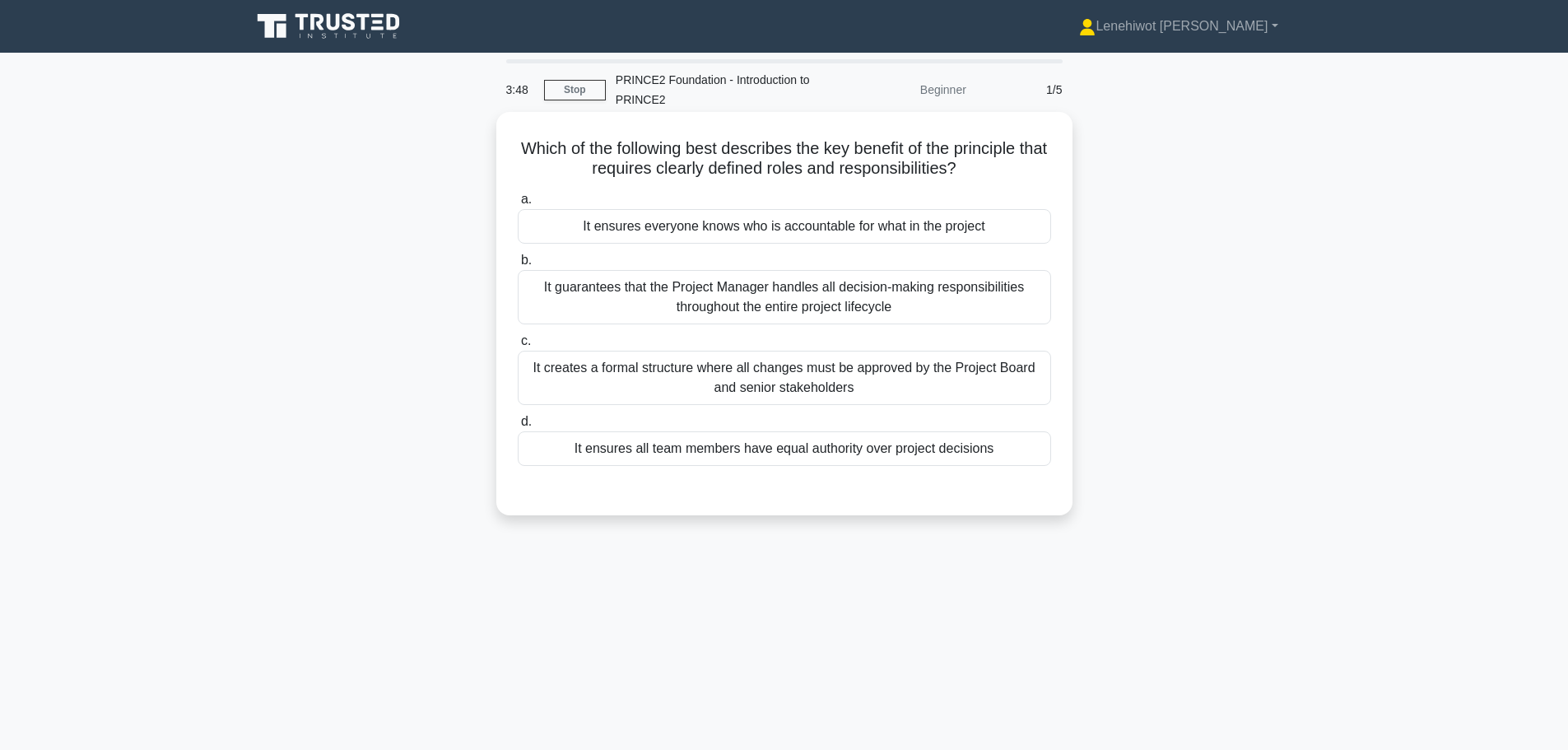
click at [890, 382] on div "It creates a formal structure where all changes must be approved by the Project…" at bounding box center [784, 377] width 533 height 54
click at [518, 346] on input "c. It creates a formal structure where all changes must be approved by the Proj…" at bounding box center [518, 341] width 0 height 11
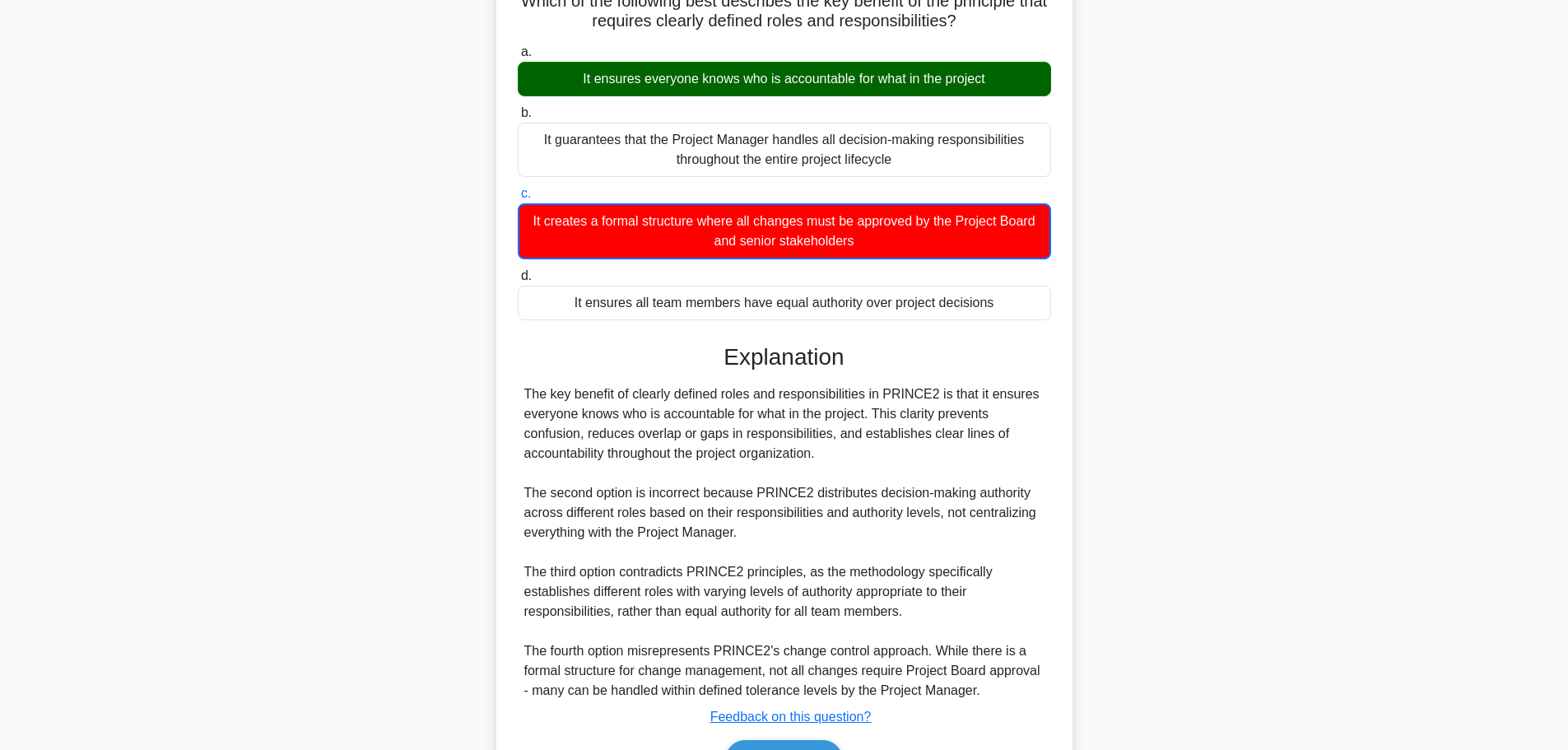
scroll to position [248, 0]
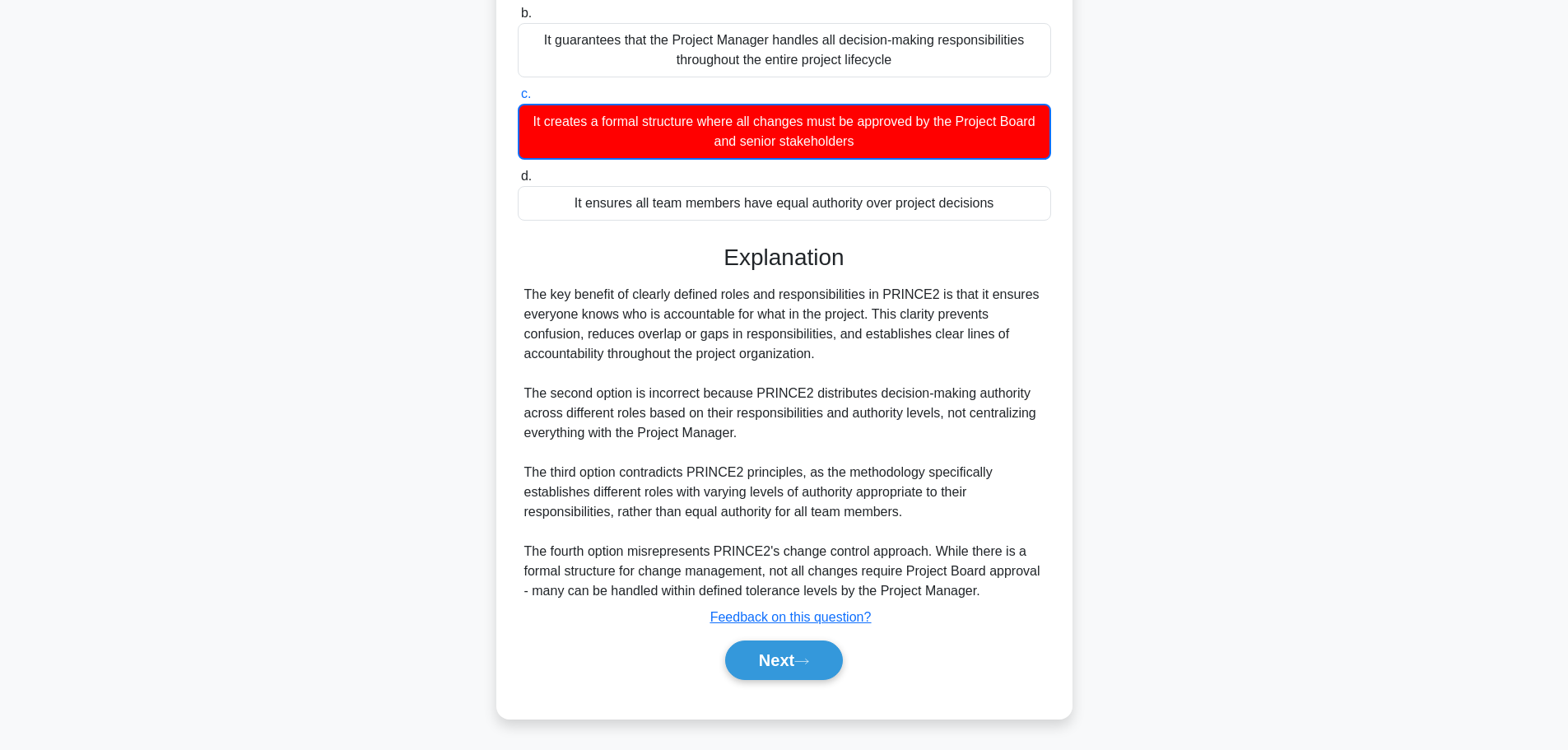
click at [714, 652] on div "Next" at bounding box center [784, 660] width 540 height 39
click at [734, 652] on button "Next" at bounding box center [784, 660] width 118 height 39
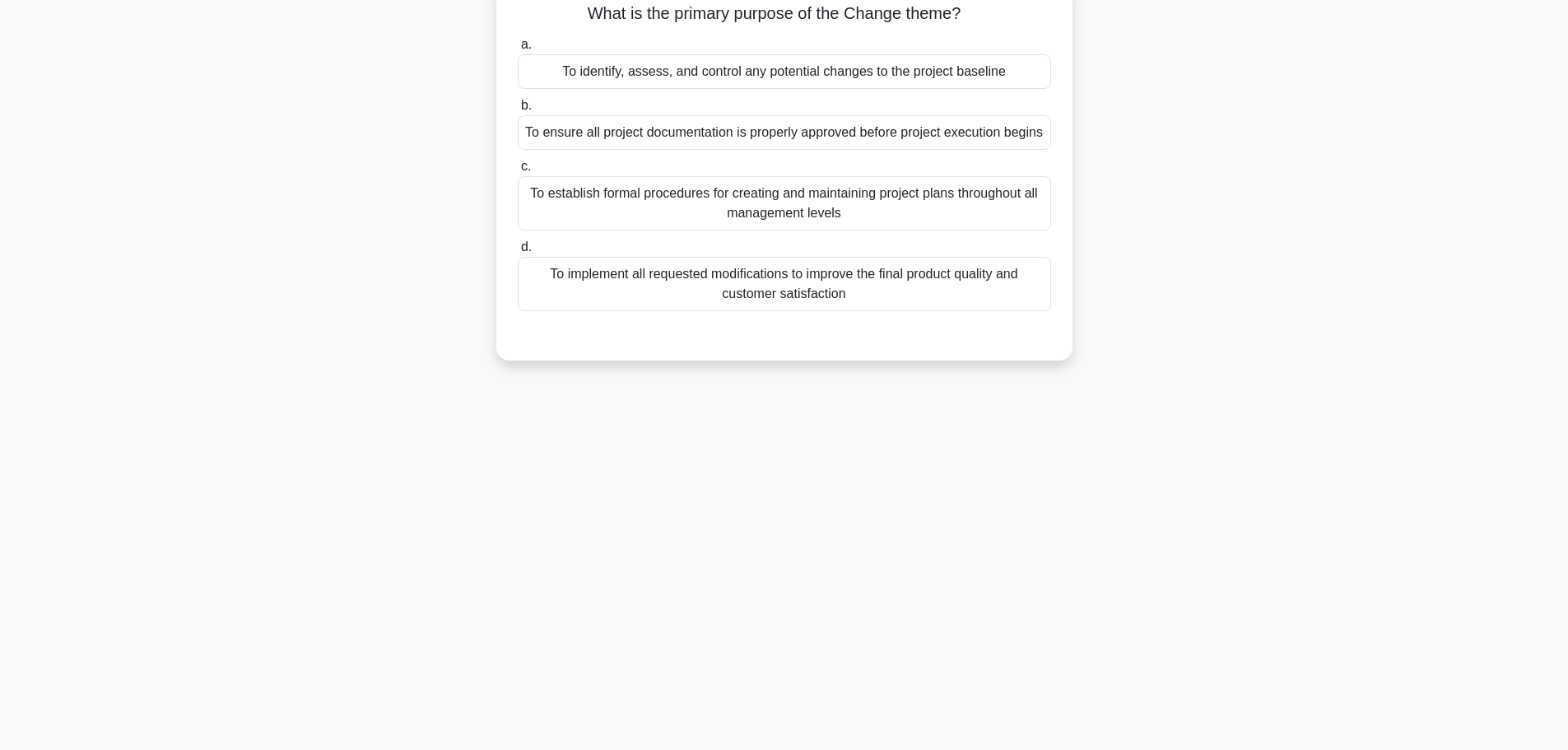
scroll to position [0, 0]
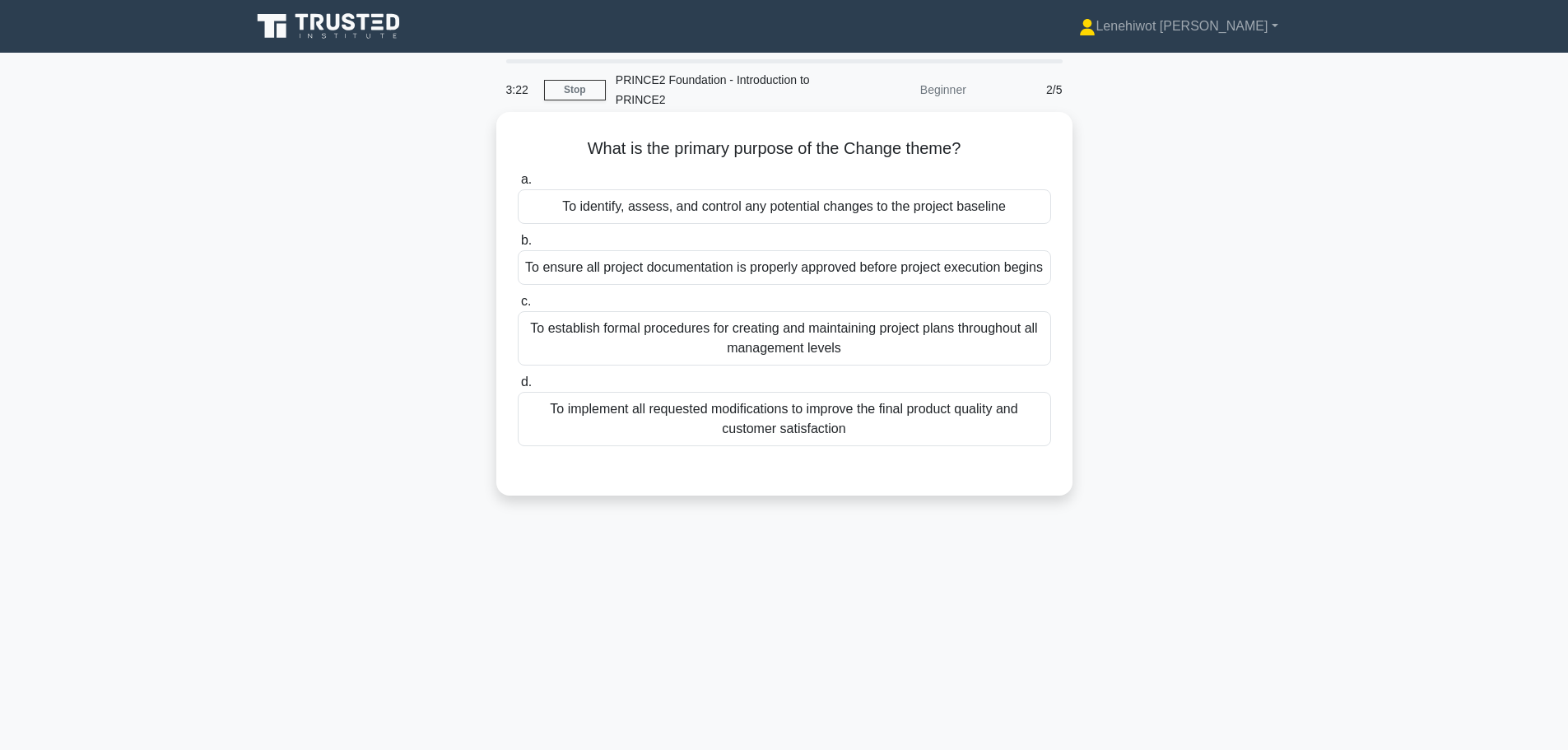
click at [784, 215] on div "To identify, assess, and control any potential changes to the project baseline" at bounding box center [784, 206] width 533 height 34
click at [518, 185] on input "a. To identify, assess, and control any potential changes to the project baseli…" at bounding box center [518, 179] width 0 height 11
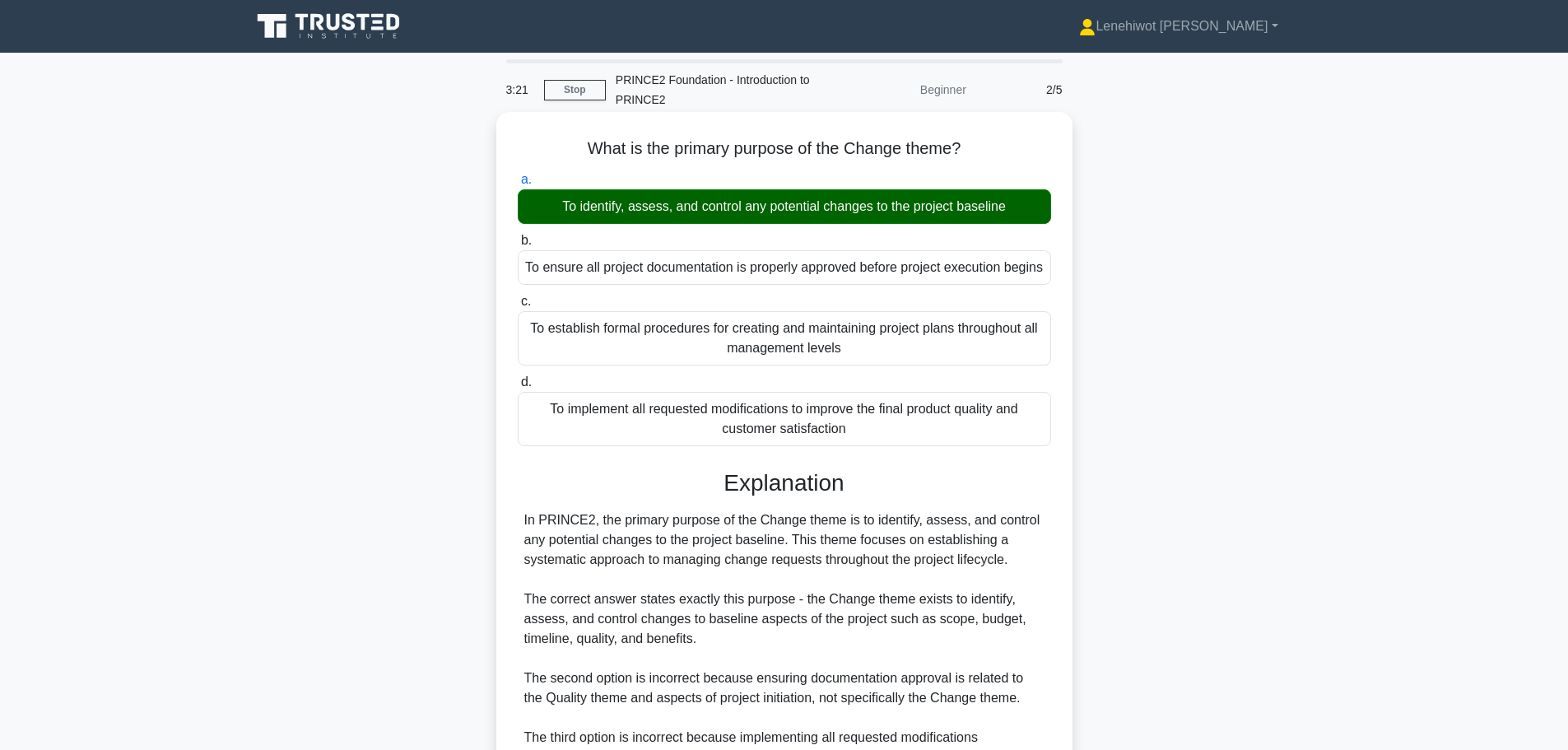
scroll to position [266, 0]
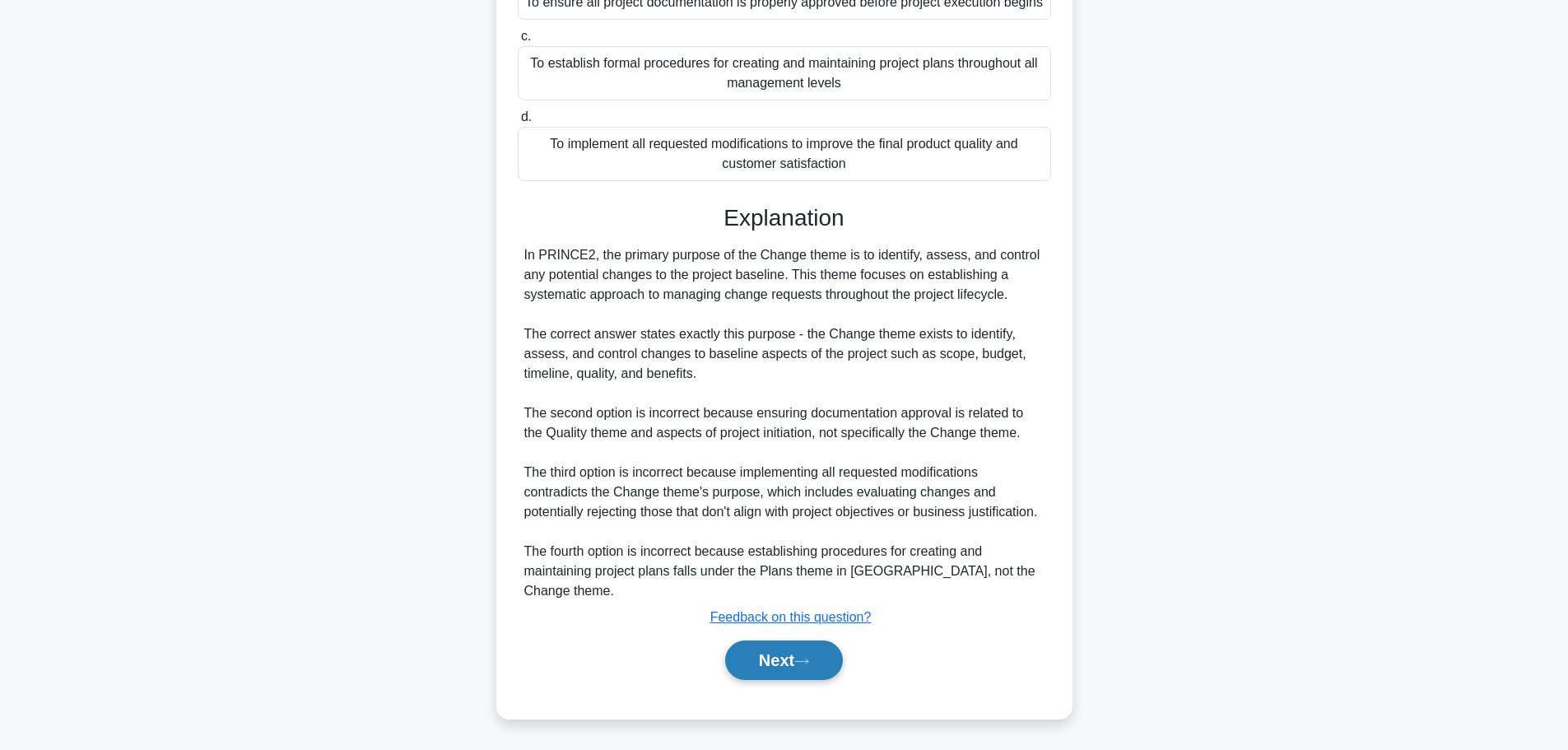
click at [799, 661] on button "Next" at bounding box center [784, 660] width 118 height 39
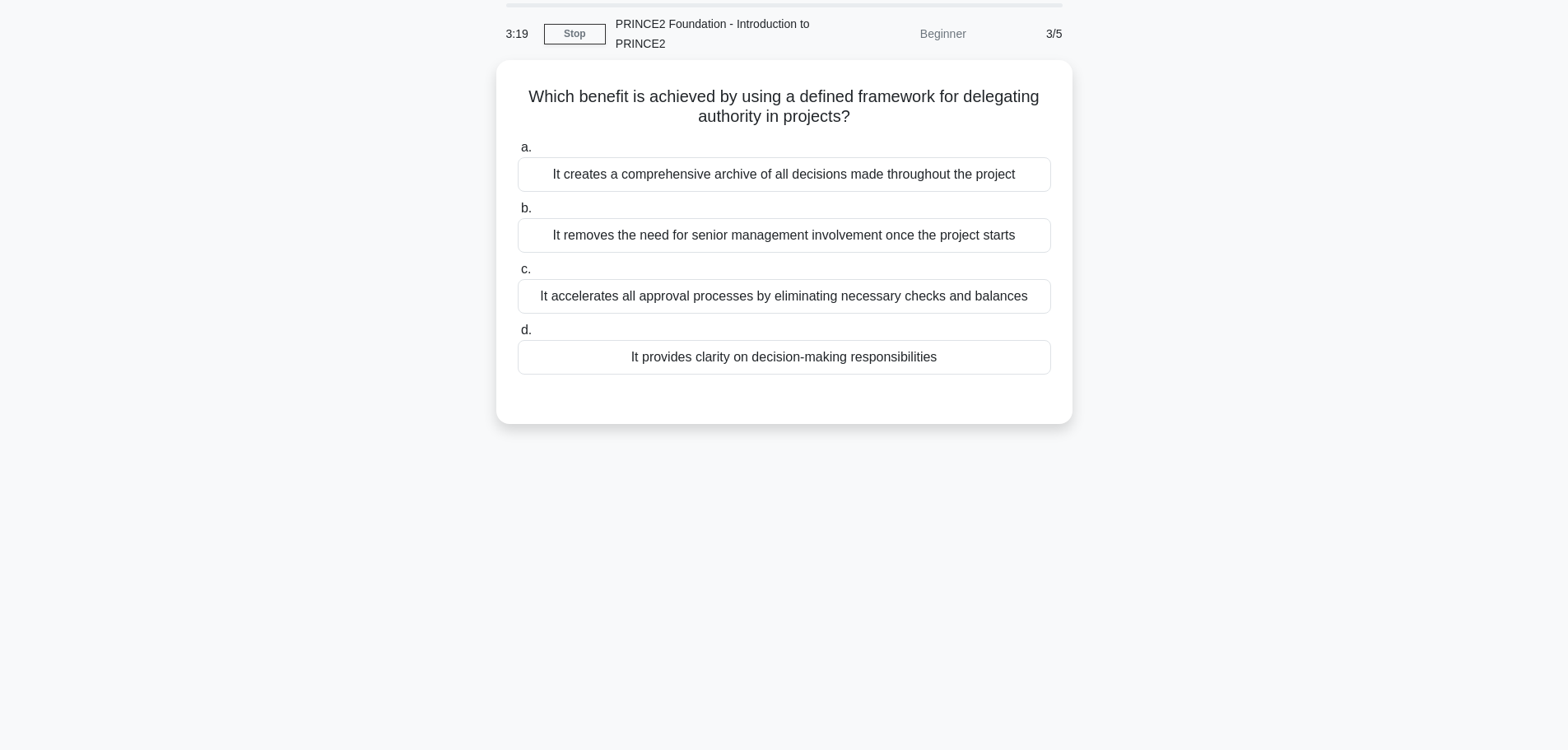
scroll to position [0, 0]
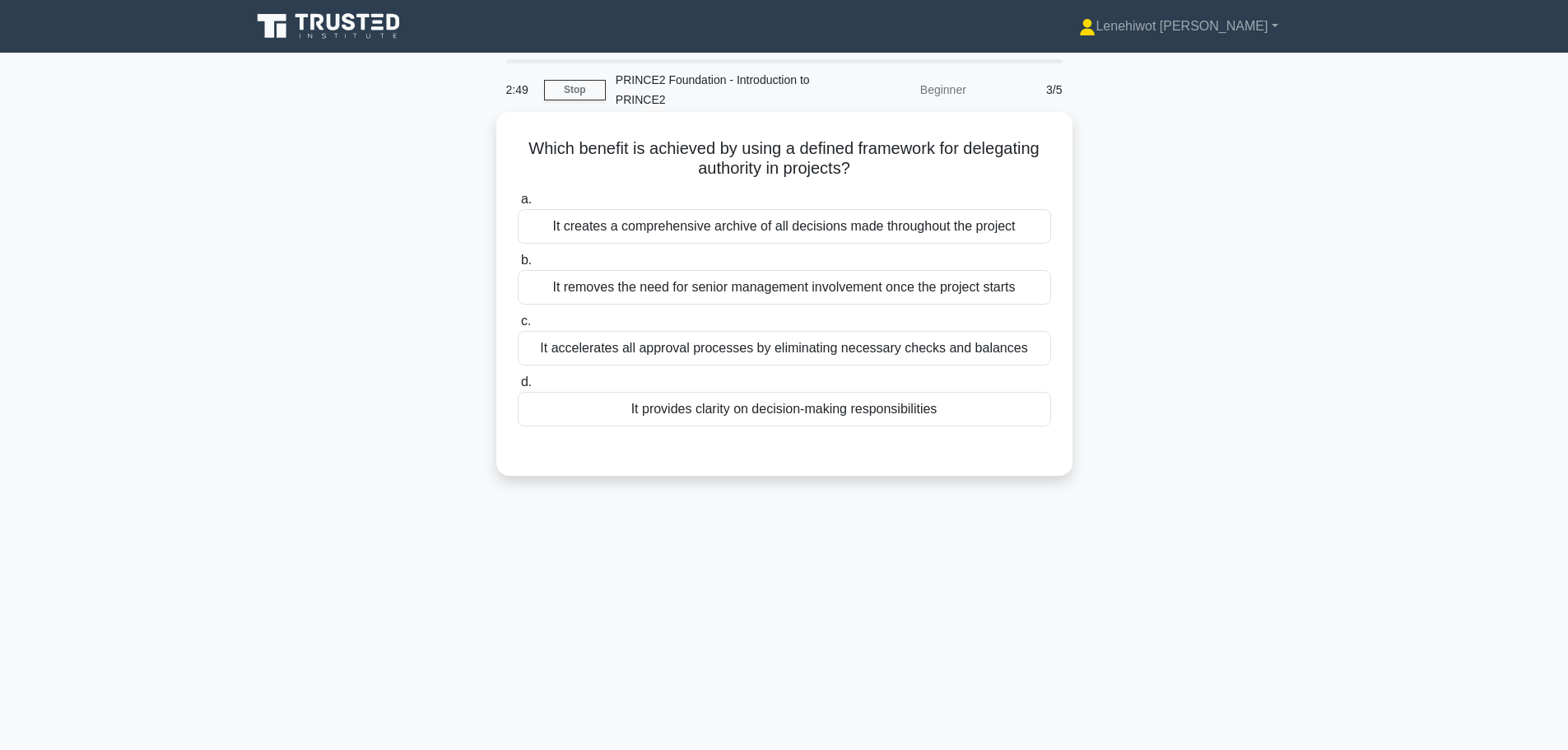
click at [870, 409] on div "It provides clarity on decision-making responsibilities" at bounding box center [784, 409] width 533 height 34
click at [518, 388] on input "d. It provides clarity on decision-making responsibilities" at bounding box center [518, 382] width 0 height 11
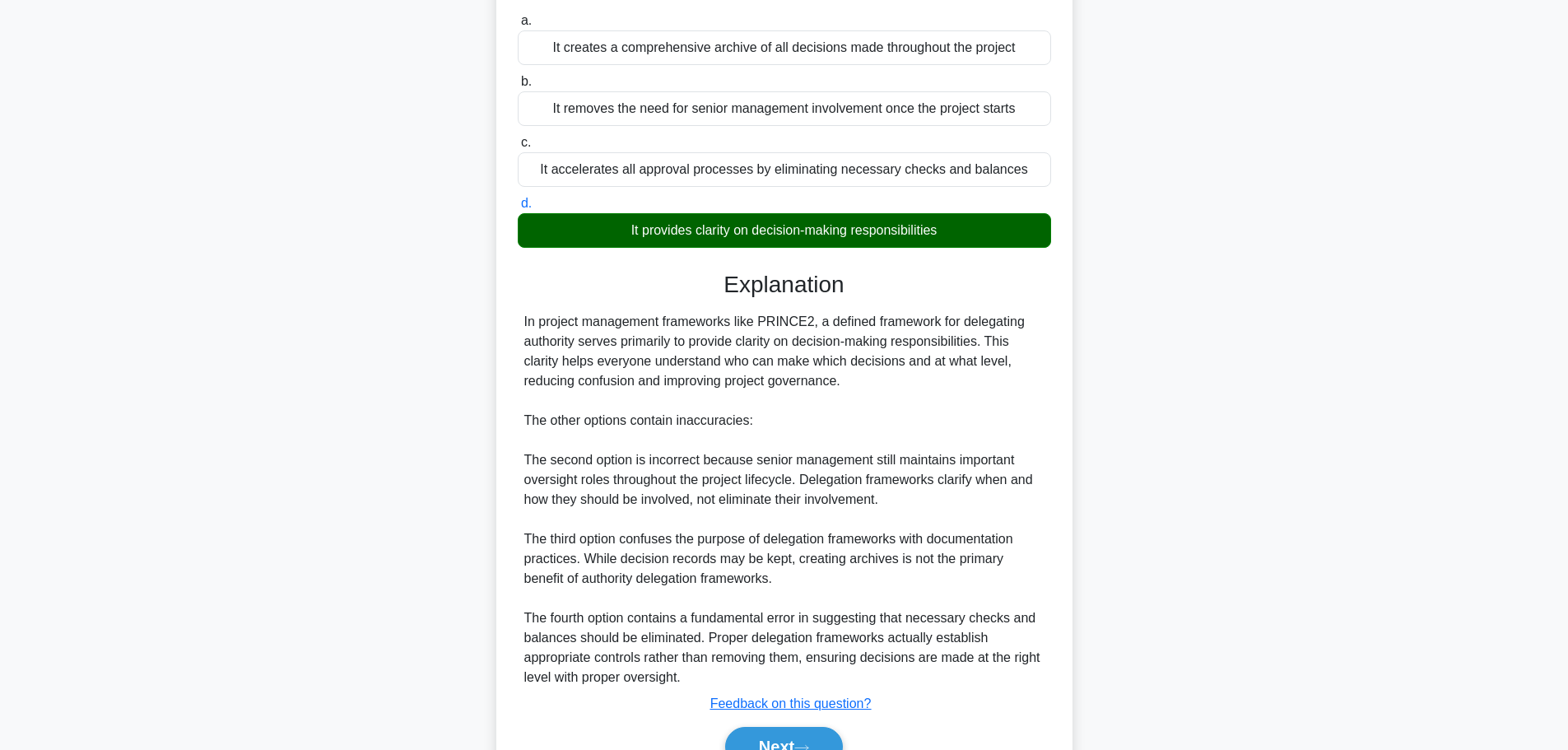
scroll to position [266, 0]
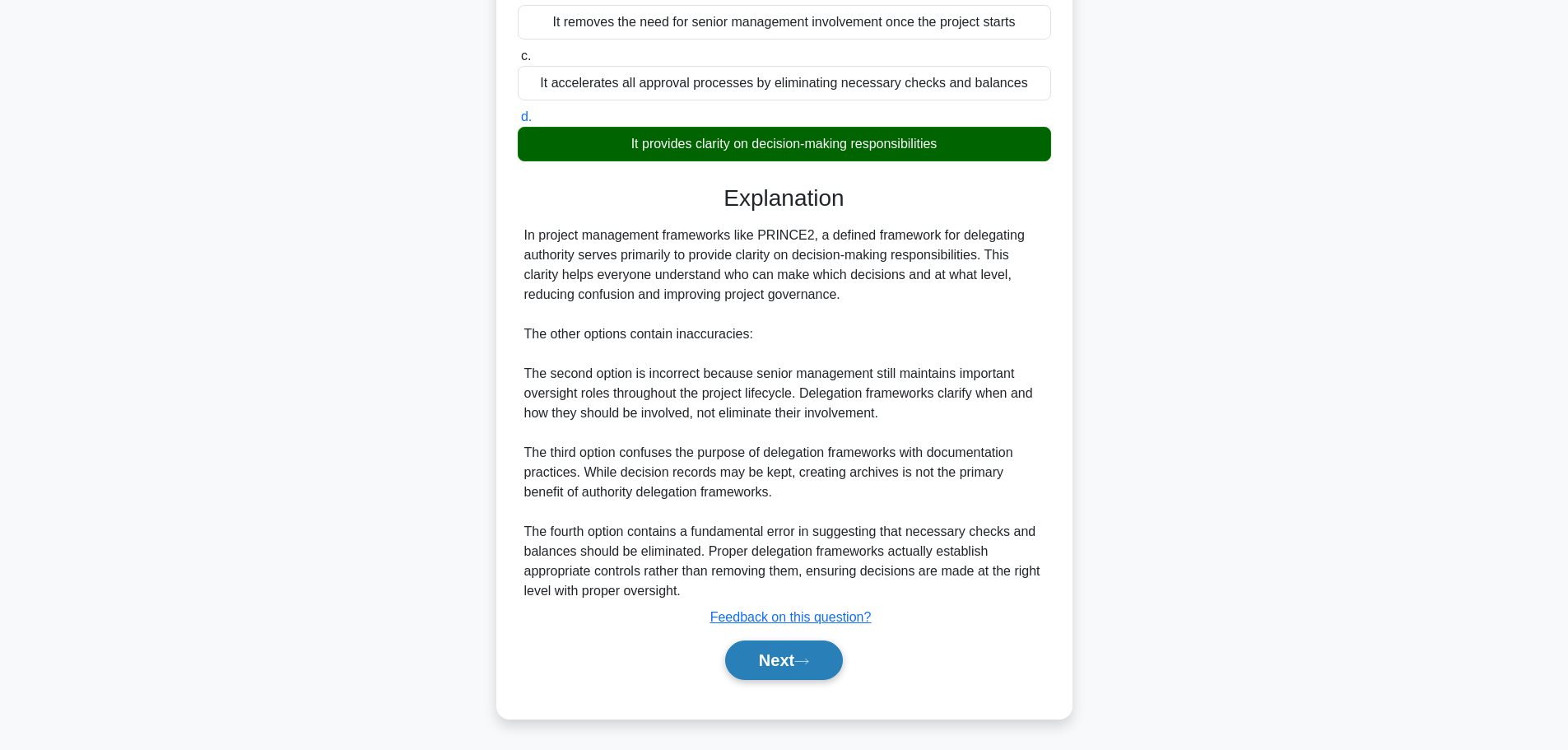
click at [751, 665] on button "Next" at bounding box center [784, 660] width 118 height 39
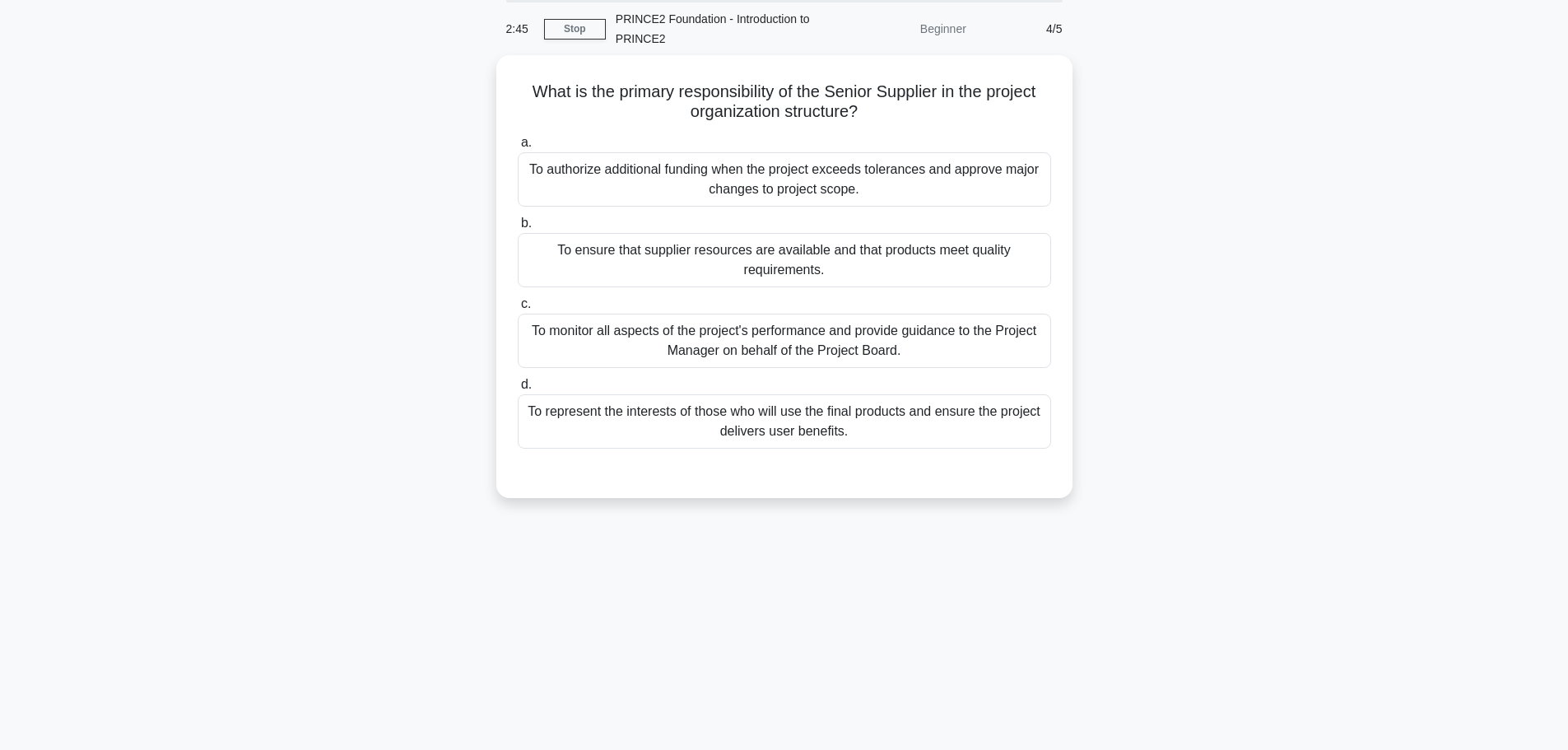
scroll to position [0, 0]
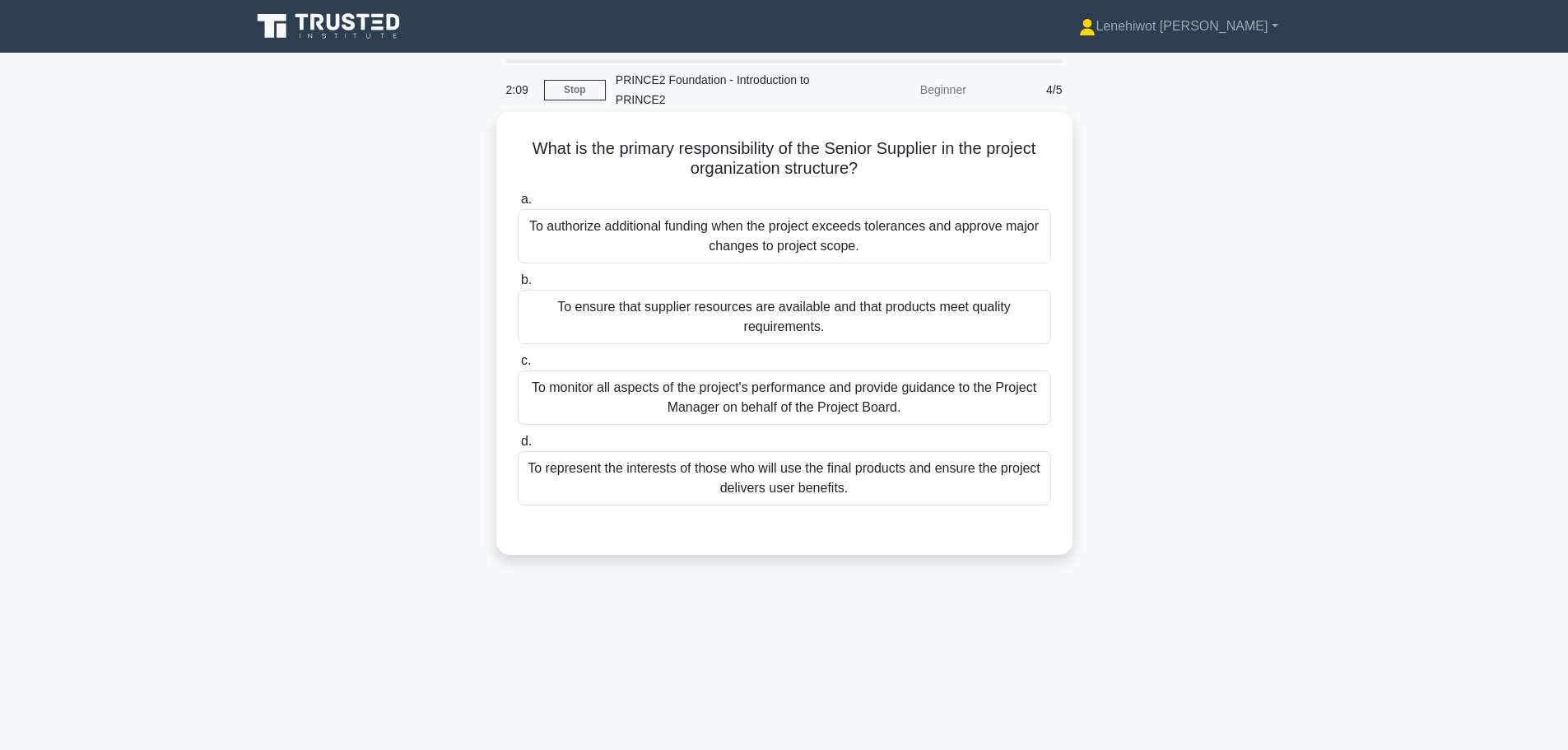
click at [944, 321] on div "To ensure that supplier resources are available and that products meet quality …" at bounding box center [784, 316] width 533 height 54
click at [518, 285] on input "b. To ensure that supplier resources are available and that products meet quali…" at bounding box center [518, 280] width 0 height 11
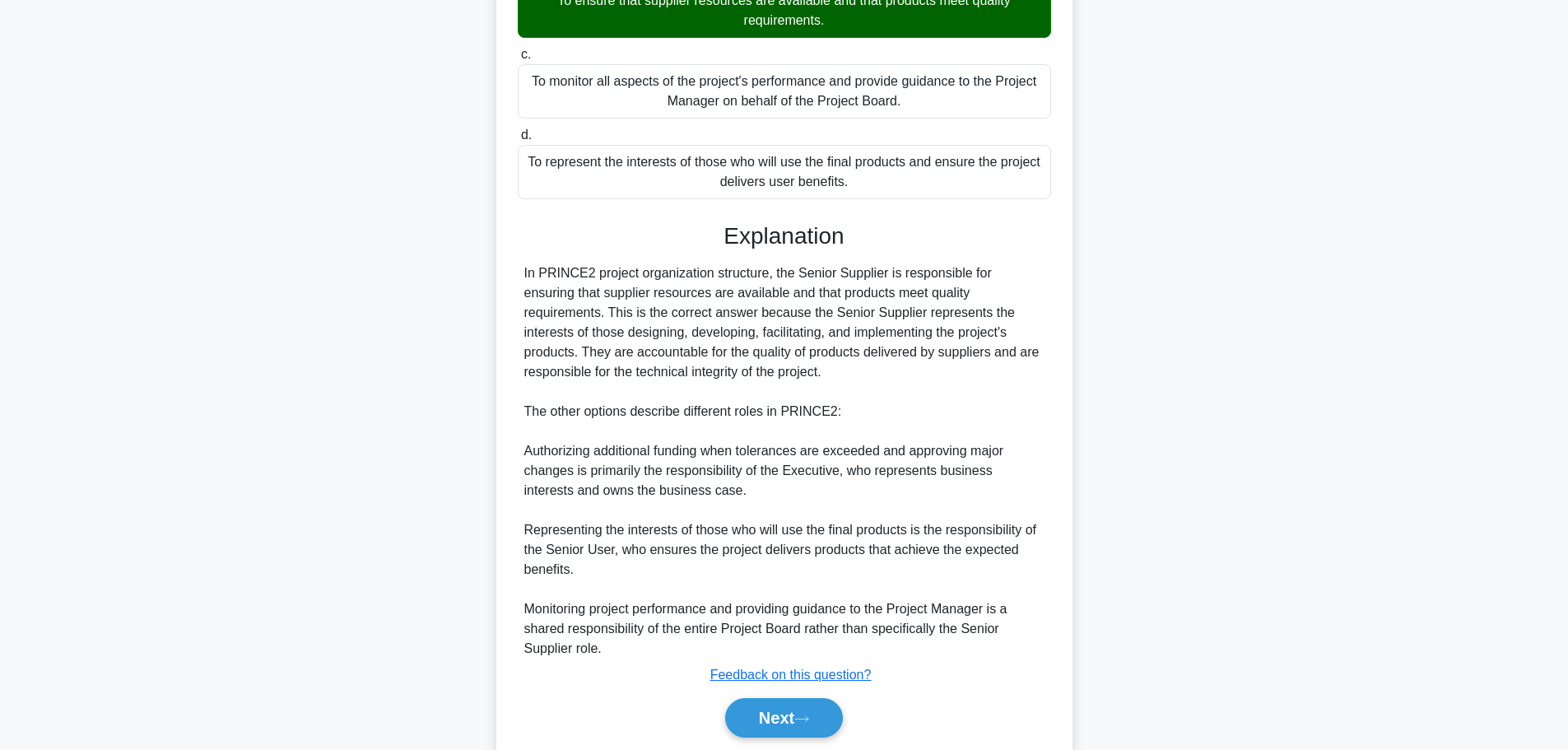
scroll to position [365, 0]
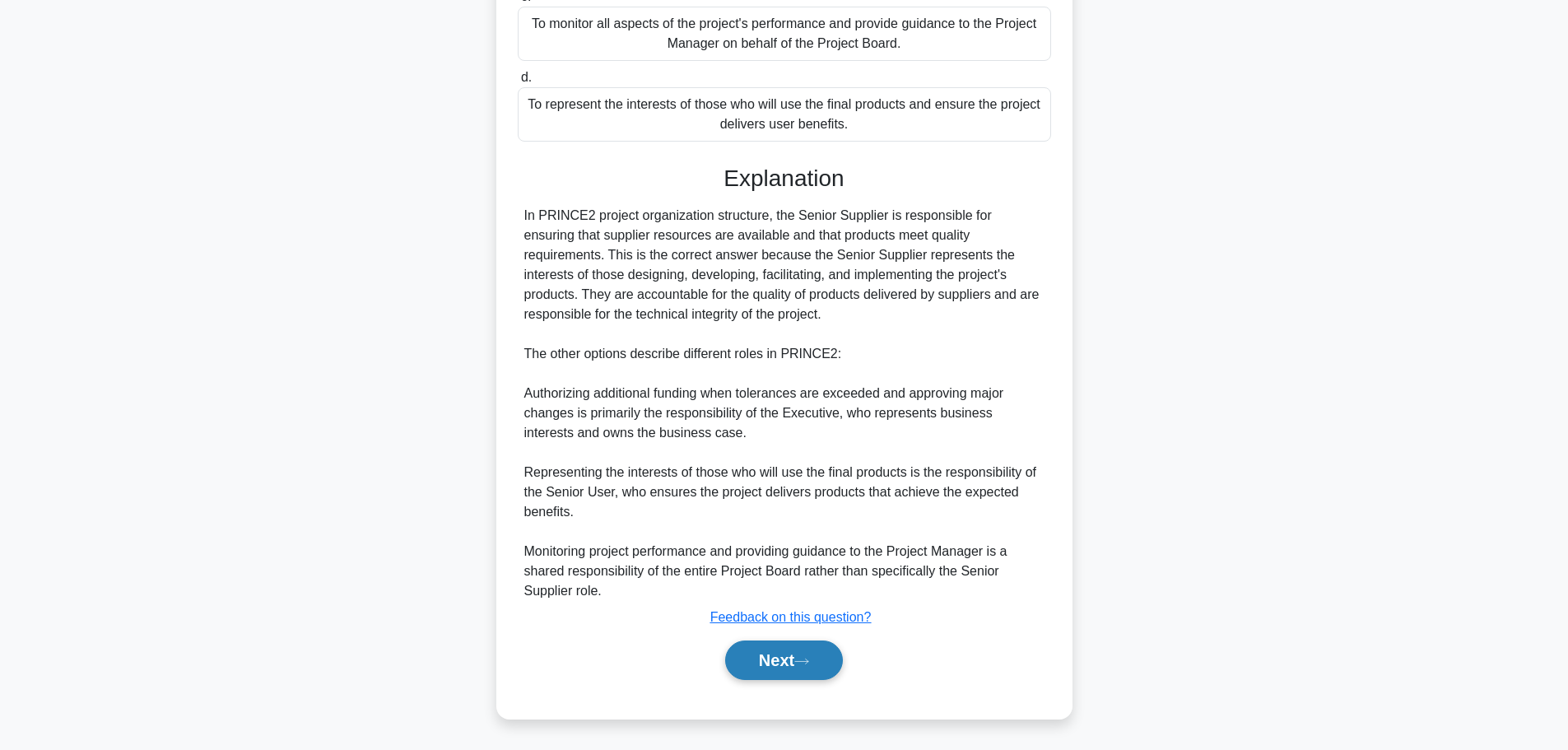
click at [806, 657] on icon at bounding box center [802, 661] width 15 height 9
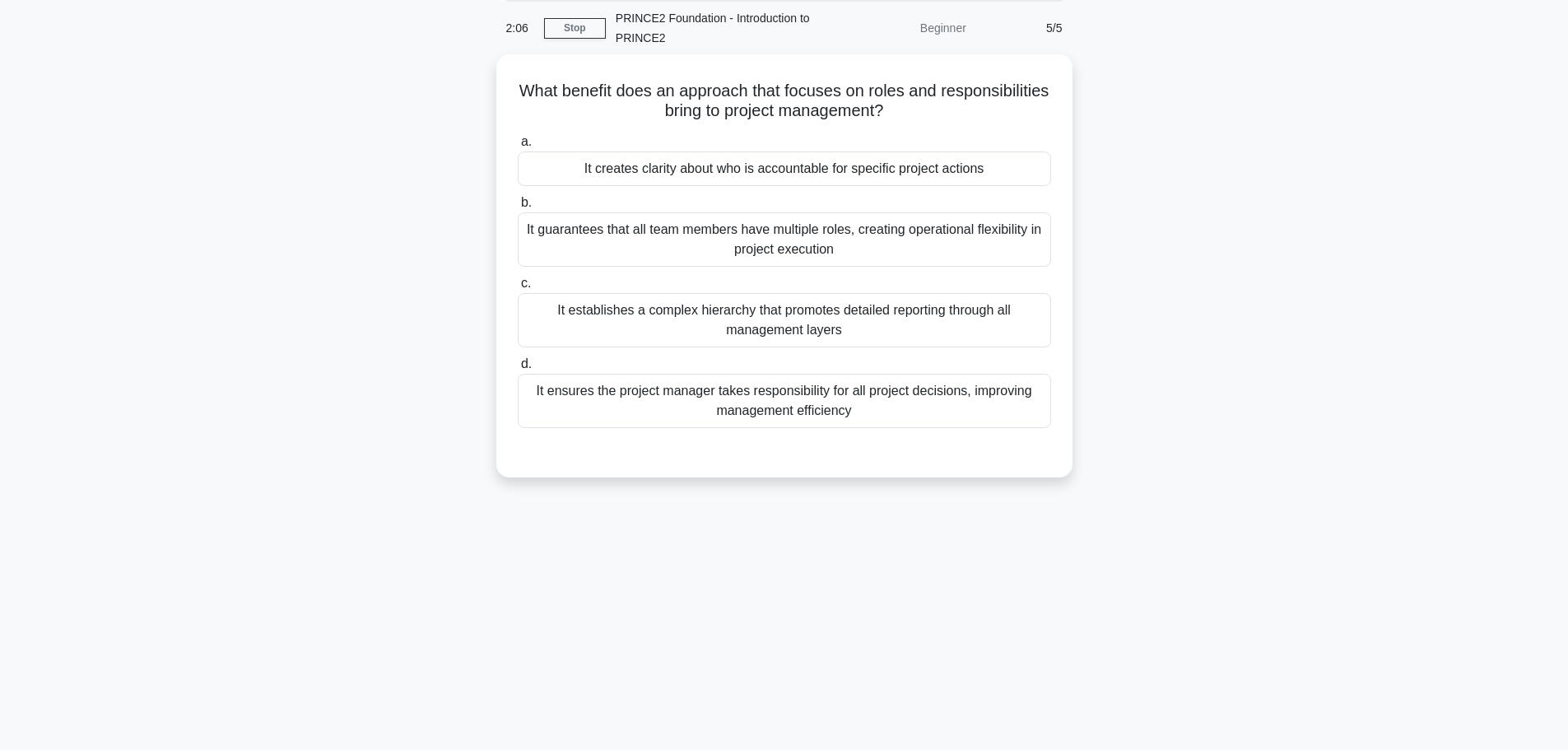
scroll to position [0, 0]
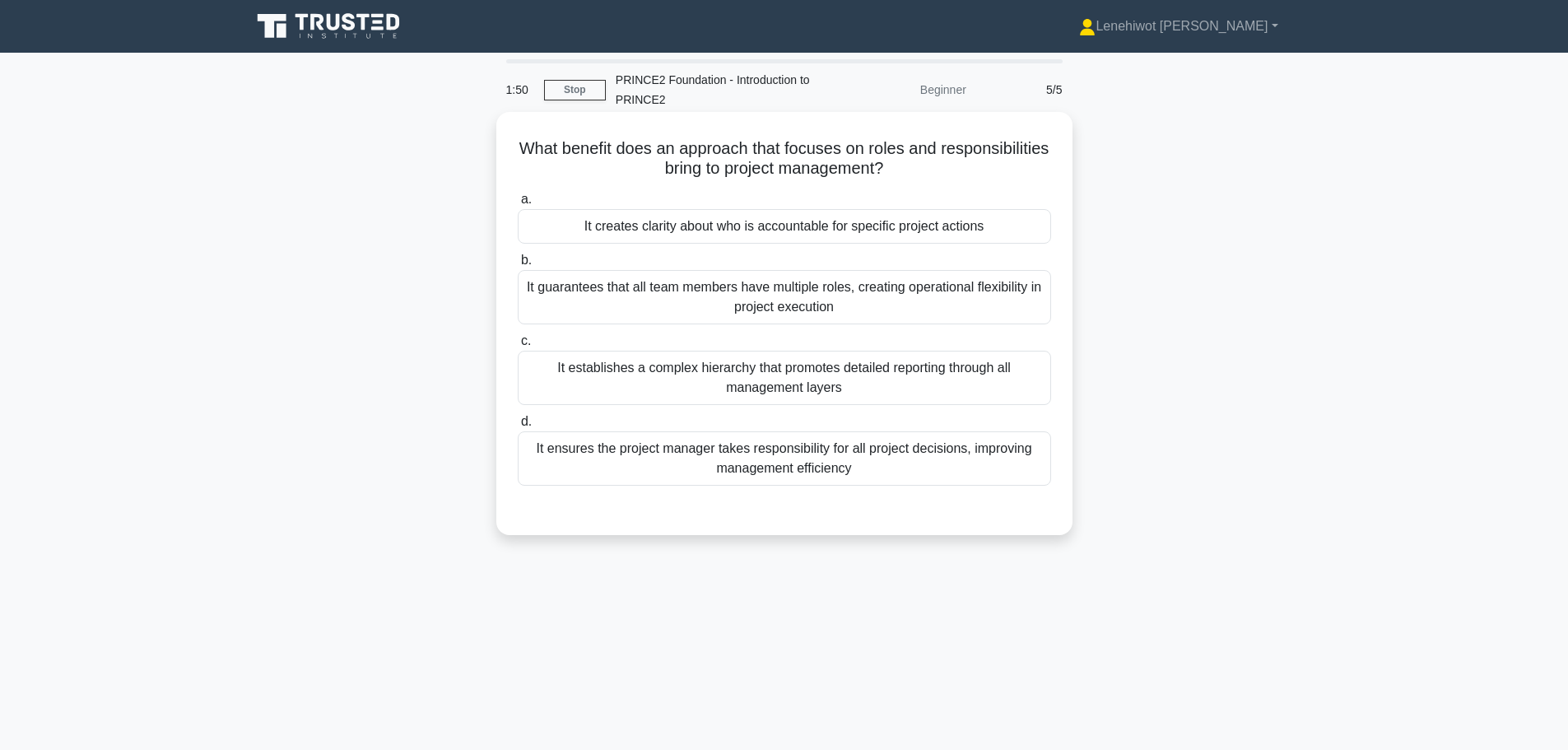
click at [837, 225] on div "It creates clarity about who is accountable for specific project actions" at bounding box center [784, 226] width 533 height 34
click at [518, 205] on input "a. It creates clarity about who is accountable for specific project actions" at bounding box center [518, 199] width 0 height 11
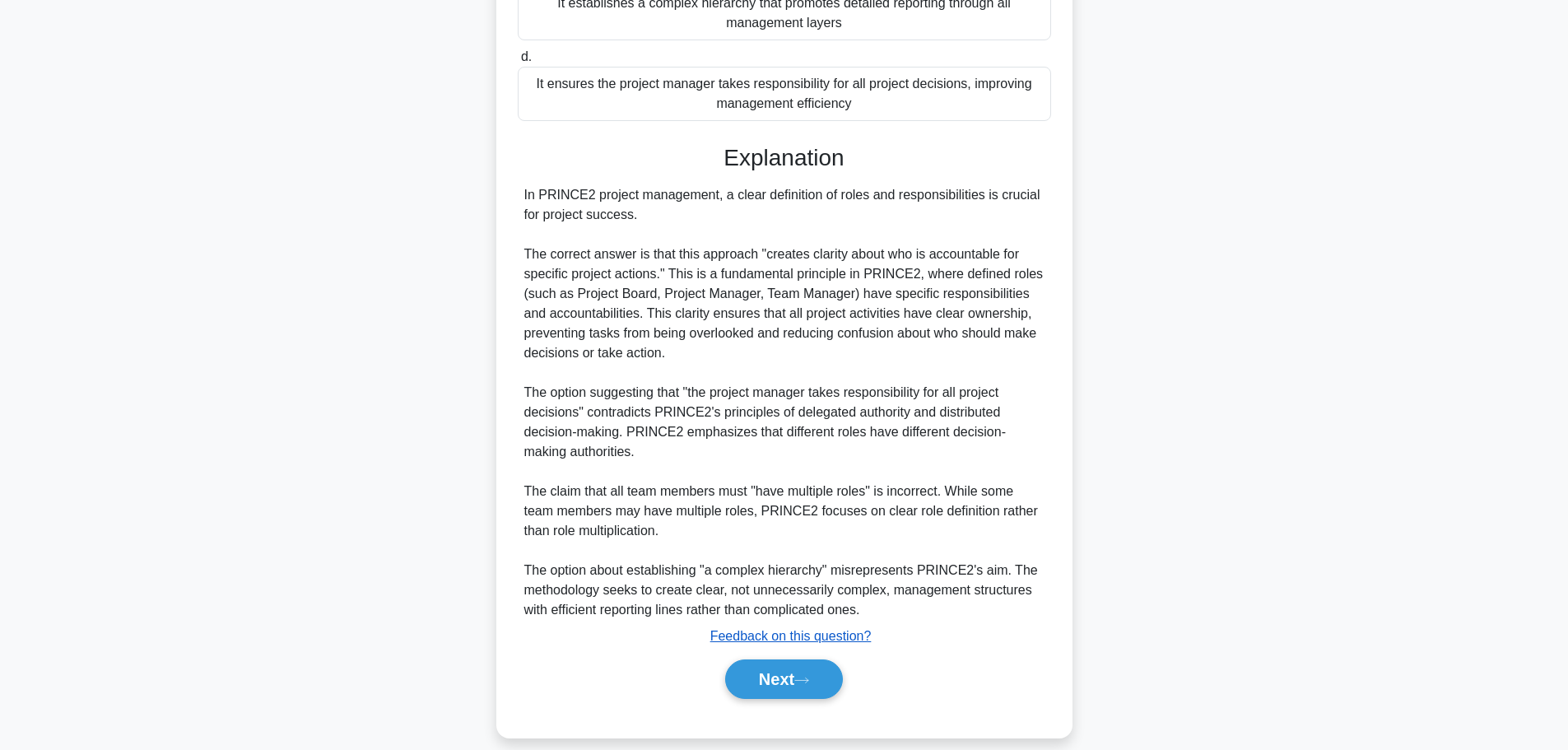
scroll to position [385, 0]
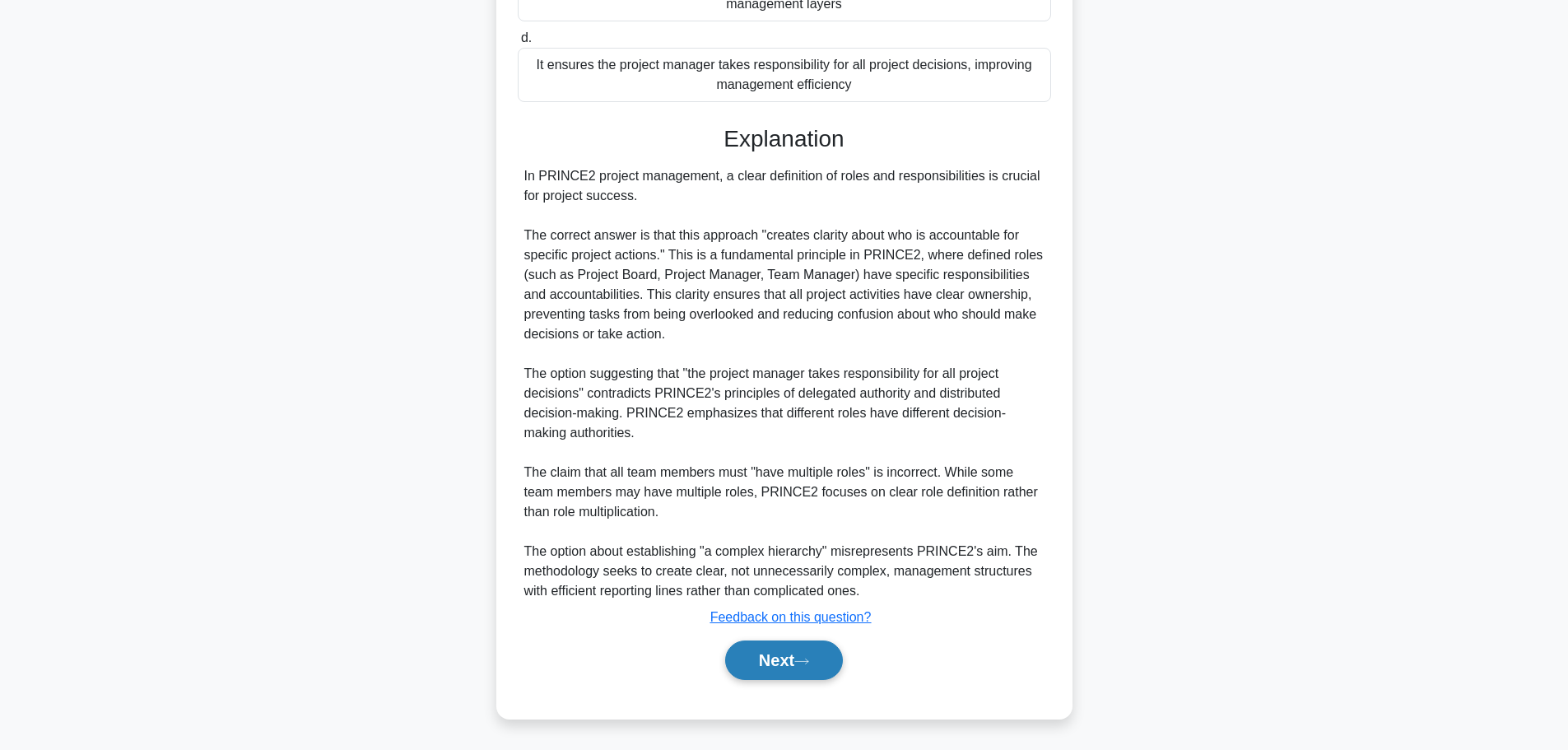
click at [800, 669] on button "Next" at bounding box center [784, 660] width 118 height 39
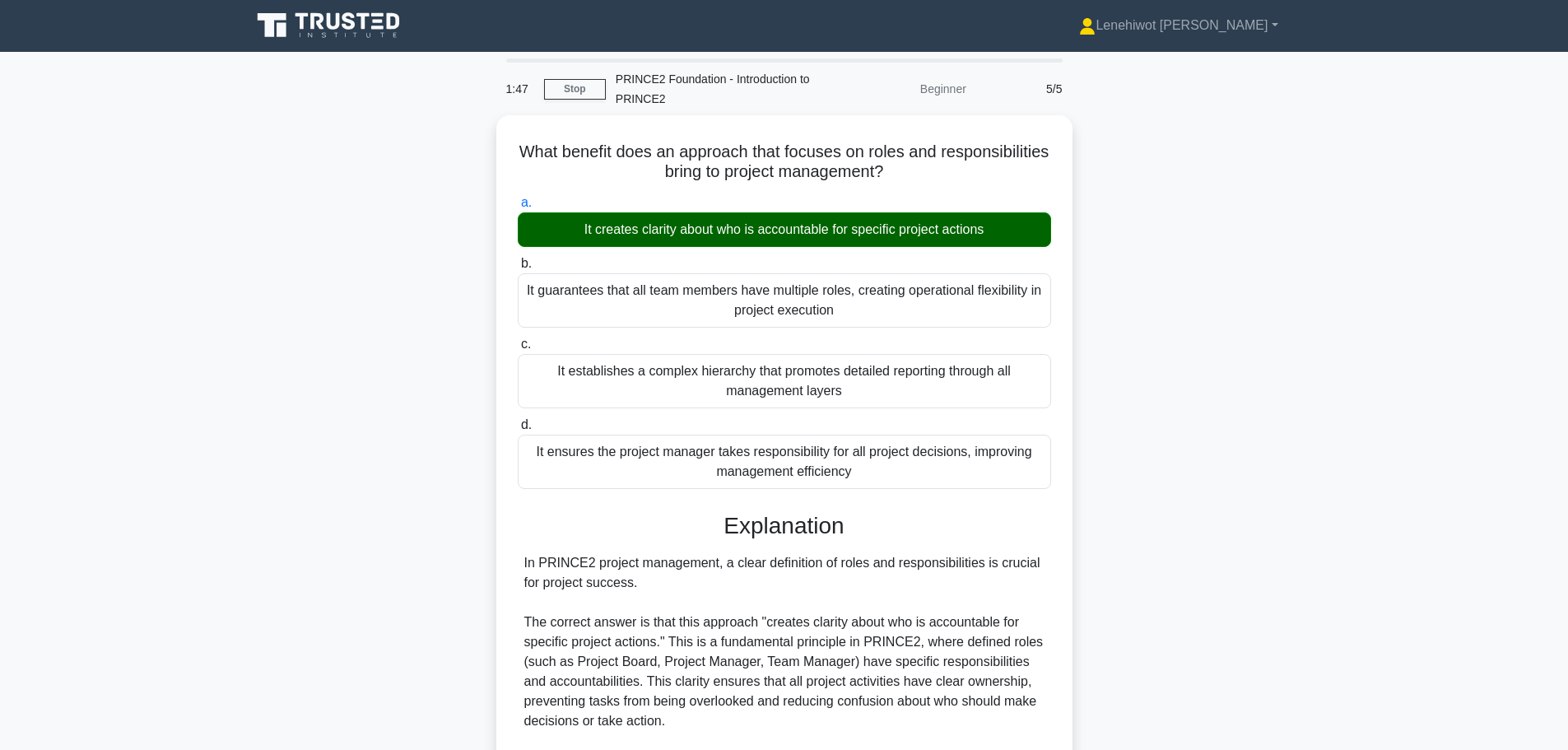
scroll to position [0, 0]
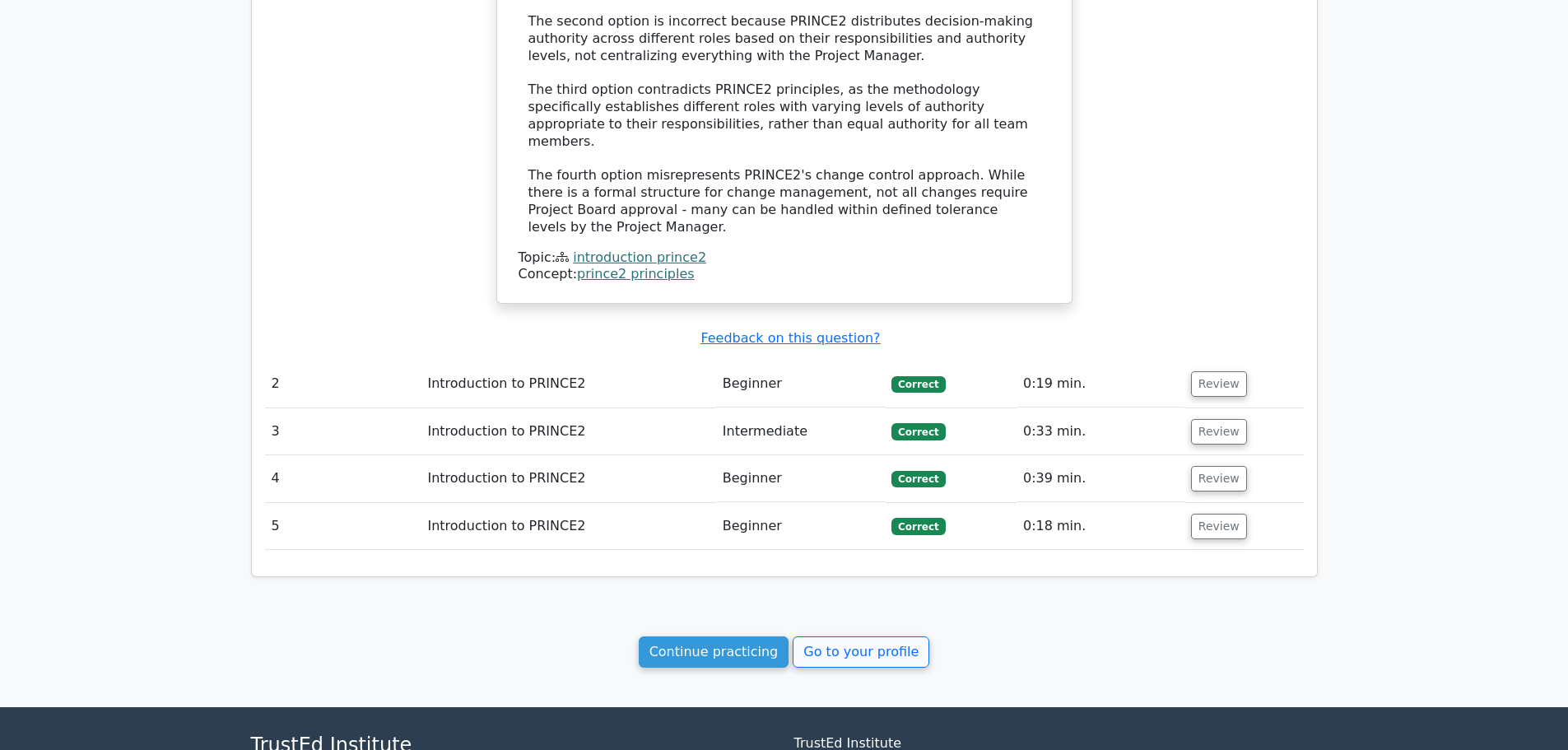
scroll to position [1486, 0]
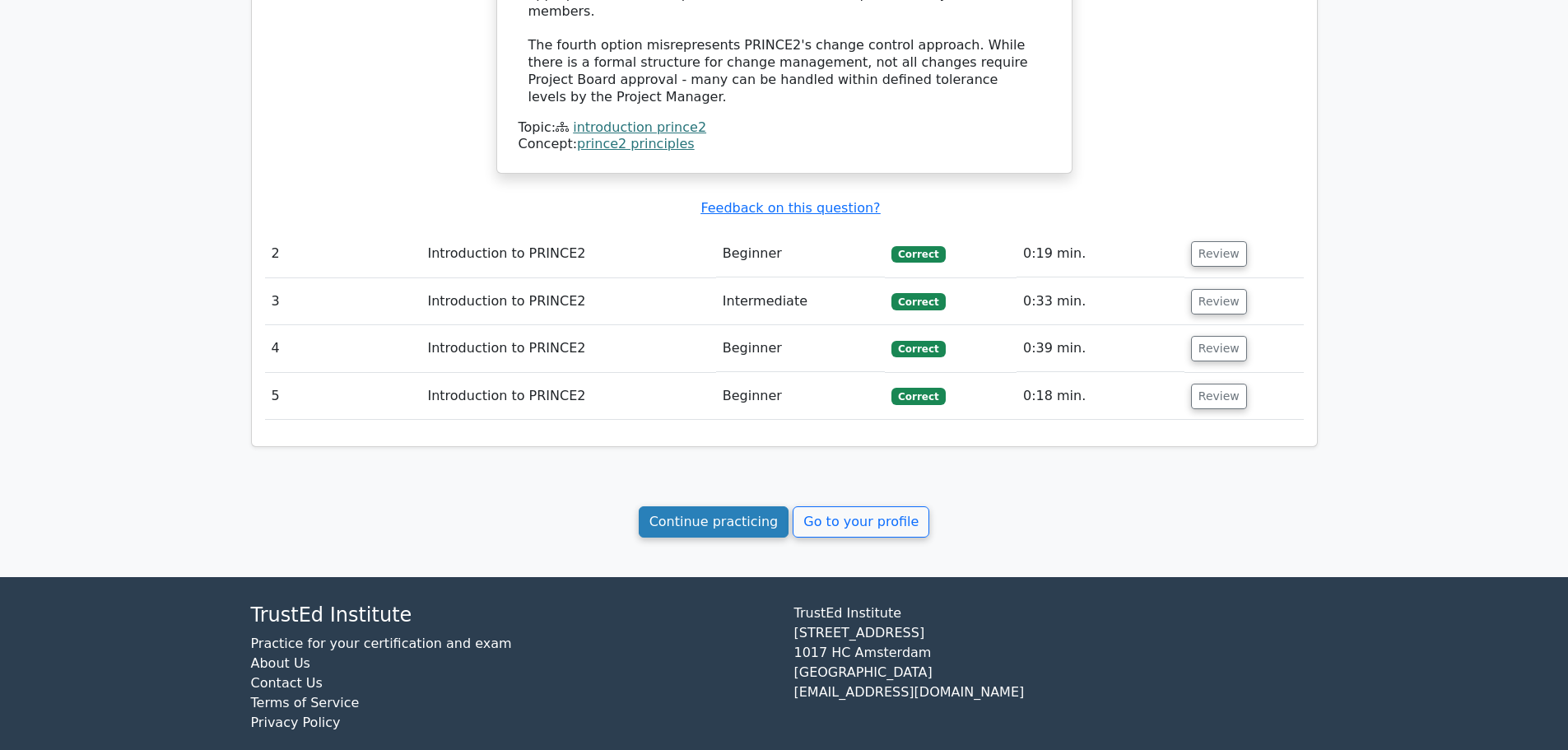
click at [744, 508] on link "Continue practicing" at bounding box center [714, 521] width 151 height 31
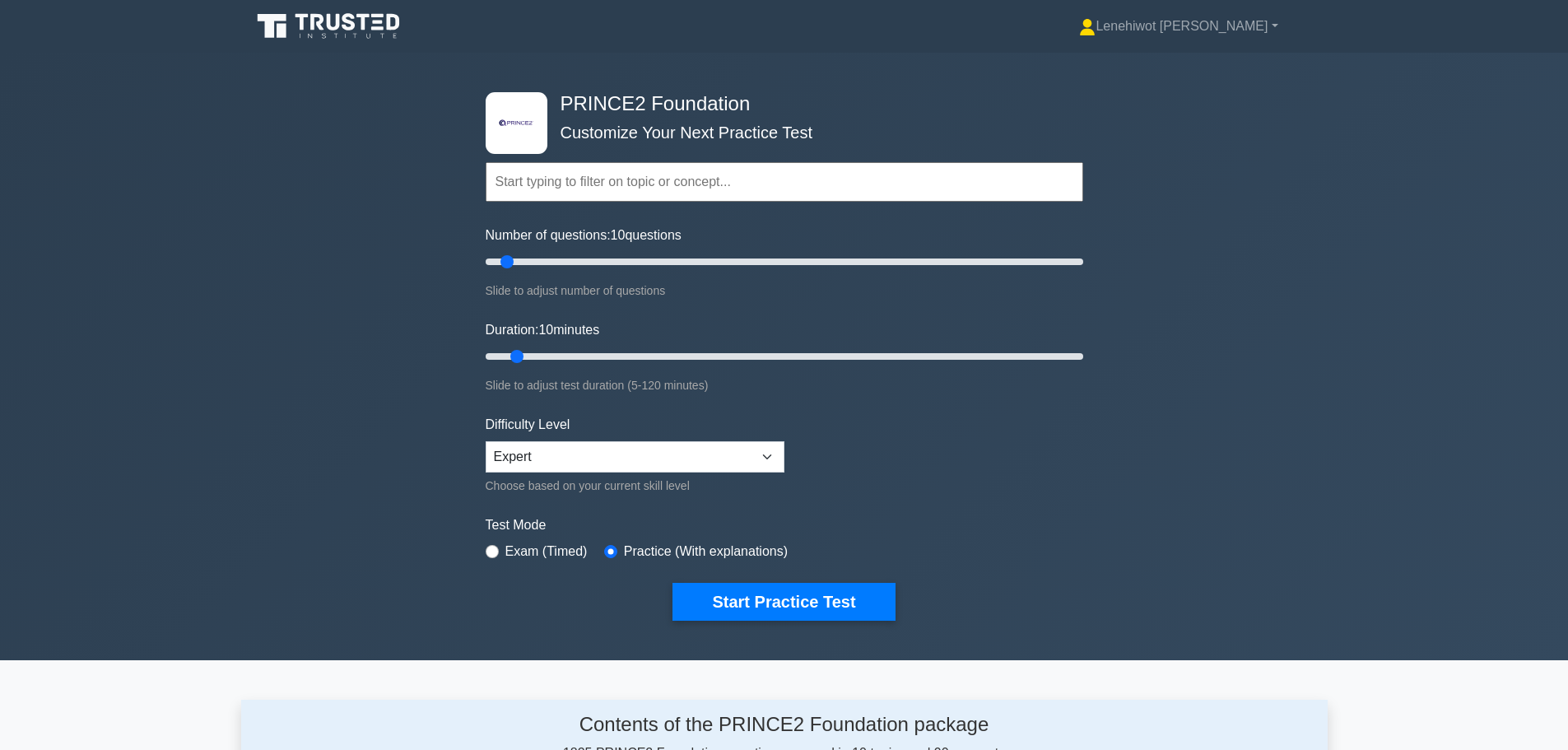
click at [568, 183] on input "text" at bounding box center [784, 181] width 597 height 39
click at [571, 189] on input "text" at bounding box center [784, 181] width 597 height 39
